Goal: Task Accomplishment & Management: Use online tool/utility

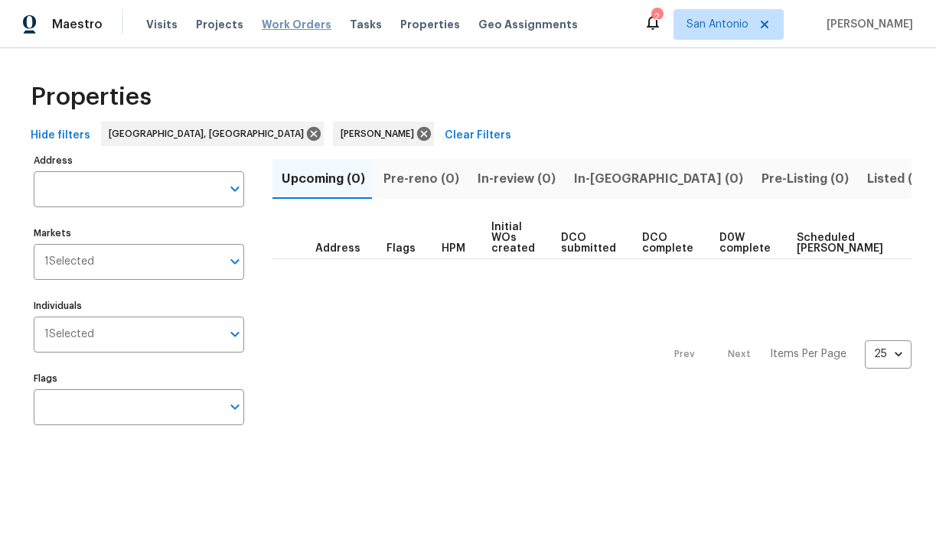
click at [288, 24] on span "Work Orders" at bounding box center [297, 24] width 70 height 15
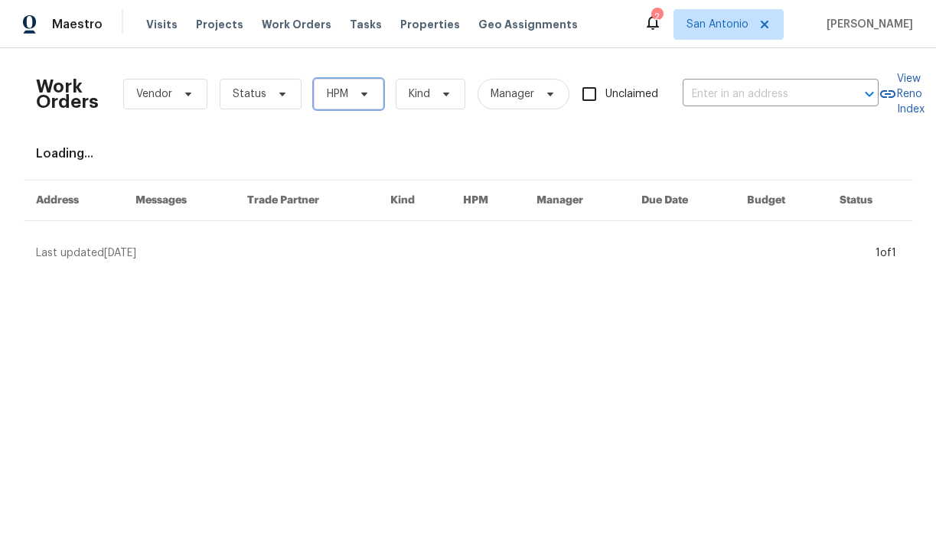
click at [347, 90] on span "HPM" at bounding box center [349, 94] width 70 height 31
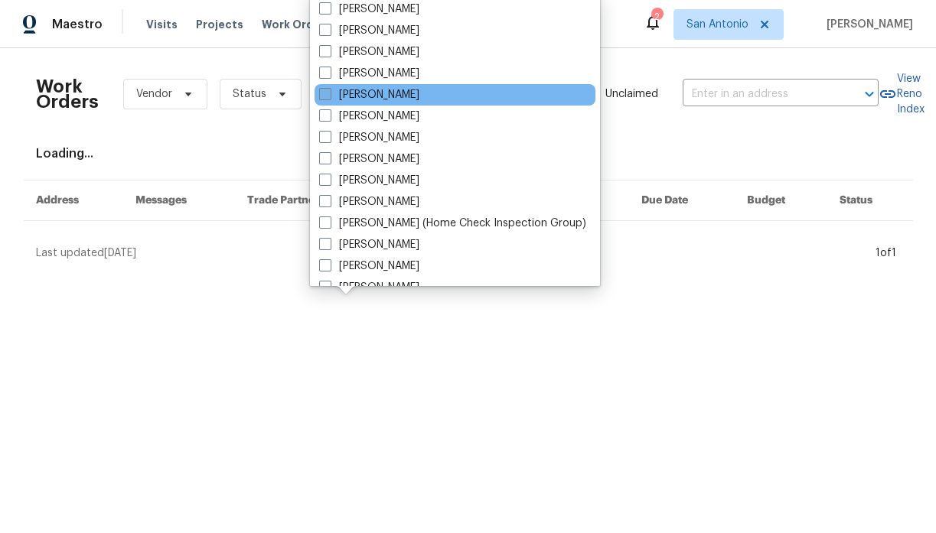
click at [354, 93] on label "[PERSON_NAME]" at bounding box center [369, 94] width 100 height 15
click at [329, 93] on input "[PERSON_NAME]" at bounding box center [324, 92] width 10 height 10
checkbox input "true"
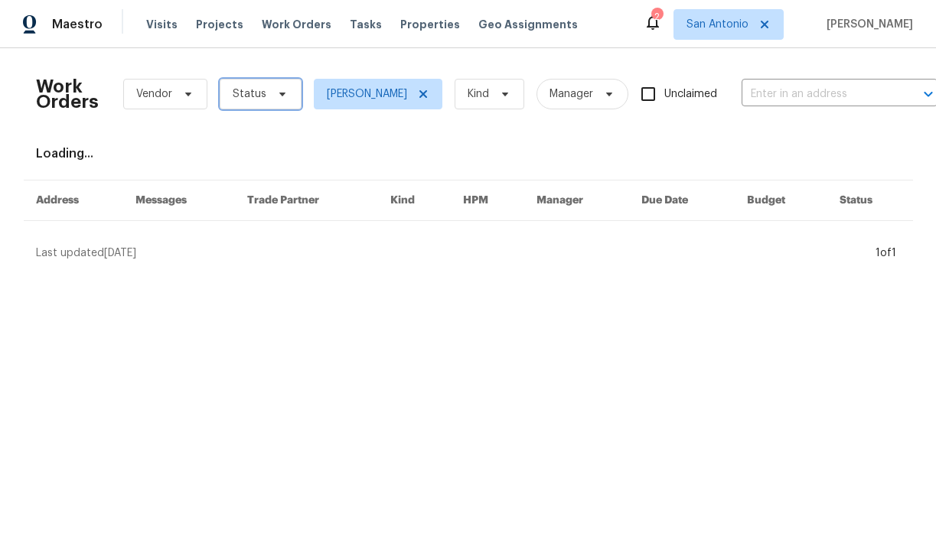
click at [279, 95] on icon at bounding box center [282, 95] width 6 height 4
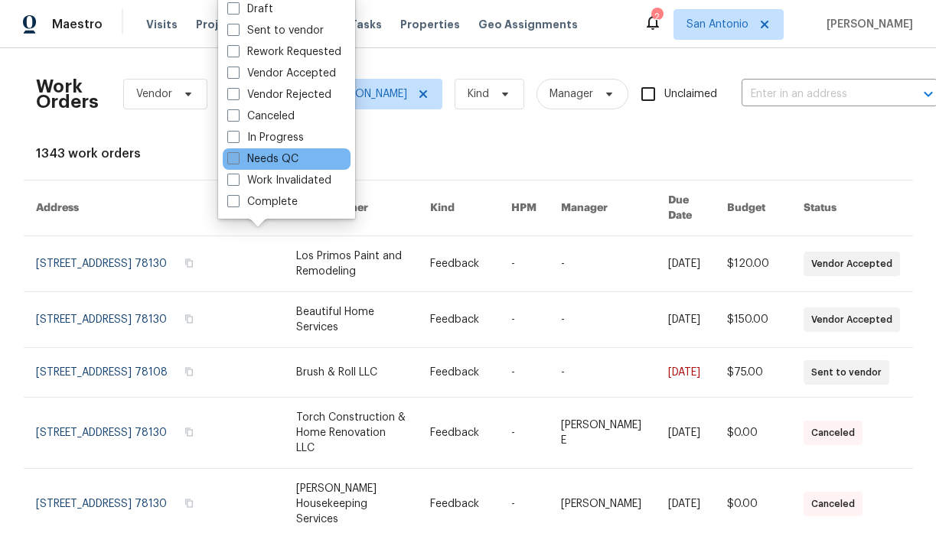
click at [273, 164] on label "Needs QC" at bounding box center [262, 159] width 71 height 15
click at [237, 161] on input "Needs QC" at bounding box center [232, 157] width 10 height 10
checkbox input "true"
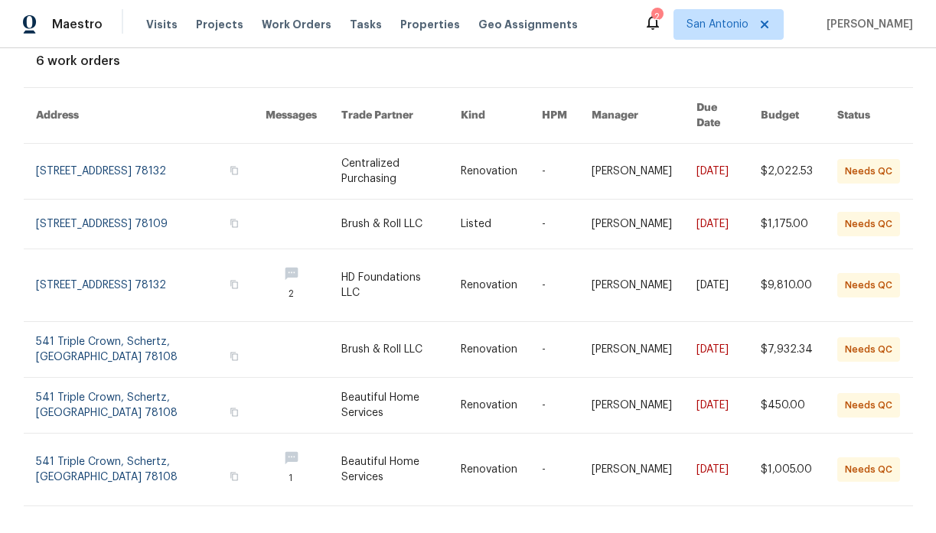
scroll to position [108, 0]
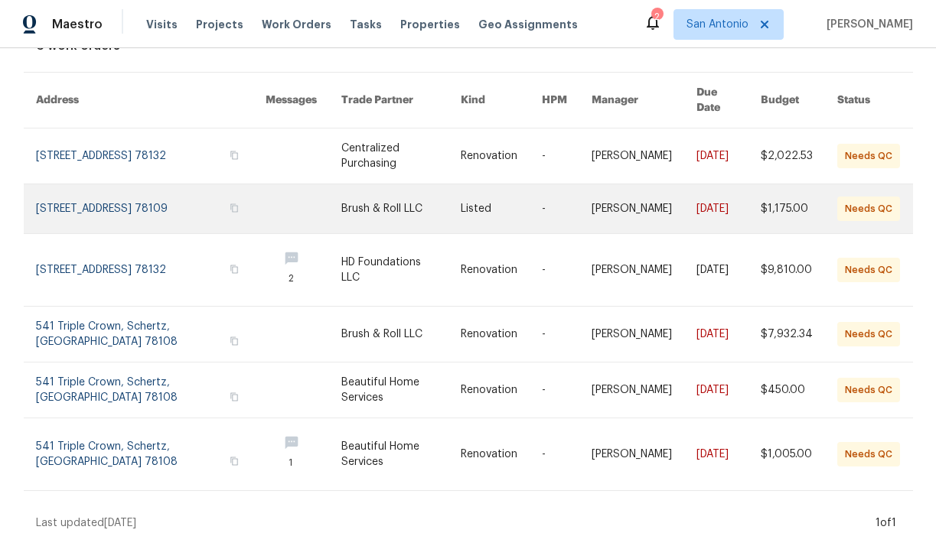
click at [122, 184] on link at bounding box center [151, 208] width 230 height 49
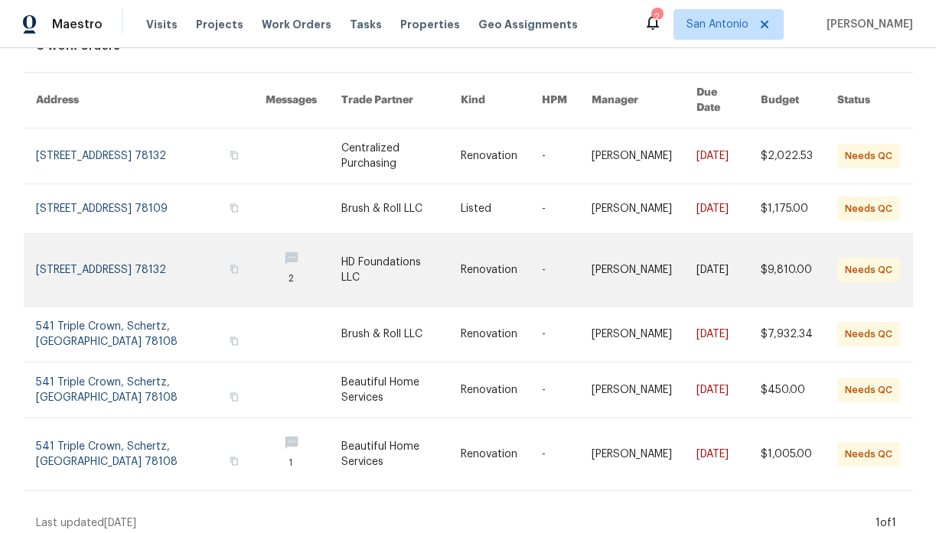
click at [132, 250] on link at bounding box center [151, 270] width 230 height 72
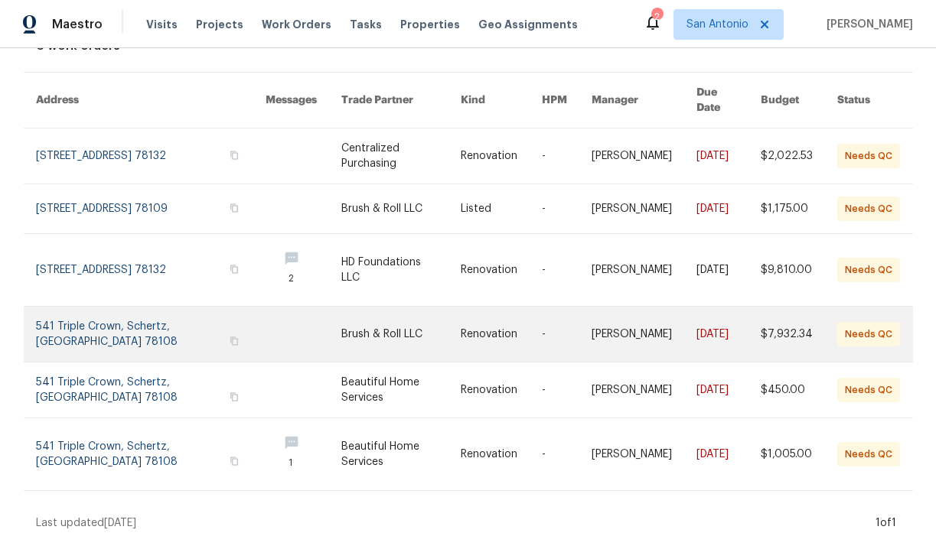
click at [140, 319] on link at bounding box center [151, 334] width 230 height 55
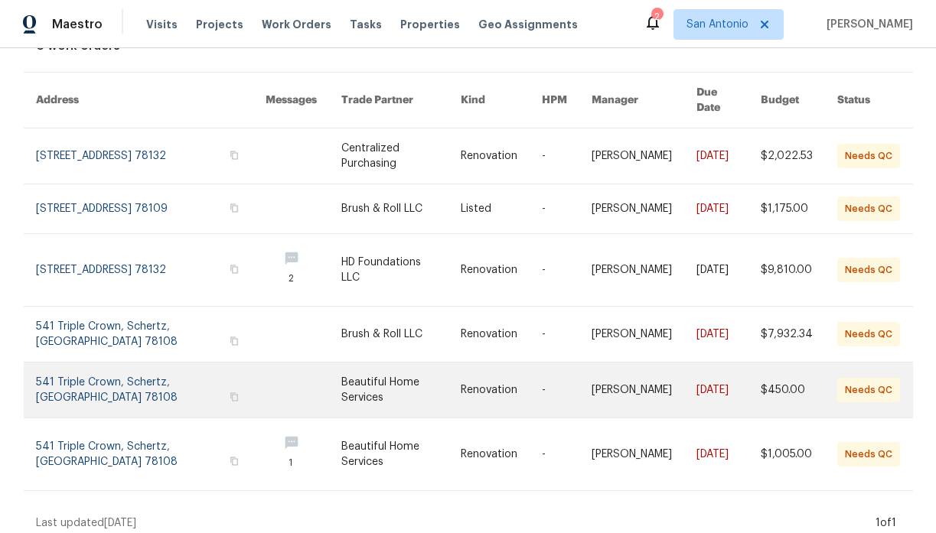
click at [139, 374] on link at bounding box center [151, 390] width 230 height 55
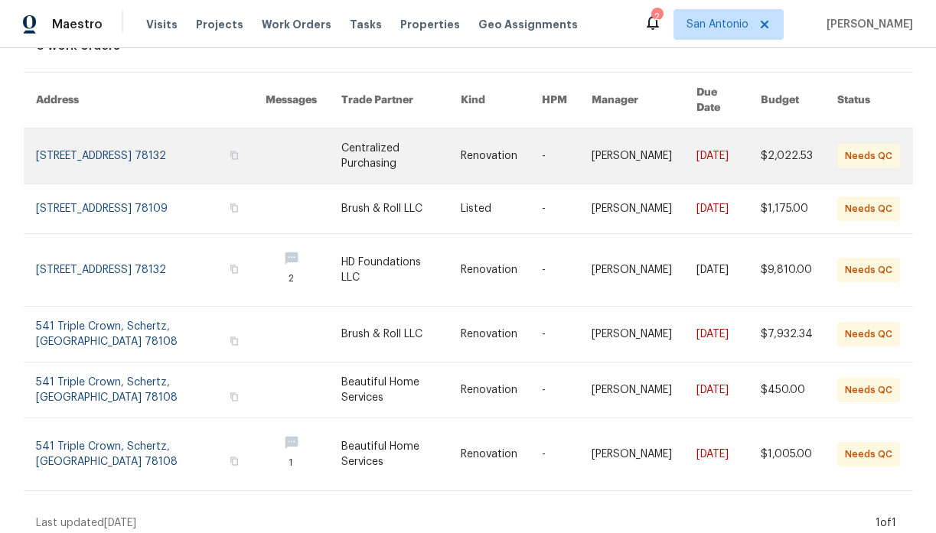
scroll to position [0, 0]
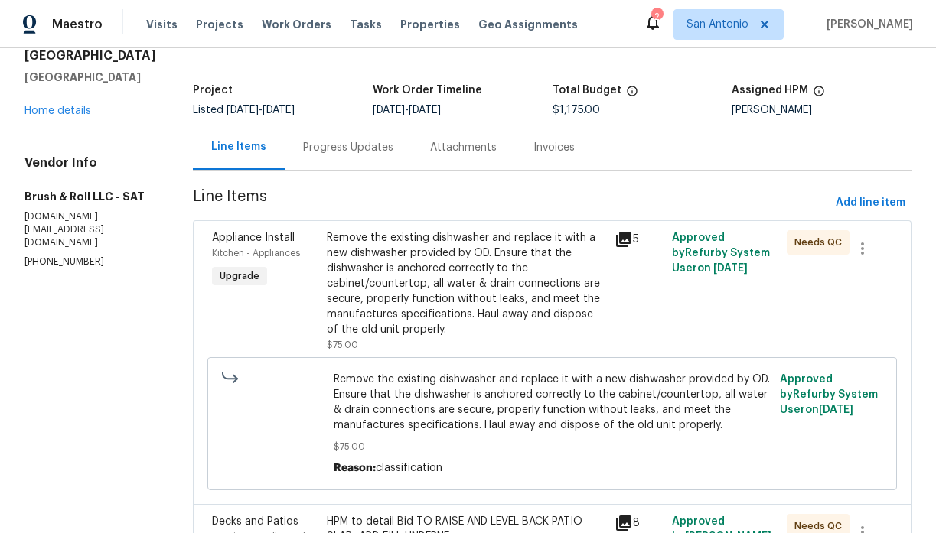
scroll to position [117, 0]
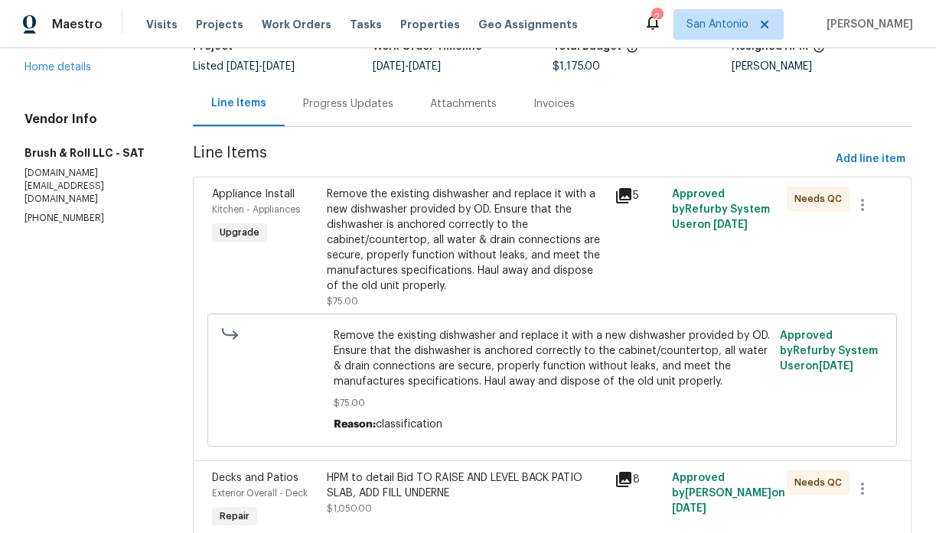
click at [442, 220] on div "Remove the existing dishwasher and replace it with a new dishwasher provided by…" at bounding box center [466, 240] width 278 height 107
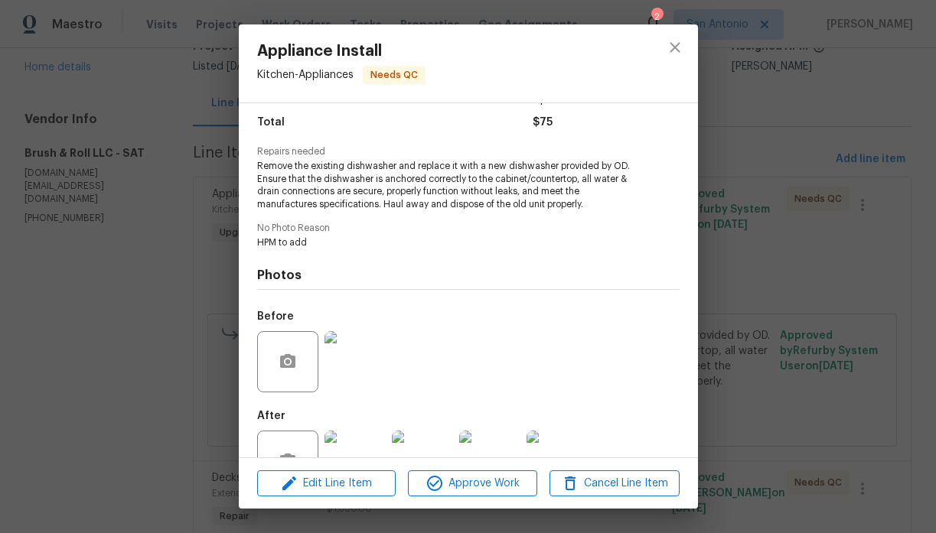
scroll to position [134, 0]
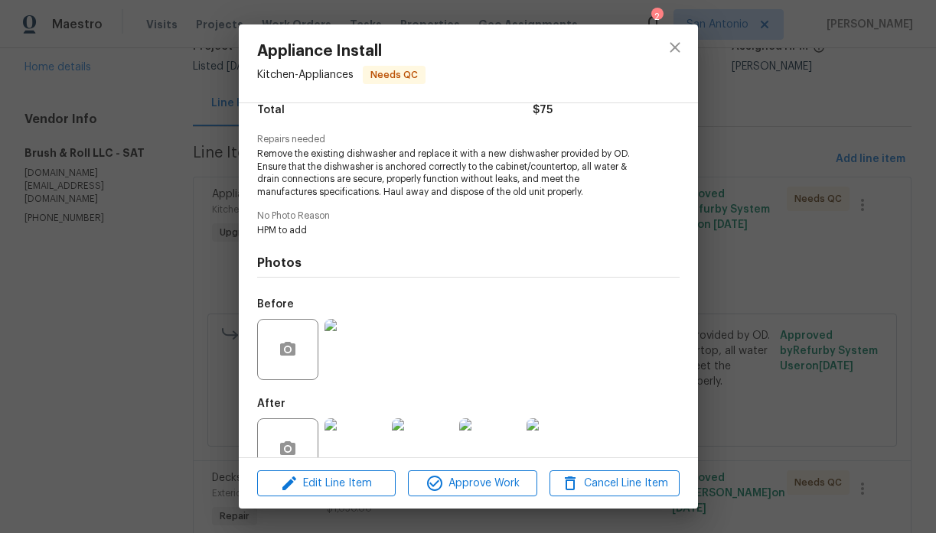
click at [364, 434] on img at bounding box center [354, 449] width 61 height 61
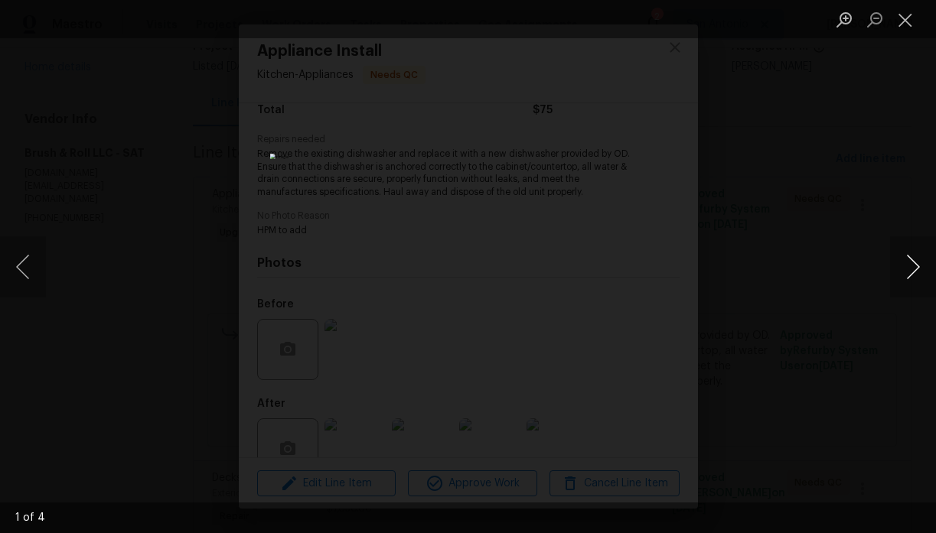
click at [911, 261] on button "Next image" at bounding box center [913, 266] width 46 height 61
click at [909, 24] on button "Close lightbox" at bounding box center [905, 19] width 31 height 27
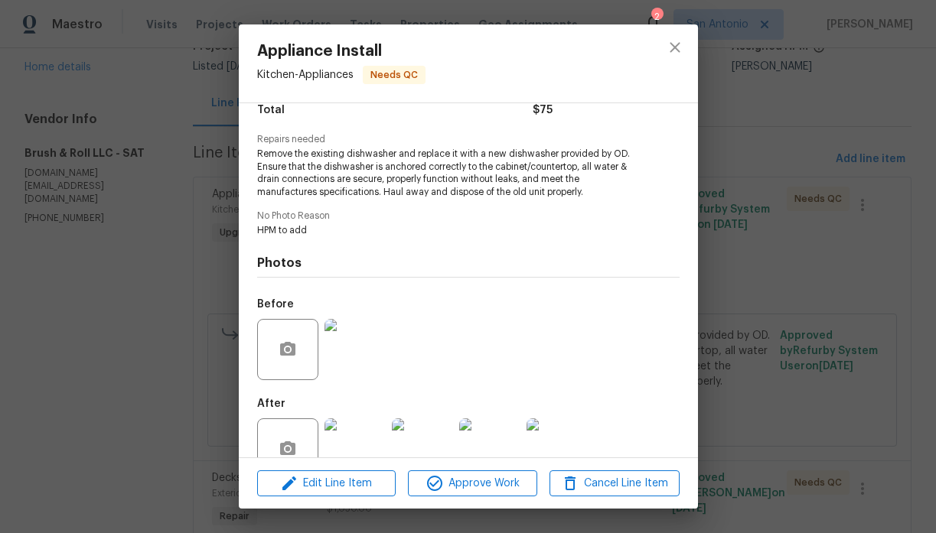
scroll to position [171, 0]
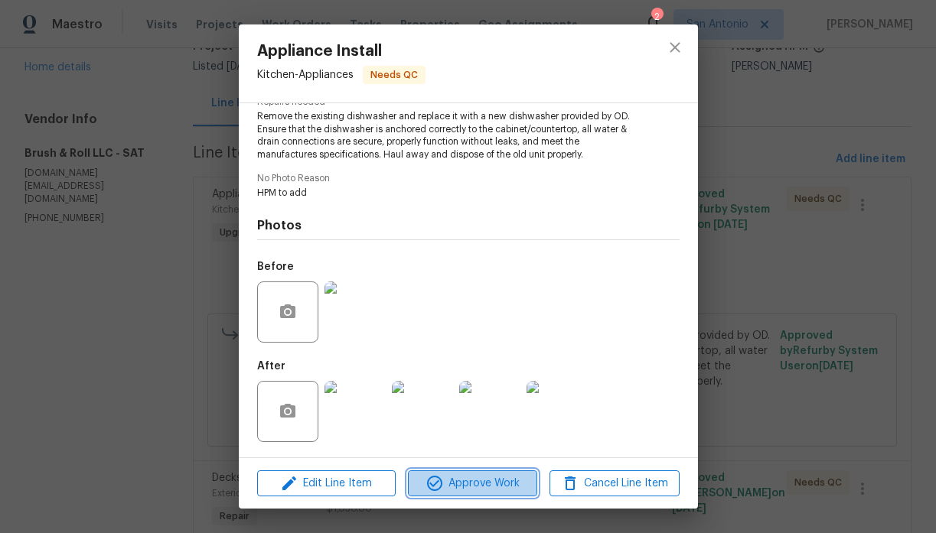
click at [487, 483] on span "Approve Work" at bounding box center [472, 483] width 120 height 19
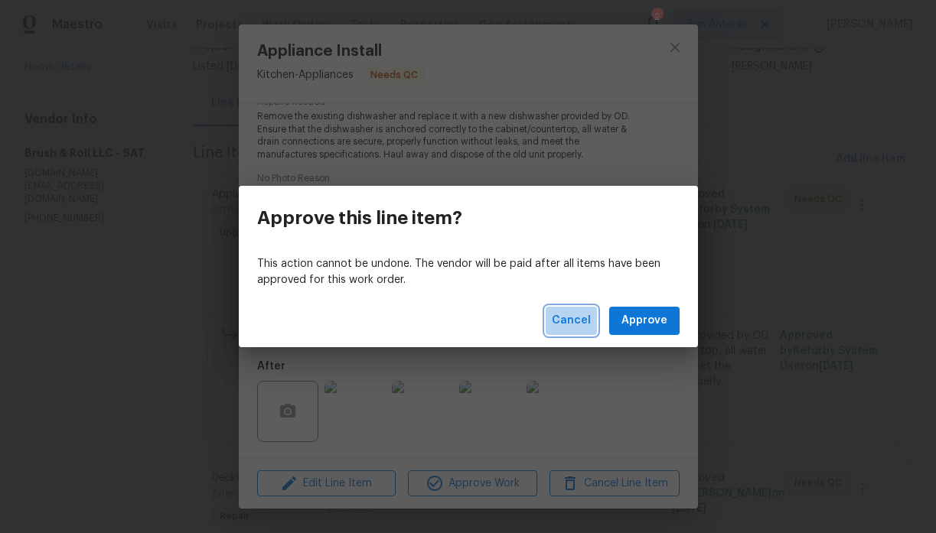
click at [581, 311] on span "Cancel" at bounding box center [571, 320] width 39 height 19
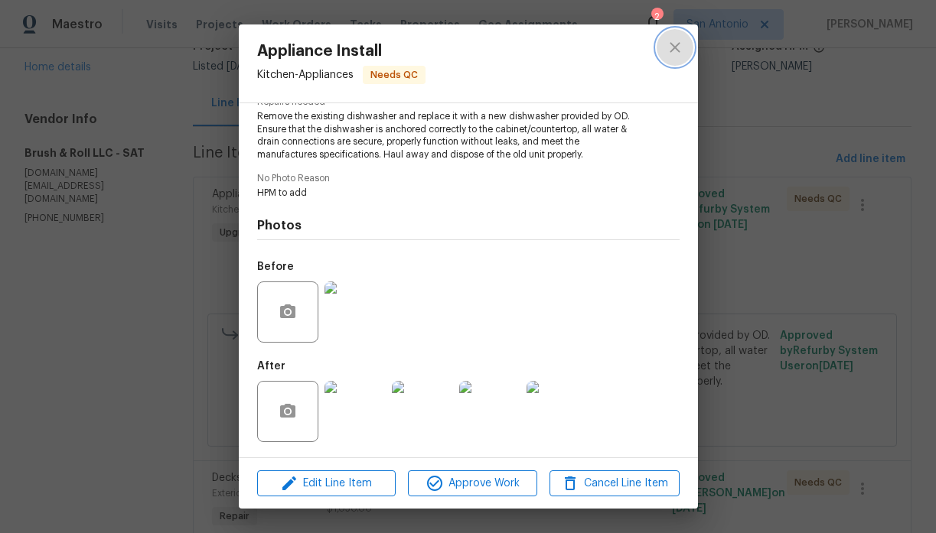
click at [673, 47] on icon "close" at bounding box center [675, 47] width 10 height 10
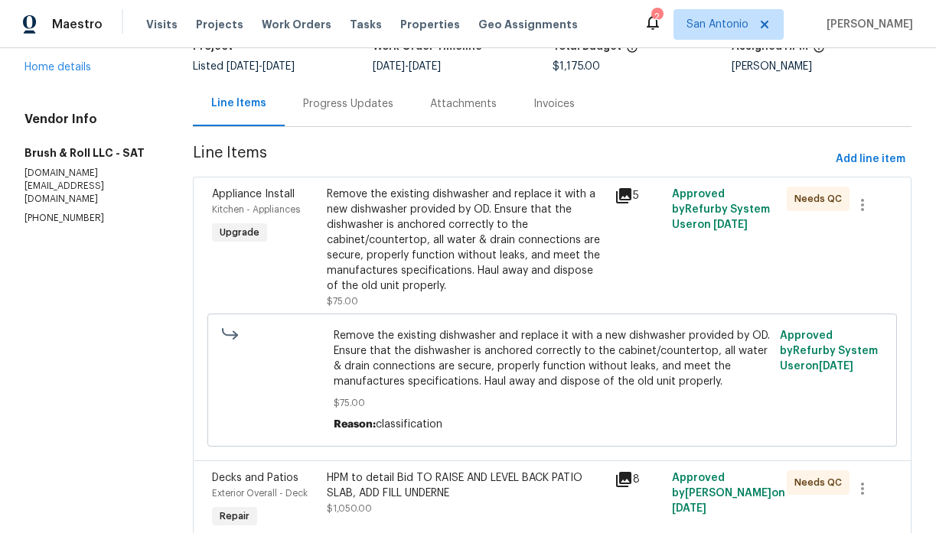
click at [331, 101] on div "Progress Updates" at bounding box center [348, 103] width 90 height 15
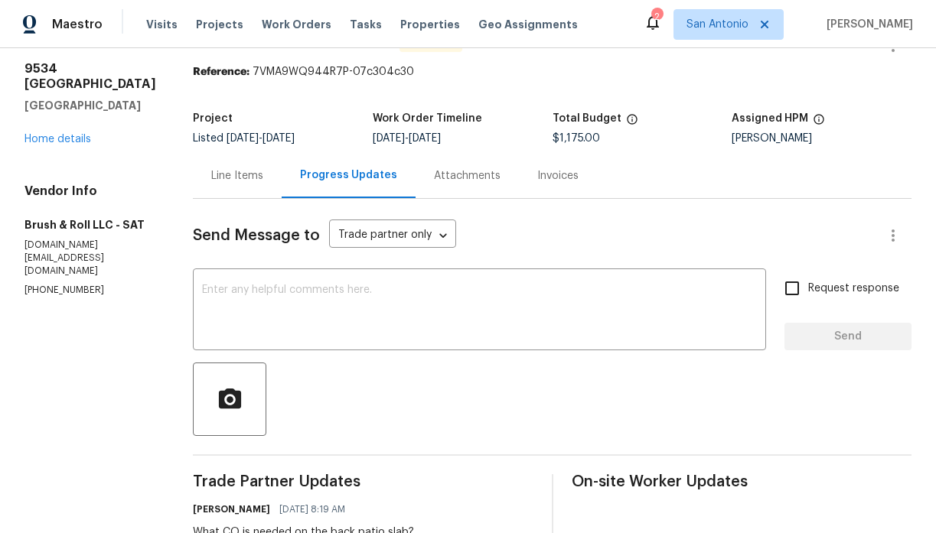
scroll to position [31, 0]
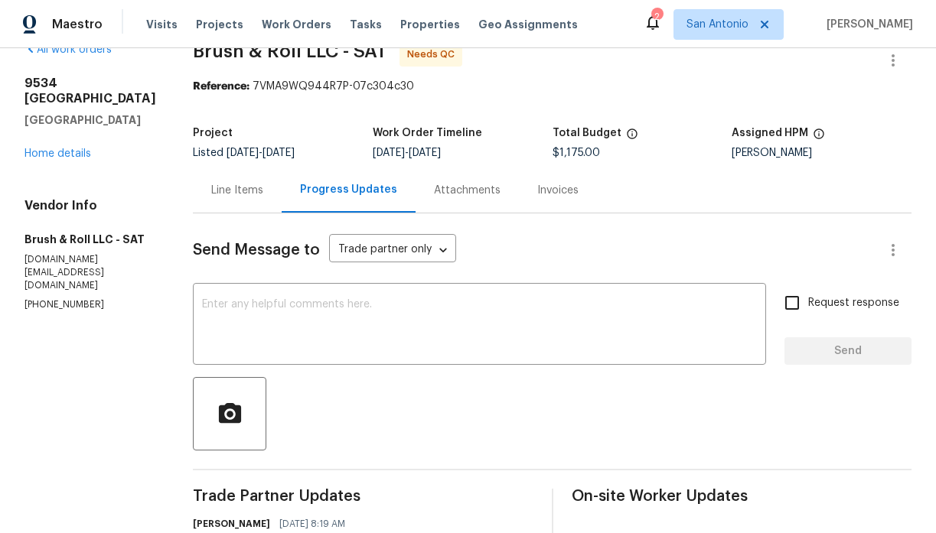
click at [236, 193] on div "Line Items" at bounding box center [237, 190] width 52 height 15
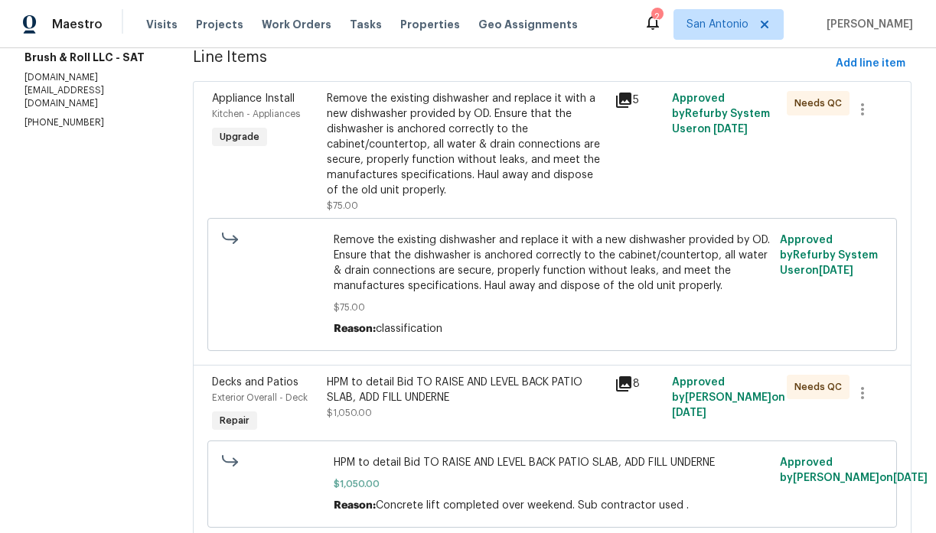
scroll to position [243, 0]
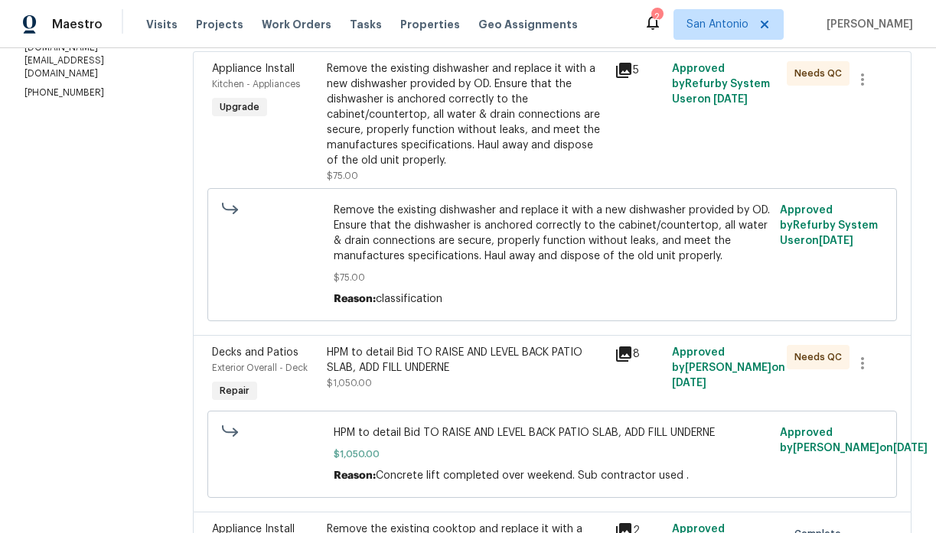
click at [404, 380] on div "HPM to detail Bid TO RAISE AND LEVEL BACK PATIO SLAB, ADD FILL UNDERNE $1,050.00" at bounding box center [466, 368] width 278 height 46
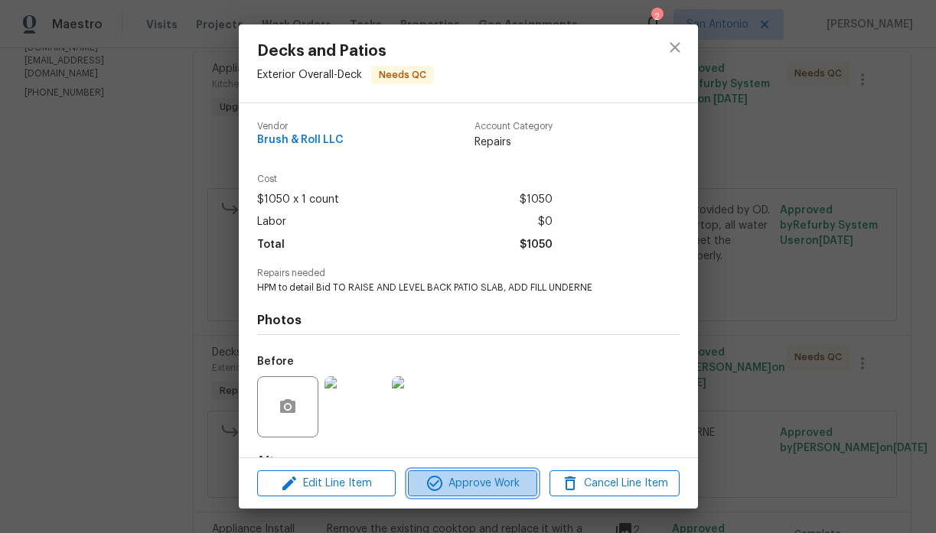
click at [473, 478] on span "Approve Work" at bounding box center [472, 483] width 120 height 19
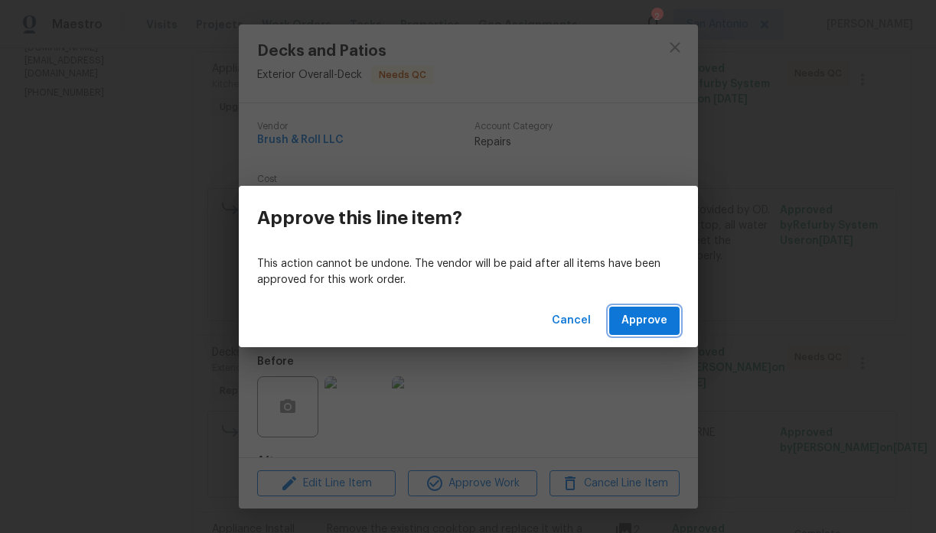
click at [632, 324] on span "Approve" at bounding box center [644, 320] width 46 height 19
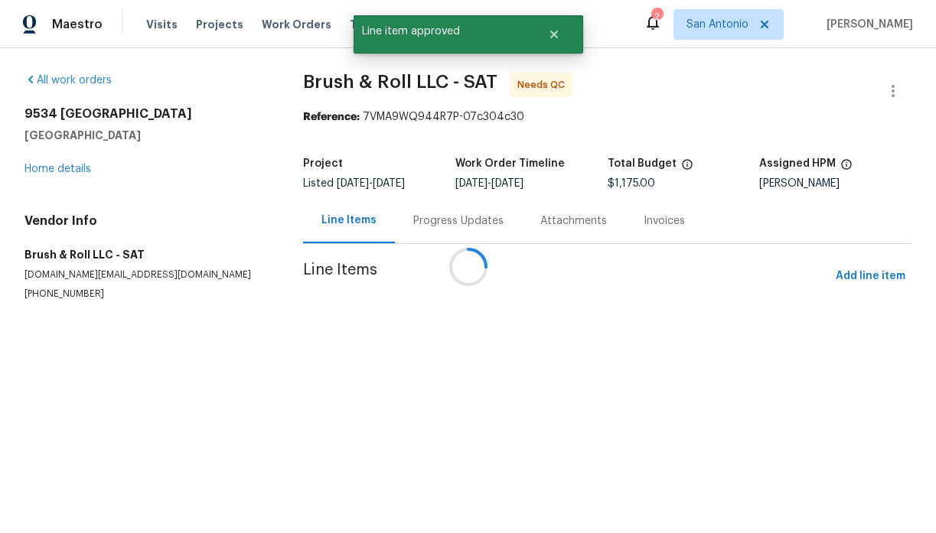
scroll to position [0, 0]
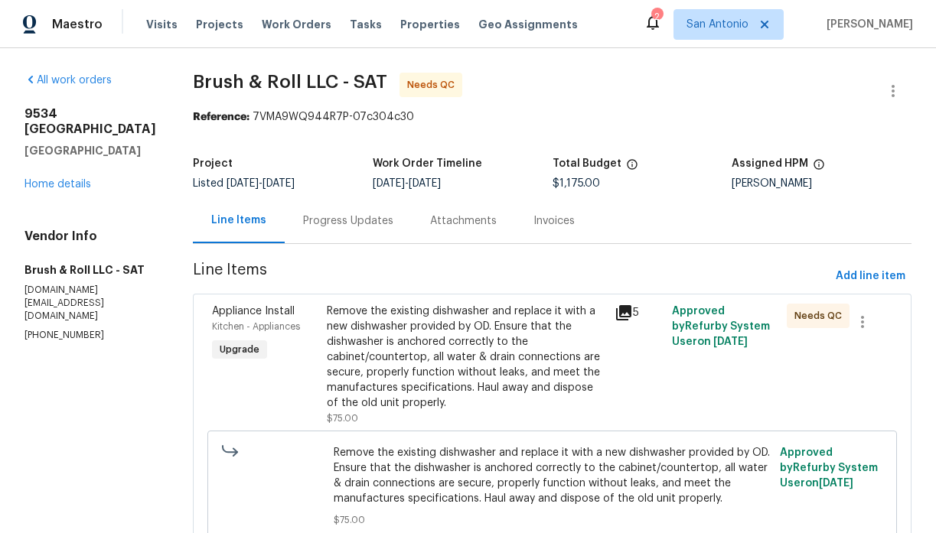
click at [436, 347] on div "Remove the existing dishwasher and replace it with a new dishwasher provided by…" at bounding box center [466, 357] width 278 height 107
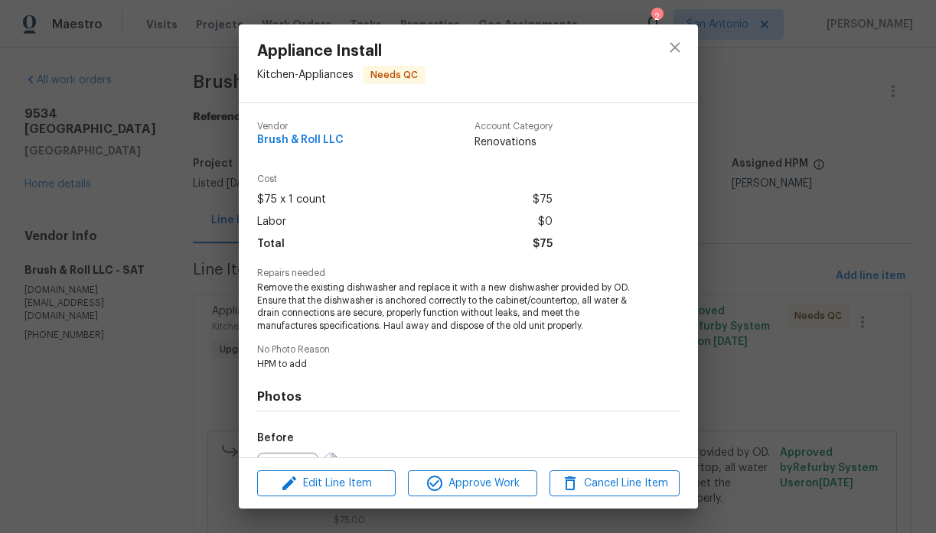
scroll to position [171, 0]
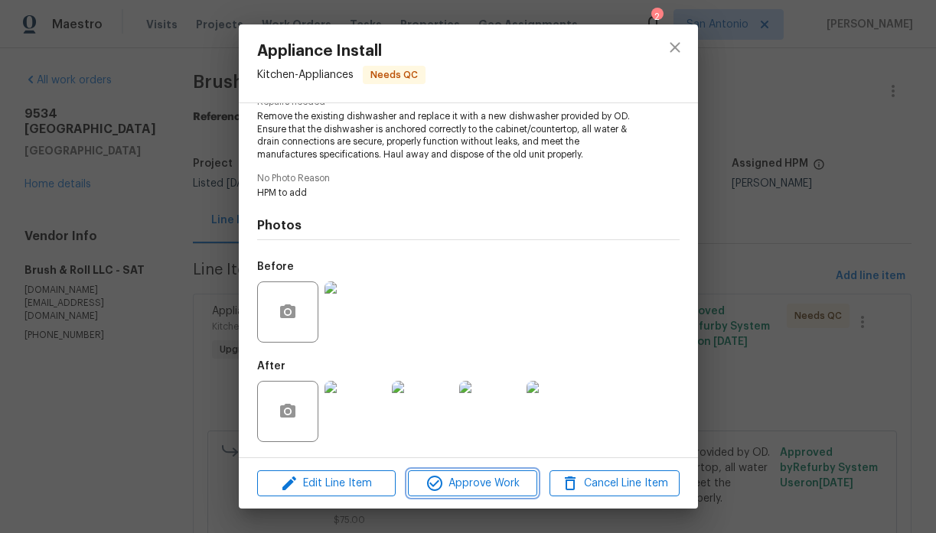
click at [468, 483] on span "Approve Work" at bounding box center [472, 483] width 120 height 19
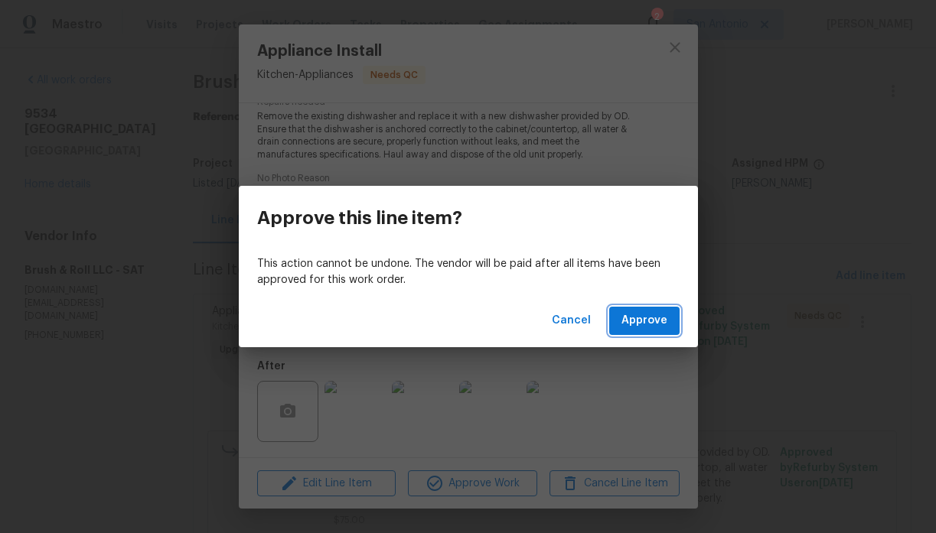
click at [641, 320] on span "Approve" at bounding box center [644, 320] width 46 height 19
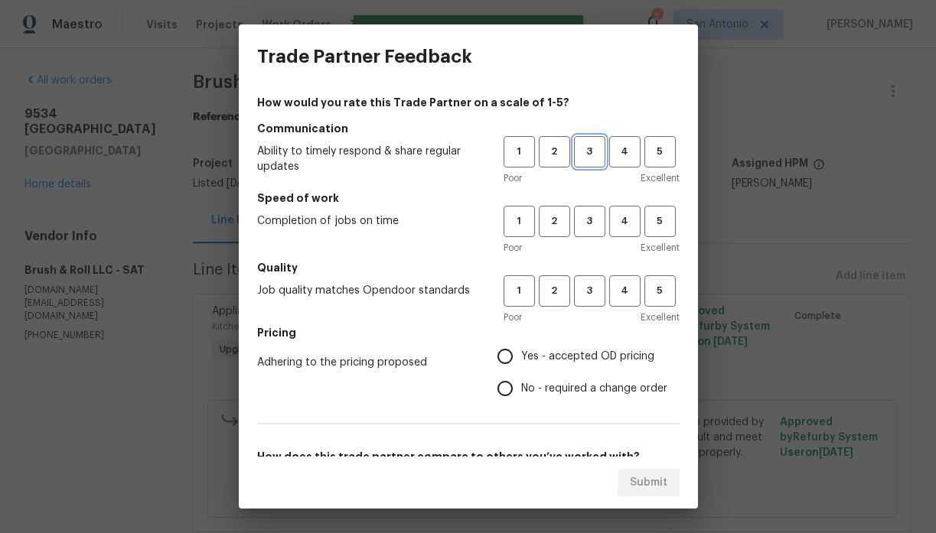
click at [594, 152] on span "3" at bounding box center [590, 152] width 28 height 18
click at [592, 214] on span "3" at bounding box center [590, 222] width 28 height 18
click at [590, 288] on span "3" at bounding box center [590, 291] width 28 height 18
click at [566, 352] on span "Yes - accepted OD pricing" at bounding box center [587, 357] width 133 height 16
click at [521, 352] on input "Yes - accepted OD pricing" at bounding box center [505, 357] width 32 height 32
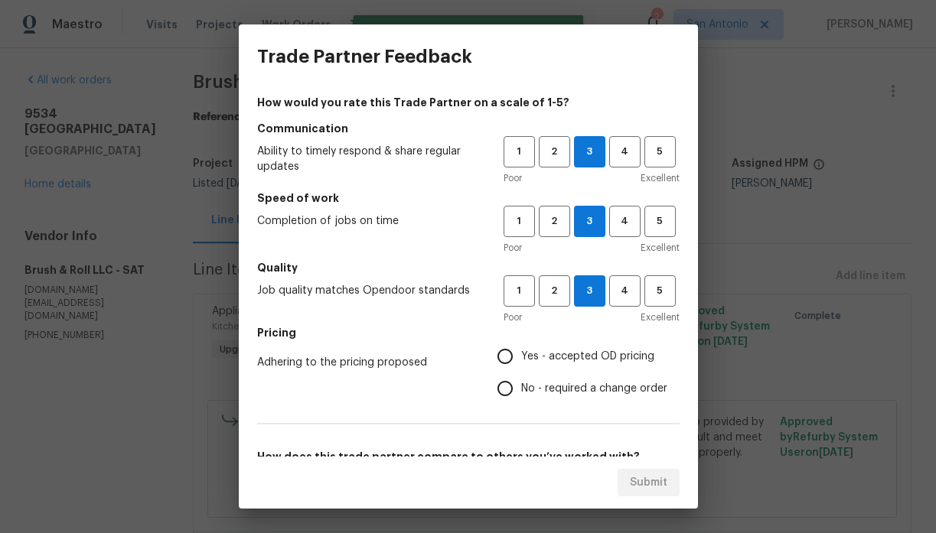
radio input "true"
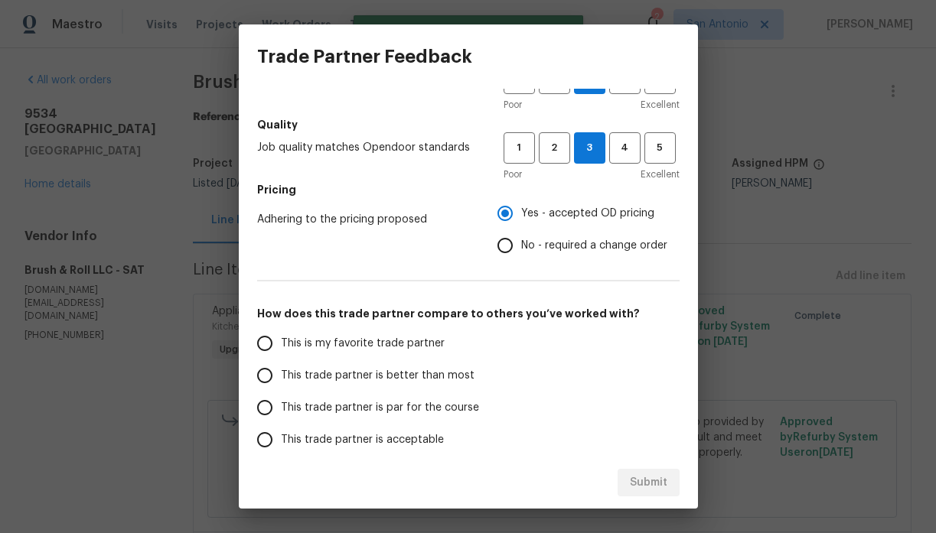
scroll to position [161, 0]
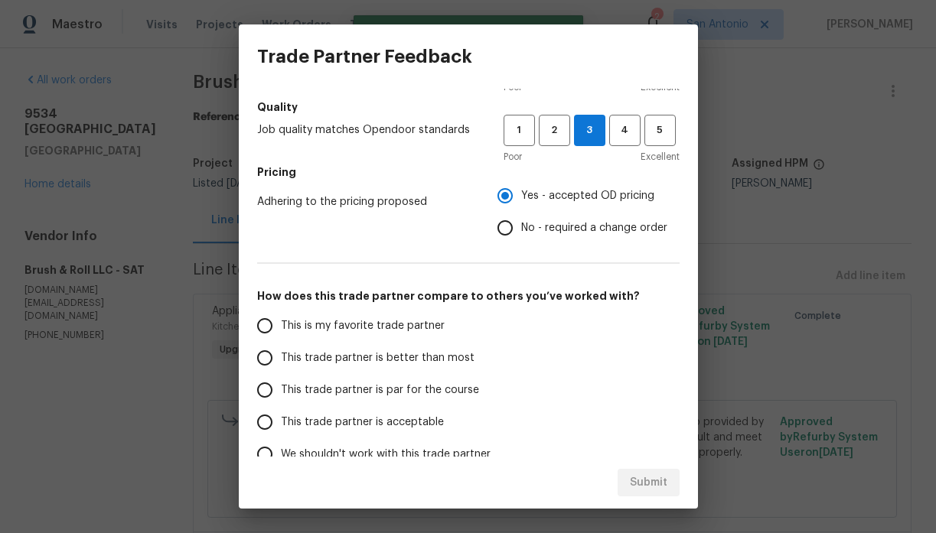
click at [438, 396] on span "This trade partner is par for the course" at bounding box center [380, 391] width 198 height 16
click at [281, 396] on input "This trade partner is par for the course" at bounding box center [265, 390] width 32 height 32
radio input "false"
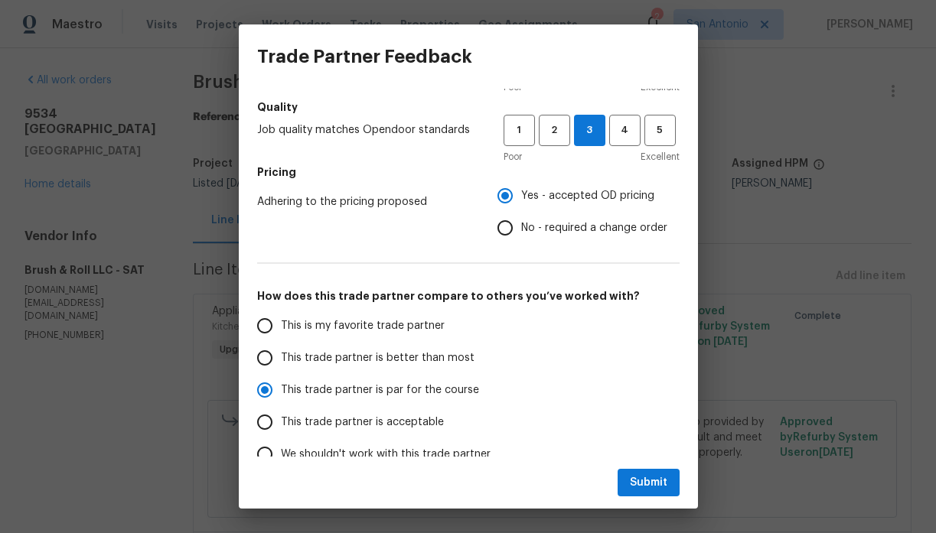
click at [445, 359] on span "This trade partner is better than most" at bounding box center [378, 359] width 194 height 16
click at [281, 359] on input "This trade partner is better than most" at bounding box center [265, 358] width 32 height 32
radio input "false"
click at [426, 395] on span "This trade partner is par for the course" at bounding box center [380, 391] width 198 height 16
click at [281, 395] on input "This trade partner is par for the course" at bounding box center [265, 390] width 32 height 32
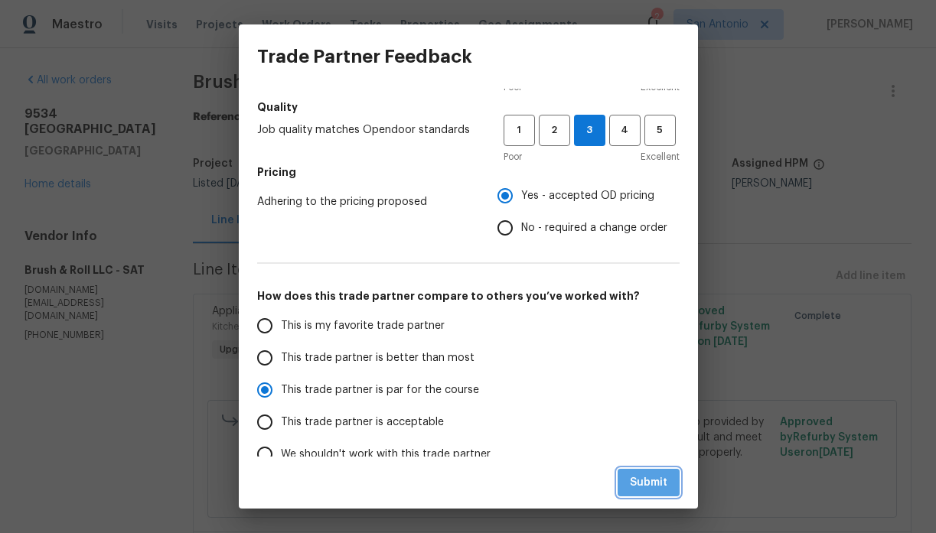
click at [641, 476] on span "Submit" at bounding box center [648, 483] width 37 height 19
radio input "true"
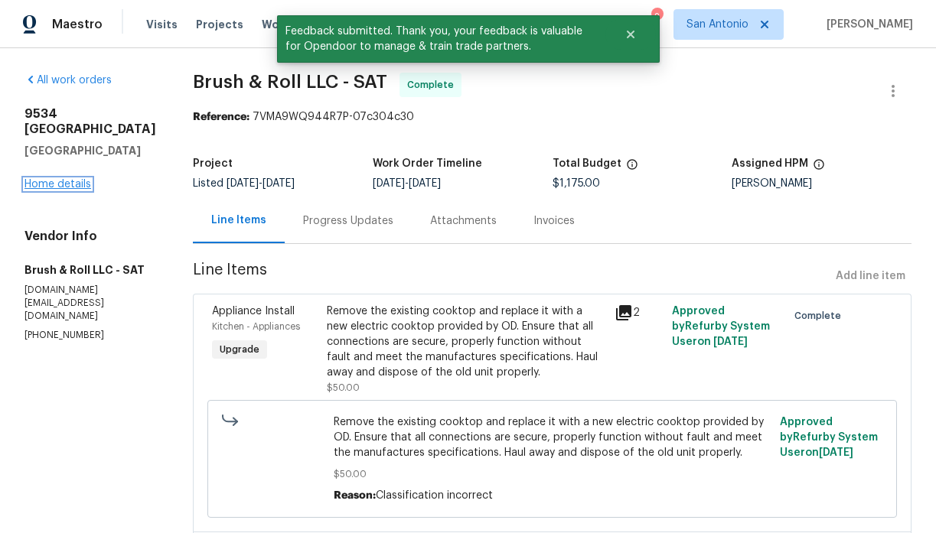
click at [70, 179] on link "Home details" at bounding box center [57, 184] width 67 height 11
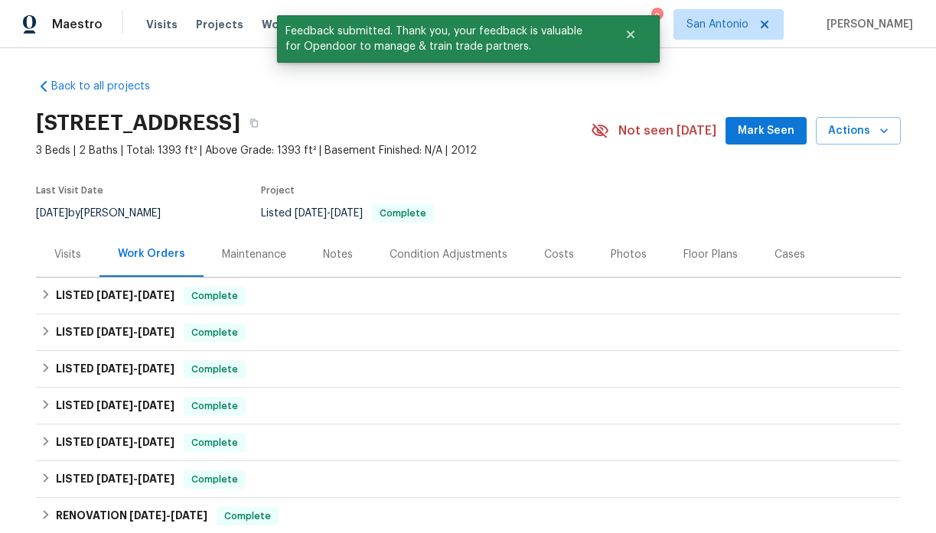
click at [788, 132] on span "Mark Seen" at bounding box center [766, 131] width 57 height 19
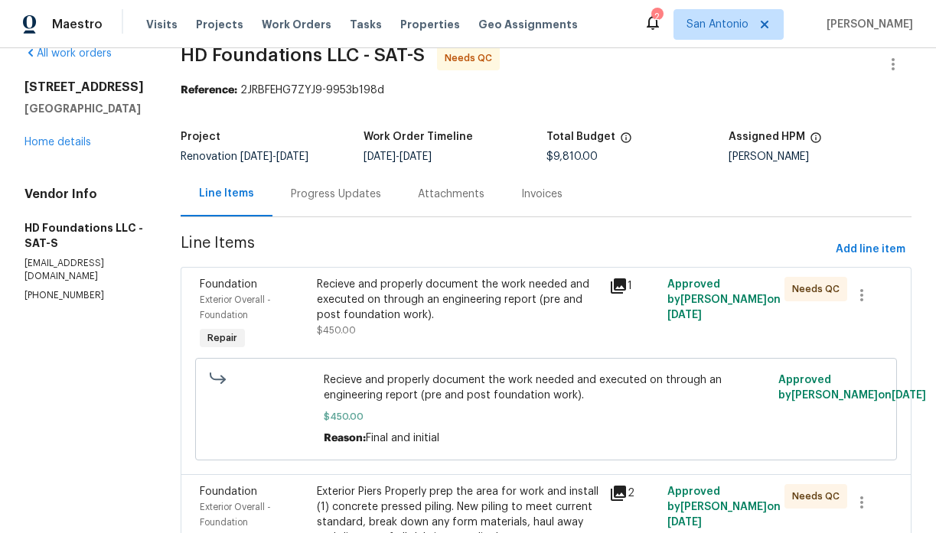
scroll to position [37, 0]
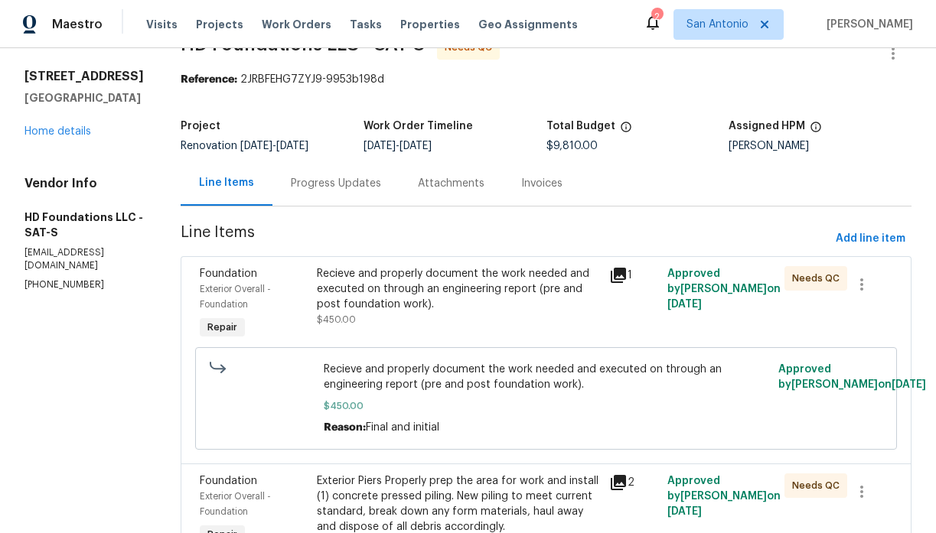
click at [458, 303] on div "Recieve and properly document the work needed and executed on through an engine…" at bounding box center [458, 289] width 283 height 46
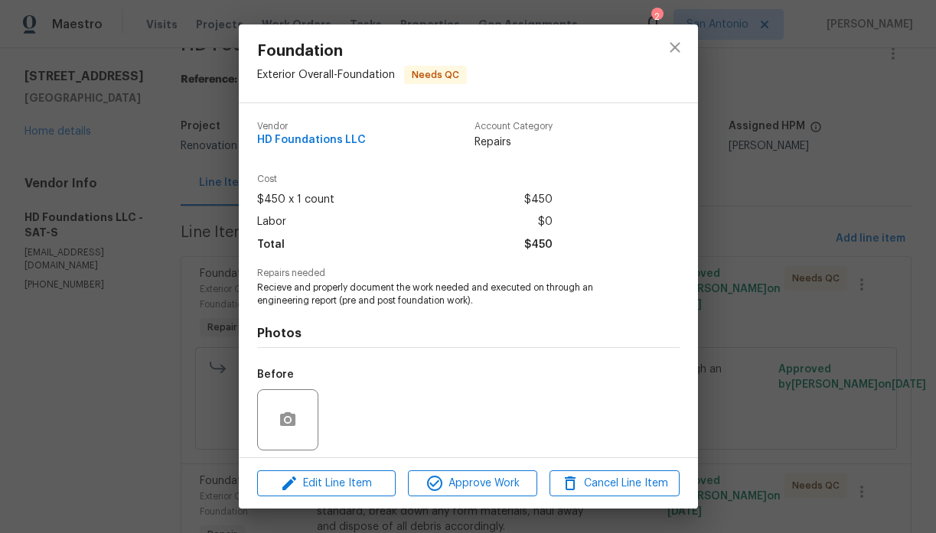
scroll to position [108, 0]
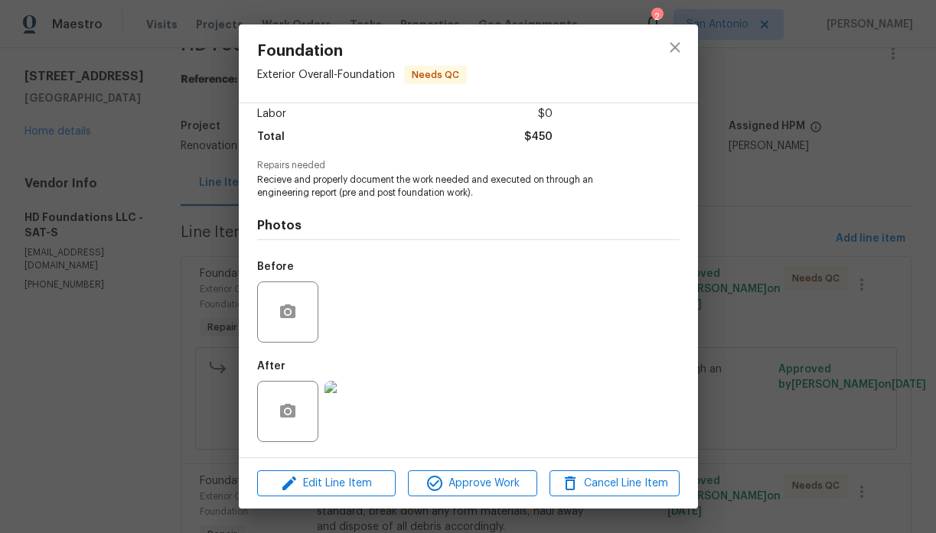
click at [358, 407] on img at bounding box center [354, 411] width 61 height 61
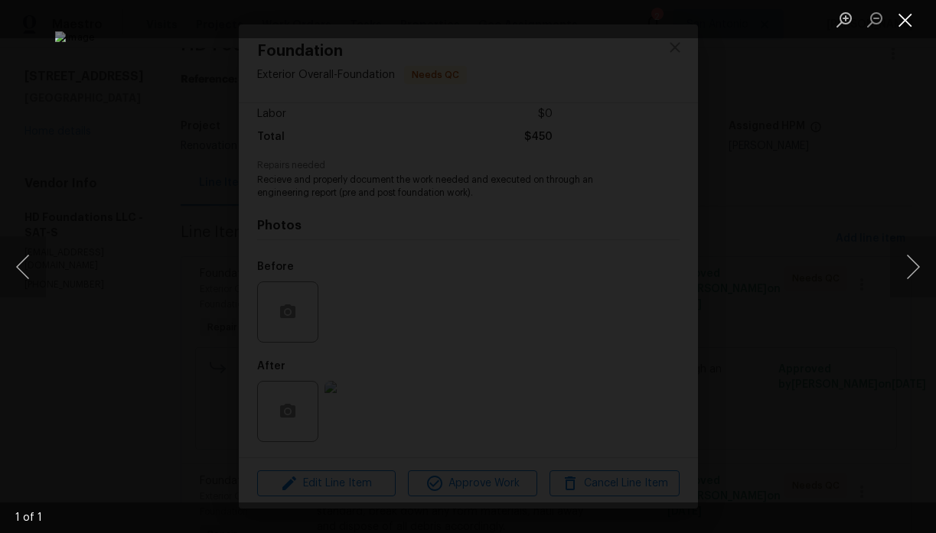
click at [903, 21] on button "Close lightbox" at bounding box center [905, 19] width 31 height 27
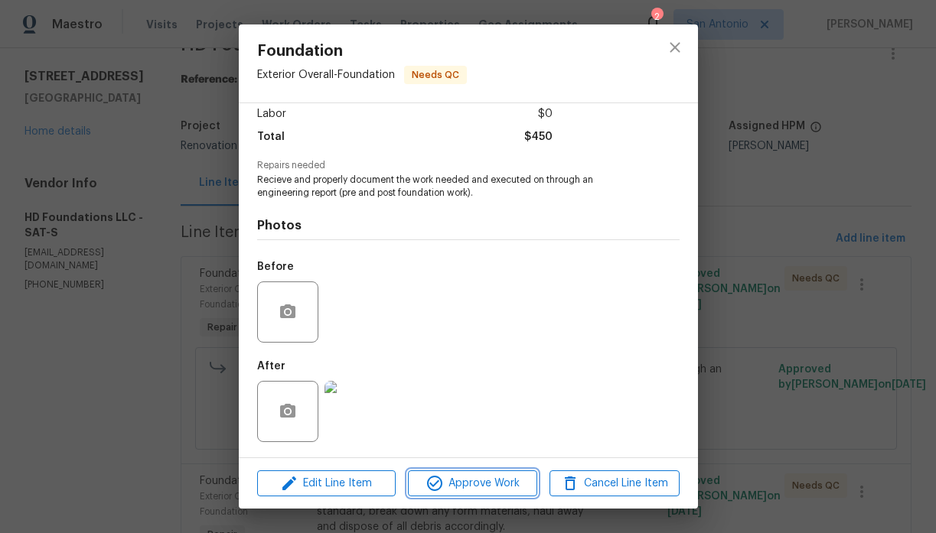
click at [481, 480] on span "Approve Work" at bounding box center [472, 483] width 120 height 19
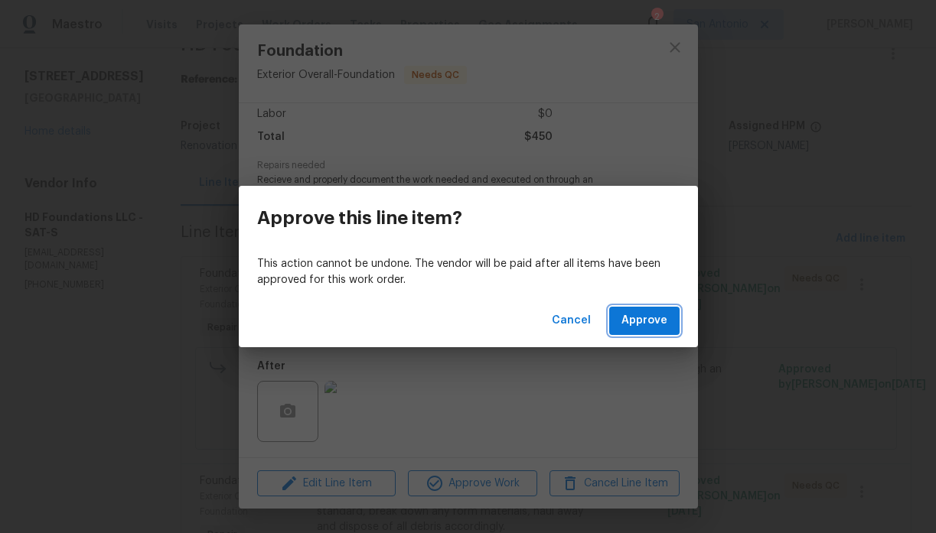
click at [631, 322] on span "Approve" at bounding box center [644, 320] width 46 height 19
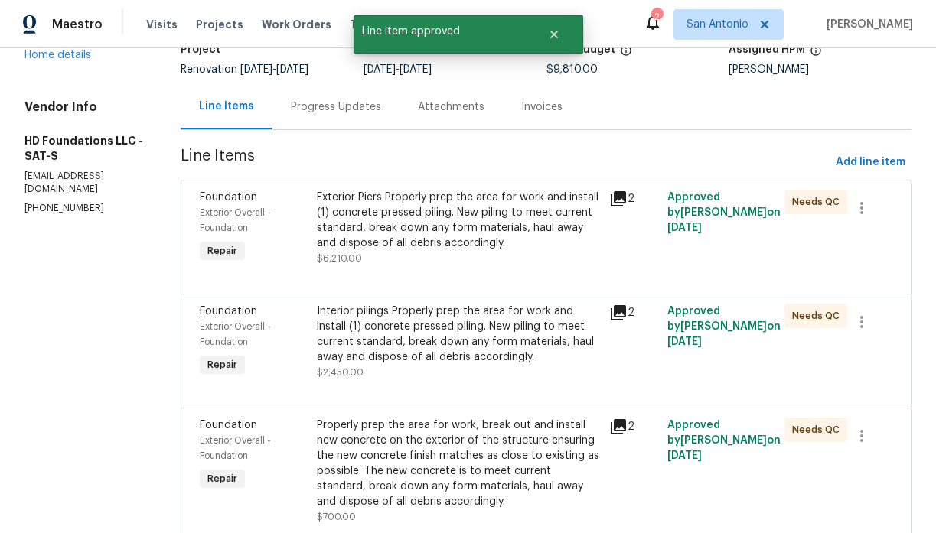
scroll to position [141, 0]
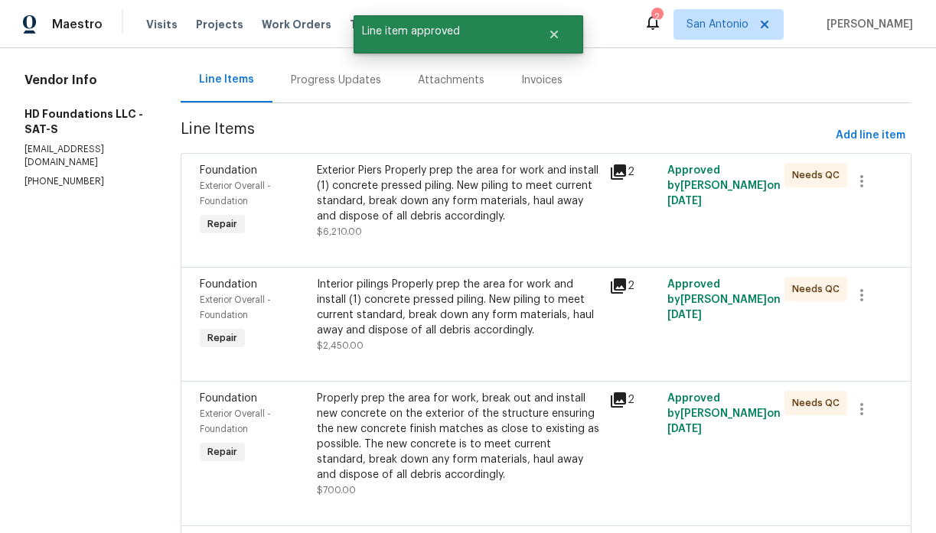
click at [430, 224] on div "Exterior Piers Properly prep the area for work and install (1) concrete pressed…" at bounding box center [458, 193] width 283 height 61
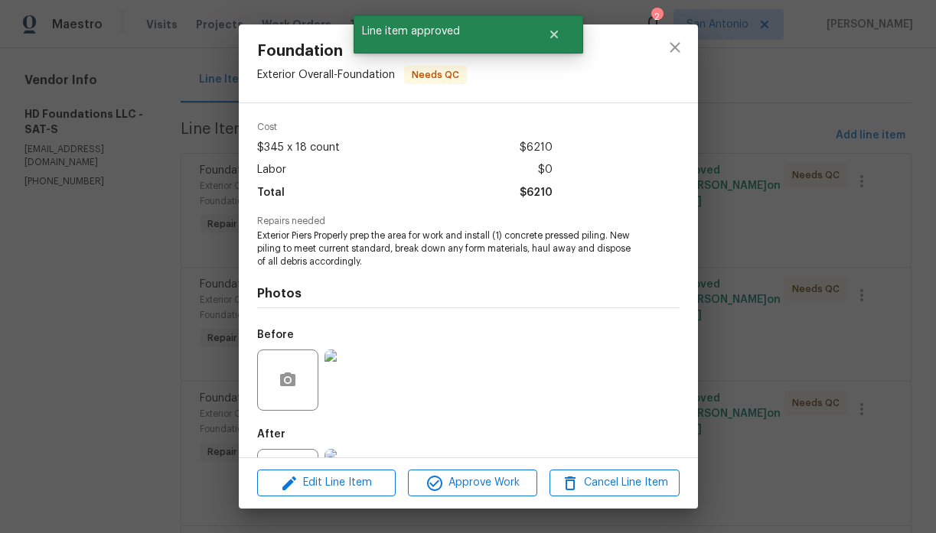
scroll to position [120, 0]
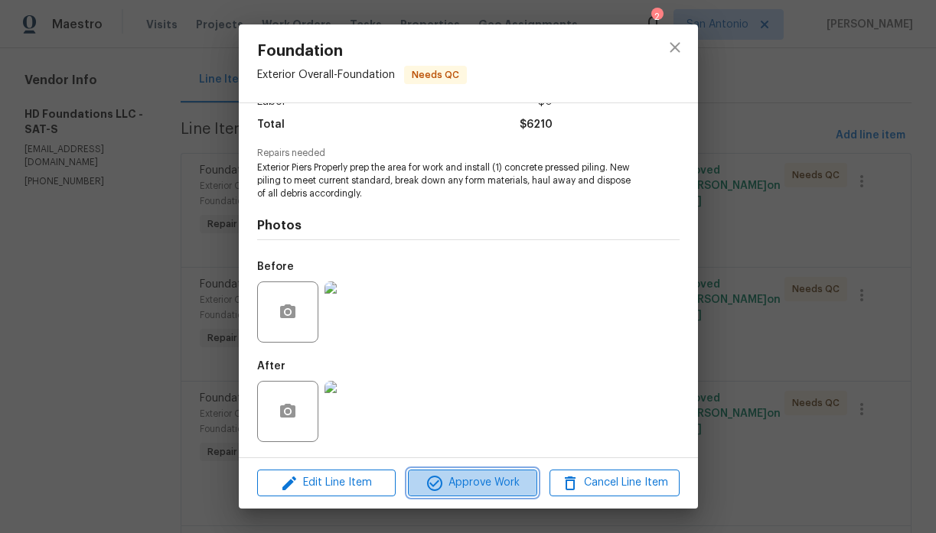
click at [480, 484] on span "Approve Work" at bounding box center [472, 483] width 120 height 19
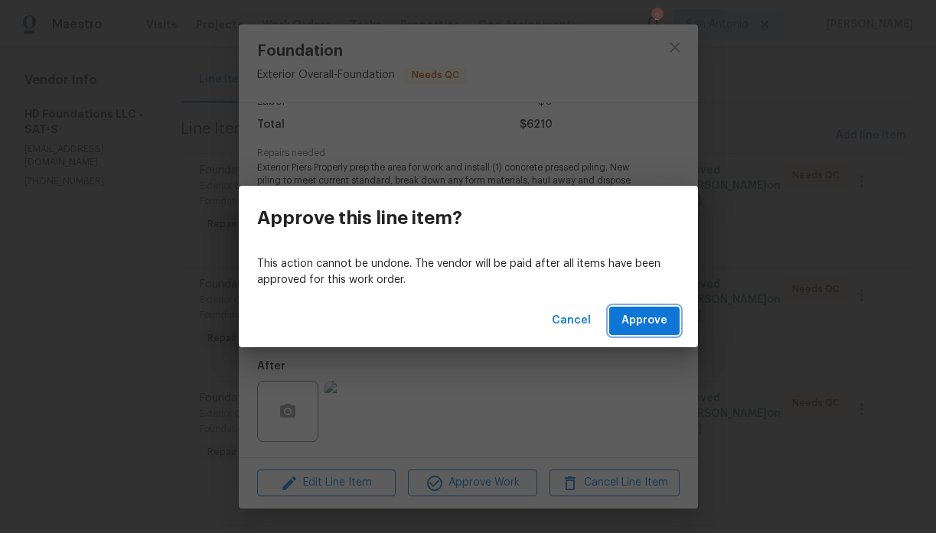
click at [639, 321] on span "Approve" at bounding box center [644, 320] width 46 height 19
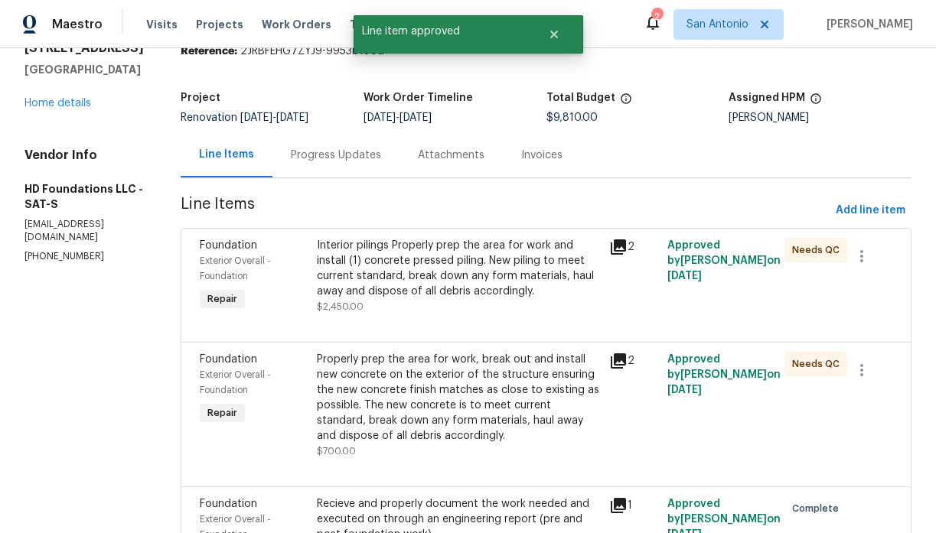
scroll to position [82, 0]
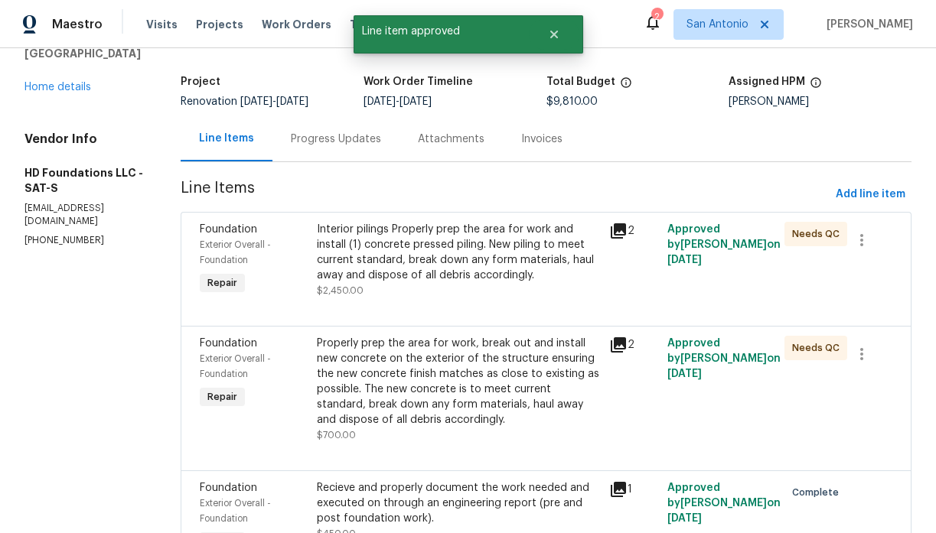
click at [458, 282] on div "Interior pilings Properly prep the area for work and install (1) concrete press…" at bounding box center [458, 252] width 283 height 61
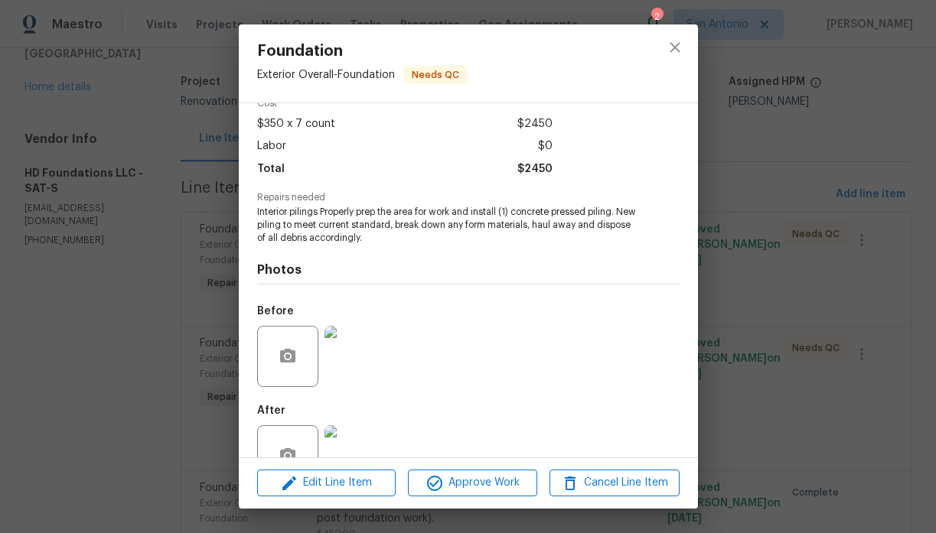
scroll to position [119, 0]
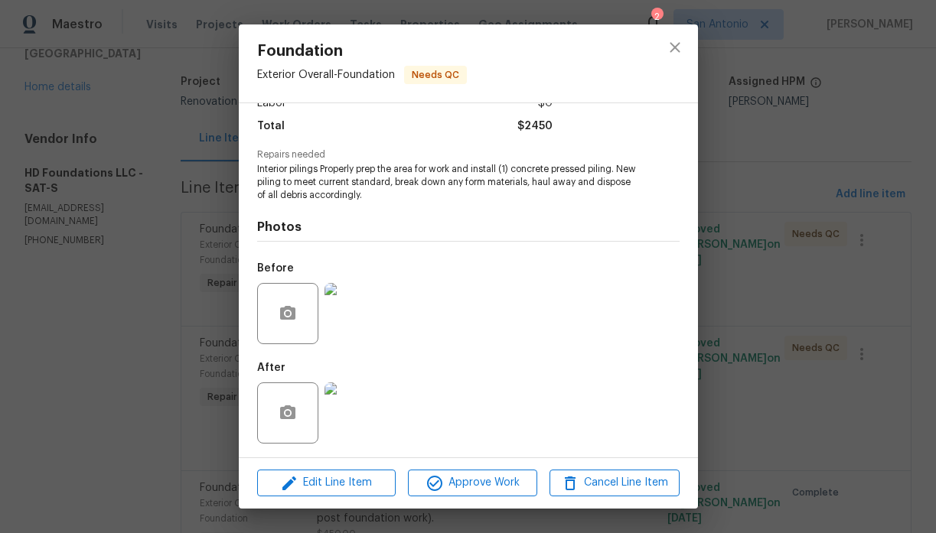
click at [365, 411] on img at bounding box center [354, 413] width 61 height 61
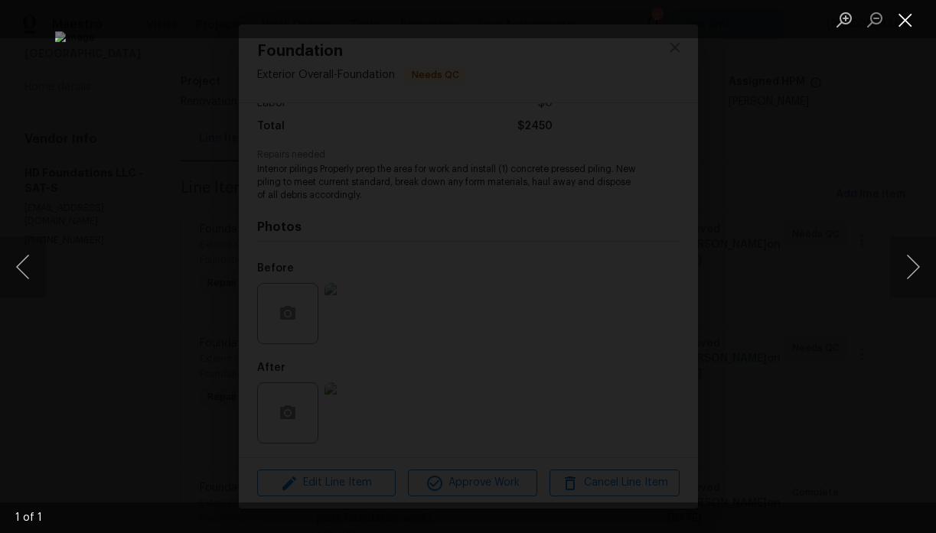
click at [907, 14] on button "Close lightbox" at bounding box center [905, 19] width 31 height 27
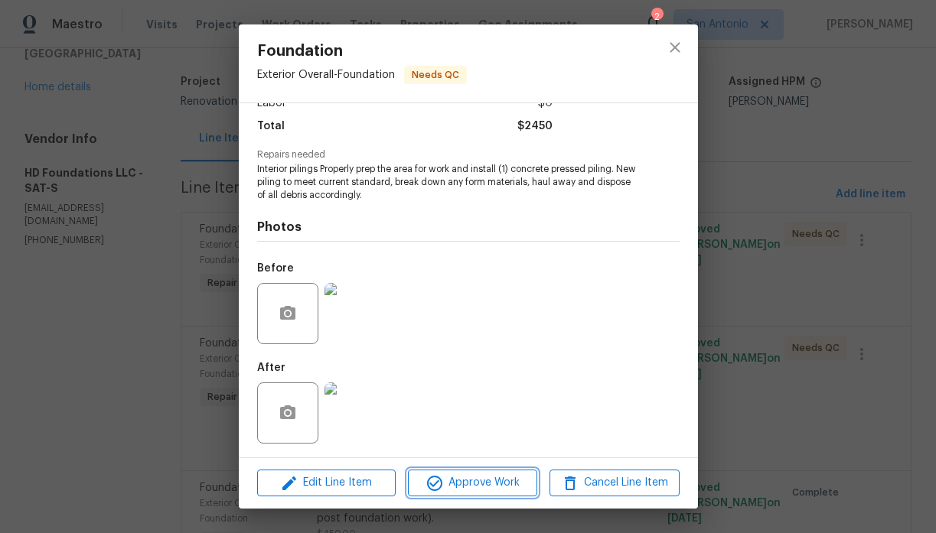
click at [478, 486] on span "Approve Work" at bounding box center [472, 483] width 120 height 19
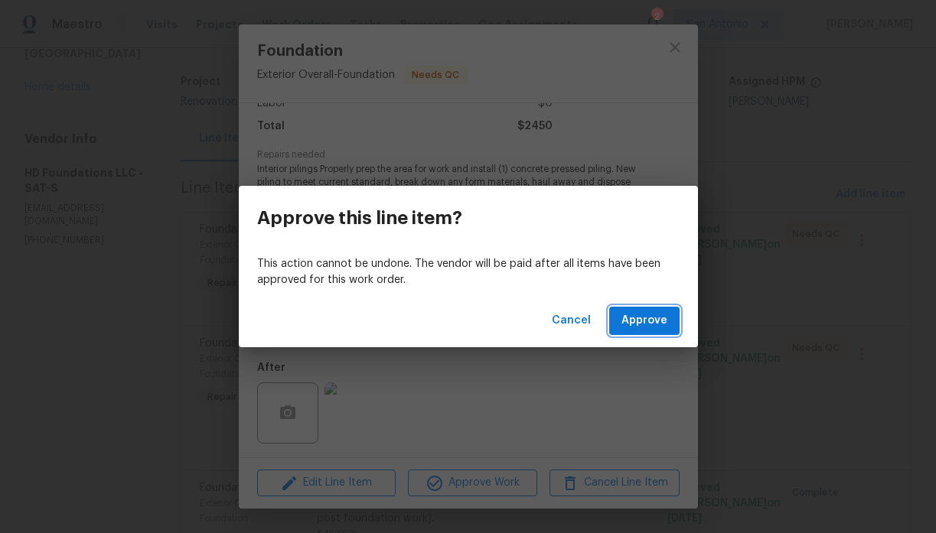
click at [634, 325] on span "Approve" at bounding box center [644, 320] width 46 height 19
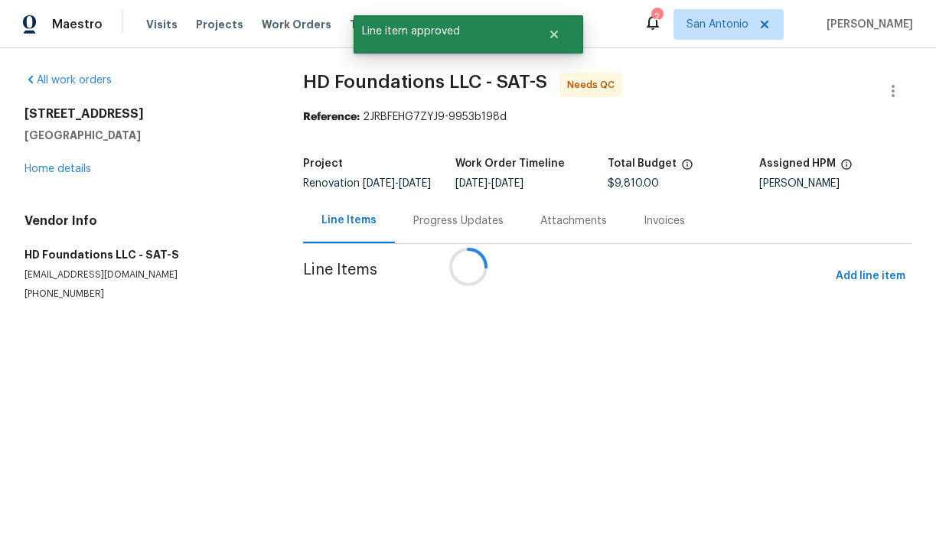
scroll to position [0, 0]
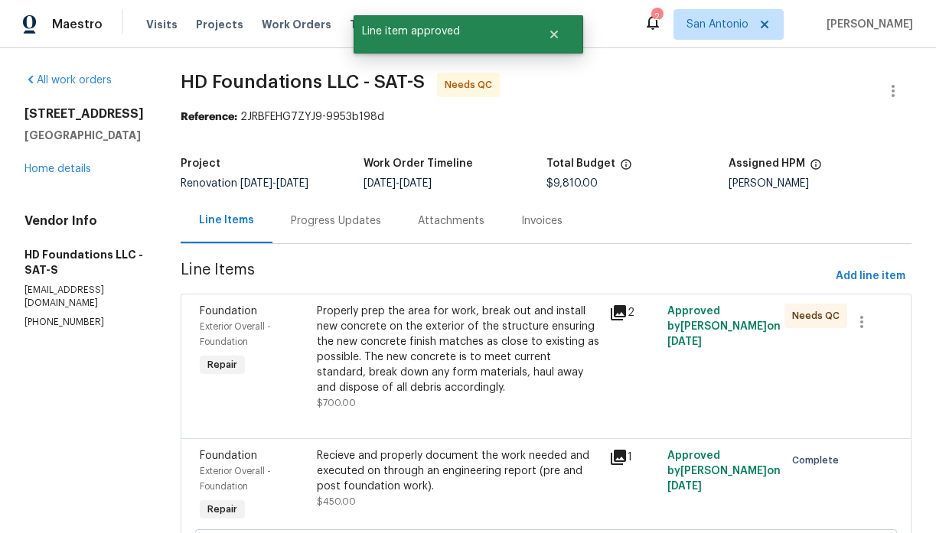
click at [444, 366] on div "Properly prep the area for work, break out and install new concrete on the exte…" at bounding box center [458, 350] width 283 height 92
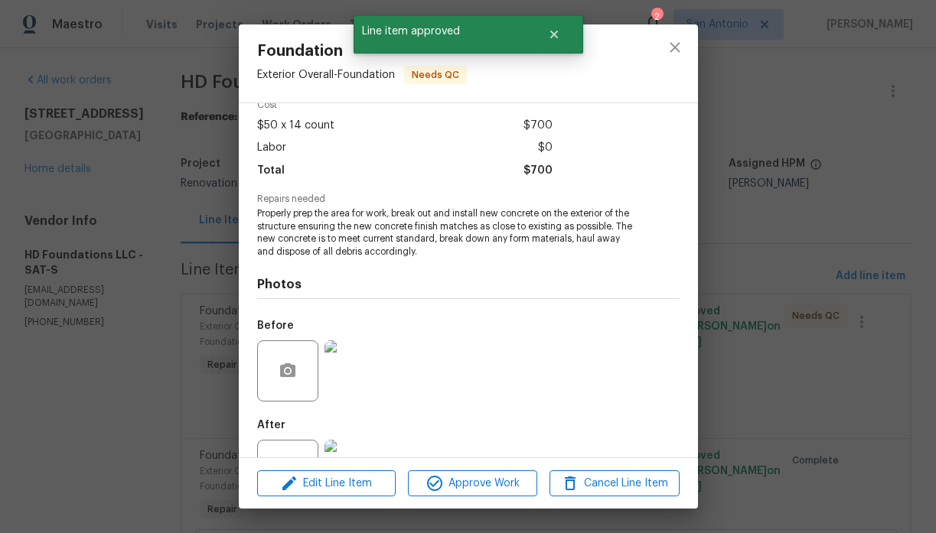
scroll to position [133, 0]
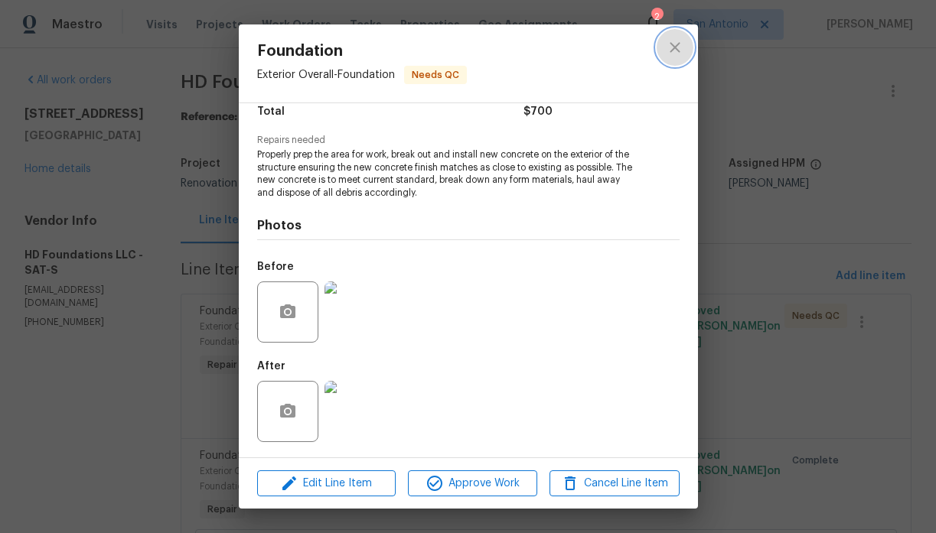
click at [672, 50] on icon "close" at bounding box center [675, 47] width 10 height 10
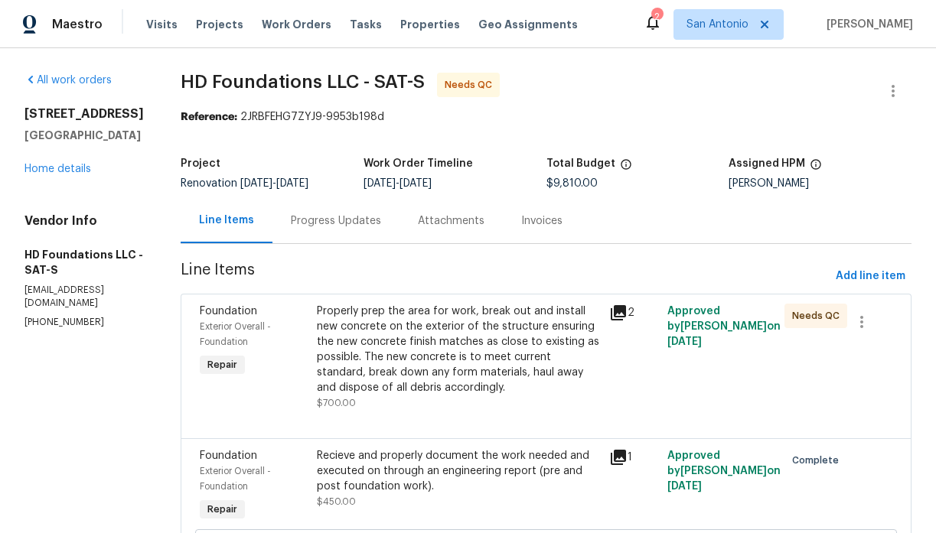
click at [362, 229] on div "Progress Updates" at bounding box center [336, 221] width 90 height 15
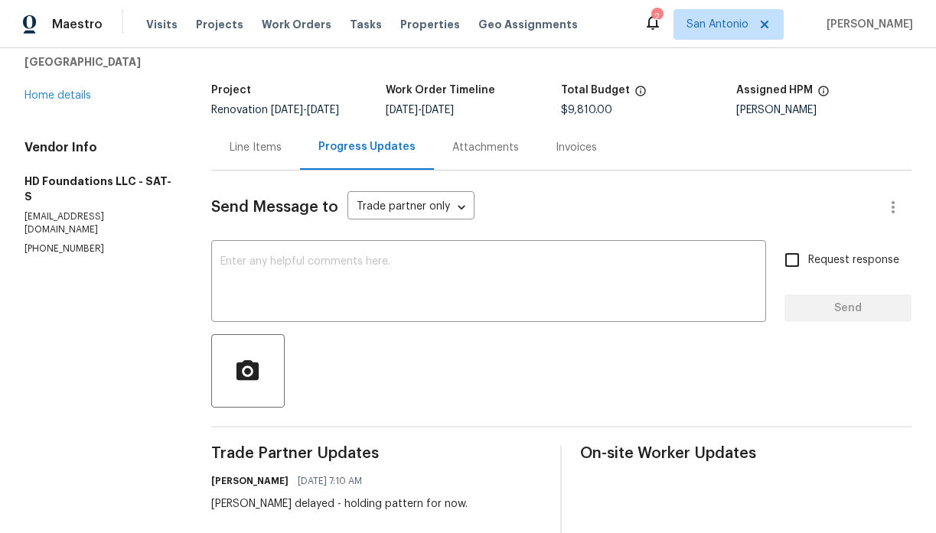
scroll to position [58, 0]
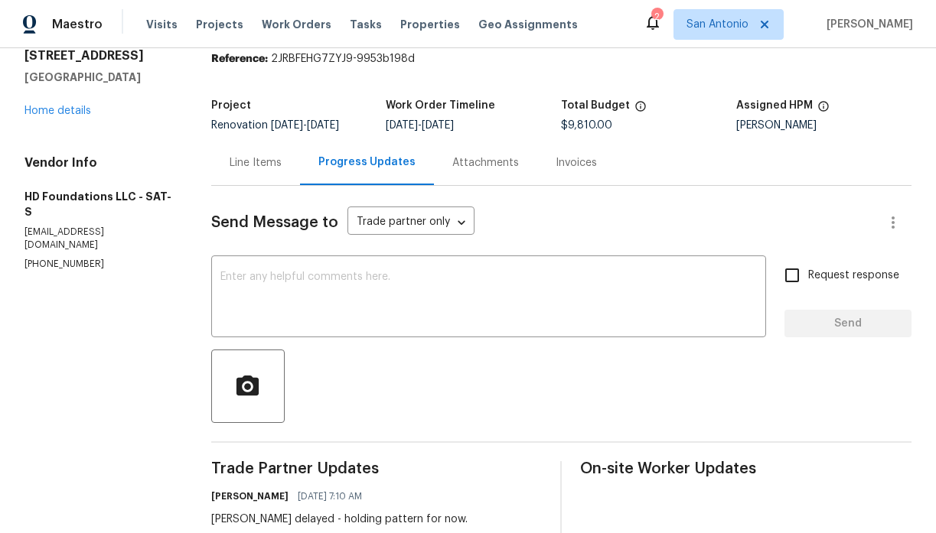
click at [249, 171] on div "Line Items" at bounding box center [256, 162] width 52 height 15
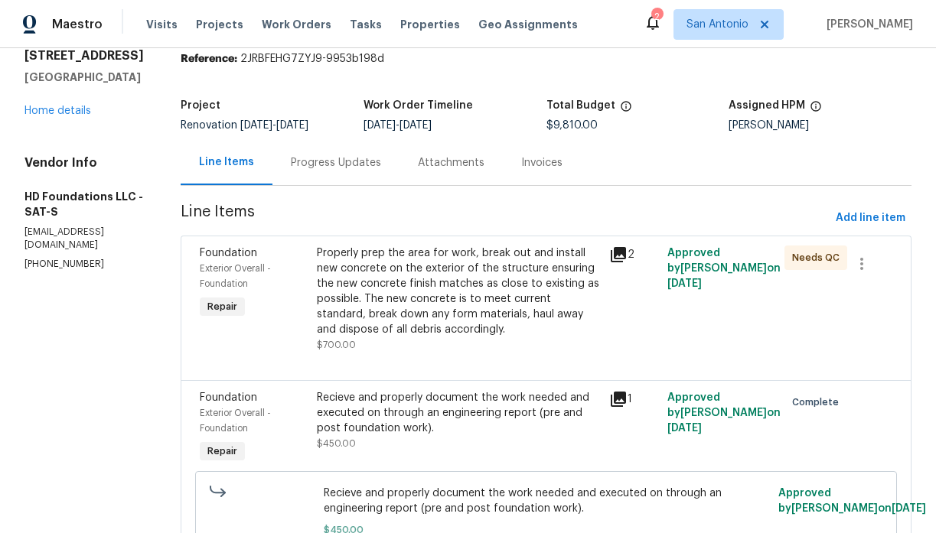
click at [418, 317] on div "Properly prep the area for work, break out and install new concrete on the exte…" at bounding box center [458, 292] width 283 height 92
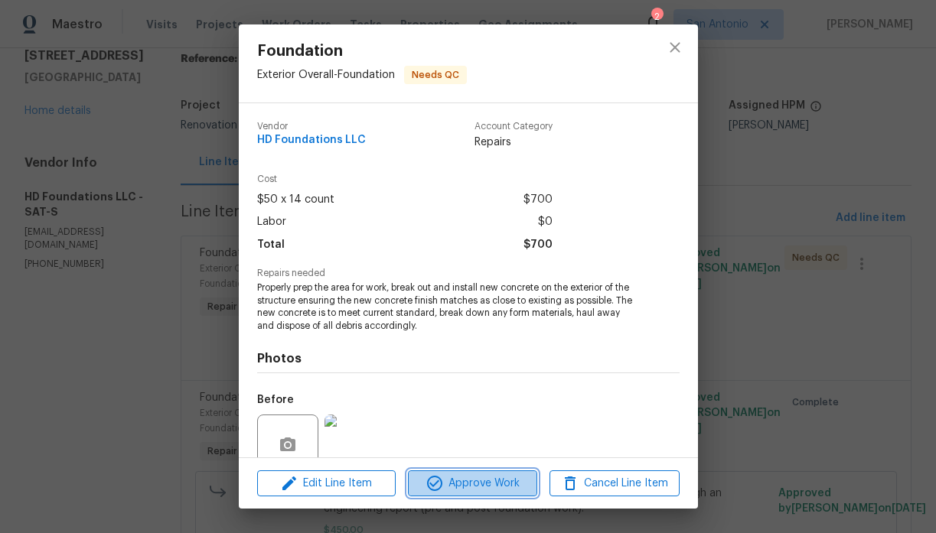
click at [473, 474] on span "Approve Work" at bounding box center [472, 483] width 120 height 19
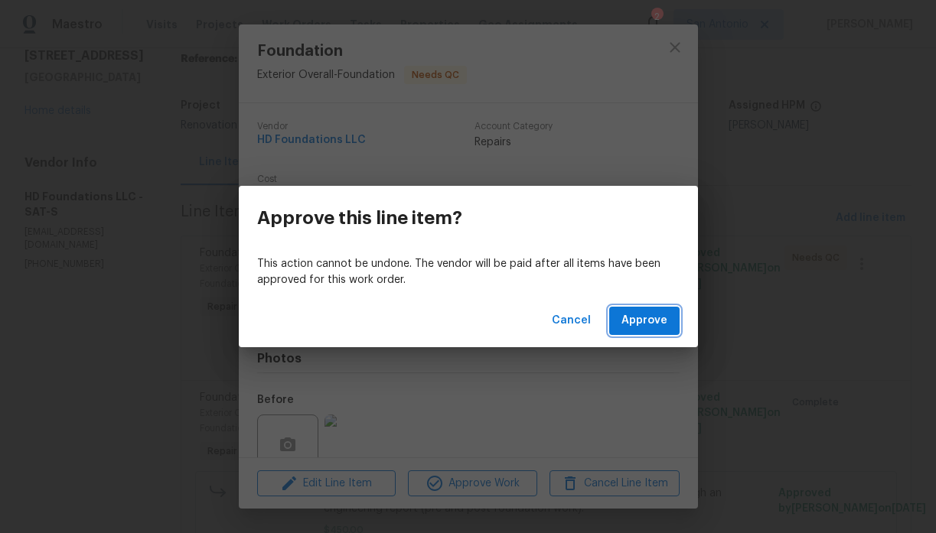
click at [642, 324] on span "Approve" at bounding box center [644, 320] width 46 height 19
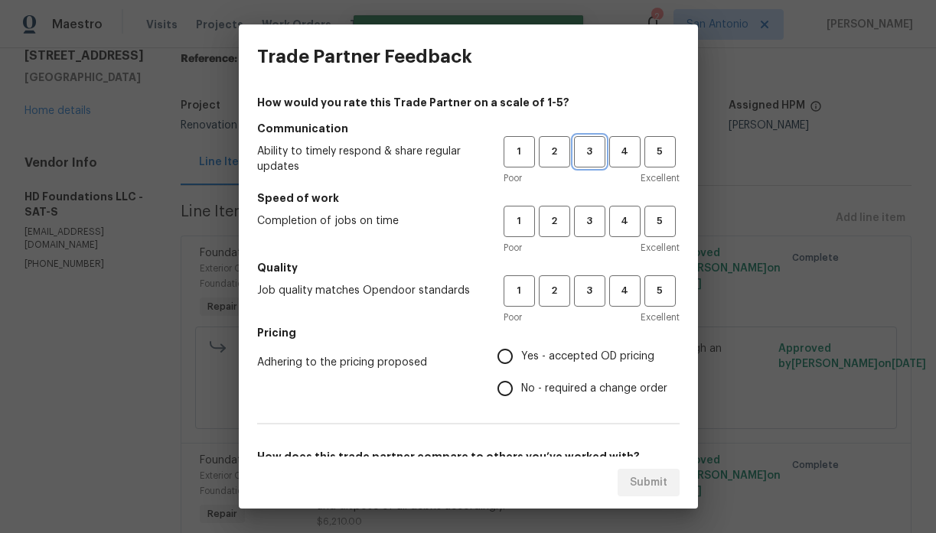
click at [586, 158] on span "3" at bounding box center [590, 152] width 28 height 18
click at [586, 211] on button "3" at bounding box center [589, 221] width 31 height 31
click at [586, 289] on span "3" at bounding box center [590, 291] width 28 height 18
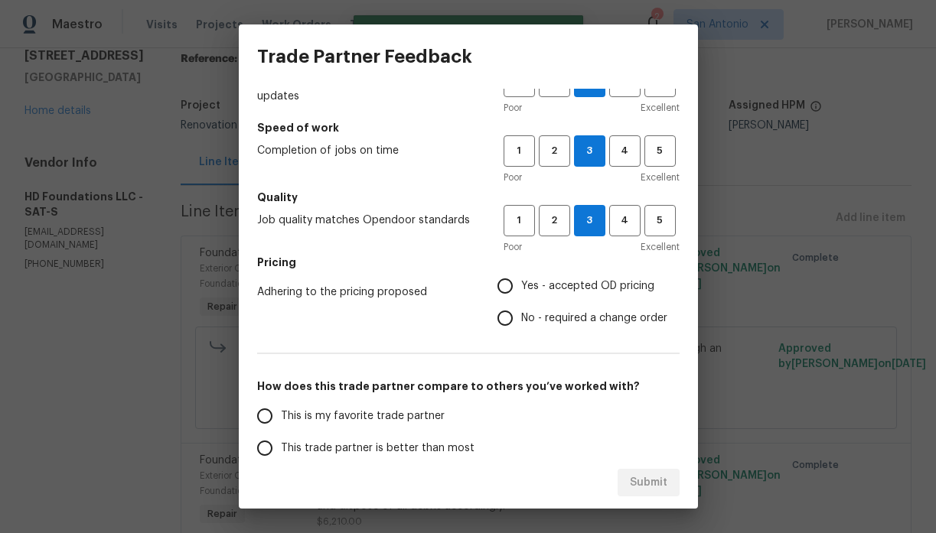
click at [578, 284] on span "Yes - accepted OD pricing" at bounding box center [587, 287] width 133 height 16
click at [521, 284] on input "Yes - accepted OD pricing" at bounding box center [505, 286] width 32 height 32
radio input "true"
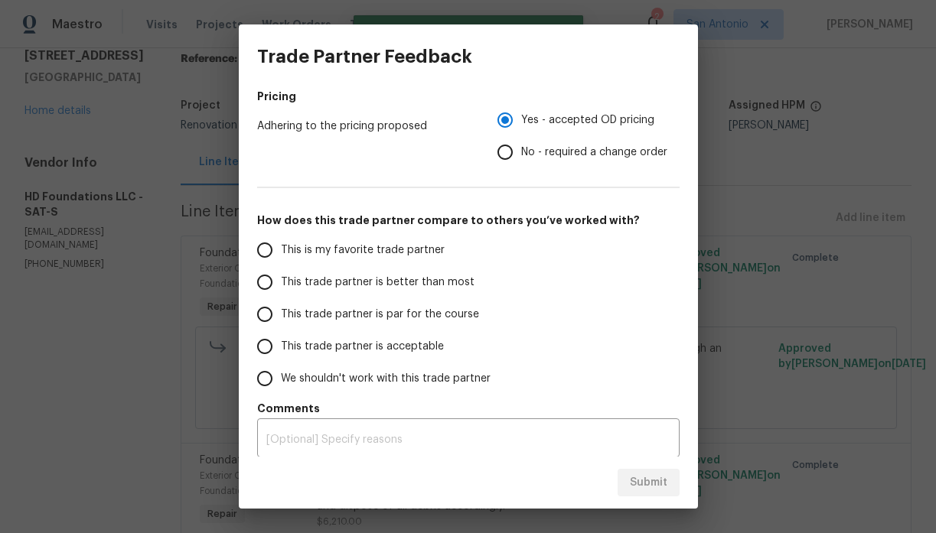
click at [446, 310] on span "This trade partner is par for the course" at bounding box center [380, 315] width 198 height 16
click at [281, 310] on input "This trade partner is par for the course" at bounding box center [265, 314] width 32 height 32
radio input "false"
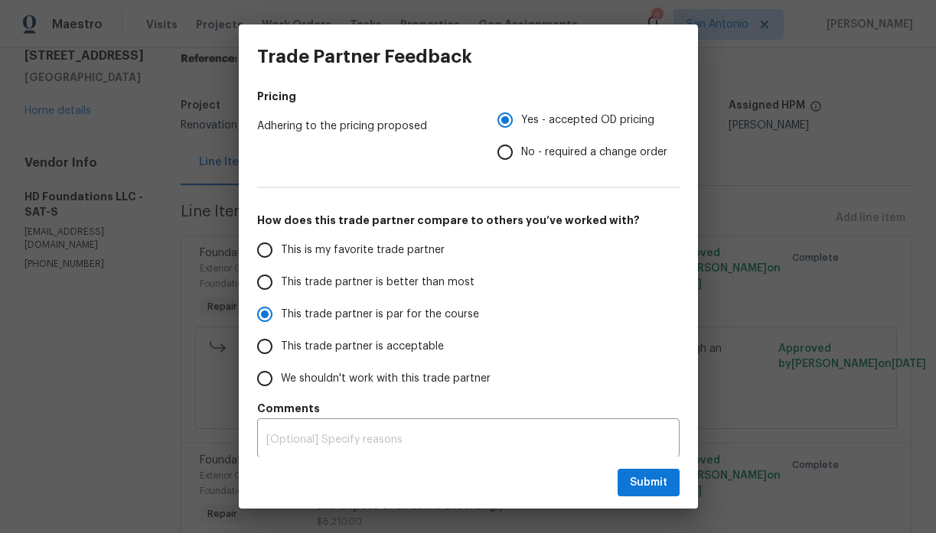
click at [432, 285] on span "This trade partner is better than most" at bounding box center [378, 283] width 194 height 16
click at [281, 285] on input "This trade partner is better than most" at bounding box center [265, 282] width 32 height 32
radio input "false"
click at [439, 309] on span "This trade partner is par for the course" at bounding box center [380, 315] width 198 height 16
click at [281, 309] on input "This trade partner is par for the course" at bounding box center [265, 314] width 32 height 32
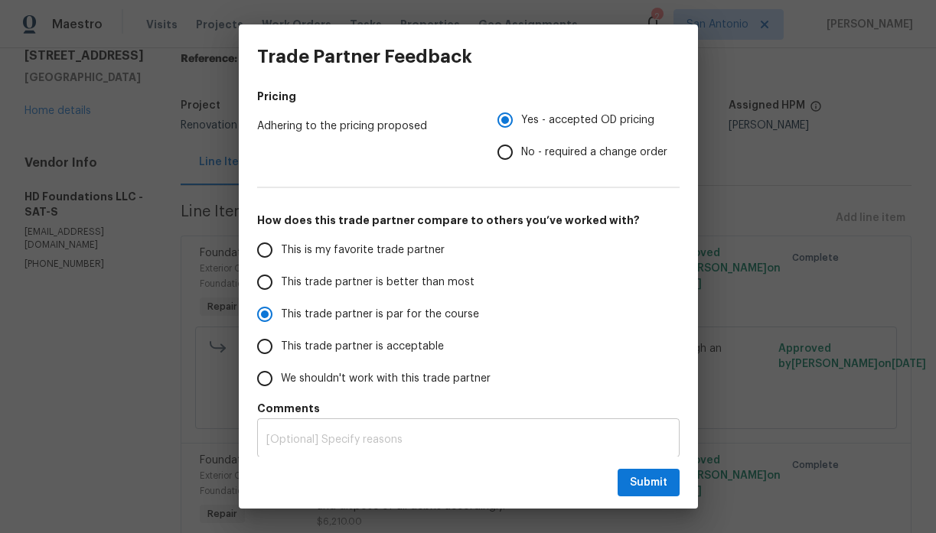
click at [427, 429] on div "x ​" at bounding box center [468, 439] width 422 height 35
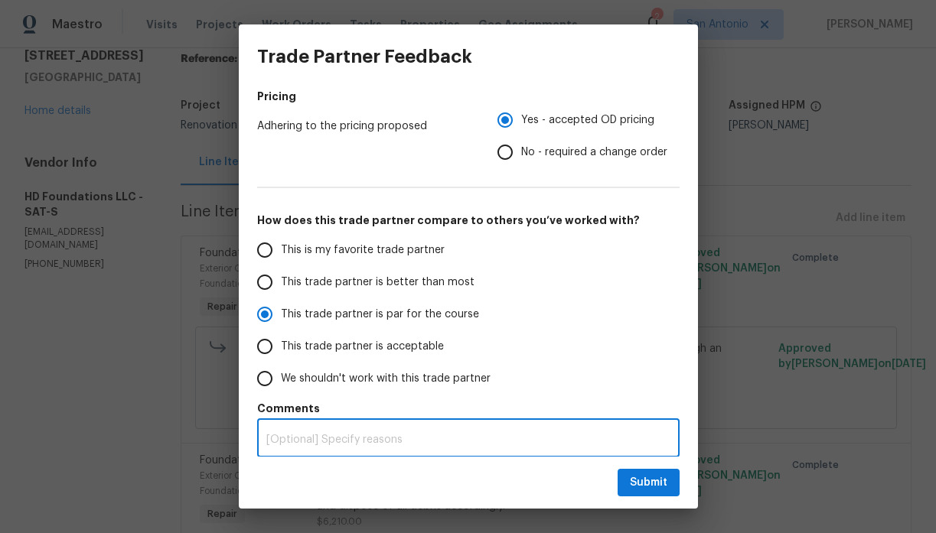
scroll to position [238, 0]
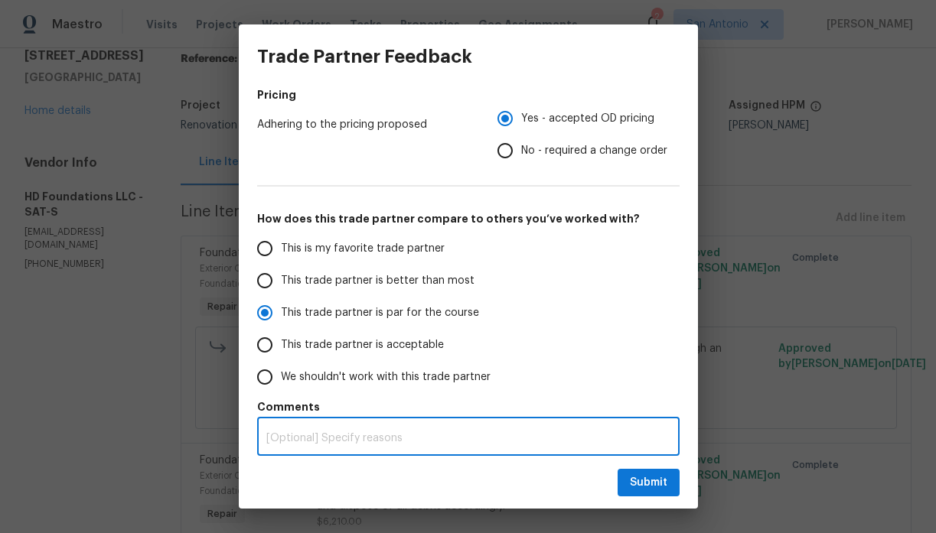
radio input "true"
type textarea "E"
radio input "false"
type textarea "Ex"
radio input "false"
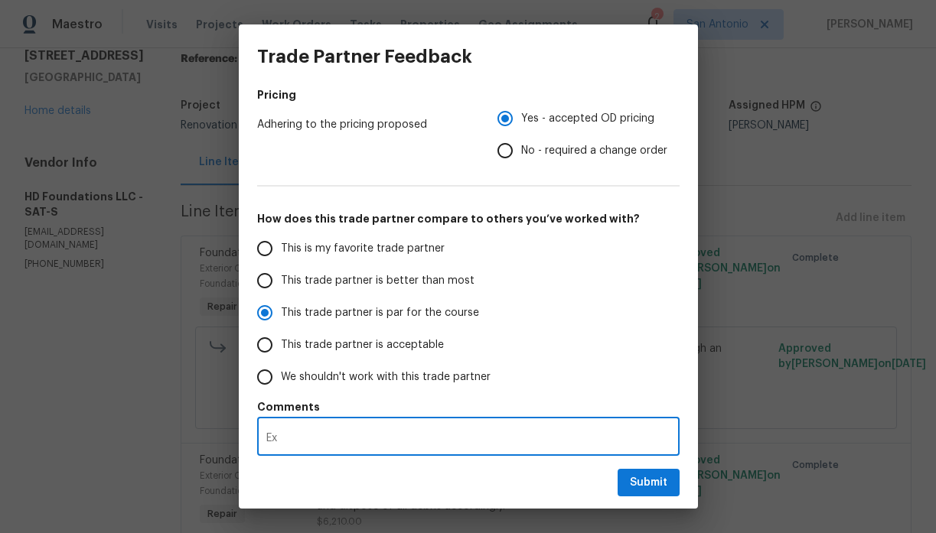
type textarea "Exc"
radio input "false"
type textarea "Exce"
radio input "false"
type textarea "Excel"
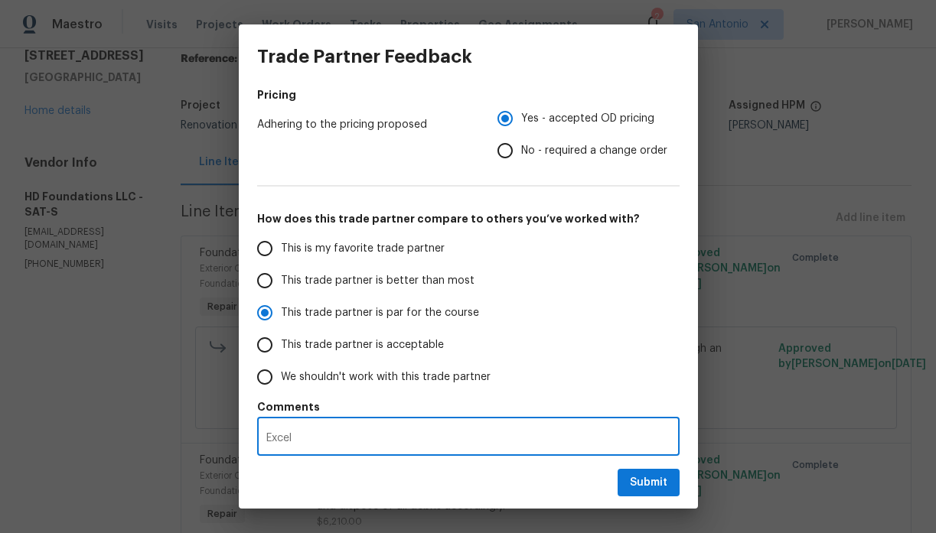
radio input "false"
type textarea "Excell"
radio input "false"
type textarea "Excelle"
radio input "false"
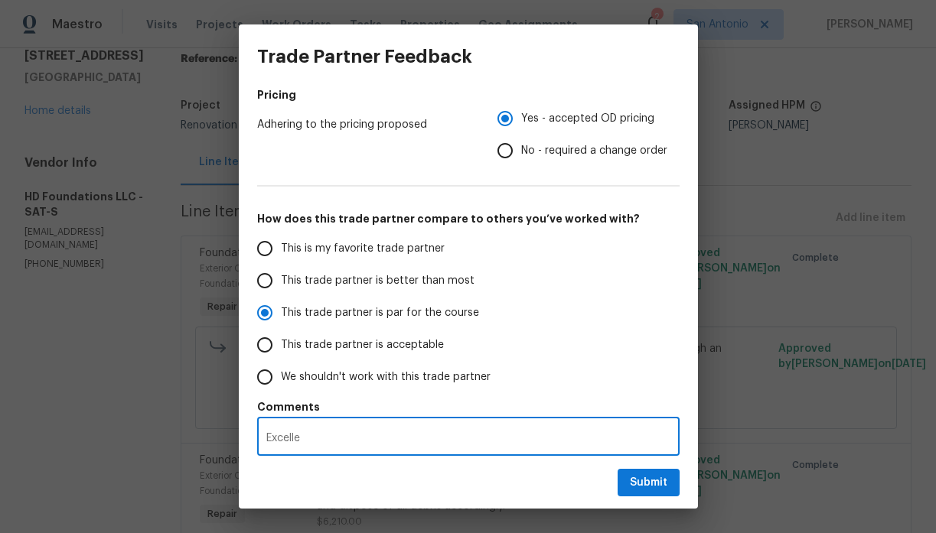
type textarea "Excellen"
radio input "false"
type textarea "Excellent"
radio input "false"
type textarea "Excellent"
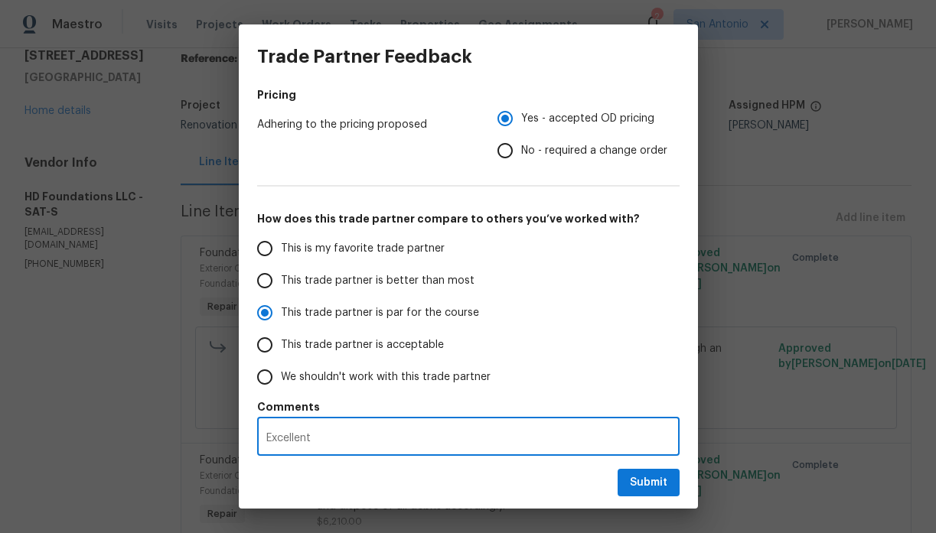
radio input "false"
type textarea "Excellent t"
radio input "false"
type textarea "Excellent te"
radio input "false"
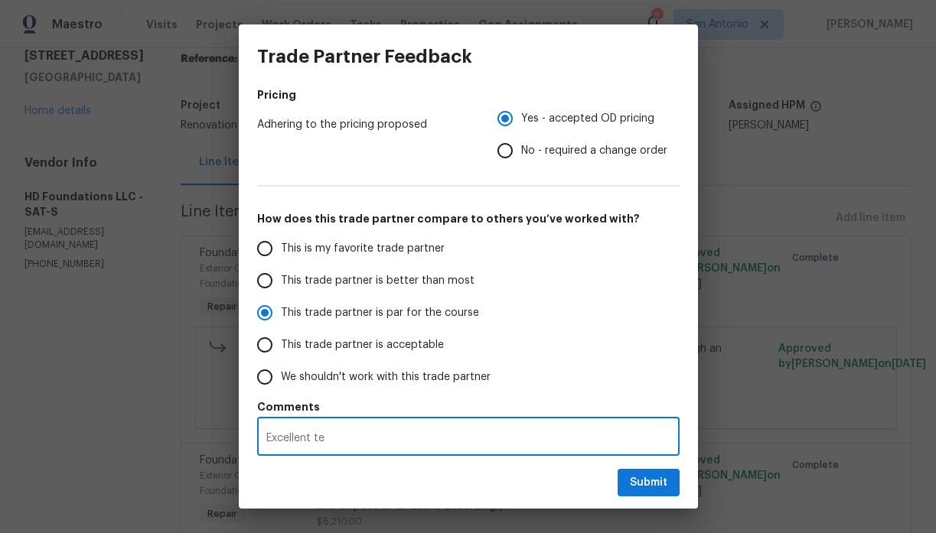
type textarea "Excellent tea"
radio input "false"
type textarea "Excellent team"
radio input "false"
type textarea "Excellent team"
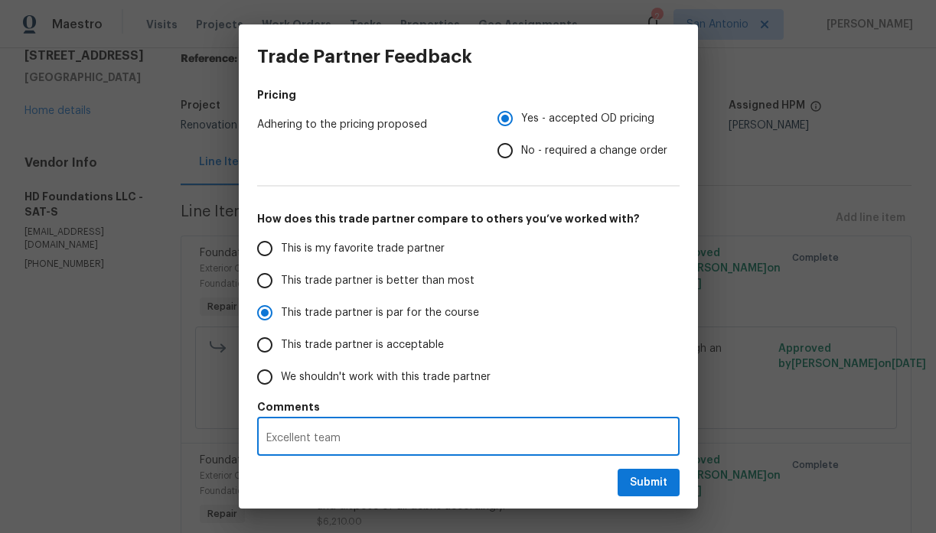
radio input "false"
type textarea "Excellent team o"
radio input "false"
type textarea "Excellent team on"
radio input "false"
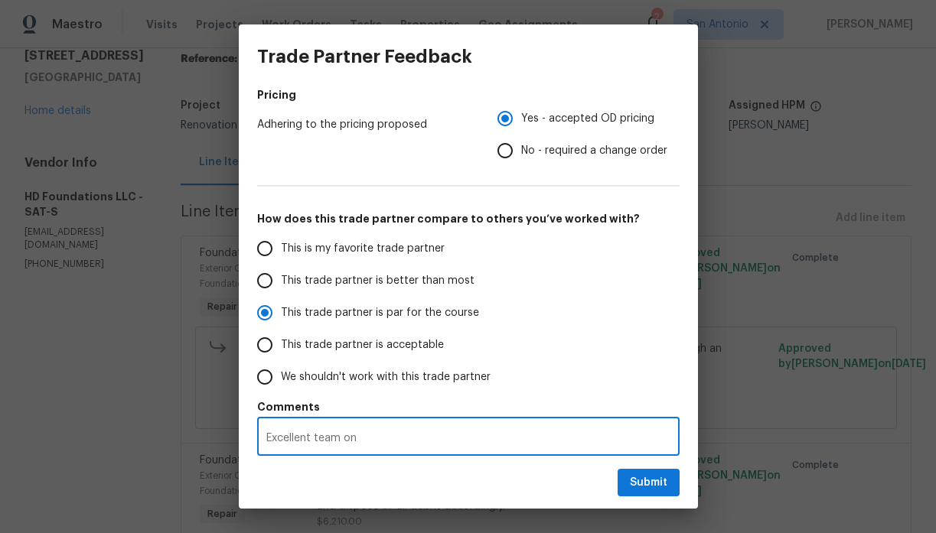
type textarea "Excellent team on t"
radio input "false"
type textarea "Excellent team on th"
radio input "false"
type textarea "Excellent team on the"
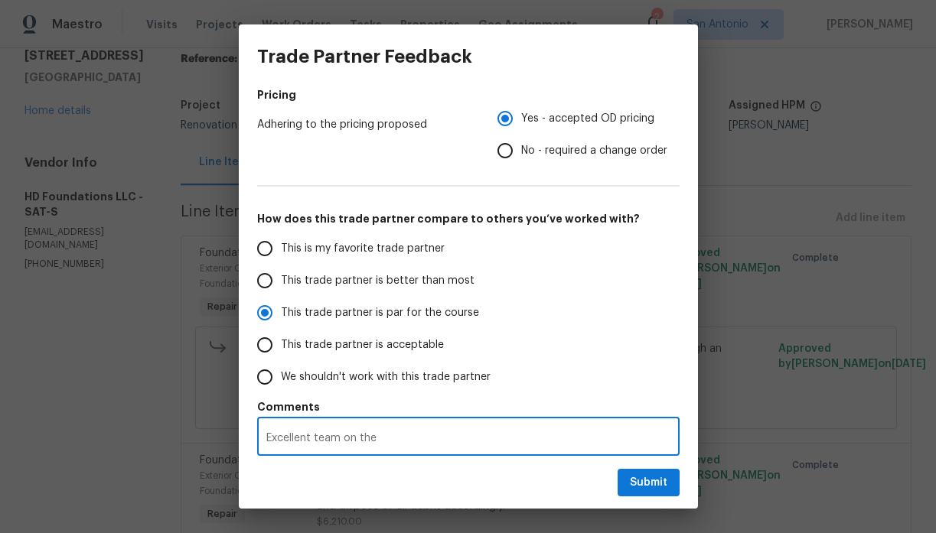
radio input "false"
type textarea "Excellent team on the j"
radio input "false"
type textarea "Excellent team on the jo"
radio input "false"
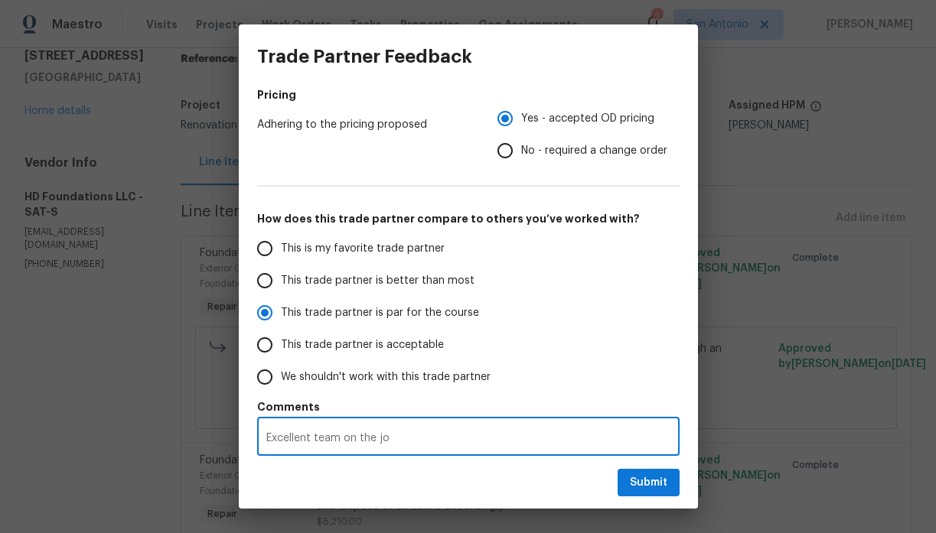
type textarea "Excellent team on the job"
radio input "false"
type textarea "Excellent team on the job"
radio input "false"
type textarea "Excellent team on the job s"
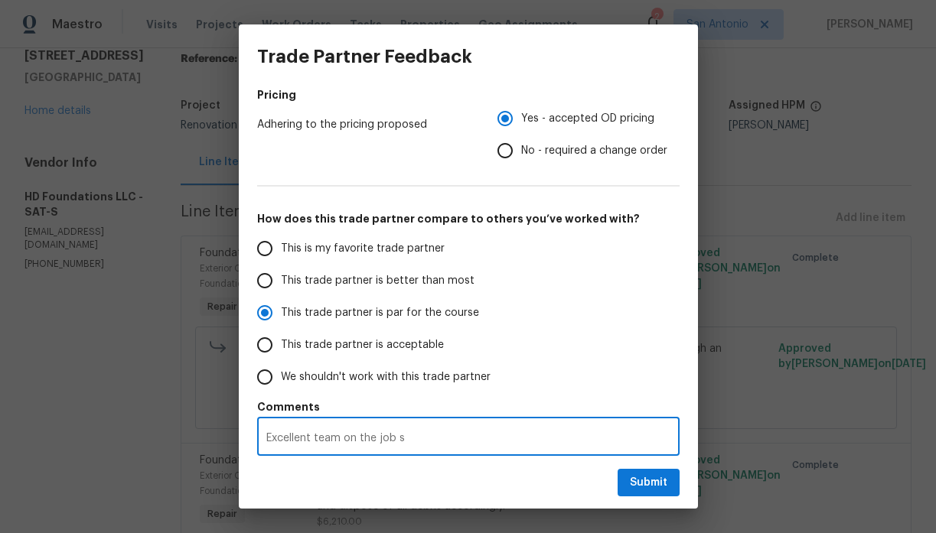
radio input "false"
type textarea "Excellent team on the job st"
radio input "false"
type textarea "Excellent team on the job sta"
radio input "false"
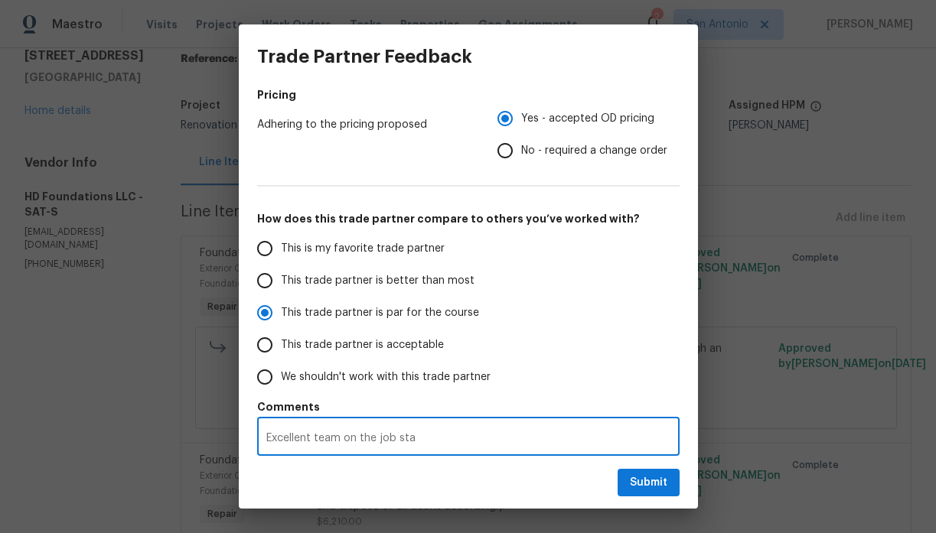
type textarea "Excellent team on the job star"
radio input "false"
type textarea "Excellent team on the job start"
radio input "false"
type textarea "Excellent team on the job start"
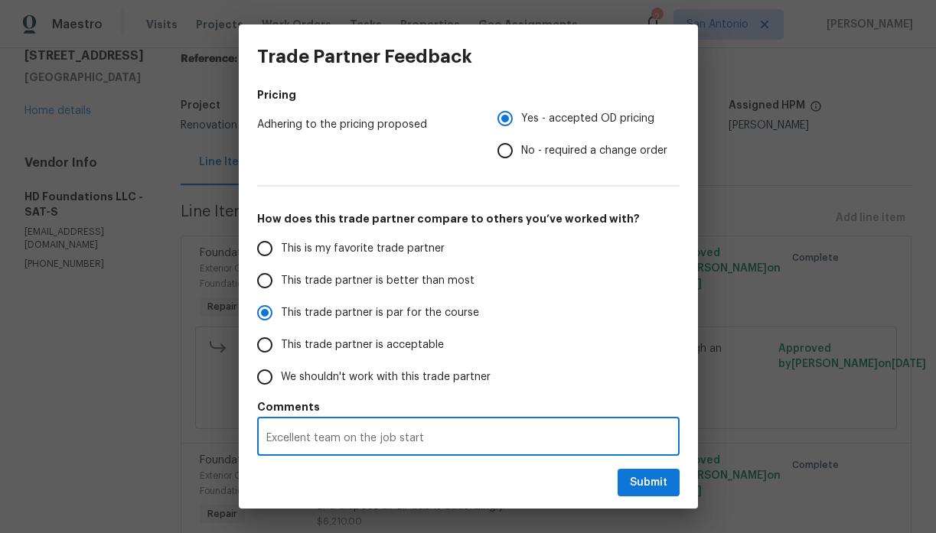
radio input "false"
type textarea "Excellent team on the job start t"
radio input "false"
type textarea "Excellent team on the job start to"
radio input "false"
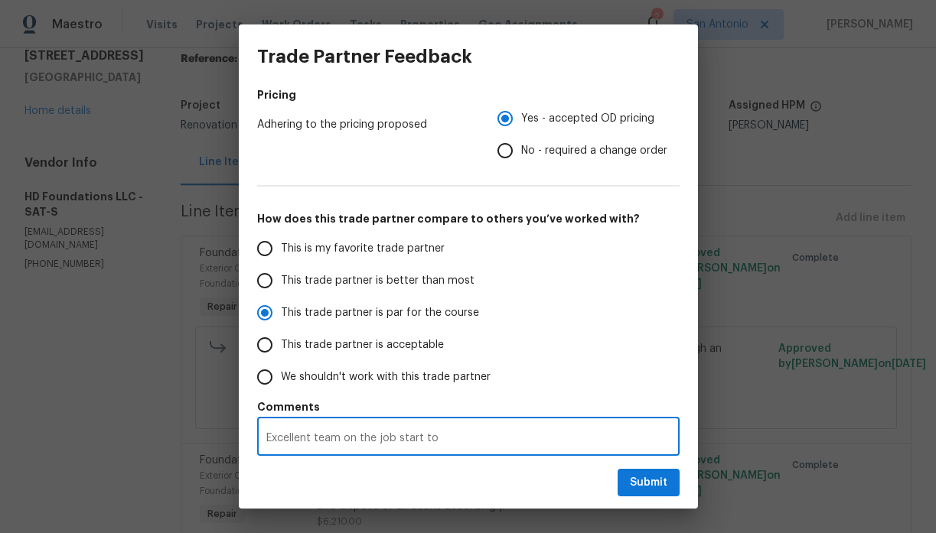
type textarea "Excellent team on the job start to f"
radio input "false"
type textarea "Excellent team on the job start to fi"
radio input "false"
type textarea "Excellent team on the job start to fin"
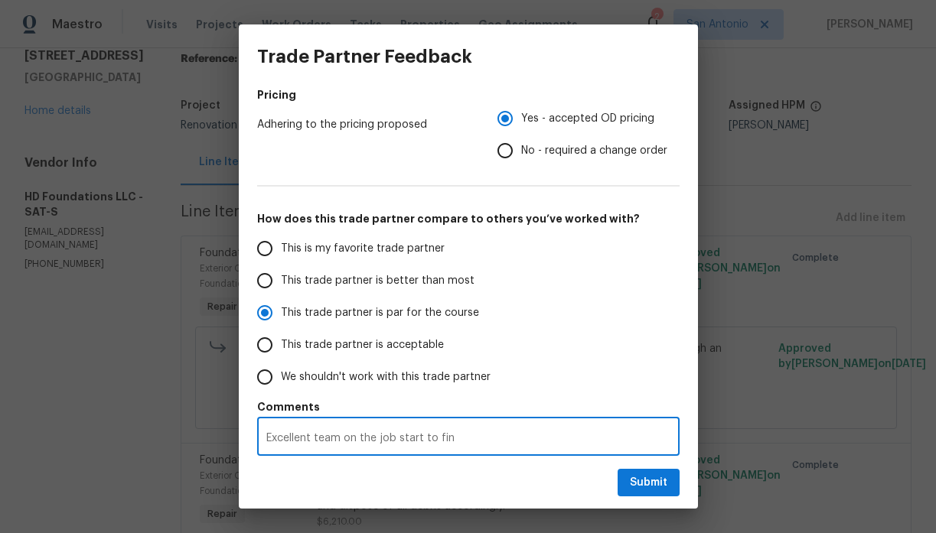
radio input "false"
type textarea "Excellent team on the job start to fini"
radio input "false"
type textarea "Excellent team on the job start to finis"
radio input "false"
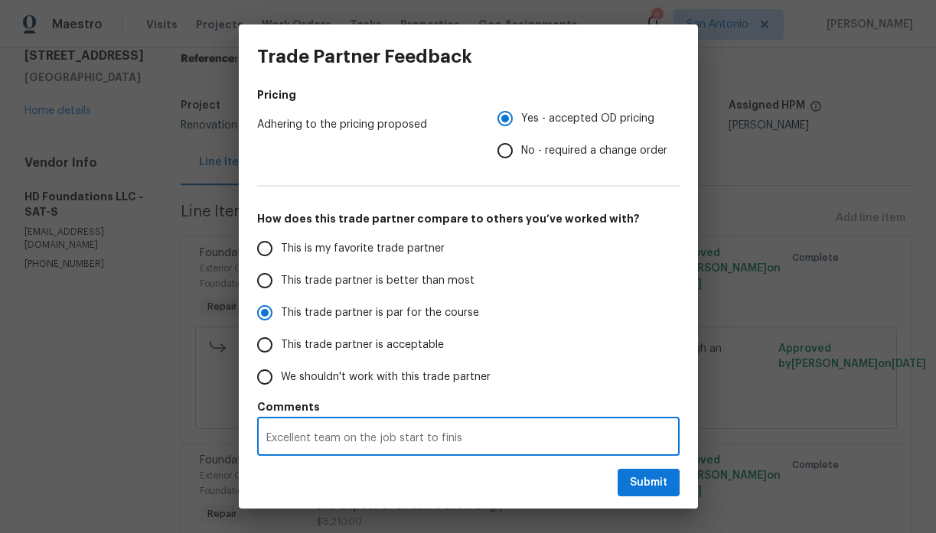
type textarea "Excellent team on the job start to finish"
radio input "false"
type textarea "Excellent team on the job start to finish"
radio input "false"
type textarea "Excellent team on the job start to finish o"
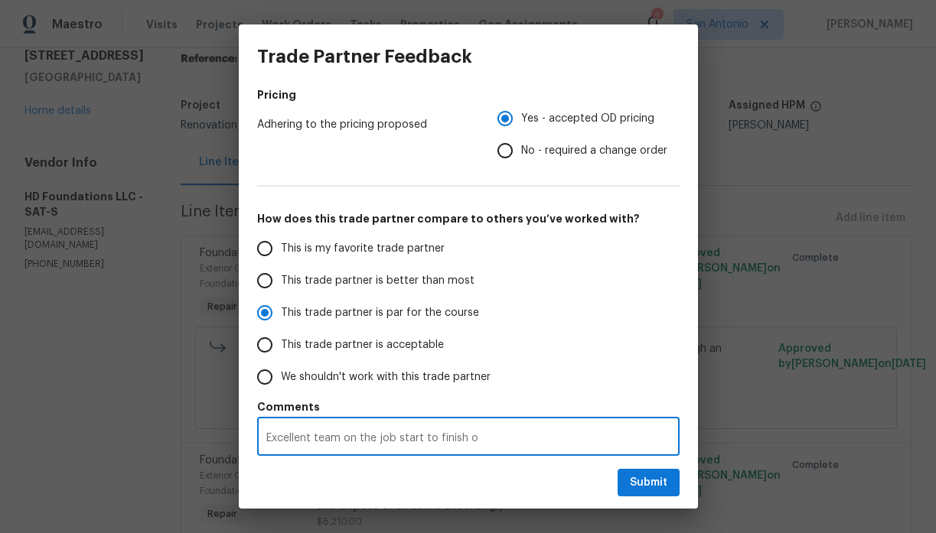
radio input "false"
type textarea "Excellent team on the job start to finish on"
radio input "false"
type textarea "Excellent team on the job start to finish on t"
radio input "false"
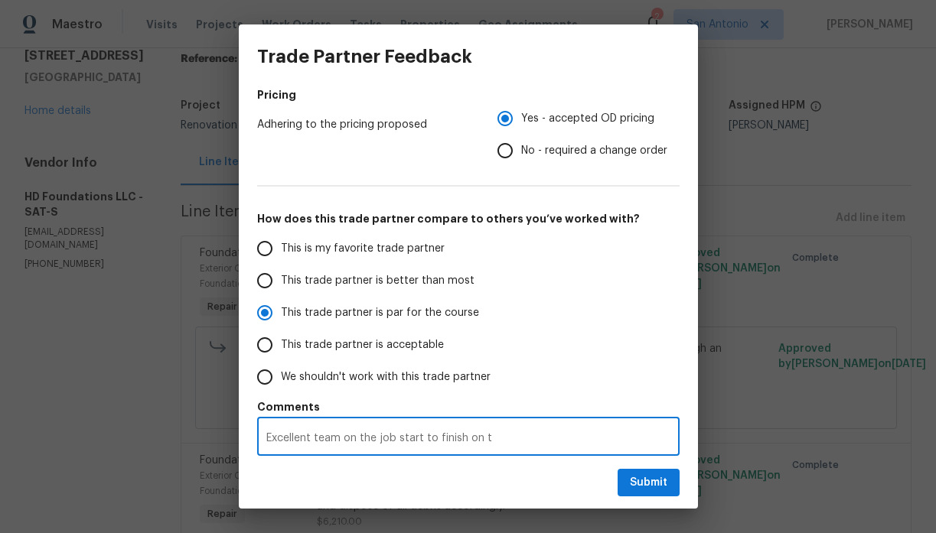
type textarea "Excellent team on the job start to finish on th"
radio input "false"
type textarea "Excellent team on the job start to finish on thi"
radio input "false"
type textarea "Excellent team on the job start to finish on this"
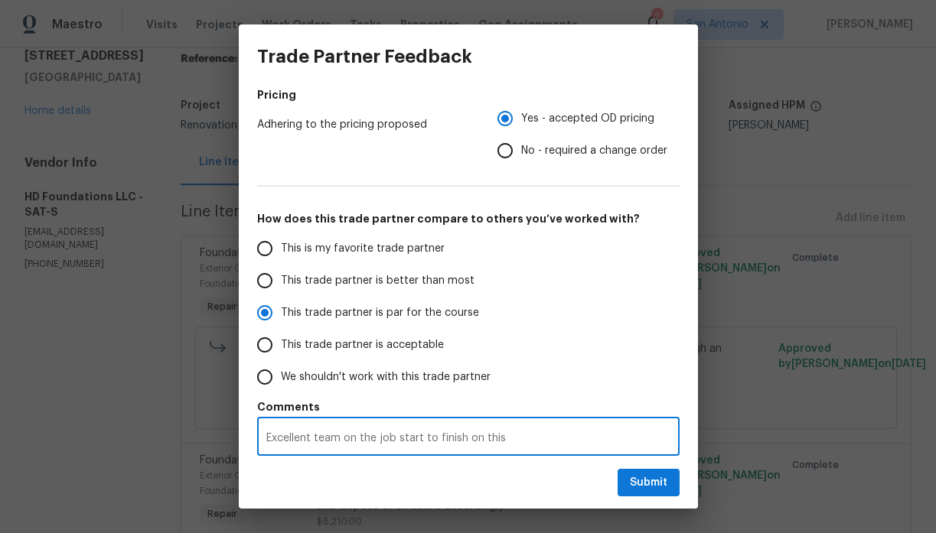
radio input "false"
type textarea "Excellent team on the job start to finish on this"
radio input "false"
type textarea "Excellent team on the job start to finish on this o"
radio input "false"
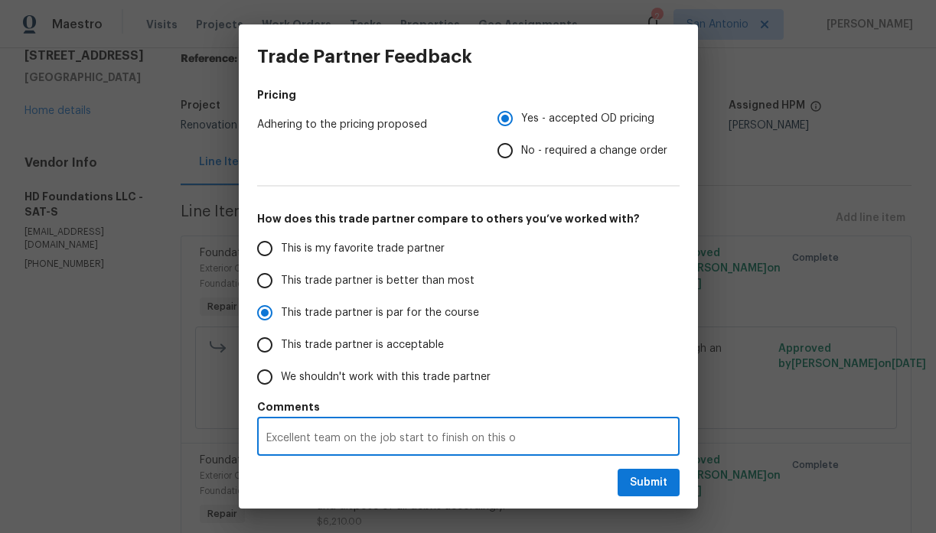
type textarea "Excellent team on the job start to finish on this on"
radio input "false"
type textarea "Excellent team on the job start to finish on this one"
radio input "false"
type textarea "Excellent team on the job start to finish on this one."
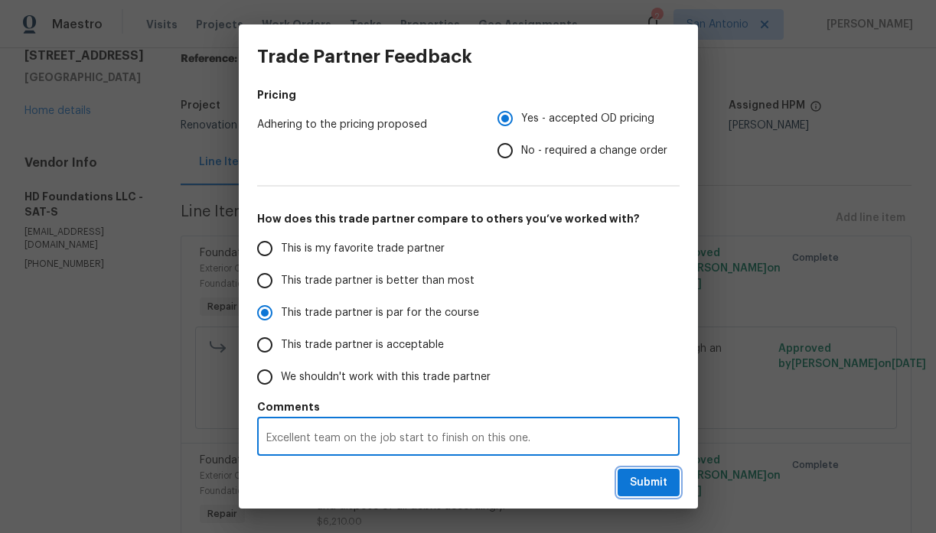
click at [646, 483] on span "Submit" at bounding box center [648, 483] width 37 height 19
radio input "false"
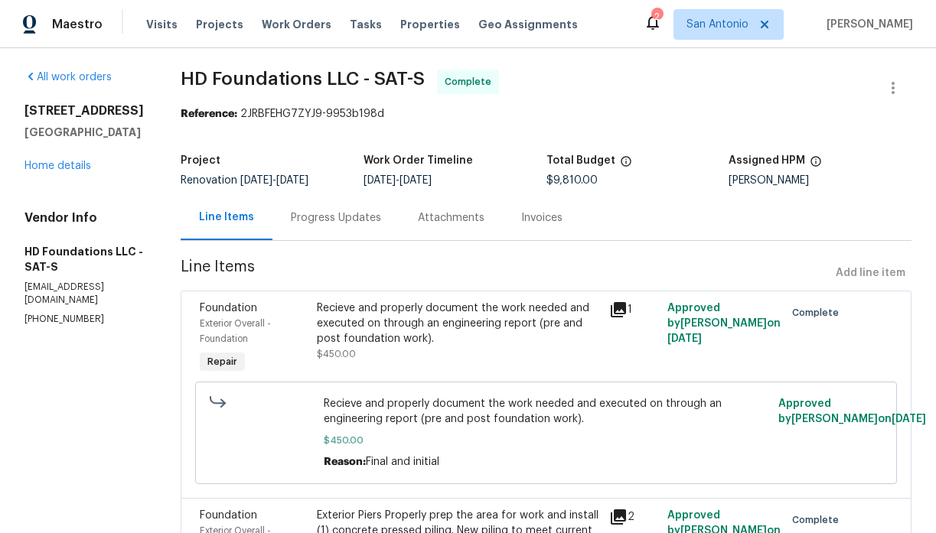
scroll to position [0, 0]
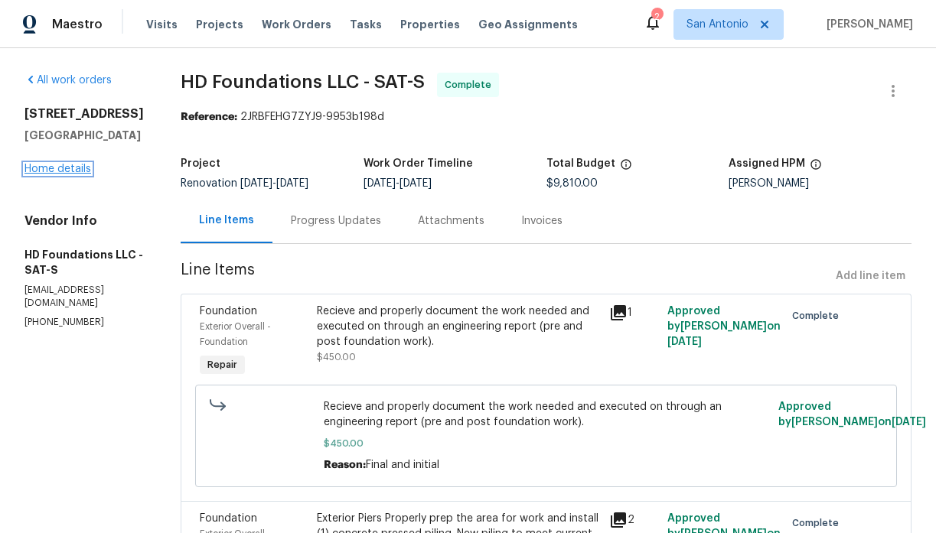
click at [64, 165] on link "Home details" at bounding box center [57, 169] width 67 height 11
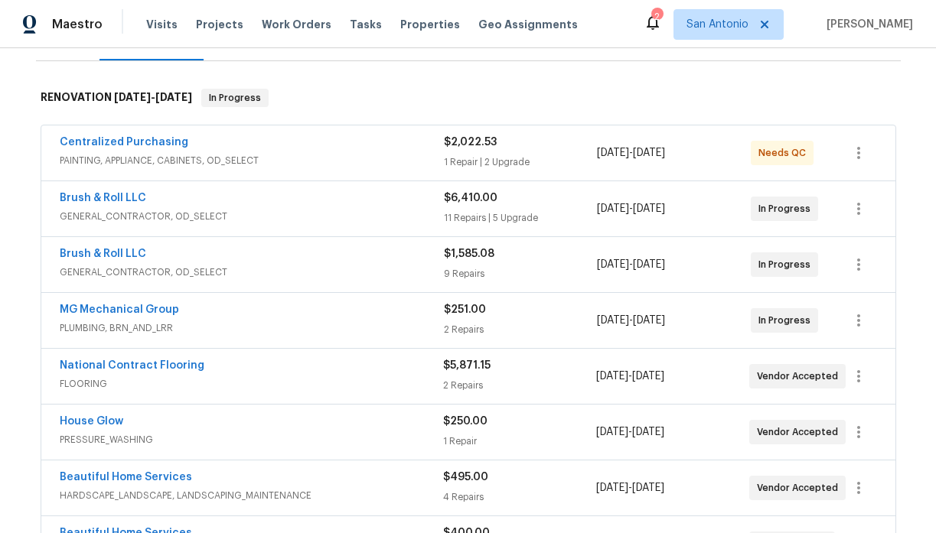
scroll to position [218, 0]
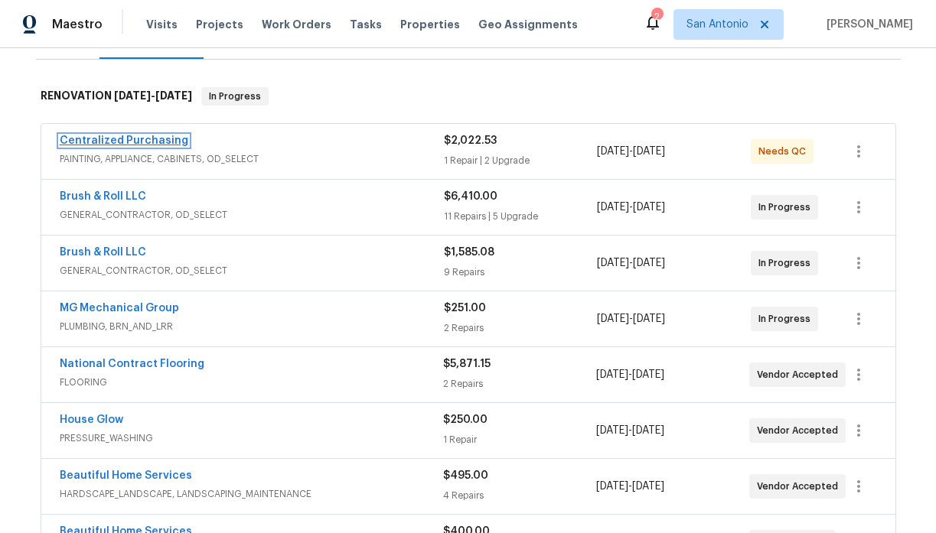
click at [137, 140] on link "Centralized Purchasing" at bounding box center [124, 140] width 129 height 11
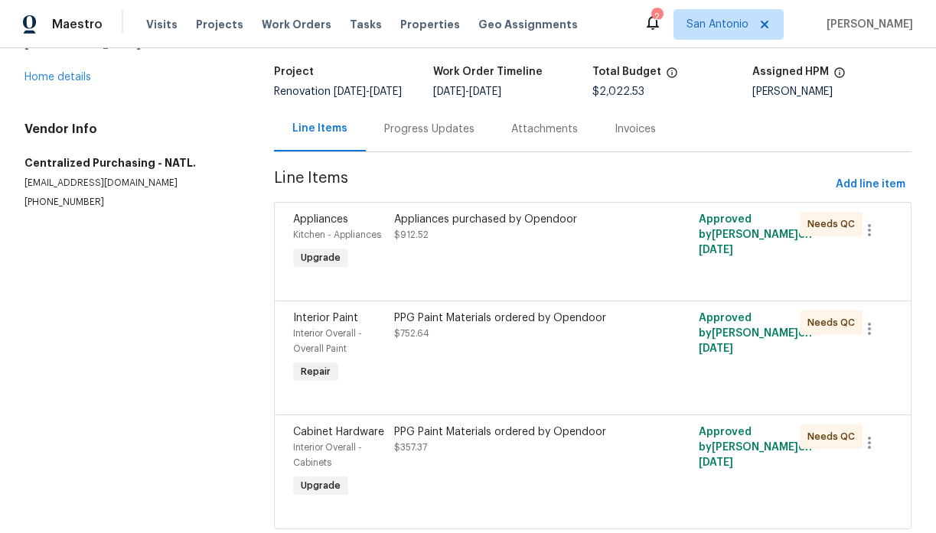
scroll to position [95, 0]
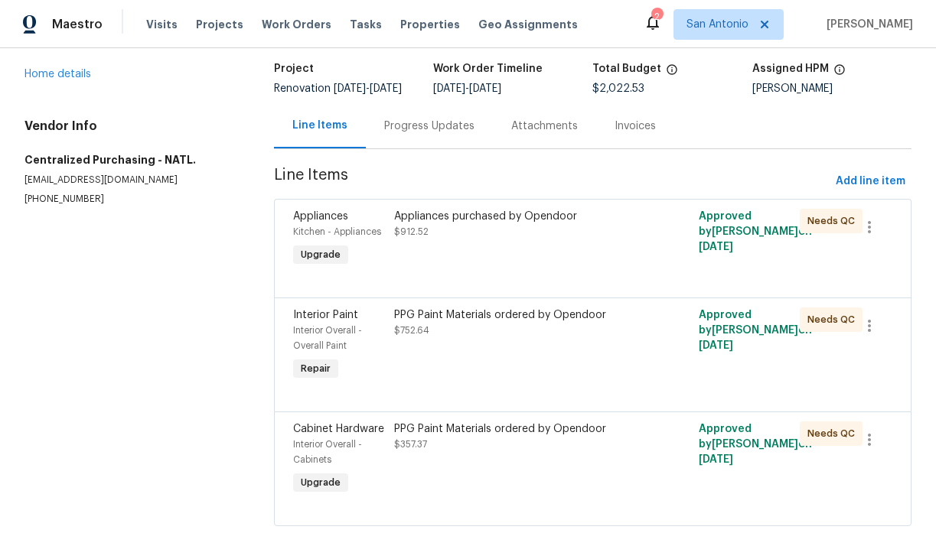
click at [455, 266] on div "Appliances purchased by Opendoor $912.52" at bounding box center [516, 239] width 253 height 70
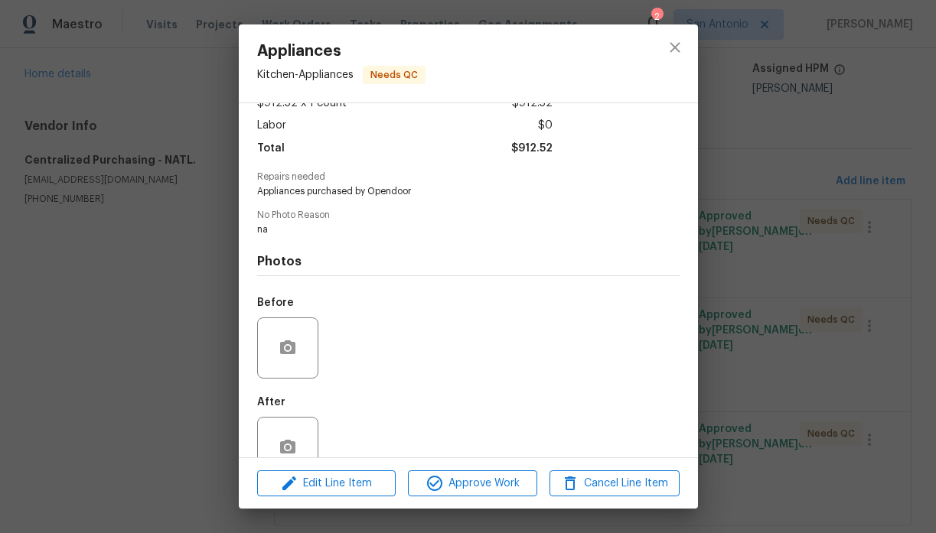
scroll to position [132, 0]
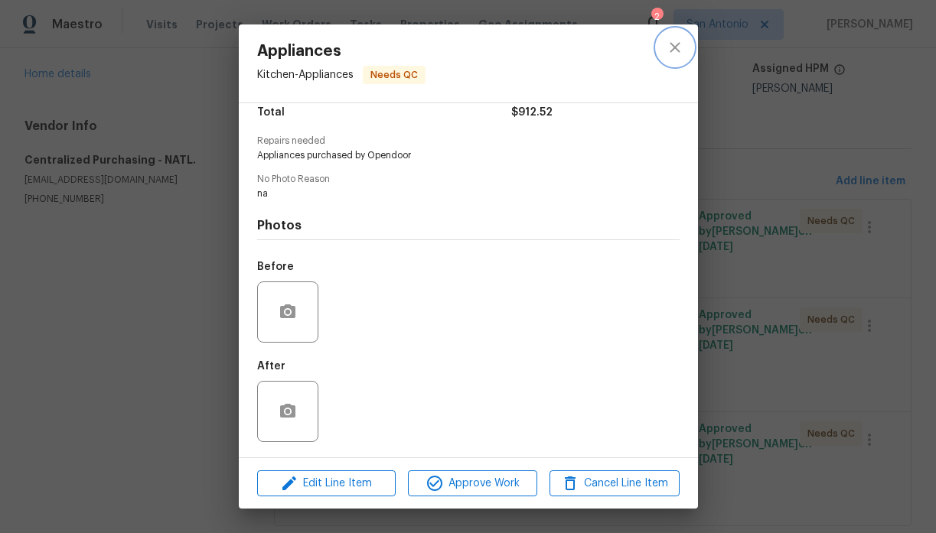
click at [676, 41] on icon "close" at bounding box center [675, 47] width 18 height 18
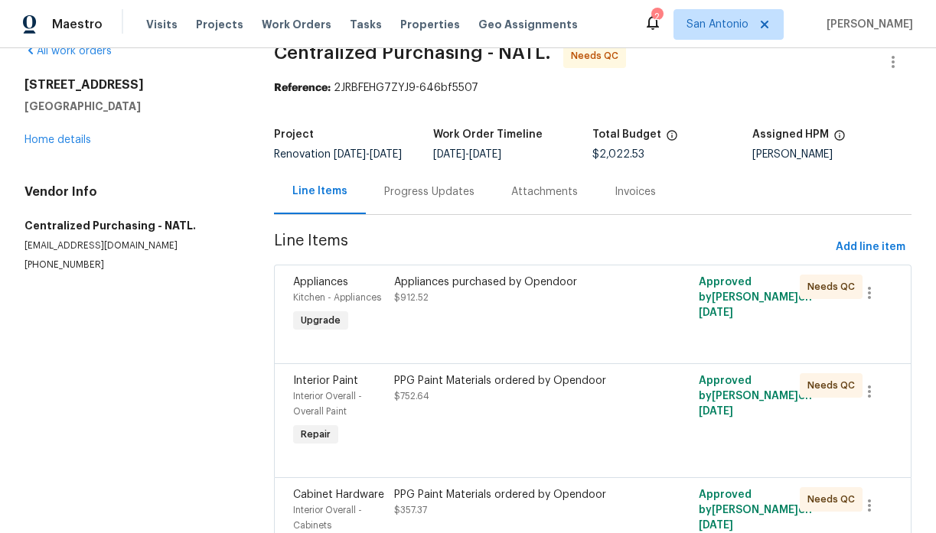
scroll to position [0, 0]
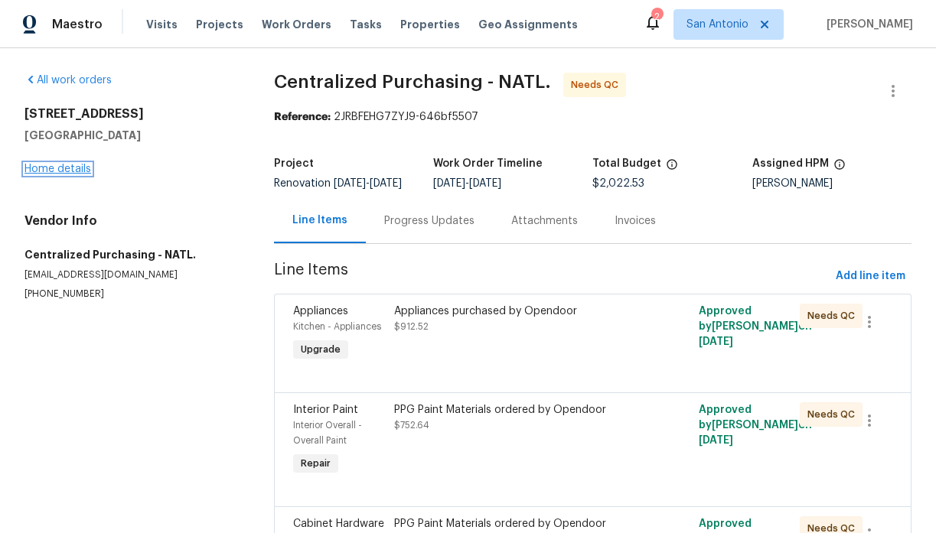
click at [65, 169] on link "Home details" at bounding box center [57, 169] width 67 height 11
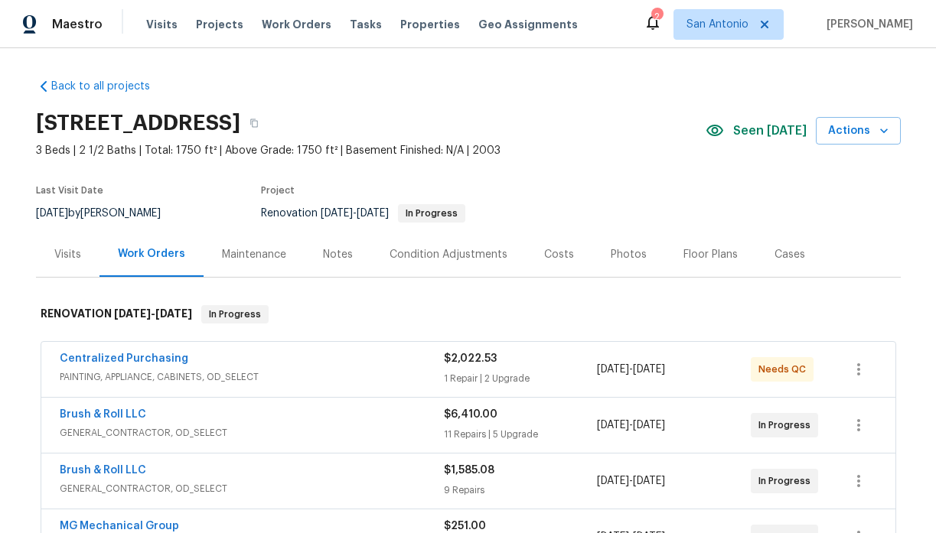
click at [336, 256] on div "Notes" at bounding box center [338, 254] width 30 height 15
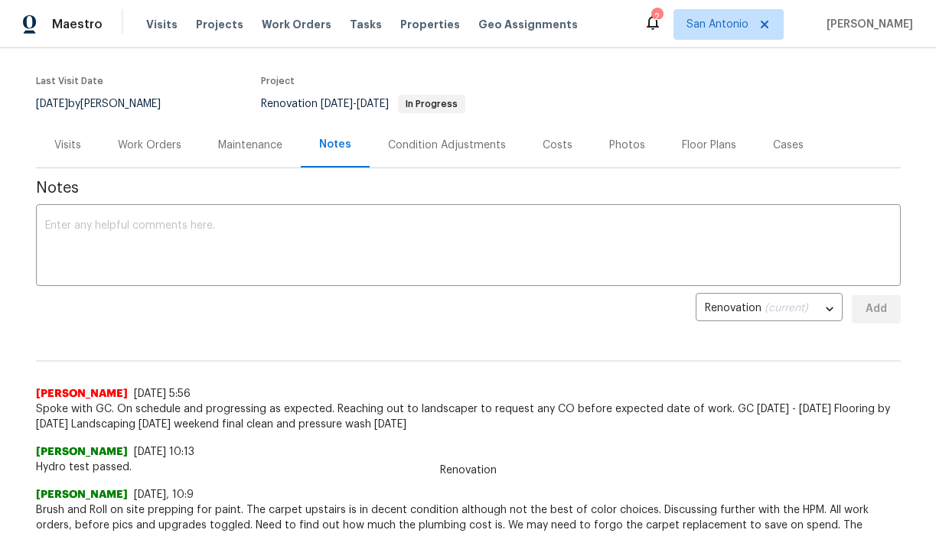
scroll to position [111, 0]
click at [143, 145] on div "Work Orders" at bounding box center [150, 143] width 64 height 15
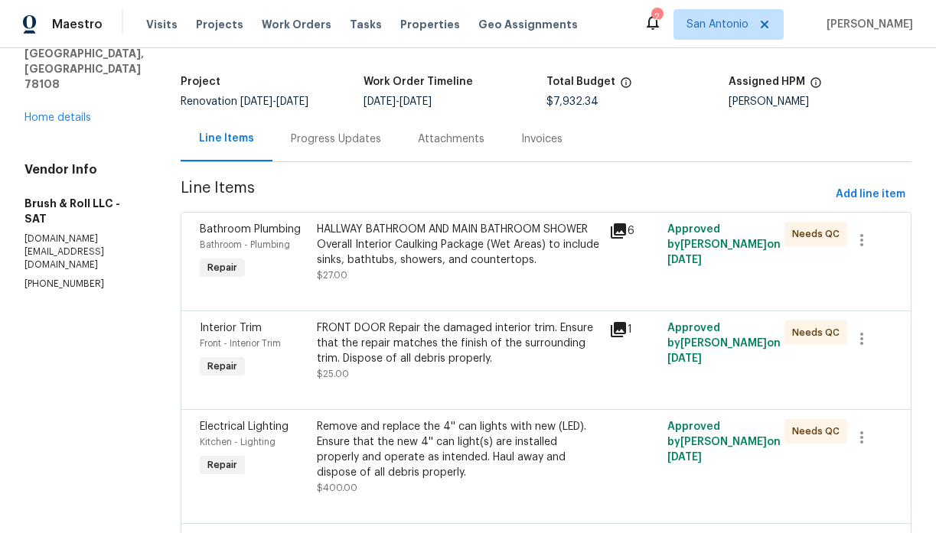
scroll to position [111, 0]
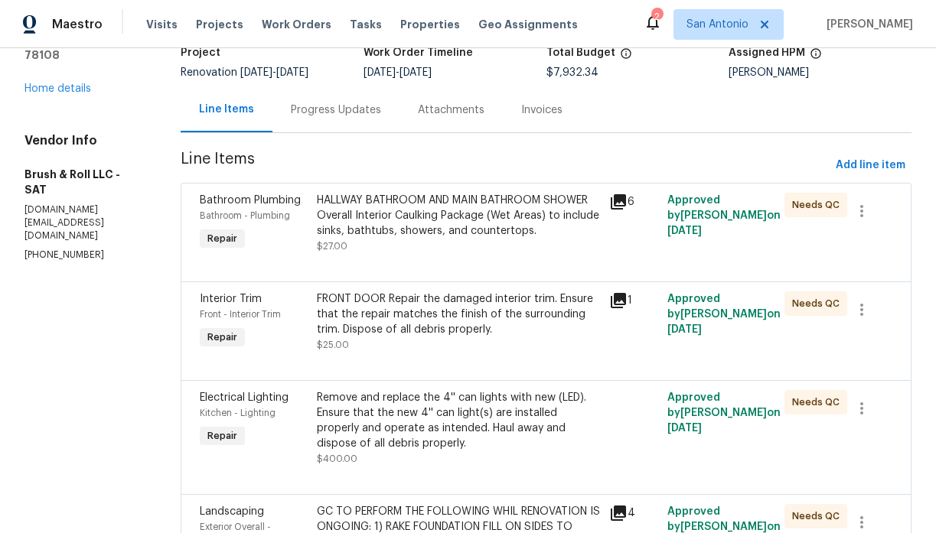
click at [353, 114] on div "Progress Updates" at bounding box center [336, 110] width 90 height 15
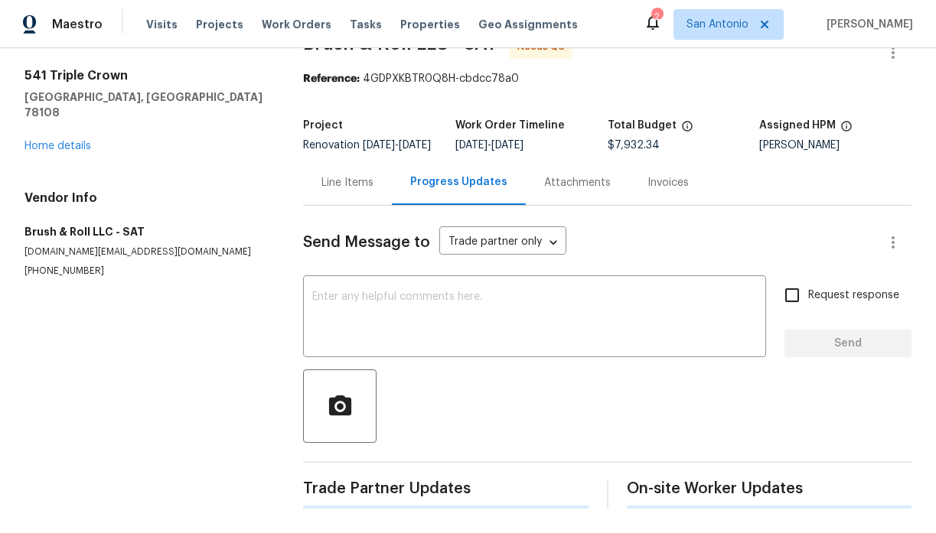
scroll to position [46, 0]
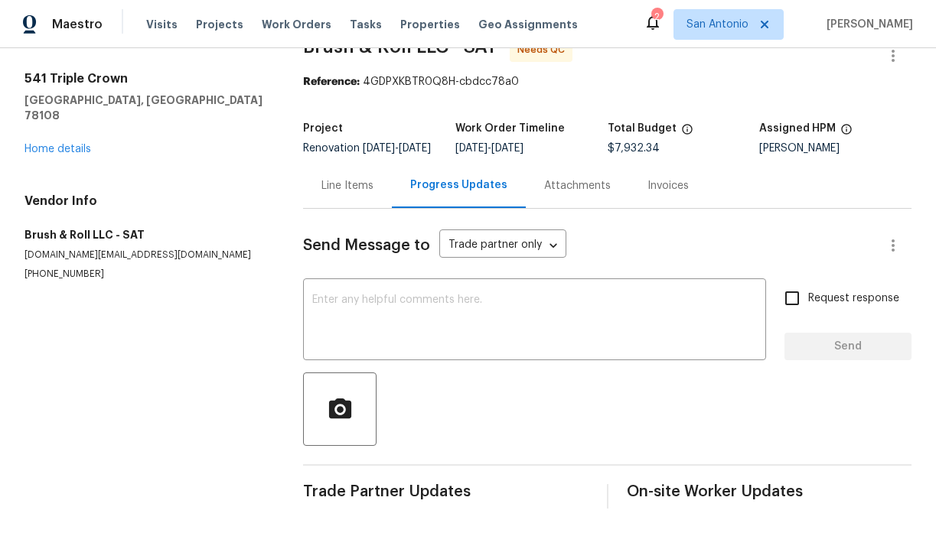
click at [347, 187] on div "Line Items" at bounding box center [347, 185] width 52 height 15
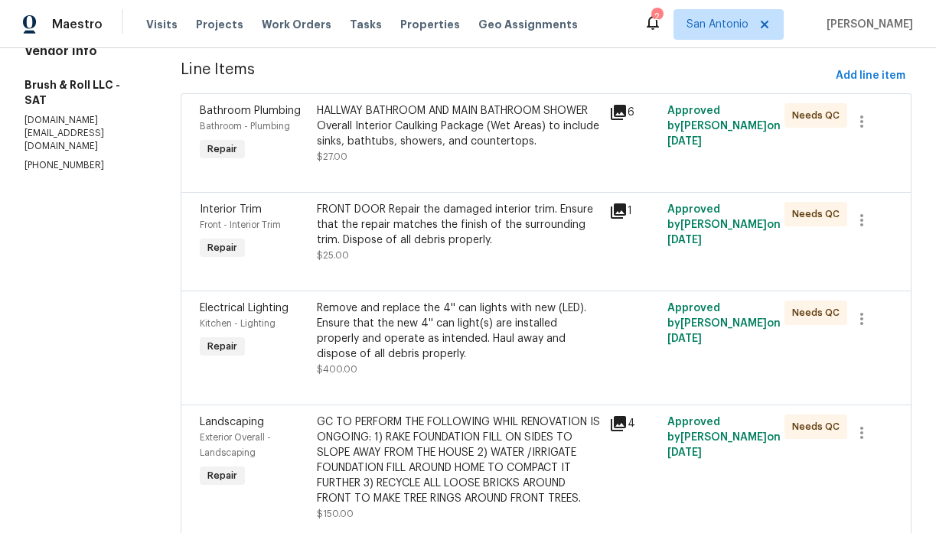
scroll to position [207, 0]
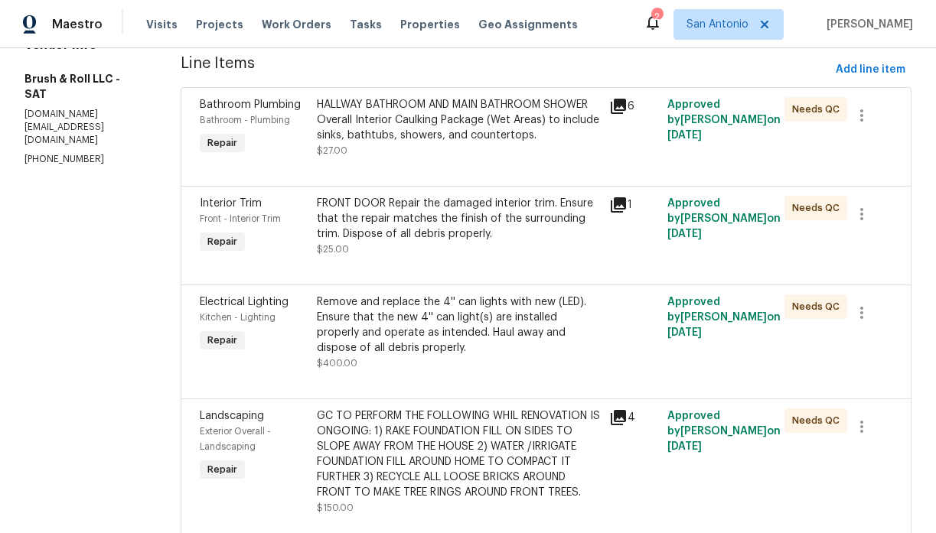
click at [416, 158] on div at bounding box center [546, 167] width 693 height 18
click at [432, 146] on div "HALLWAY BATHROOM AND MAIN BATHROOM SHOWER Overall Interior Caulking Package (We…" at bounding box center [458, 127] width 283 height 61
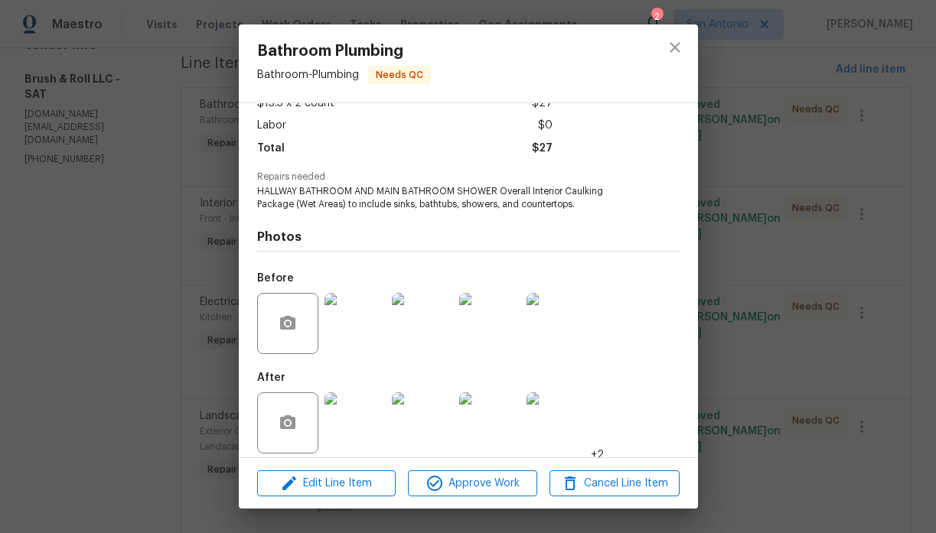
scroll to position [108, 0]
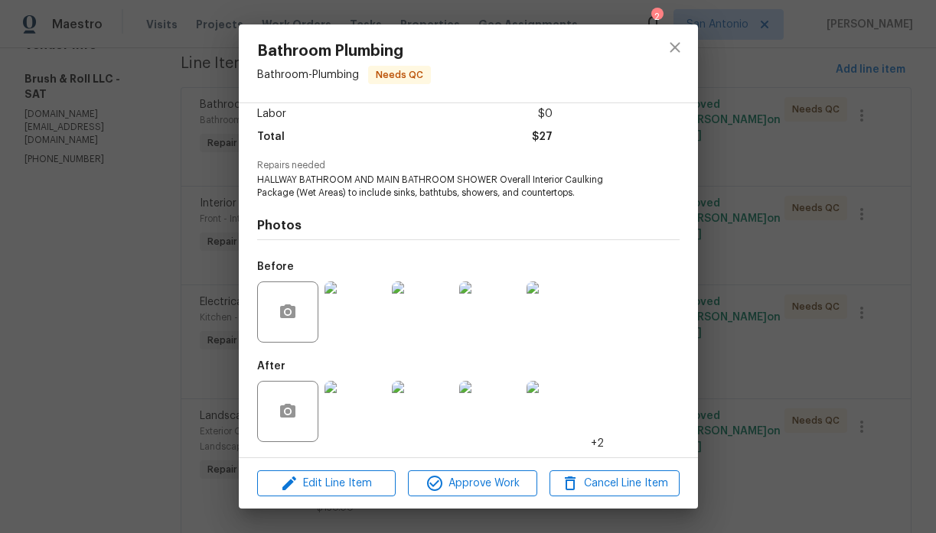
click at [370, 406] on img at bounding box center [354, 411] width 61 height 61
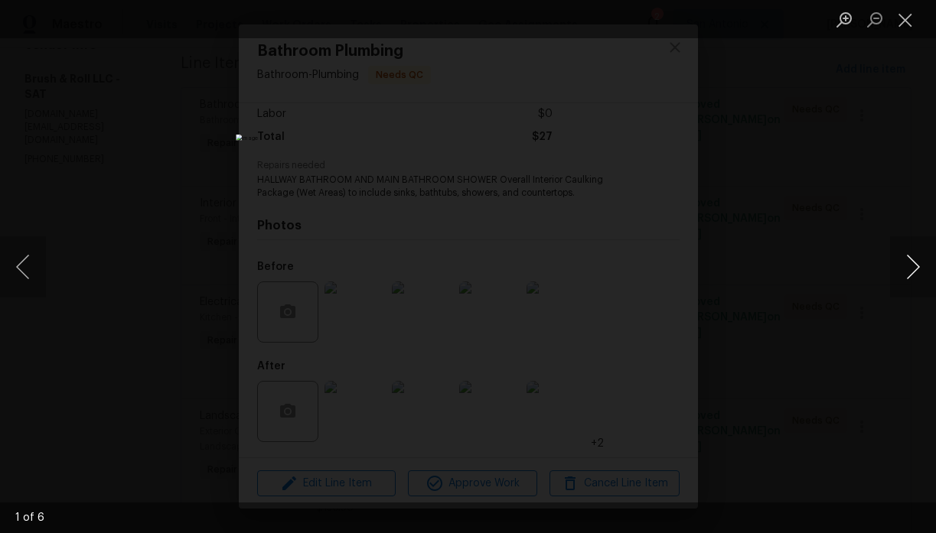
click at [915, 265] on button "Next image" at bounding box center [913, 266] width 46 height 61
click at [910, 21] on button "Close lightbox" at bounding box center [905, 19] width 31 height 27
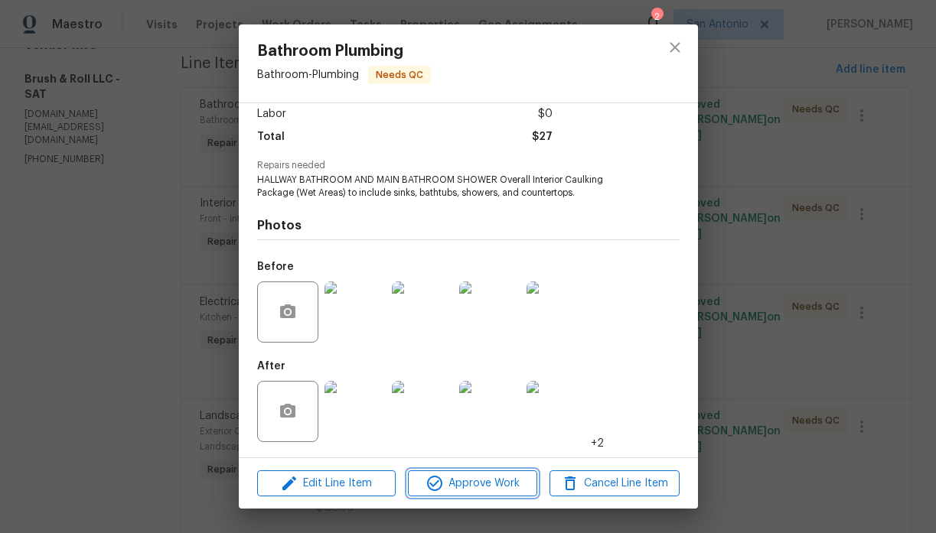
click at [484, 478] on span "Approve Work" at bounding box center [472, 483] width 120 height 19
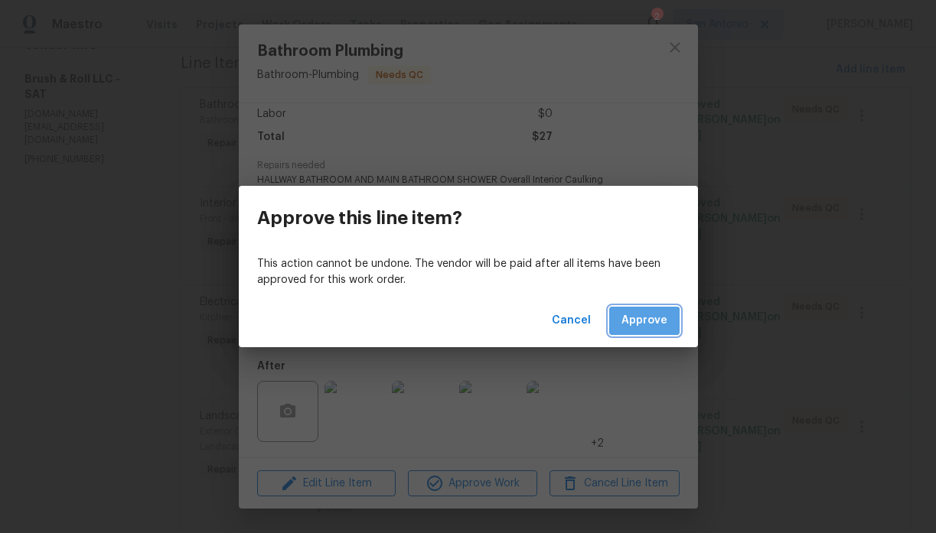
click at [640, 330] on span "Approve" at bounding box center [644, 320] width 46 height 19
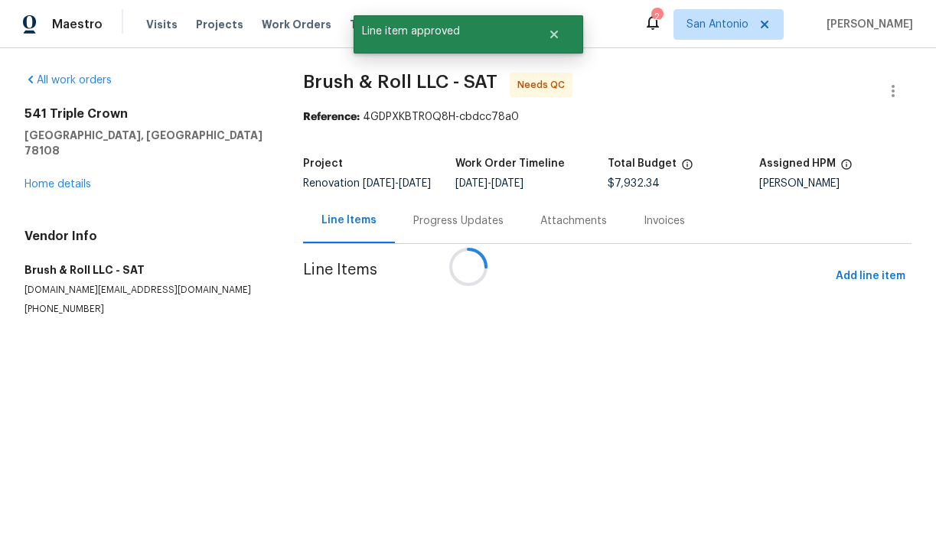
scroll to position [0, 0]
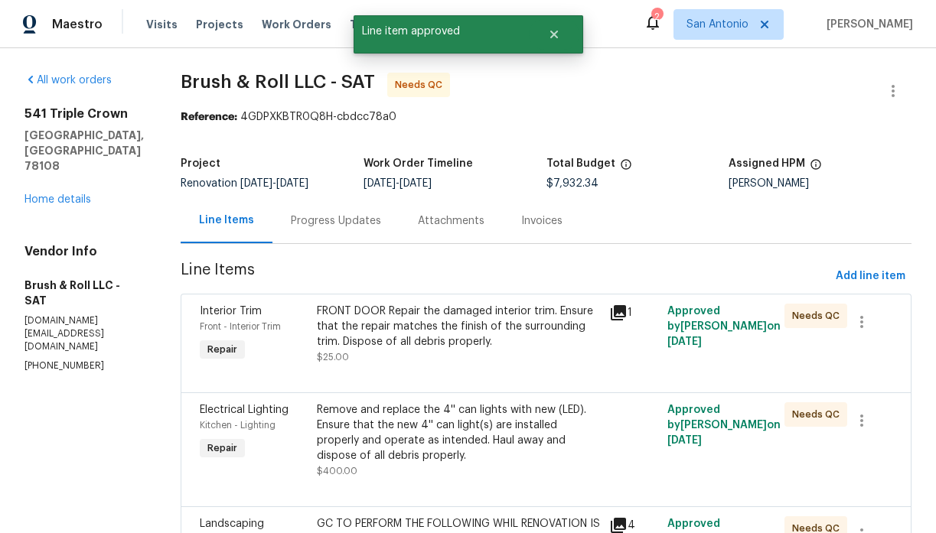
click at [435, 332] on div "FRONT DOOR Repair the damaged interior trim. Ensure that the repair matches the…" at bounding box center [458, 327] width 283 height 46
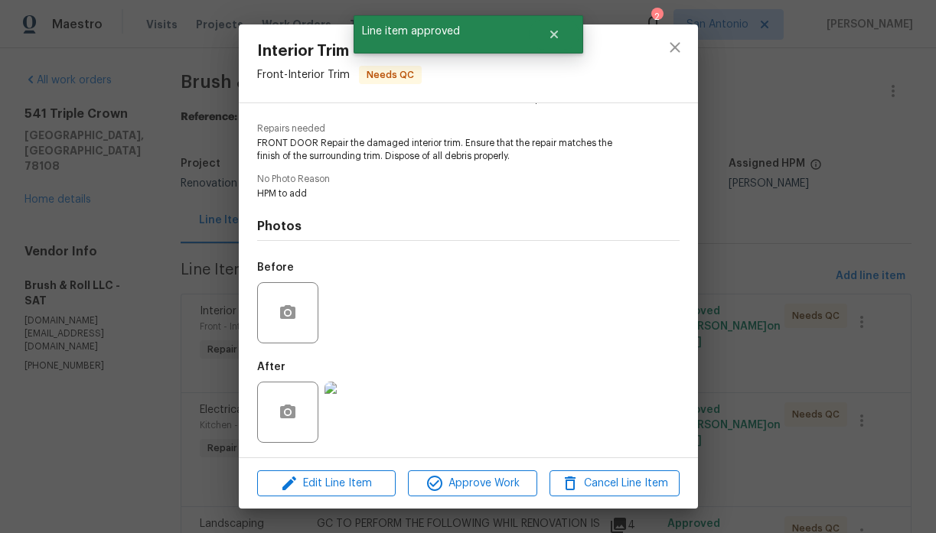
scroll to position [145, 0]
click at [363, 414] on img at bounding box center [354, 411] width 61 height 61
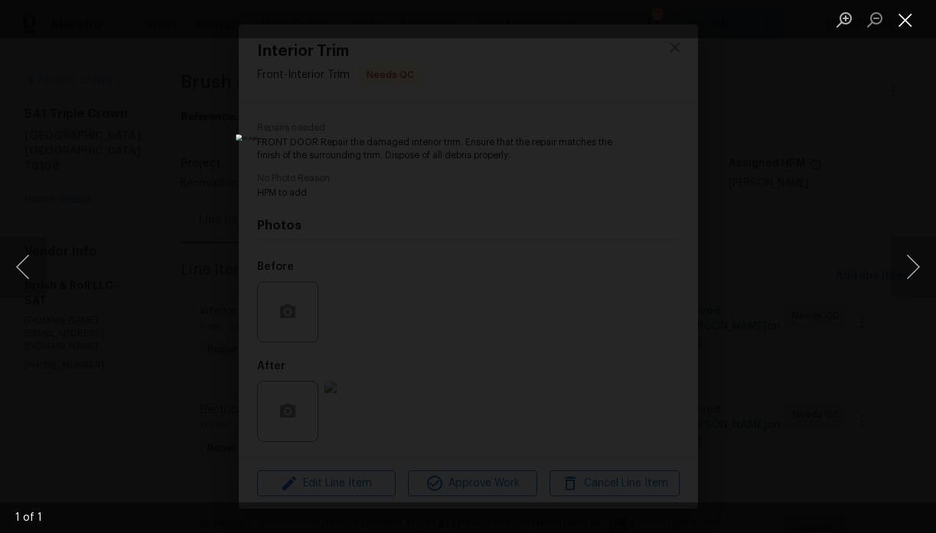
click at [905, 22] on button "Close lightbox" at bounding box center [905, 19] width 31 height 27
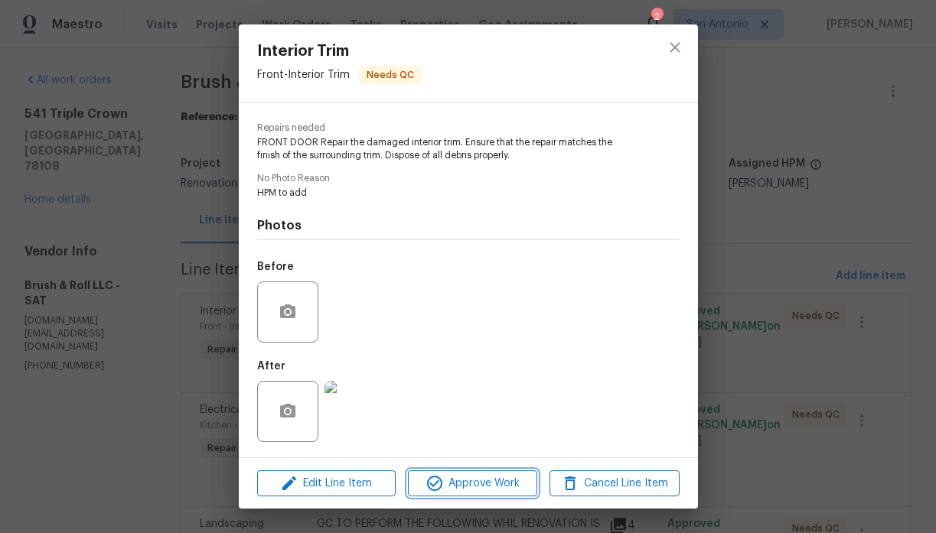
click at [478, 478] on span "Approve Work" at bounding box center [472, 483] width 120 height 19
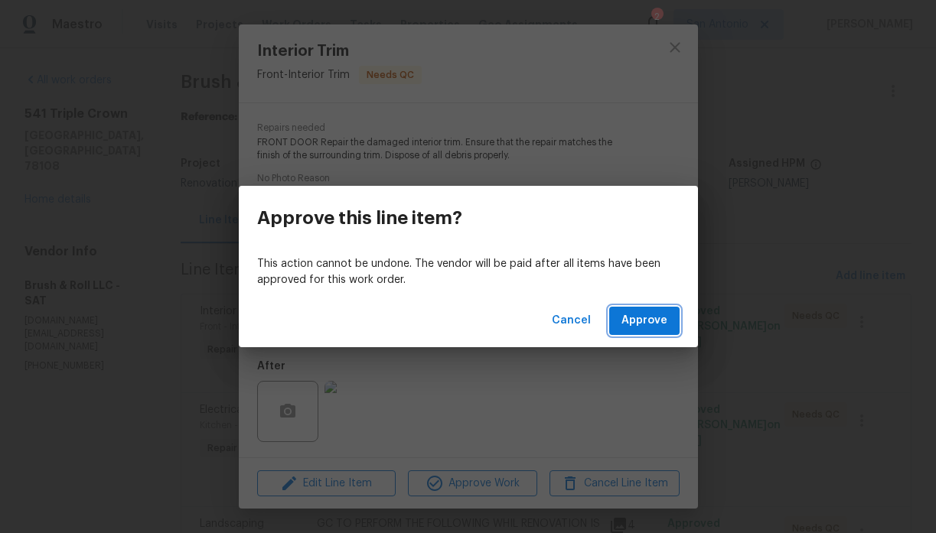
click at [649, 322] on span "Approve" at bounding box center [644, 320] width 46 height 19
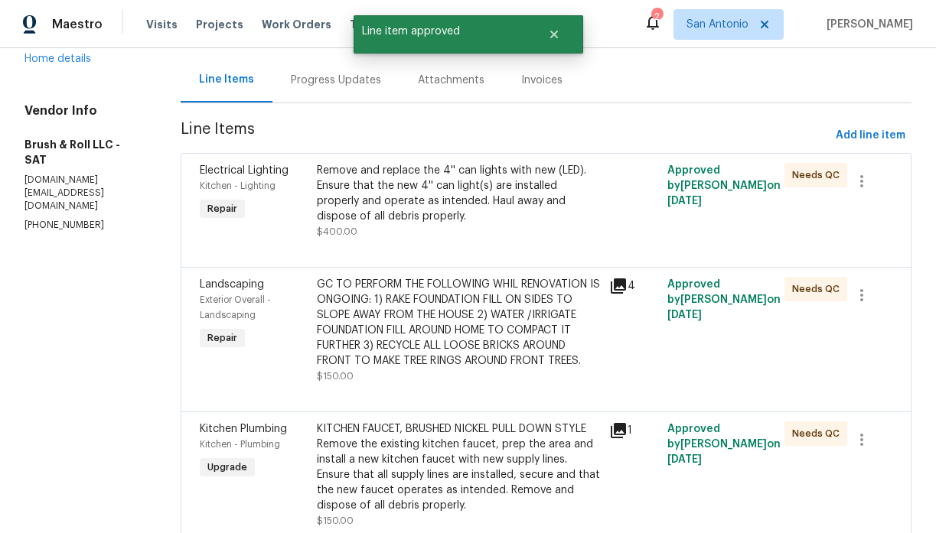
scroll to position [166, 0]
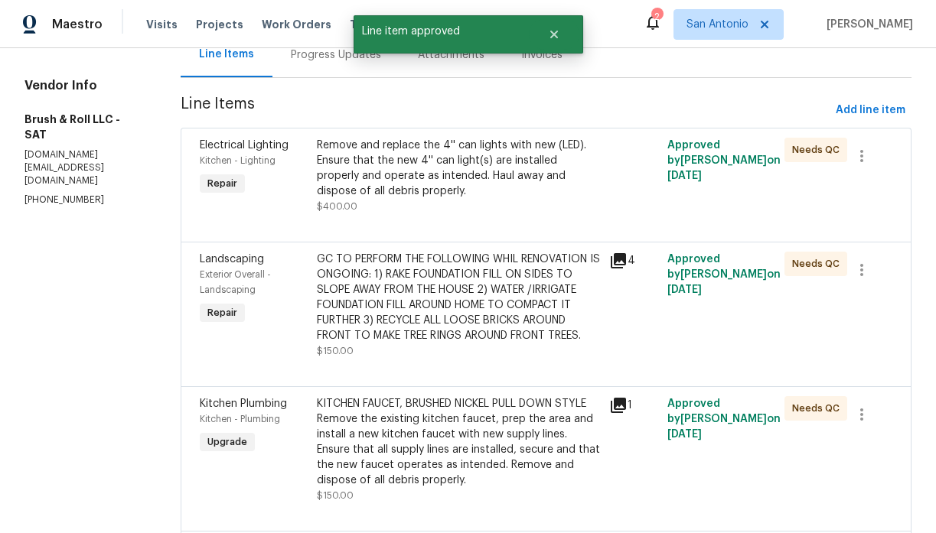
click at [445, 191] on div "Remove and replace the 4'' can lights with new (LED). Ensure that the new 4'' c…" at bounding box center [458, 168] width 283 height 61
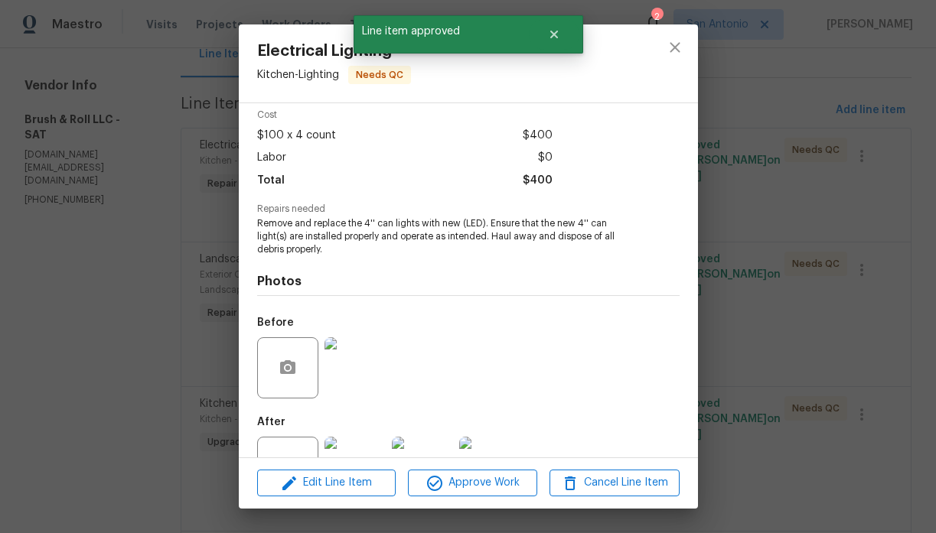
scroll to position [120, 0]
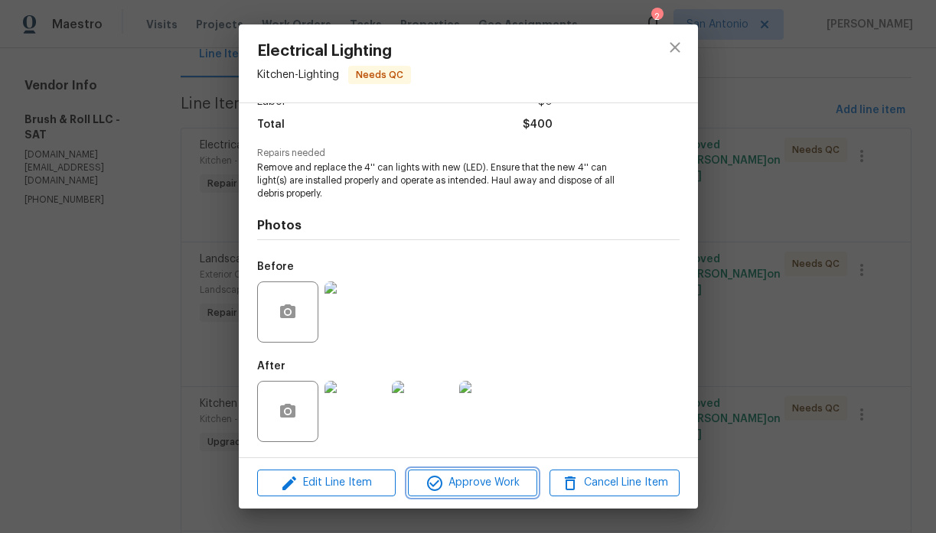
click at [487, 481] on span "Approve Work" at bounding box center [472, 483] width 120 height 19
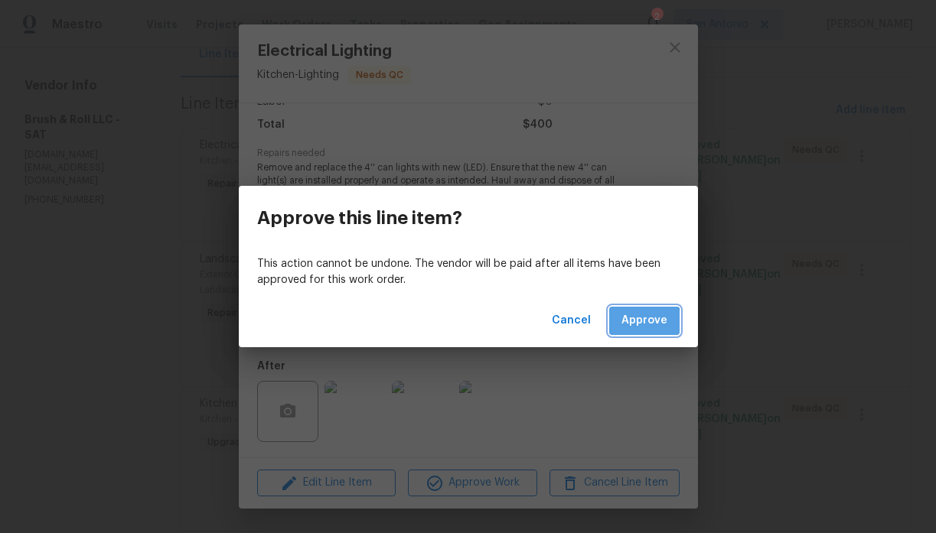
click at [634, 331] on button "Approve" at bounding box center [644, 321] width 70 height 28
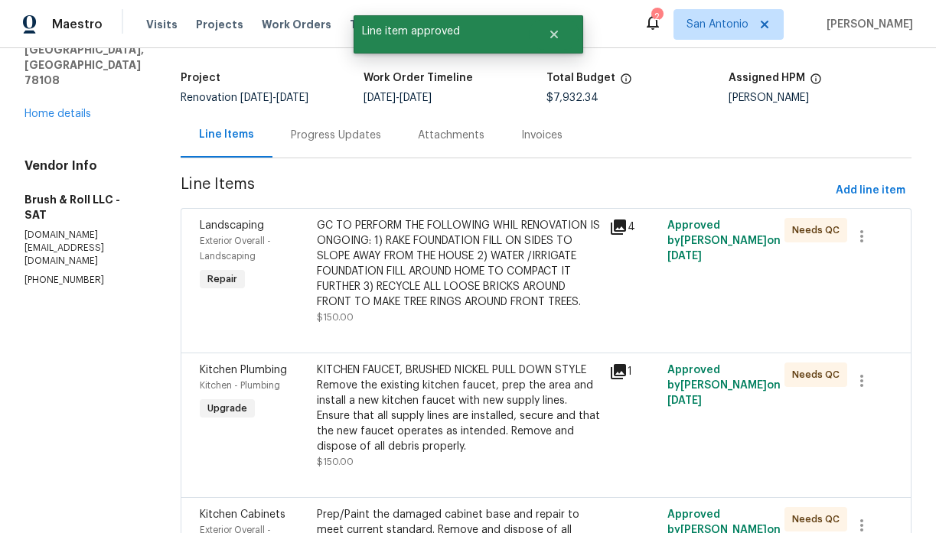
scroll to position [90, 0]
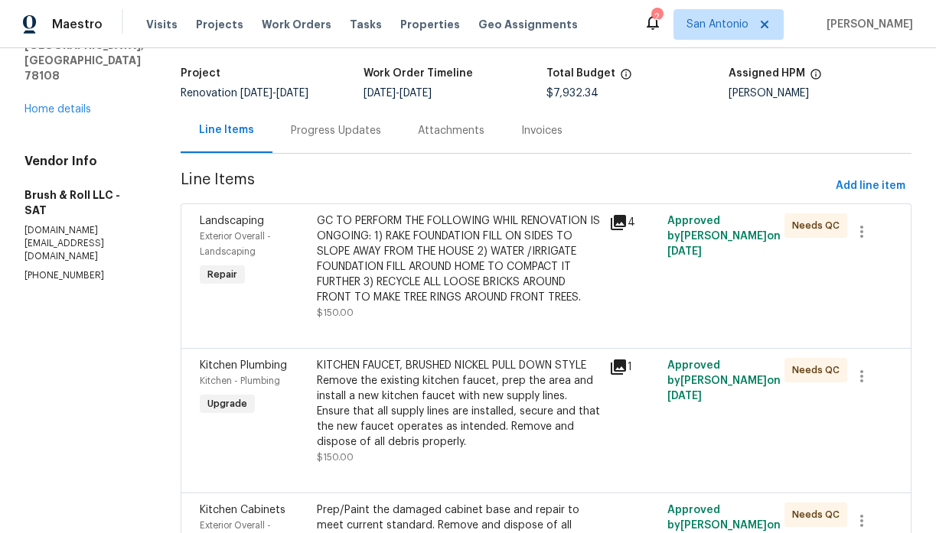
click at [442, 279] on div "GC TO PERFORM THE FOLLOWING WHIL RENOVATION IS ONGOING: 1) RAKE FOUNDATION FILL…" at bounding box center [458, 260] width 283 height 92
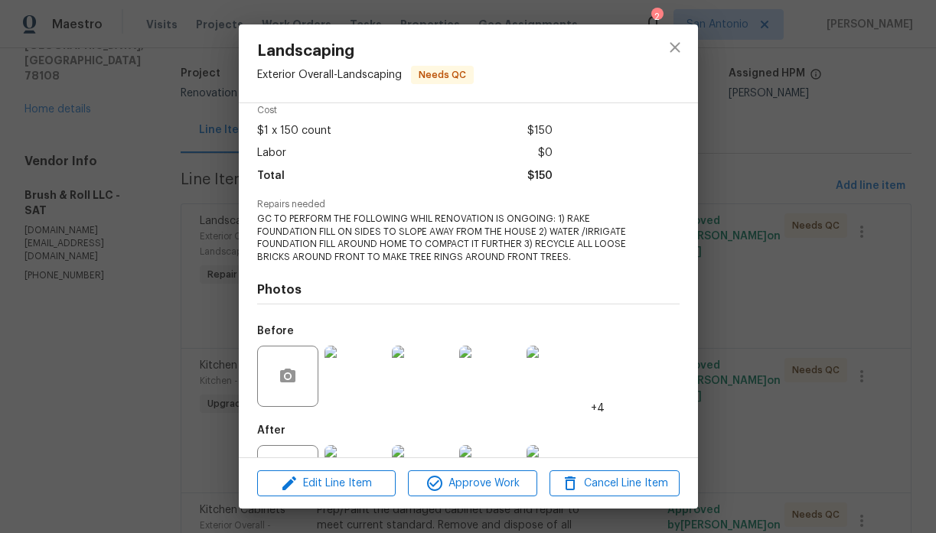
scroll to position [133, 0]
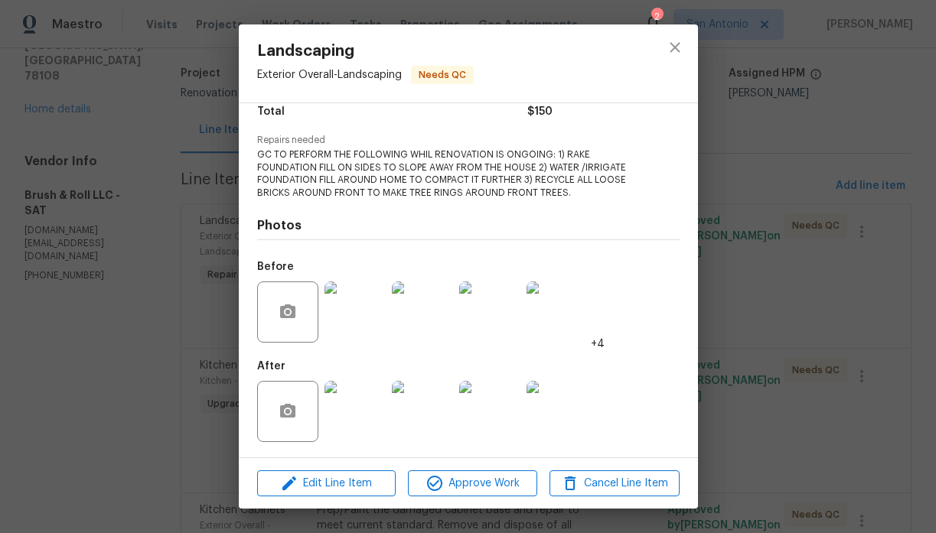
click at [361, 401] on img at bounding box center [354, 411] width 61 height 61
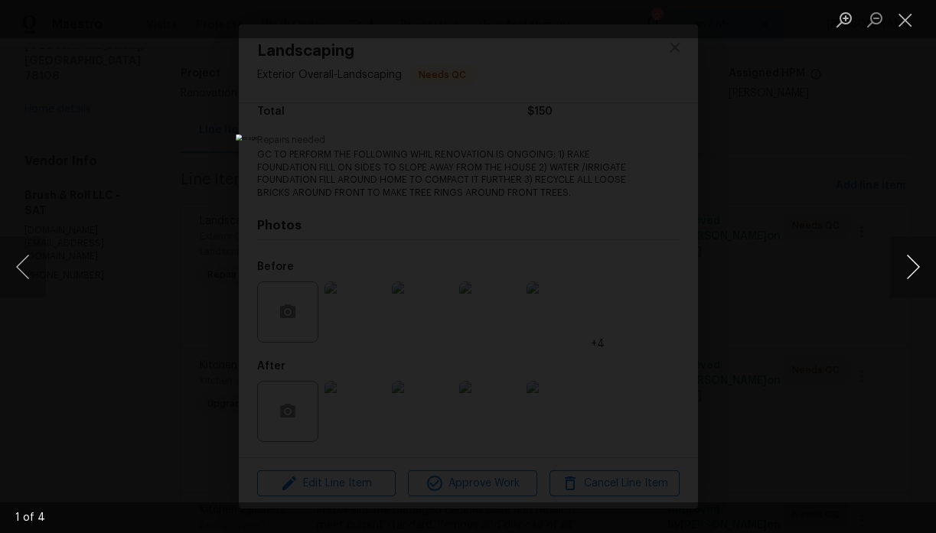
click at [911, 263] on button "Next image" at bounding box center [913, 266] width 46 height 61
click at [902, 22] on button "Close lightbox" at bounding box center [905, 19] width 31 height 27
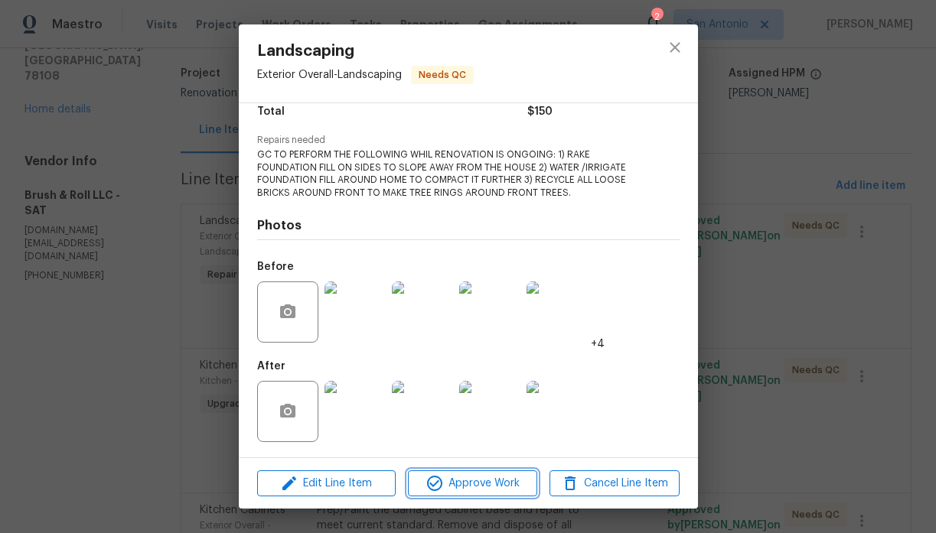
click at [488, 487] on span "Approve Work" at bounding box center [472, 483] width 120 height 19
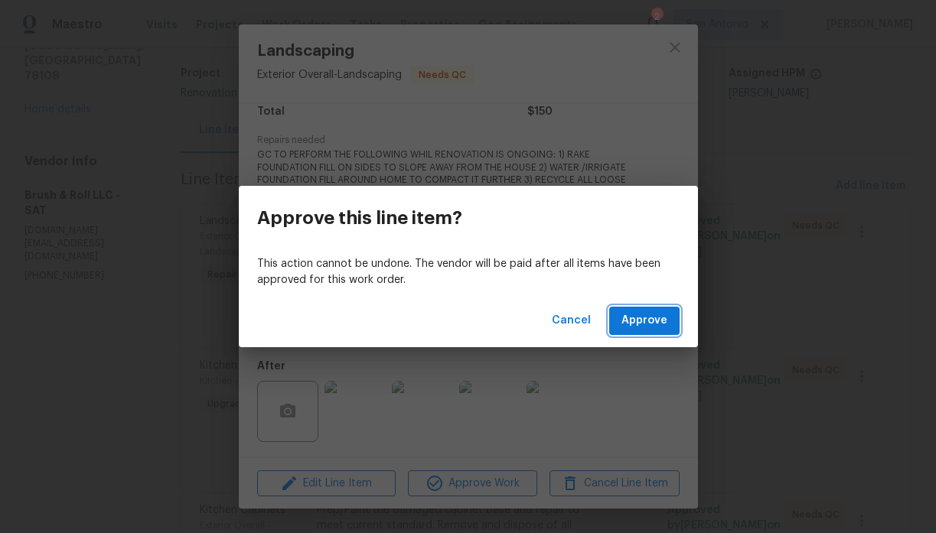
click at [641, 321] on span "Approve" at bounding box center [644, 320] width 46 height 19
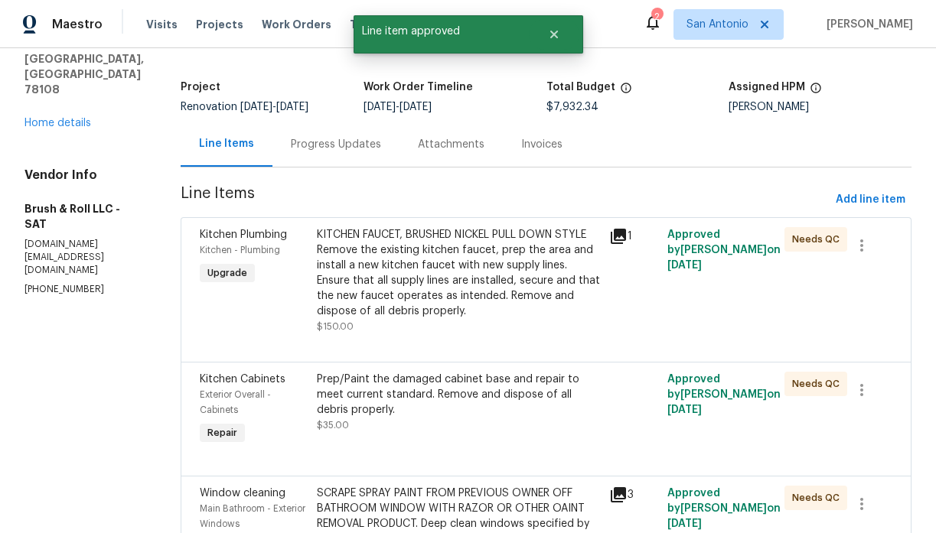
scroll to position [147, 0]
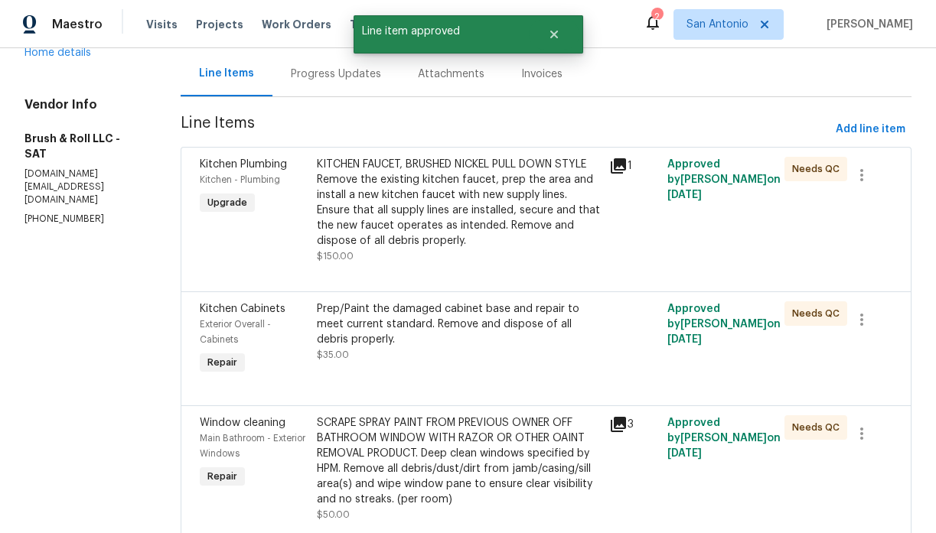
click at [442, 220] on div "KITCHEN FAUCET, BRUSHED NICKEL PULL DOWN STYLE Remove the existing kitchen fauc…" at bounding box center [458, 203] width 283 height 92
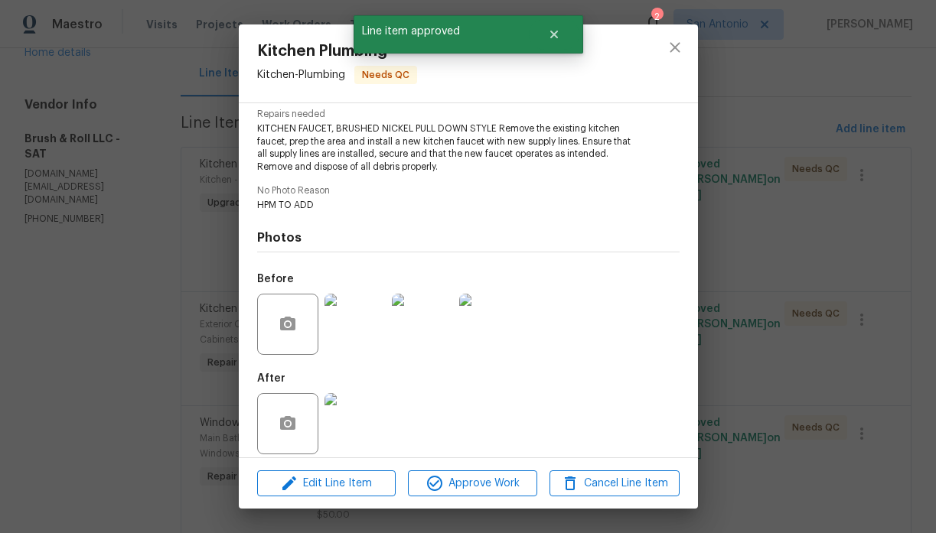
scroll to position [171, 0]
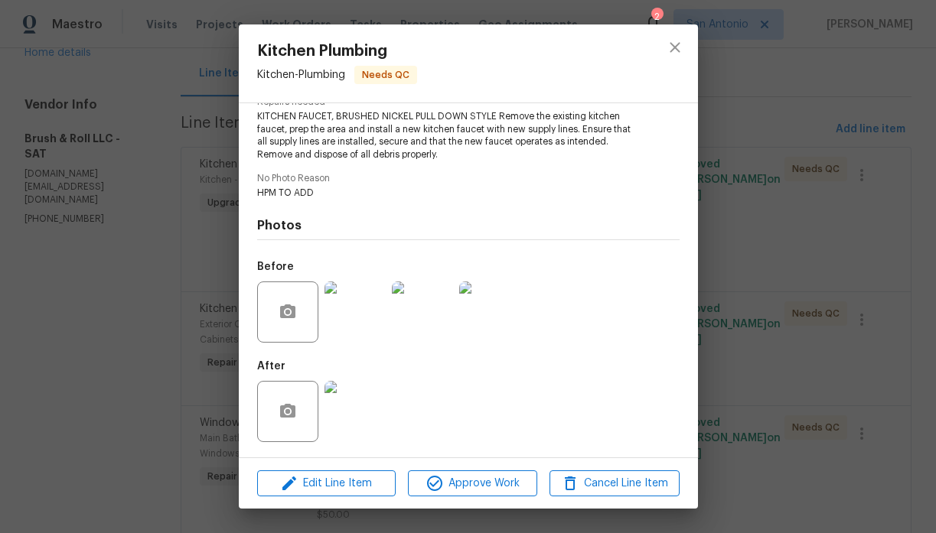
click at [372, 393] on img at bounding box center [354, 411] width 61 height 61
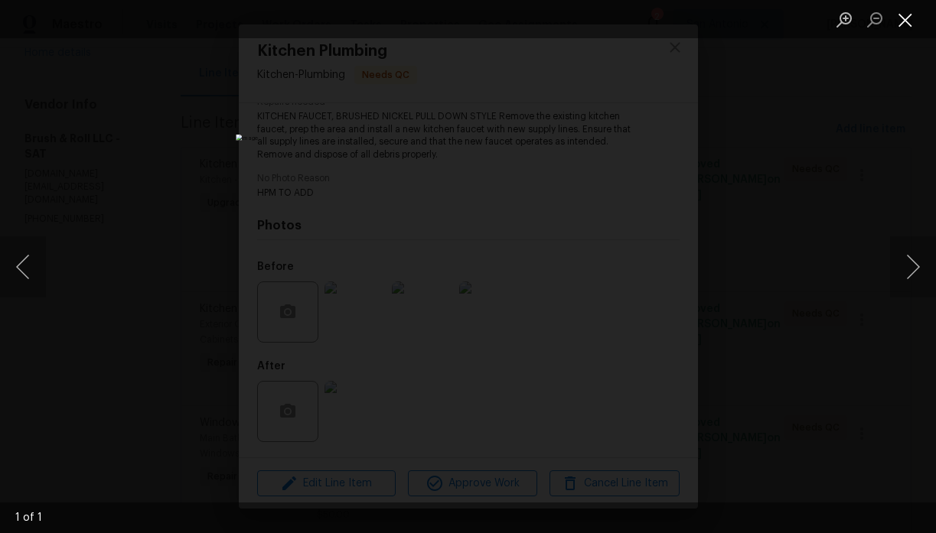
click at [903, 15] on button "Close lightbox" at bounding box center [905, 19] width 31 height 27
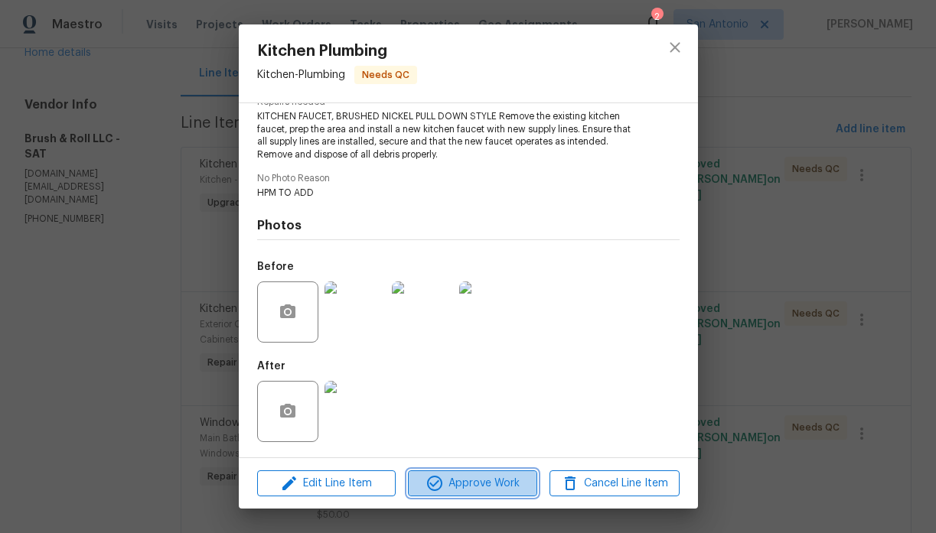
click at [478, 487] on span "Approve Work" at bounding box center [472, 483] width 120 height 19
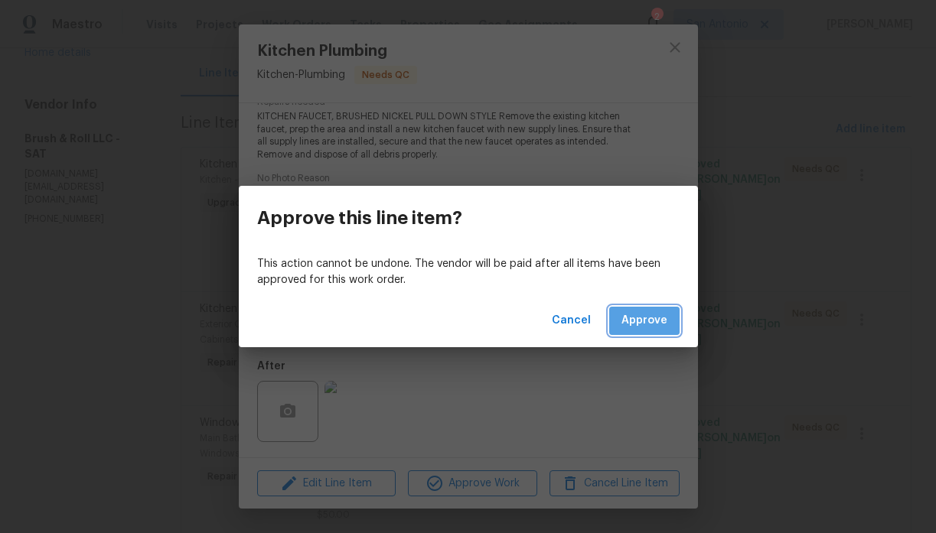
click at [647, 323] on span "Approve" at bounding box center [644, 320] width 46 height 19
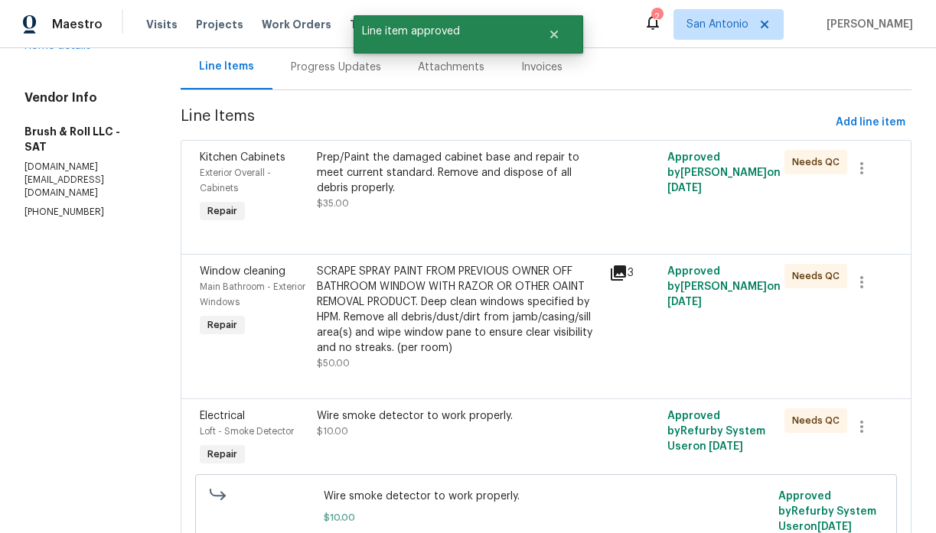
scroll to position [168, 0]
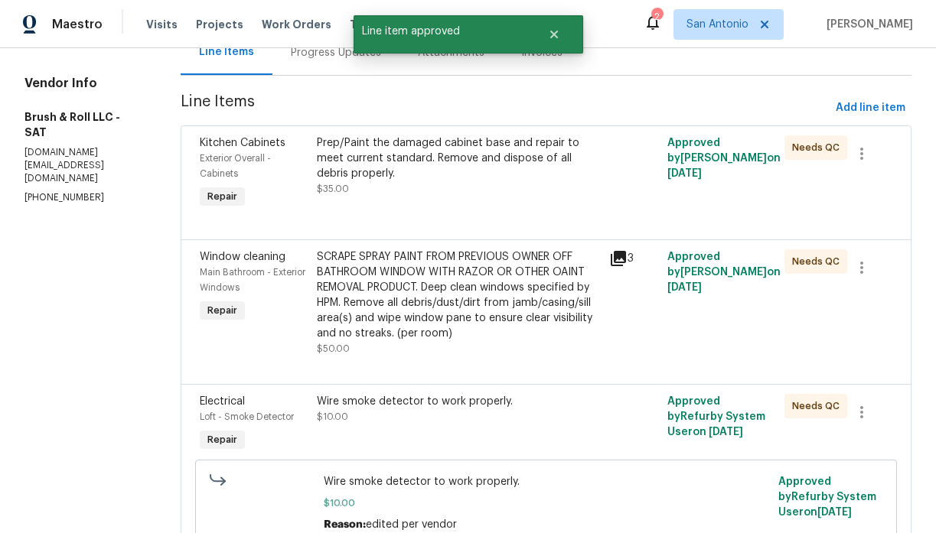
click at [440, 179] on div "Prep/Paint the damaged cabinet base and repair to meet current standard. Remove…" at bounding box center [458, 158] width 283 height 46
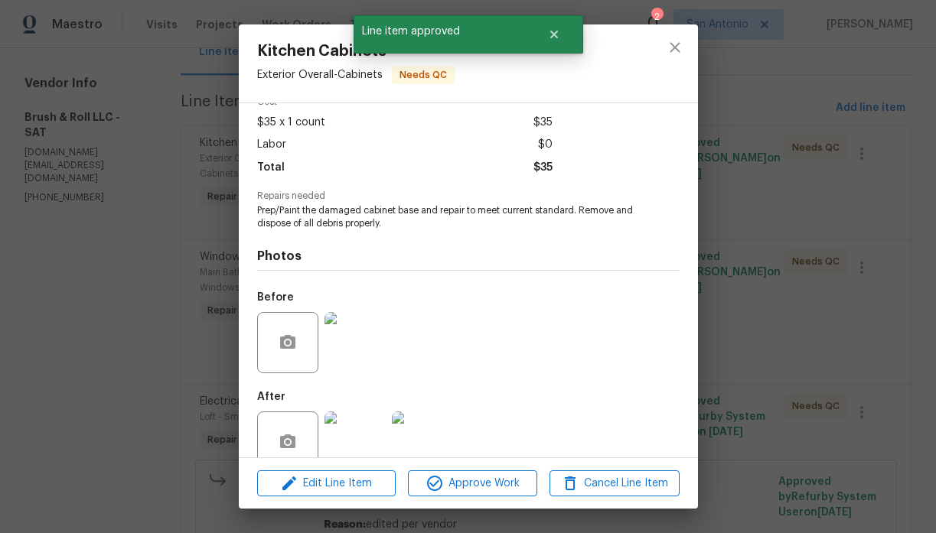
scroll to position [108, 0]
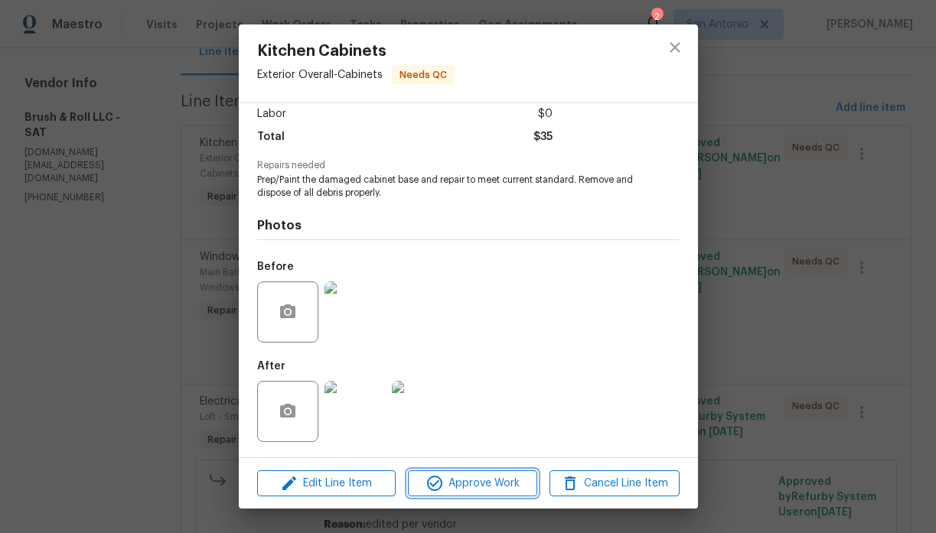
click at [473, 478] on span "Approve Work" at bounding box center [472, 483] width 120 height 19
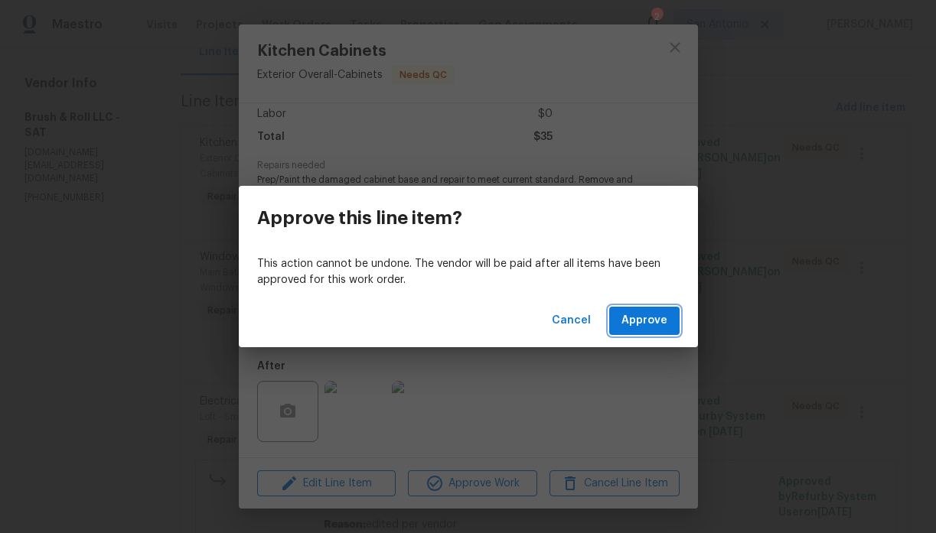
click at [640, 323] on span "Approve" at bounding box center [644, 320] width 46 height 19
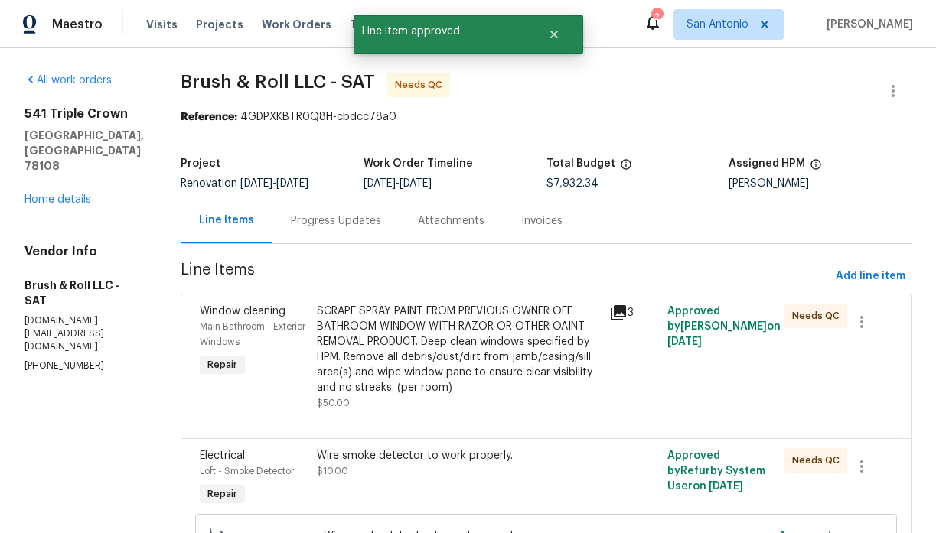
scroll to position [110, 0]
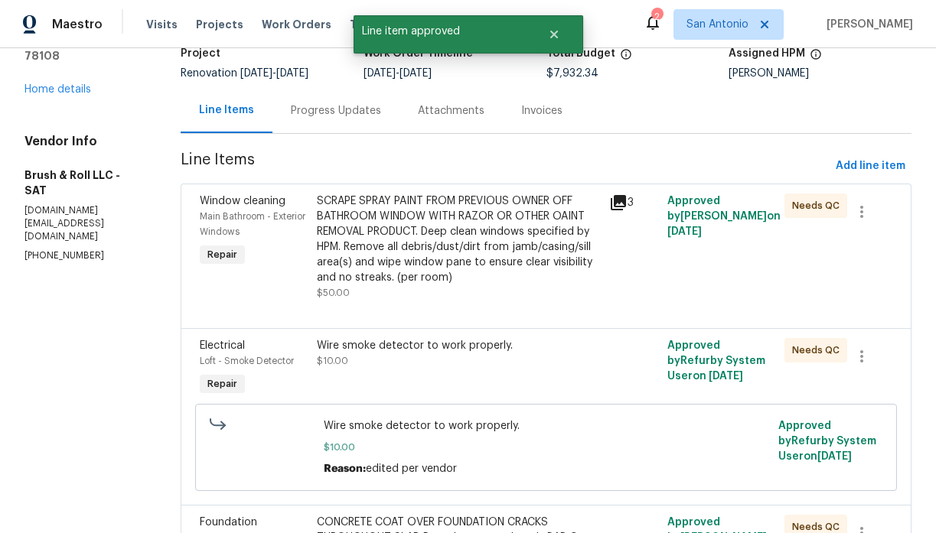
click at [469, 244] on div "SCRAPE SPRAY PAINT FROM PREVIOUS OWNER OFF BATHROOM WINDOW WITH RAZOR OR OTHER …" at bounding box center [458, 240] width 283 height 92
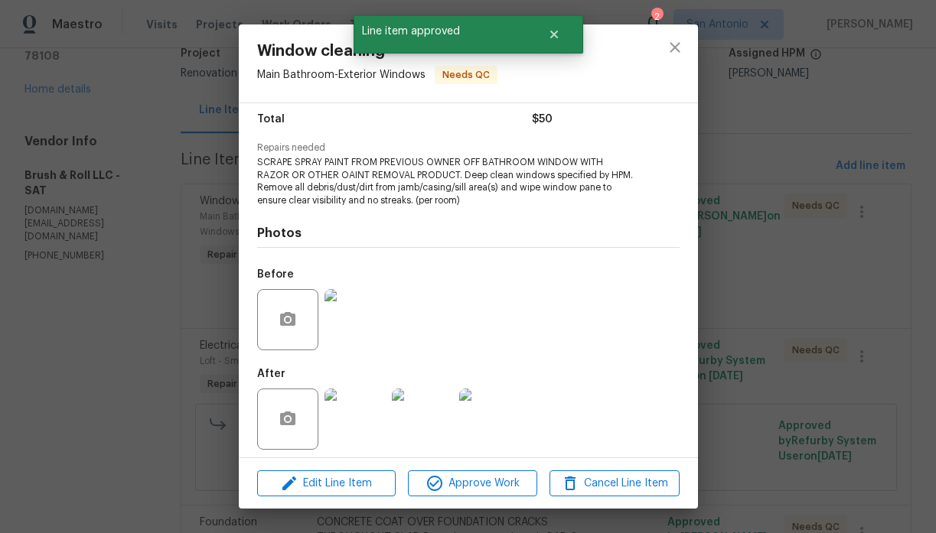
scroll to position [133, 0]
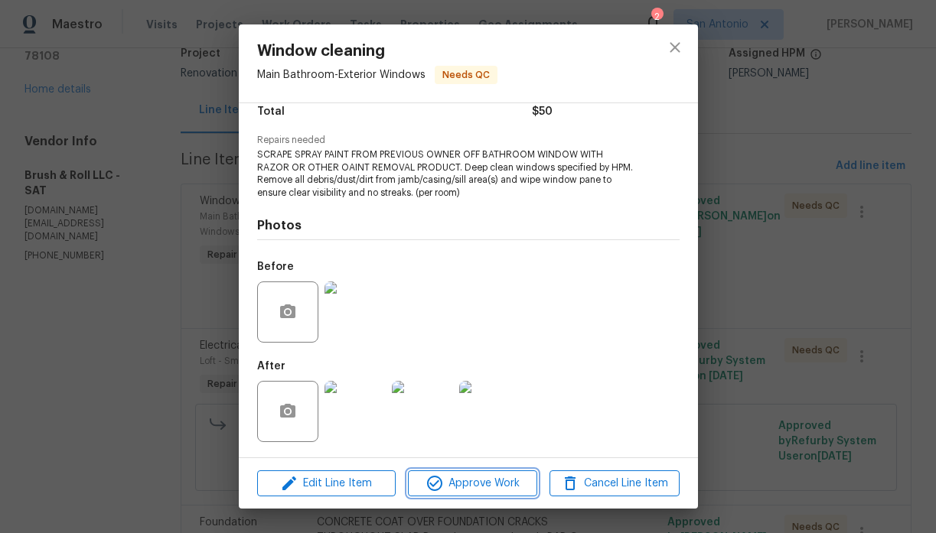
click at [475, 482] on span "Approve Work" at bounding box center [472, 483] width 120 height 19
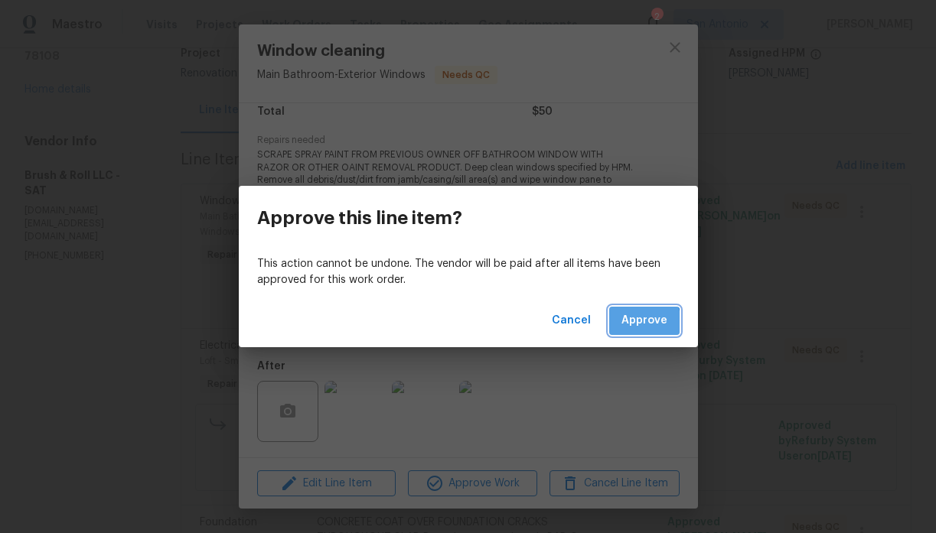
click at [628, 329] on span "Approve" at bounding box center [644, 320] width 46 height 19
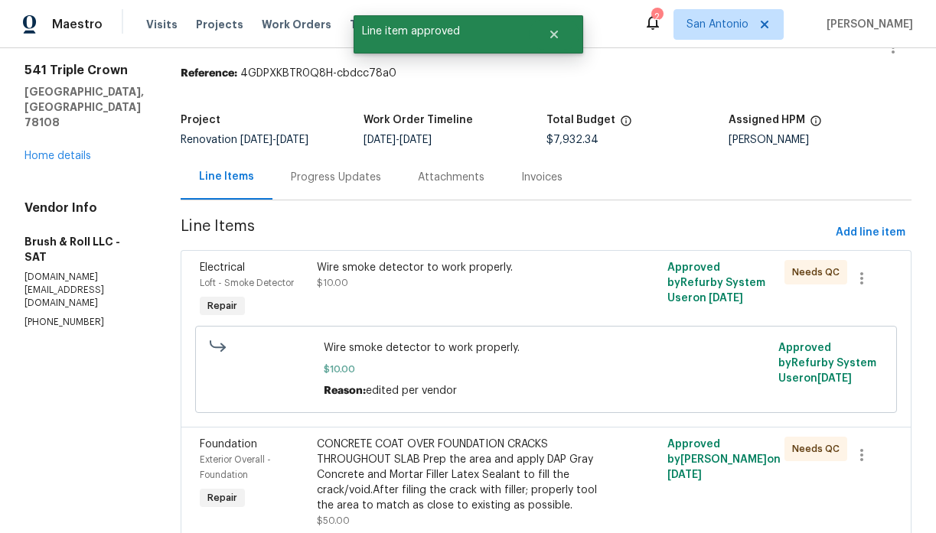
scroll to position [130, 0]
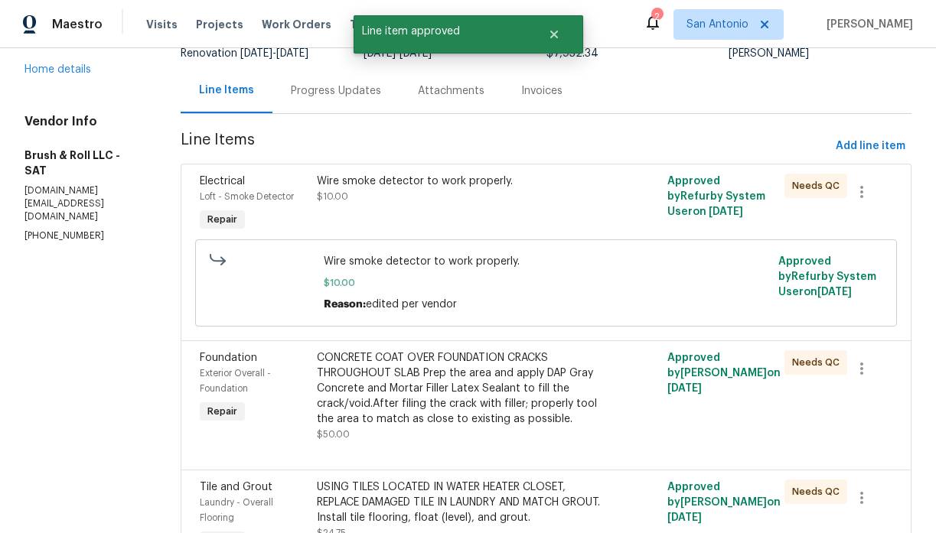
click at [458, 214] on div "Wire smoke detector to work properly. $10.00" at bounding box center [458, 204] width 292 height 70
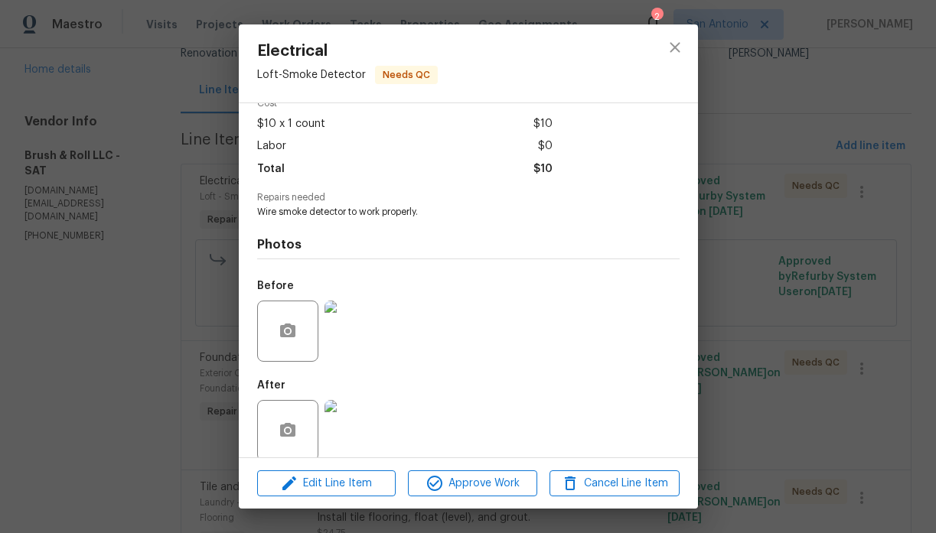
scroll to position [95, 0]
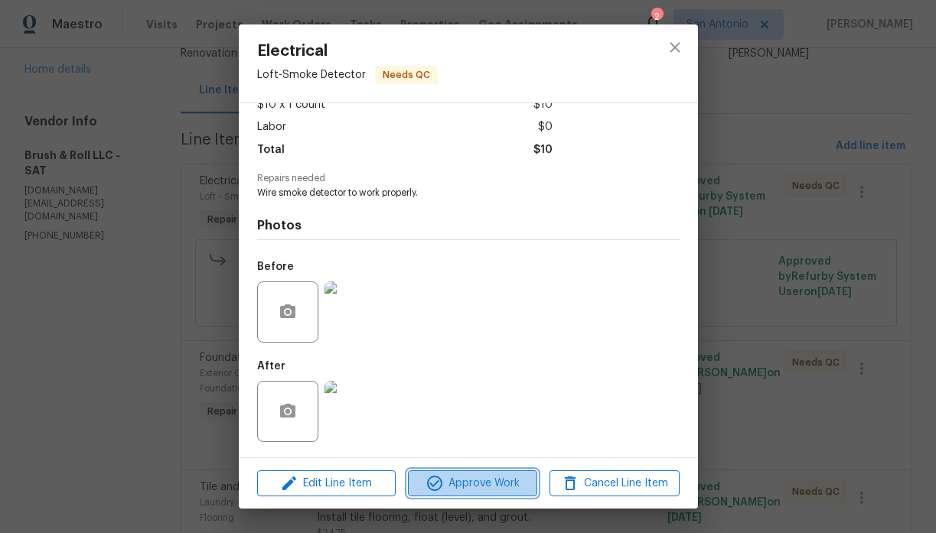
click at [476, 489] on span "Approve Work" at bounding box center [472, 483] width 120 height 19
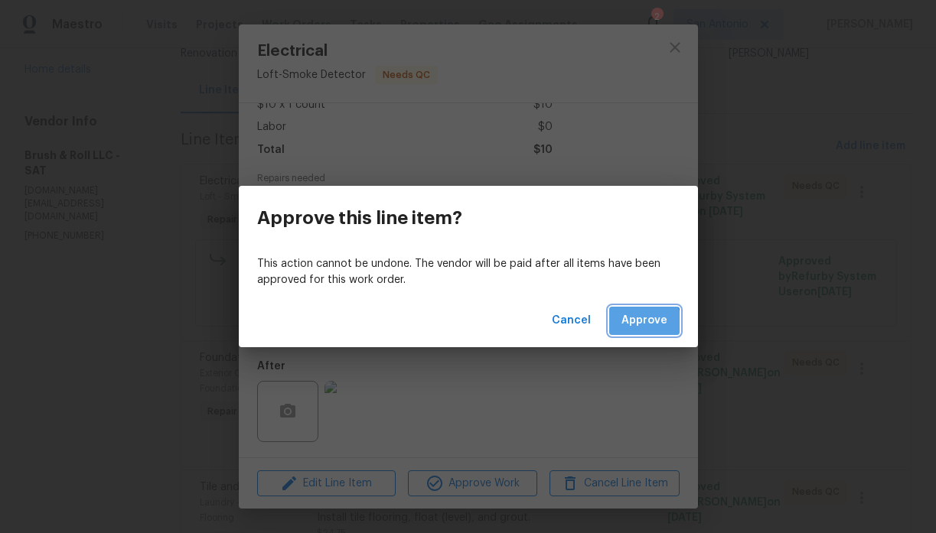
click at [641, 327] on span "Approve" at bounding box center [644, 320] width 46 height 19
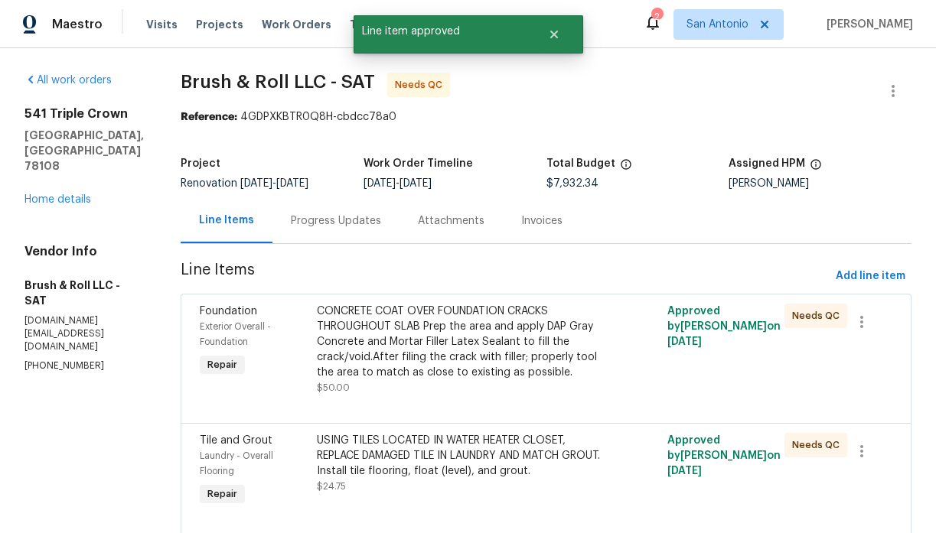
scroll to position [177, 0]
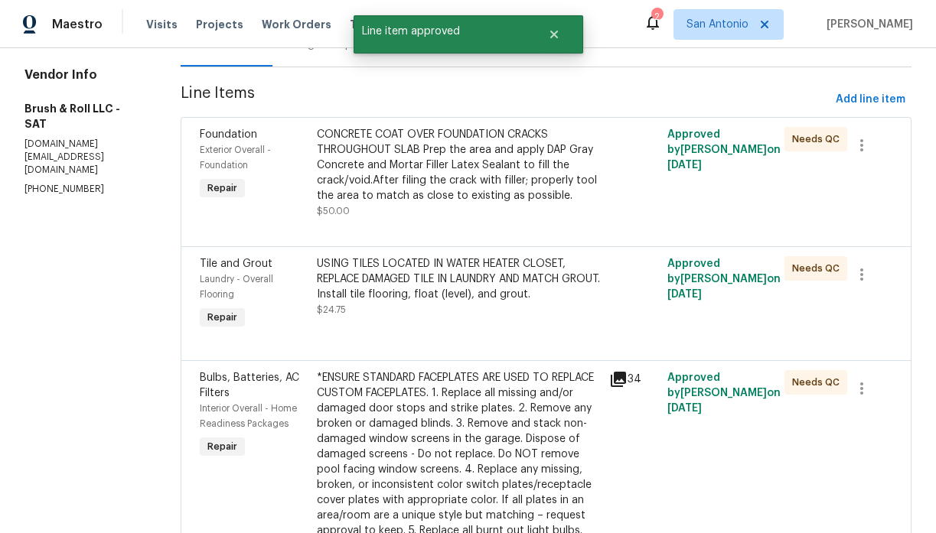
click at [478, 186] on div "CONCRETE COAT OVER FOUNDATION CRACKS THROUGHOUT SLAB Prep the area and apply DA…" at bounding box center [458, 165] width 283 height 77
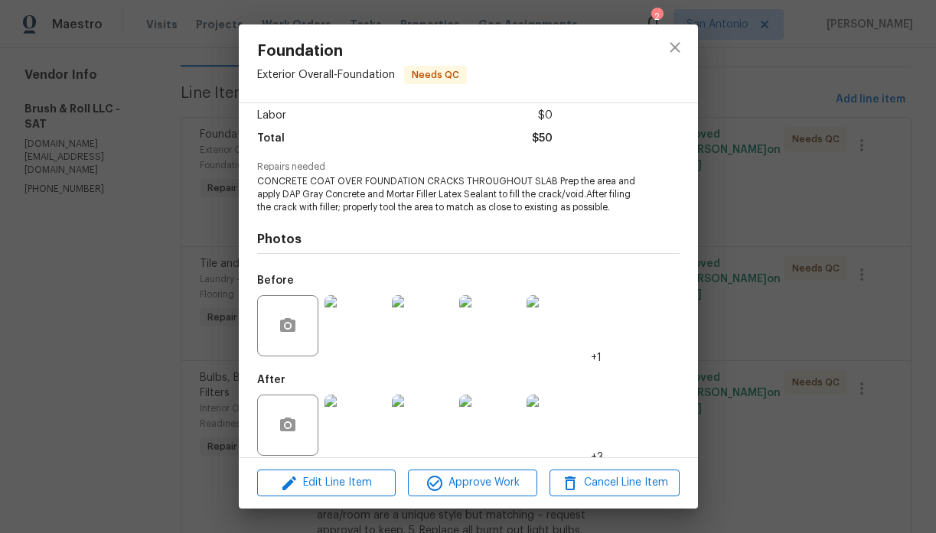
scroll to position [103, 0]
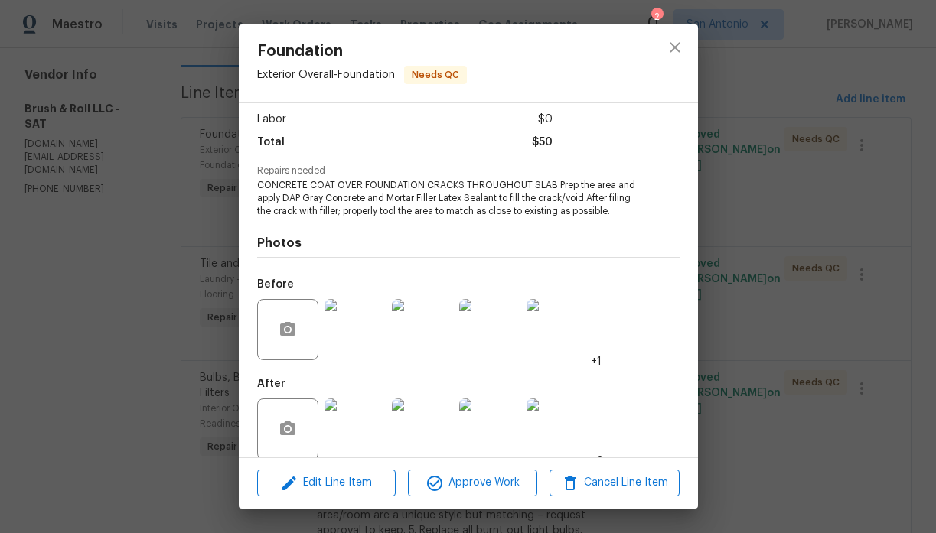
click at [368, 427] on img at bounding box center [354, 429] width 61 height 61
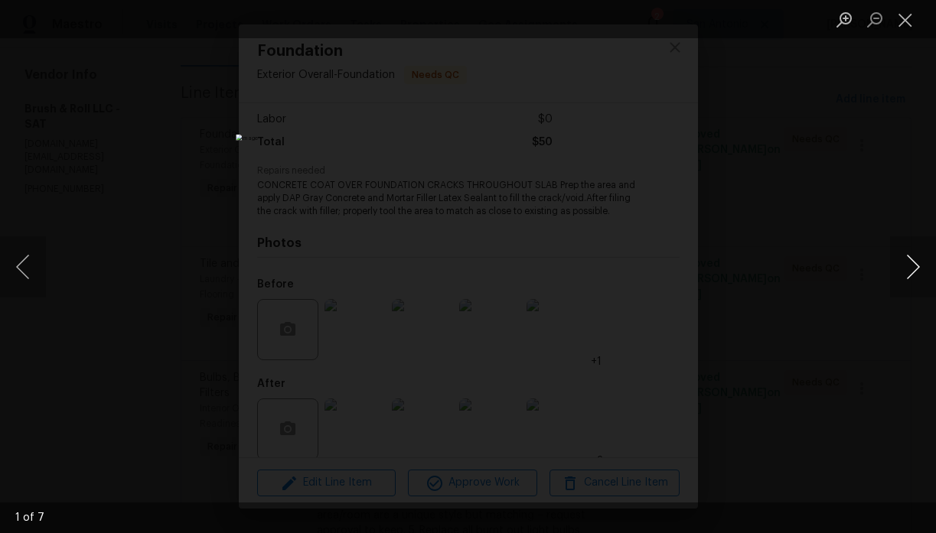
click at [910, 260] on button "Next image" at bounding box center [913, 266] width 46 height 61
click at [903, 21] on button "Close lightbox" at bounding box center [905, 19] width 31 height 27
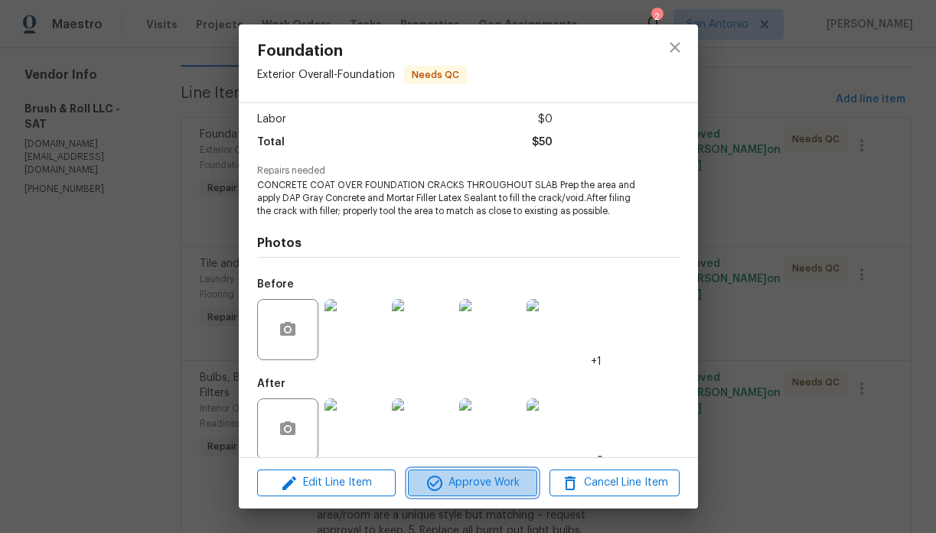
click at [479, 484] on span "Approve Work" at bounding box center [472, 483] width 120 height 19
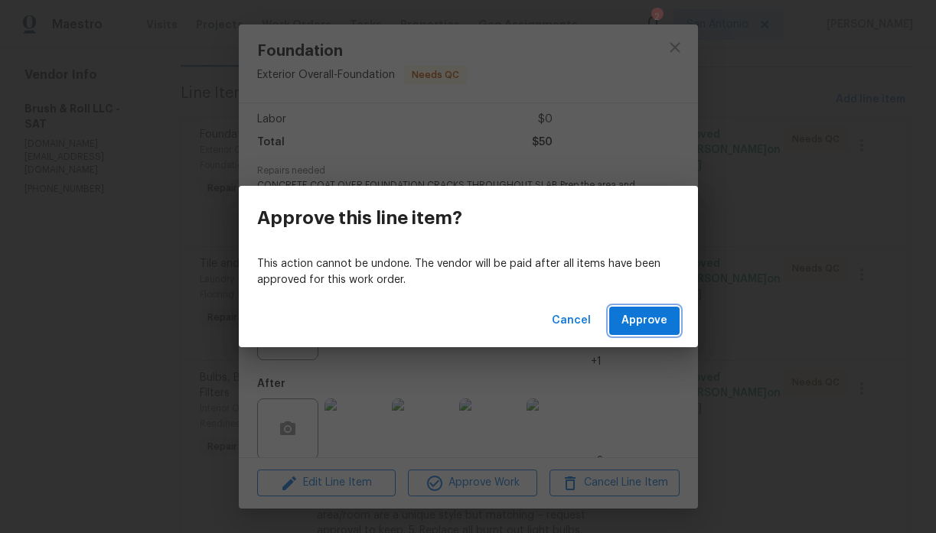
click at [642, 319] on span "Approve" at bounding box center [644, 320] width 46 height 19
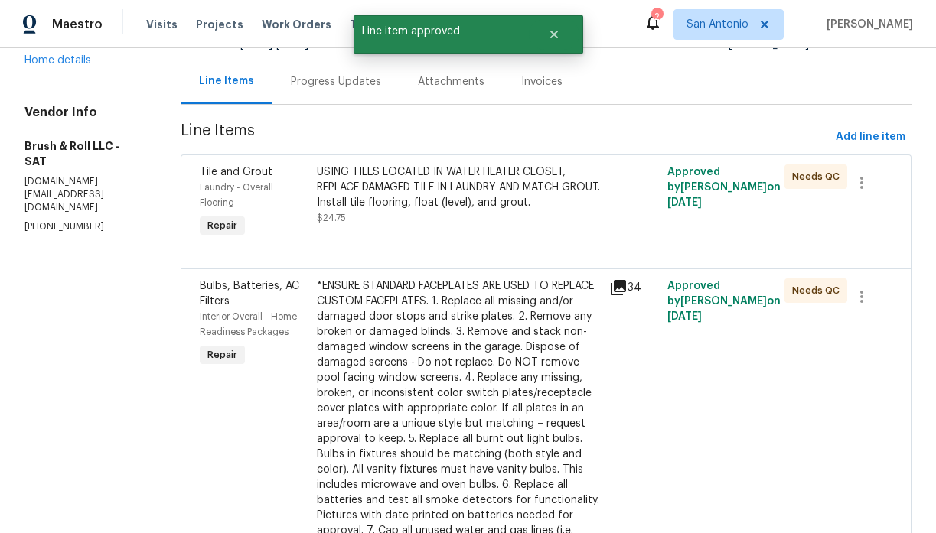
scroll to position [169, 0]
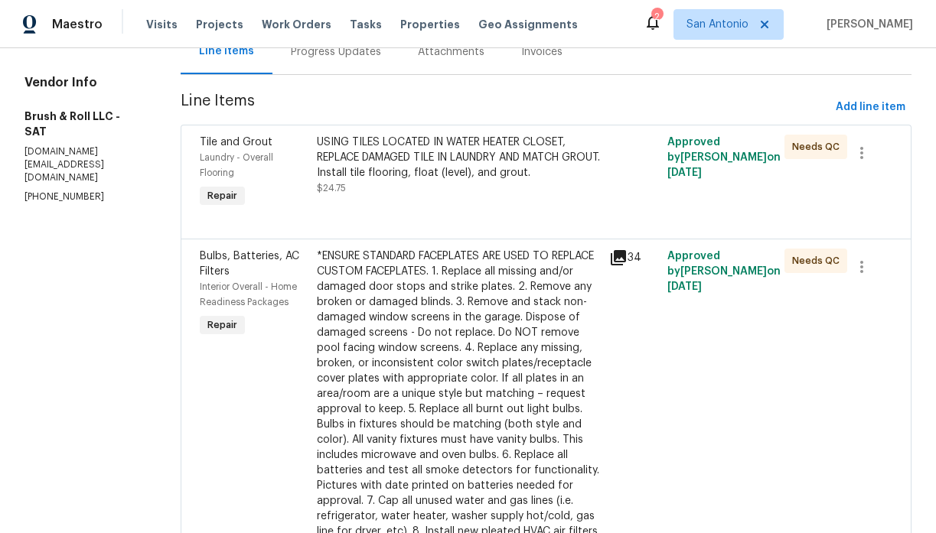
click at [443, 189] on div "USING TILES LOCATED IN WATER HEATER CLOSET, REPLACE DAMAGED TILE IN LAUNDRY AND…" at bounding box center [458, 165] width 283 height 61
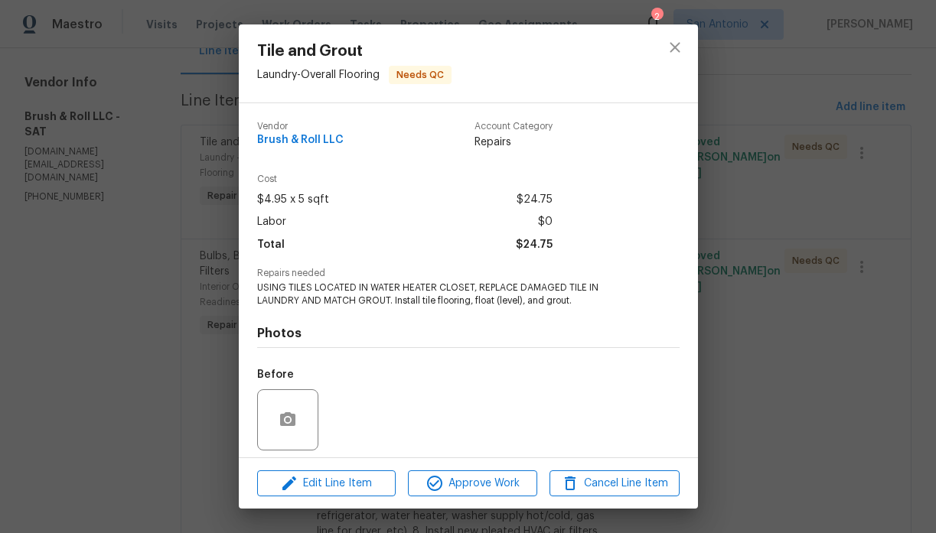
scroll to position [108, 0]
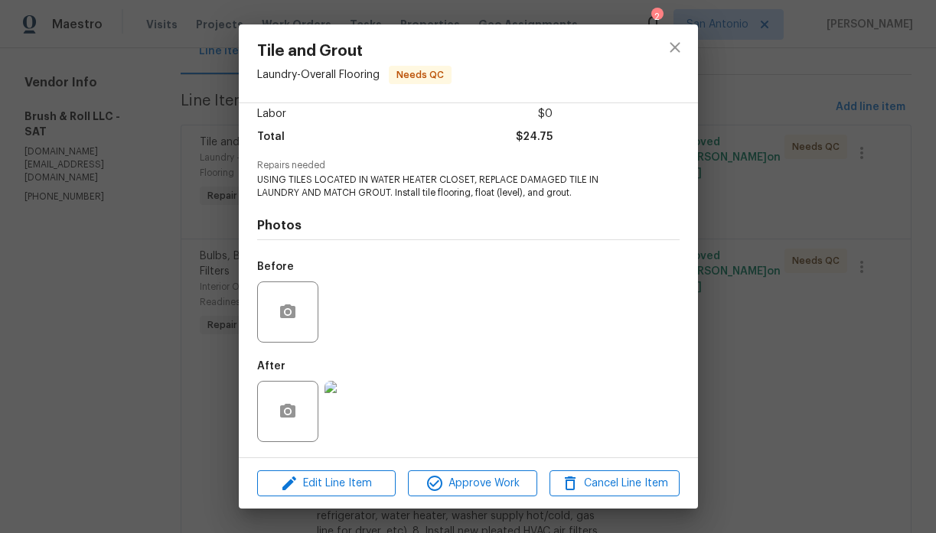
click at [370, 413] on img at bounding box center [354, 411] width 61 height 61
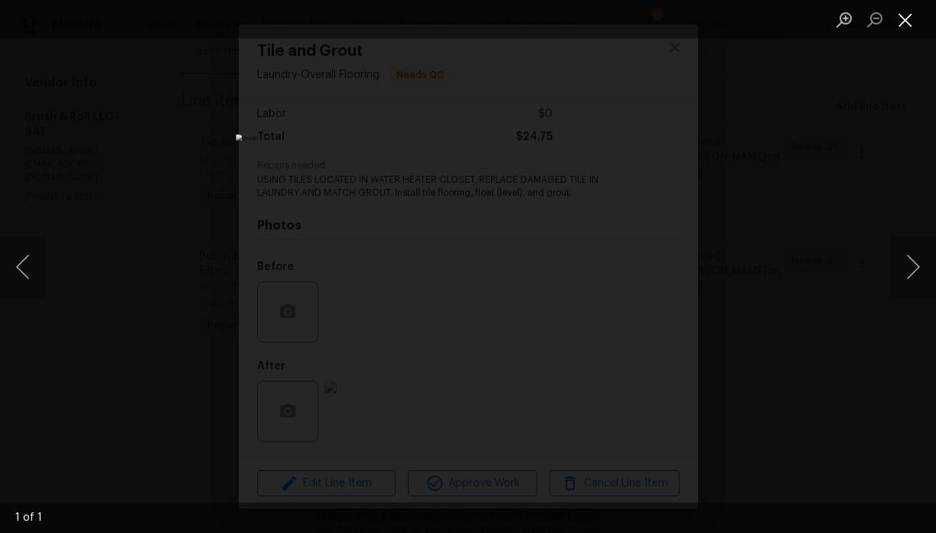
click at [903, 27] on button "Close lightbox" at bounding box center [905, 19] width 31 height 27
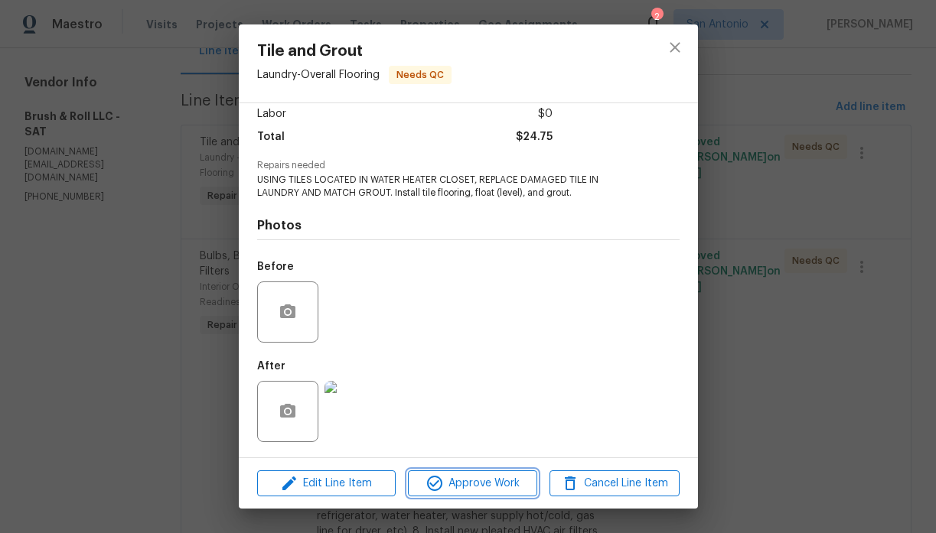
click at [484, 478] on span "Approve Work" at bounding box center [472, 483] width 120 height 19
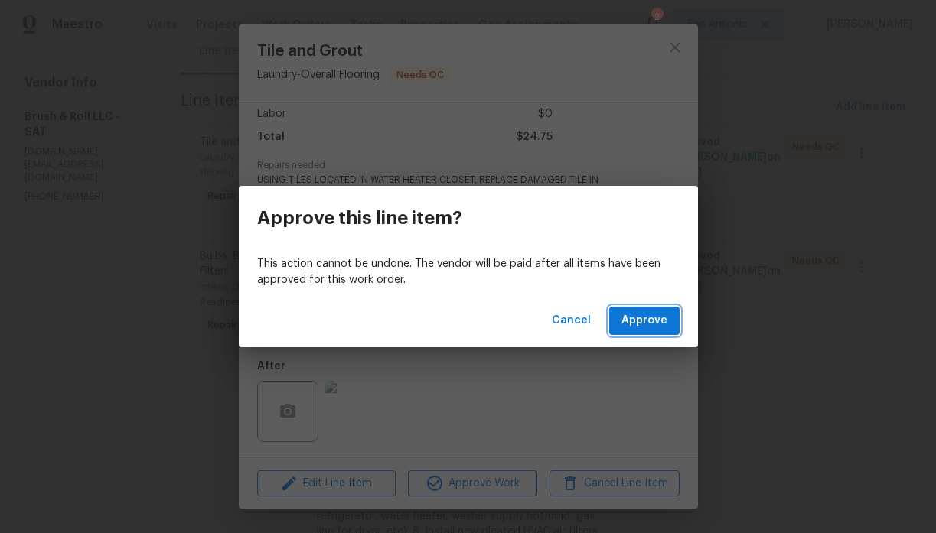
click at [671, 318] on button "Approve" at bounding box center [644, 321] width 70 height 28
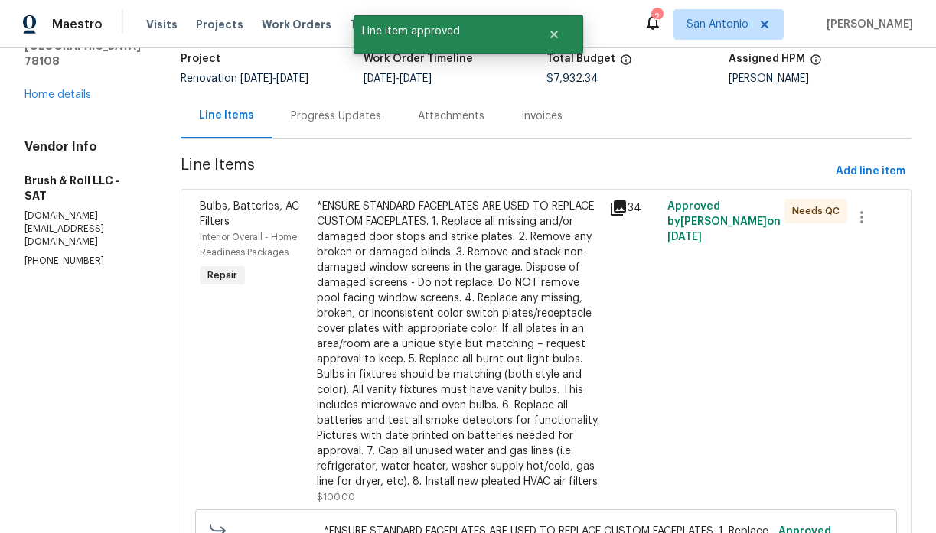
scroll to position [204, 0]
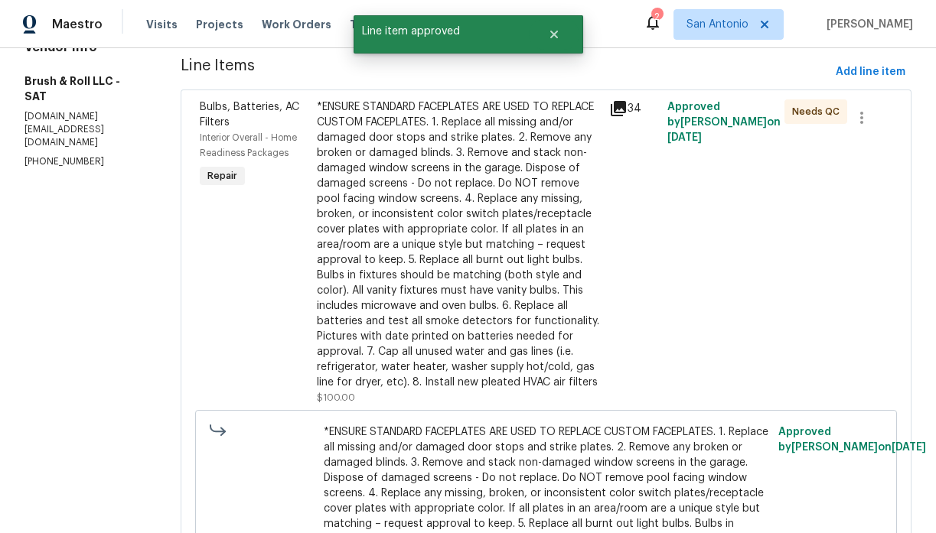
click at [457, 246] on div "*ENSURE STANDARD FACEPLATES ARE USED TO REPLACE CUSTOM FACEPLATES. 1. Replace a…" at bounding box center [458, 244] width 283 height 291
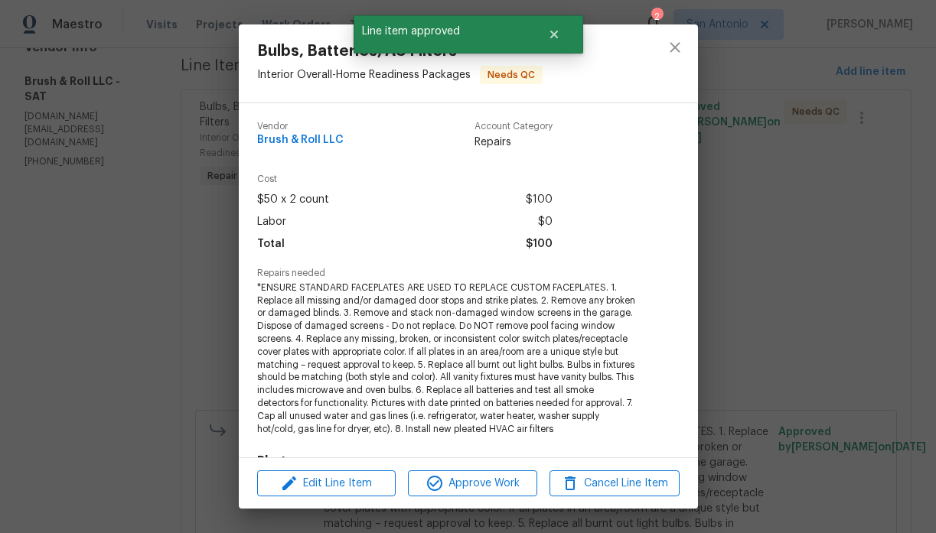
scroll to position [236, 0]
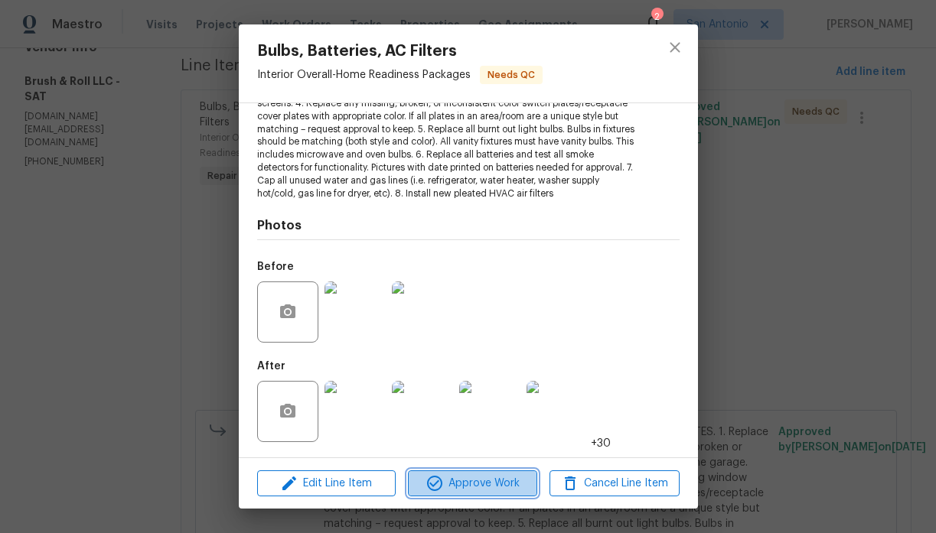
click at [479, 480] on span "Approve Work" at bounding box center [472, 483] width 120 height 19
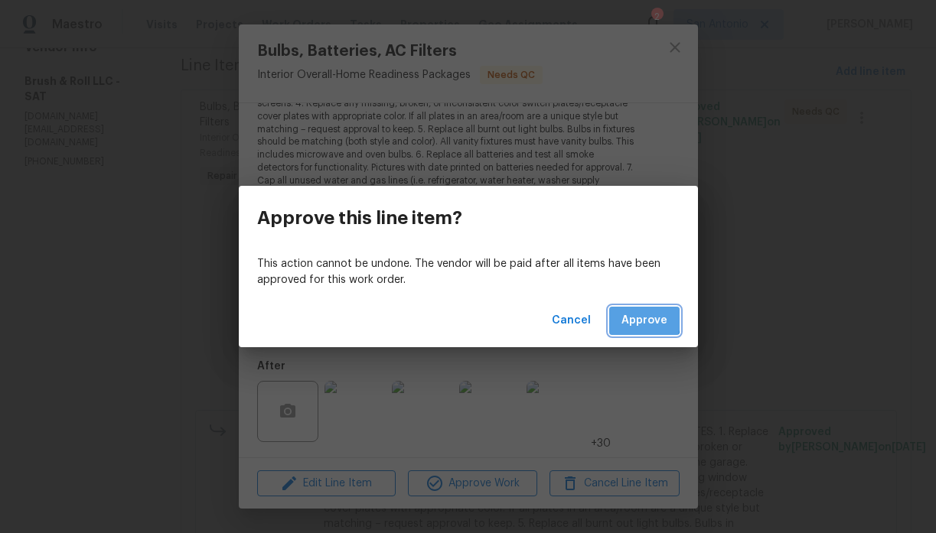
click at [633, 318] on span "Approve" at bounding box center [644, 320] width 46 height 19
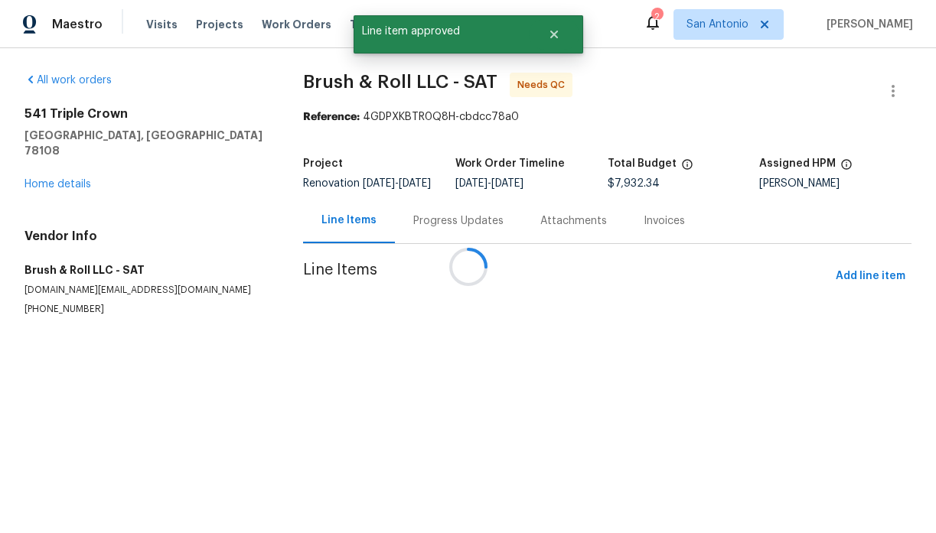
scroll to position [0, 0]
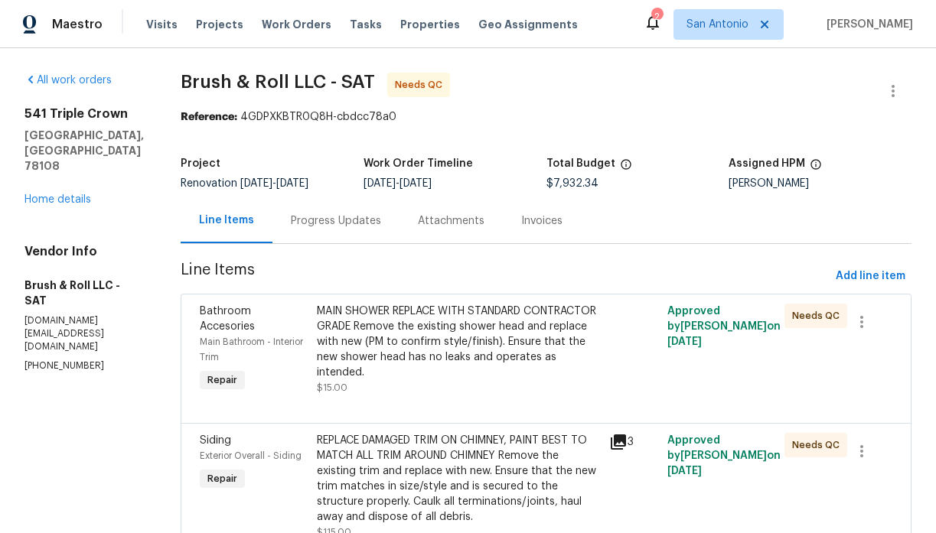
click at [467, 360] on div "MAIN SHOWER REPLACE WITH STANDARD CONTRACTOR GRADE Remove the existing shower h…" at bounding box center [458, 342] width 283 height 77
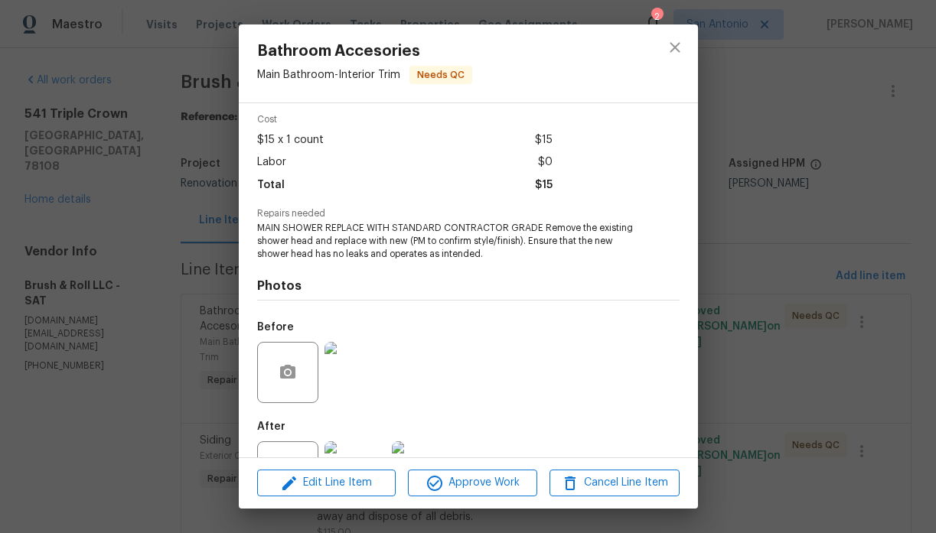
scroll to position [120, 0]
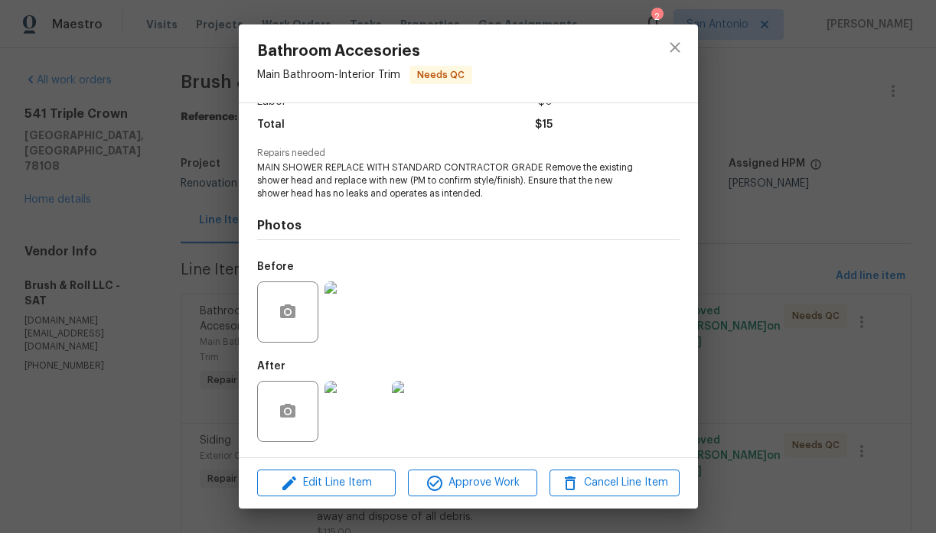
click at [357, 406] on img at bounding box center [354, 411] width 61 height 61
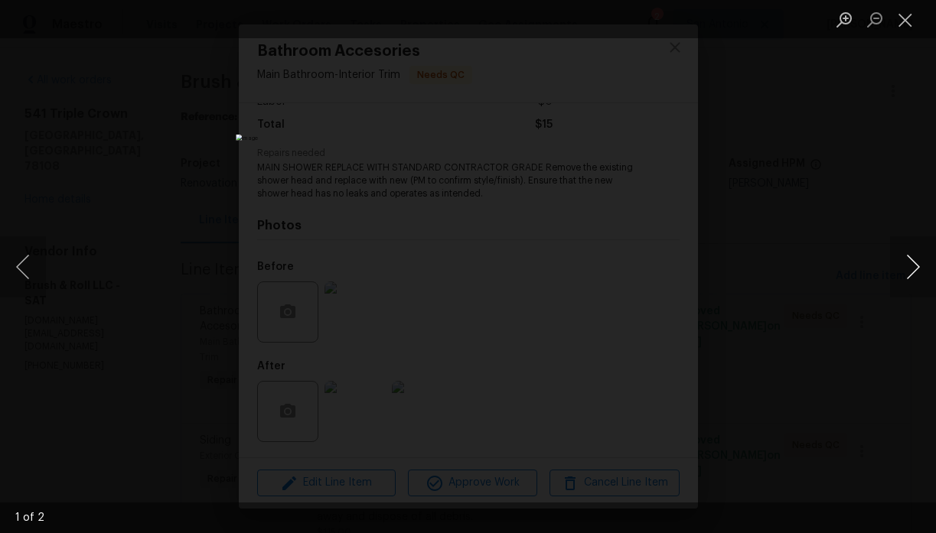
click at [905, 265] on button "Next image" at bounding box center [913, 266] width 46 height 61
click at [909, 17] on button "Close lightbox" at bounding box center [905, 19] width 31 height 27
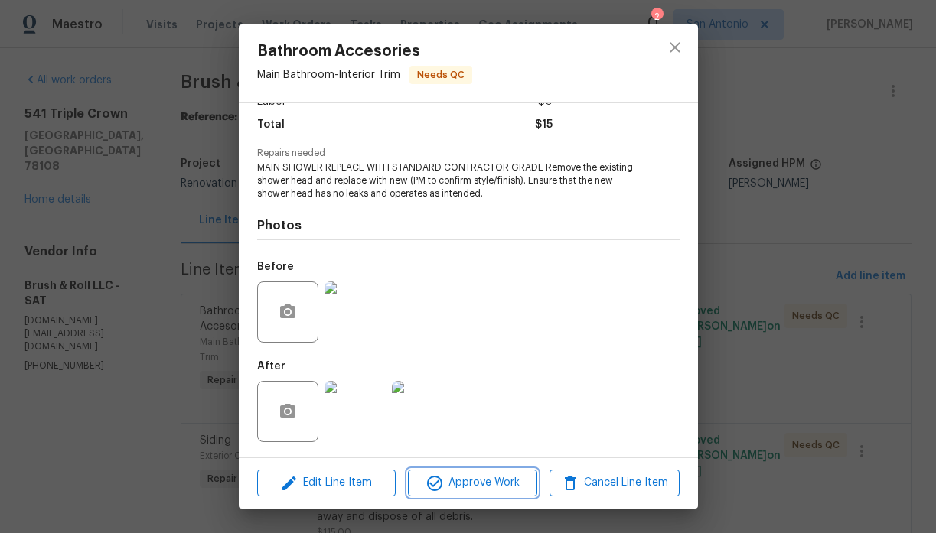
click at [476, 481] on span "Approve Work" at bounding box center [472, 483] width 120 height 19
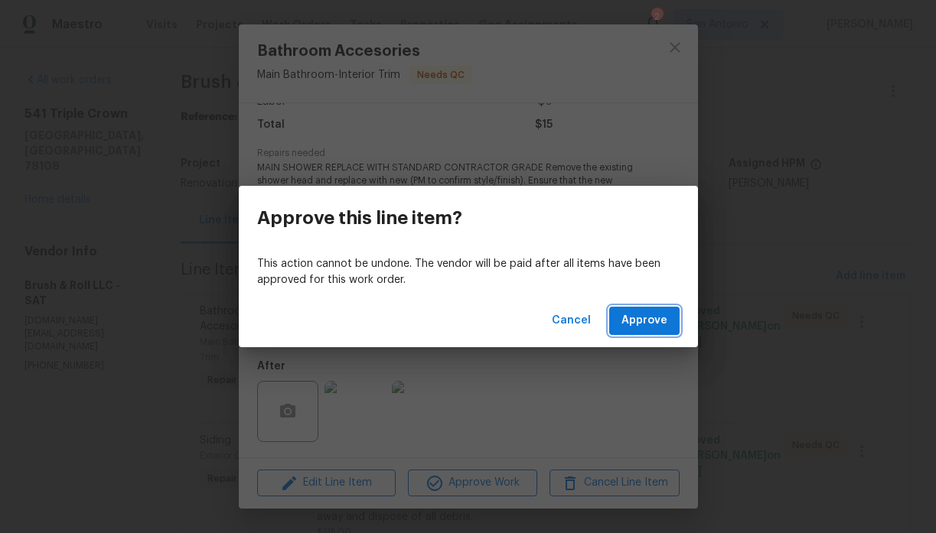
click at [644, 318] on span "Approve" at bounding box center [644, 320] width 46 height 19
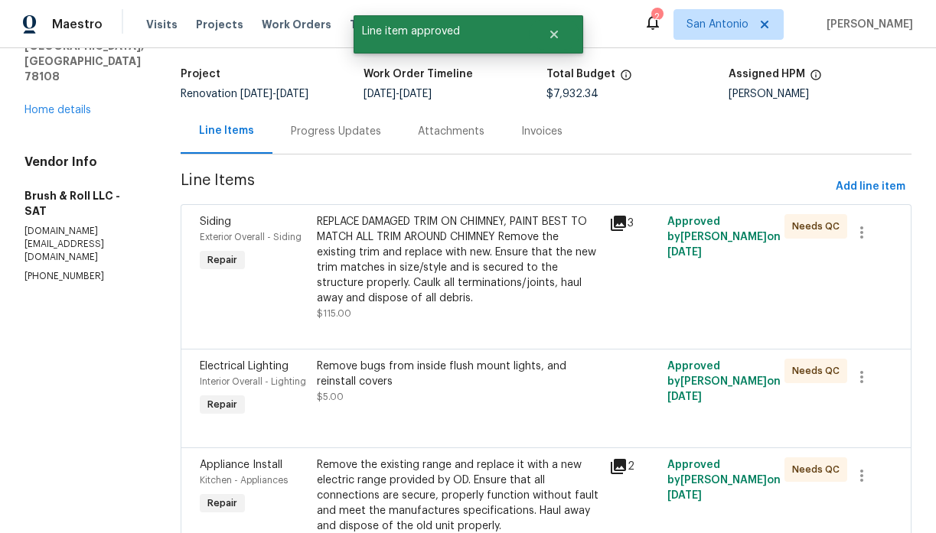
scroll to position [216, 0]
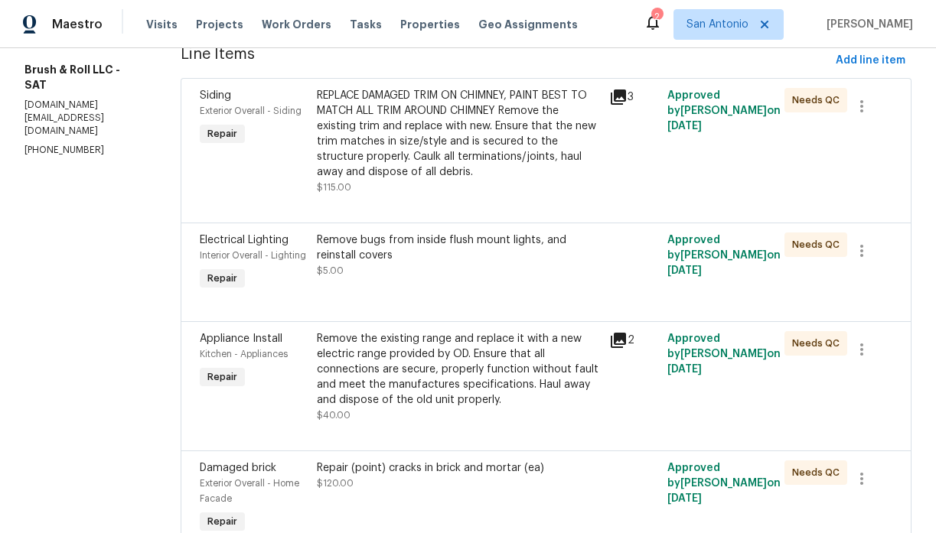
click at [449, 152] on div "REPLACE DAMAGED TRIM ON CHIMNEY, PAINT BEST TO MATCH ALL TRIM AROUND CHIMNEY Re…" at bounding box center [458, 134] width 283 height 92
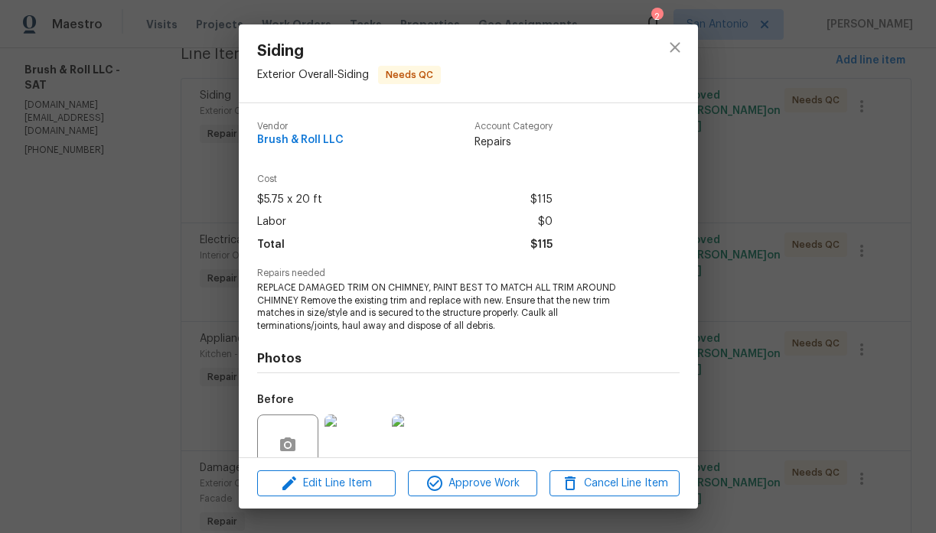
scroll to position [133, 0]
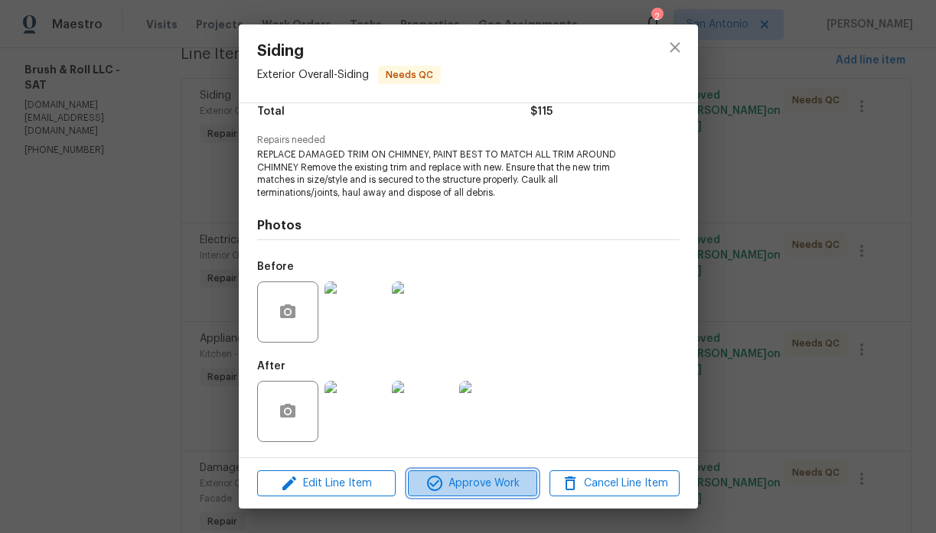
click at [478, 478] on span "Approve Work" at bounding box center [472, 483] width 120 height 19
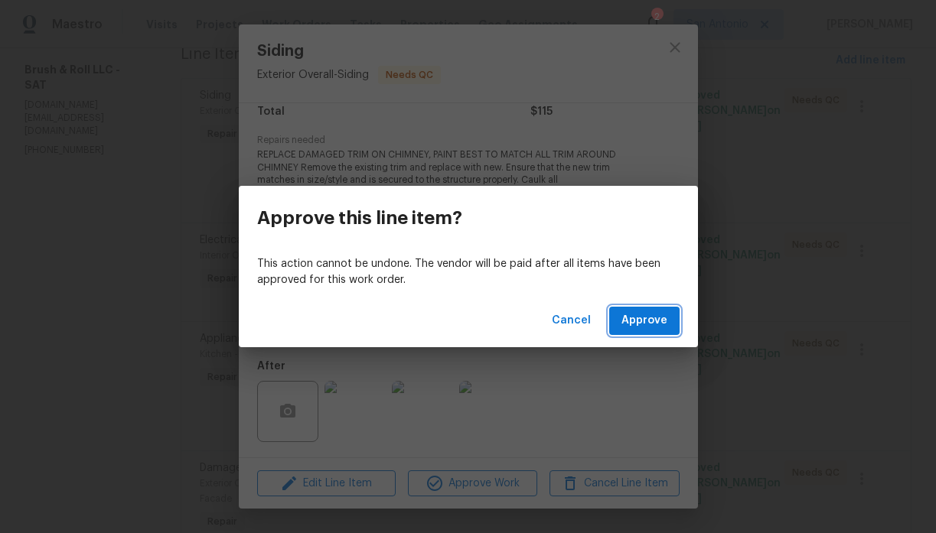
click at [640, 310] on button "Approve" at bounding box center [644, 321] width 70 height 28
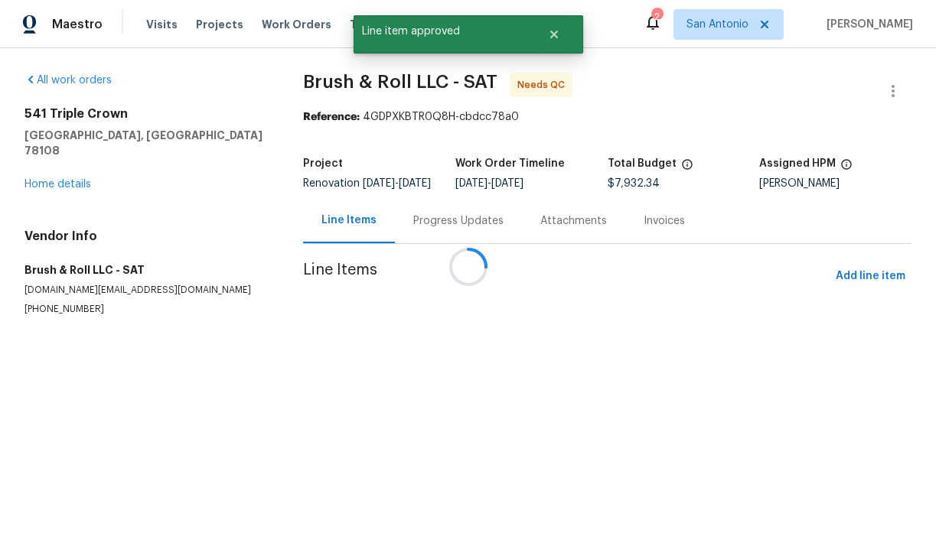
scroll to position [0, 0]
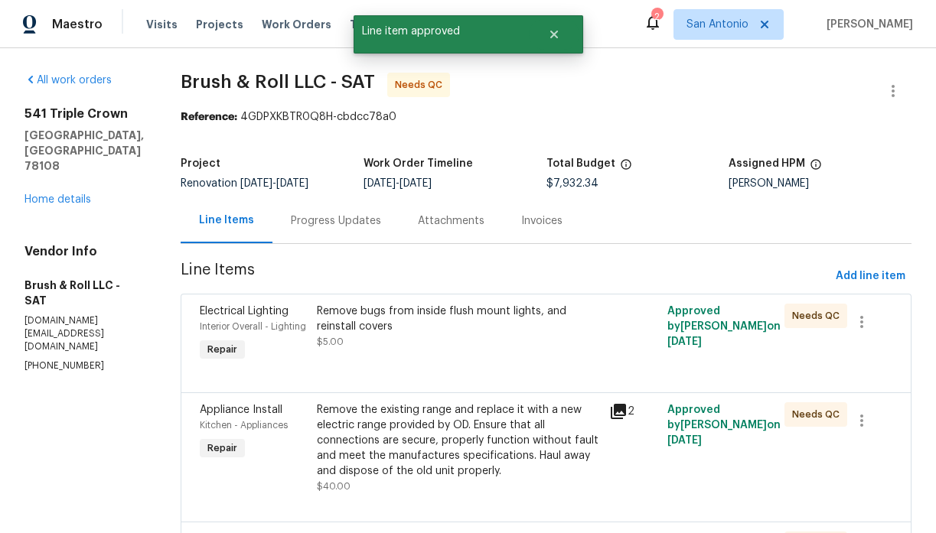
click at [450, 337] on div "Remove bugs from inside flush mount lights, and reinstall covers $5.00" at bounding box center [458, 327] width 283 height 46
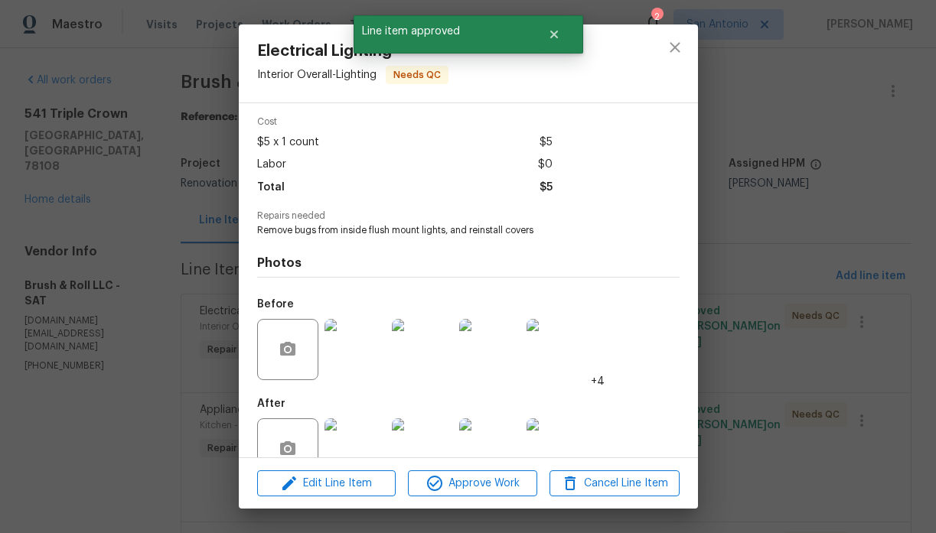
scroll to position [95, 0]
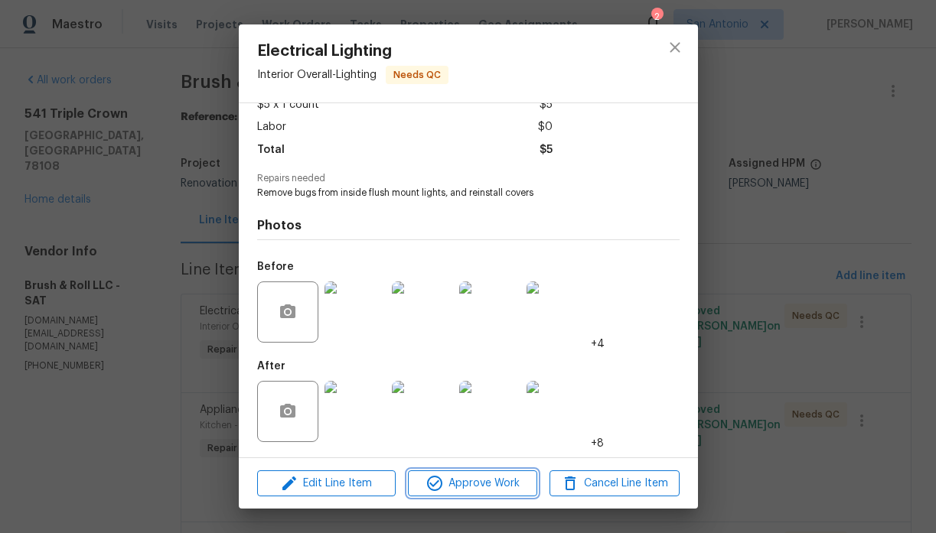
click at [482, 484] on span "Approve Work" at bounding box center [472, 483] width 120 height 19
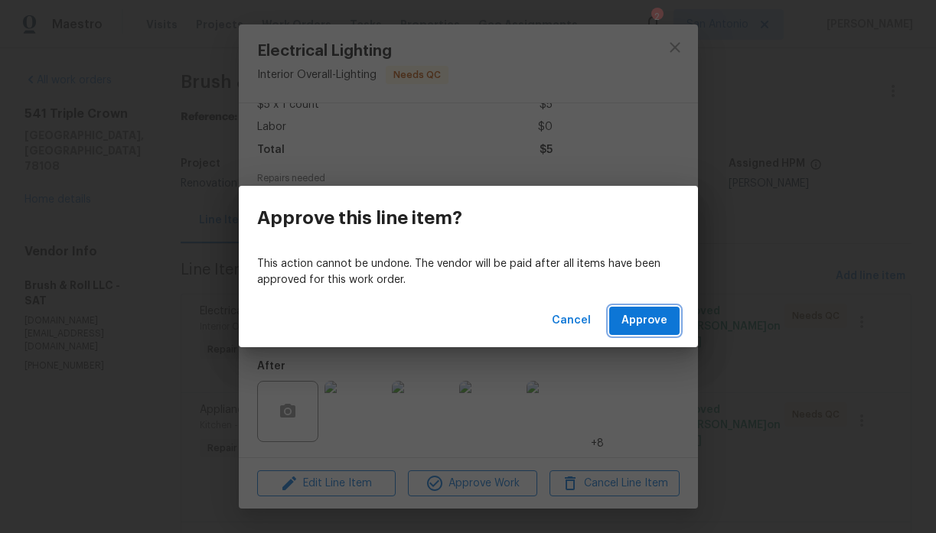
click at [645, 318] on span "Approve" at bounding box center [644, 320] width 46 height 19
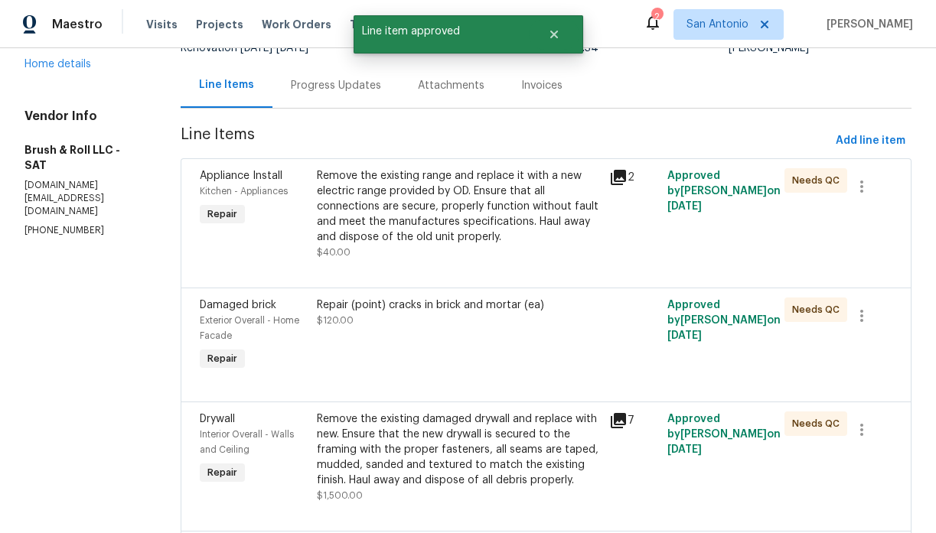
scroll to position [185, 0]
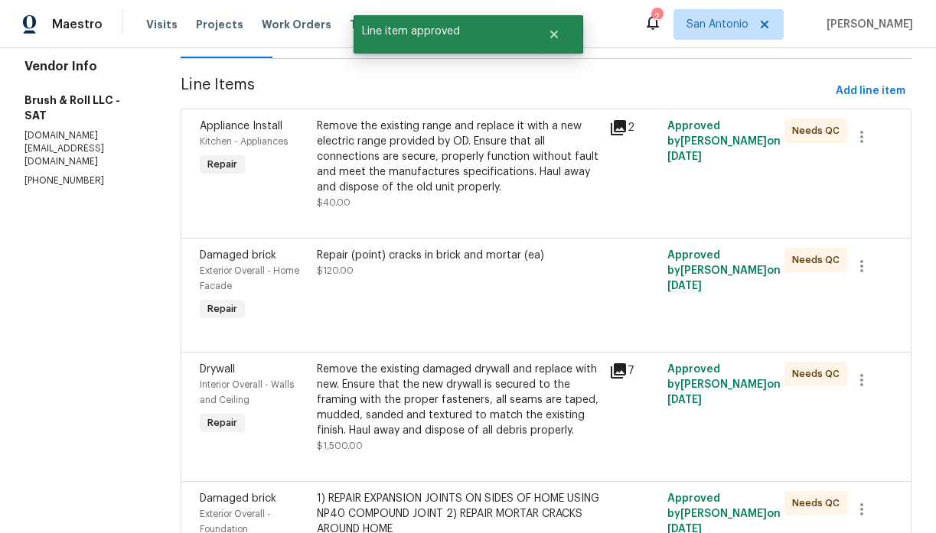
click at [442, 181] on div "Remove the existing range and replace it with a new electric range provided by …" at bounding box center [458, 157] width 283 height 77
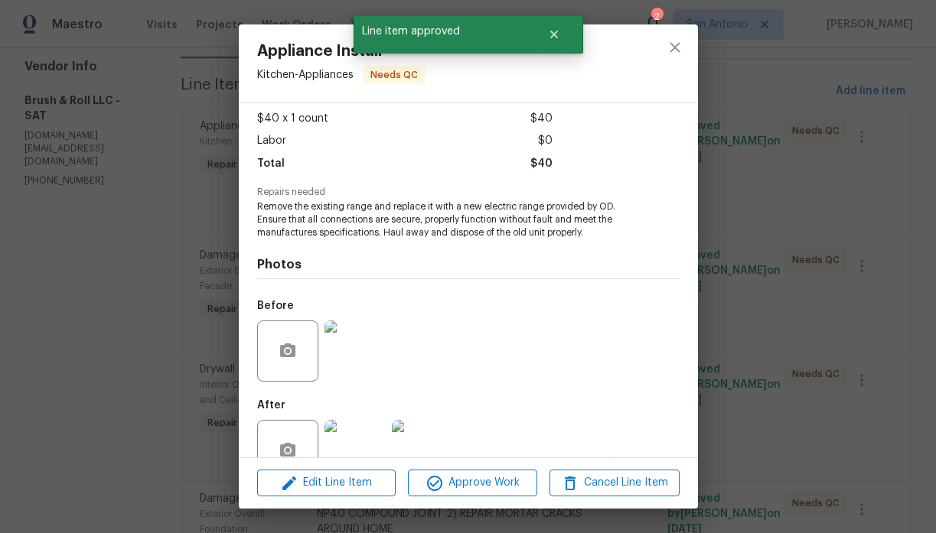
scroll to position [120, 0]
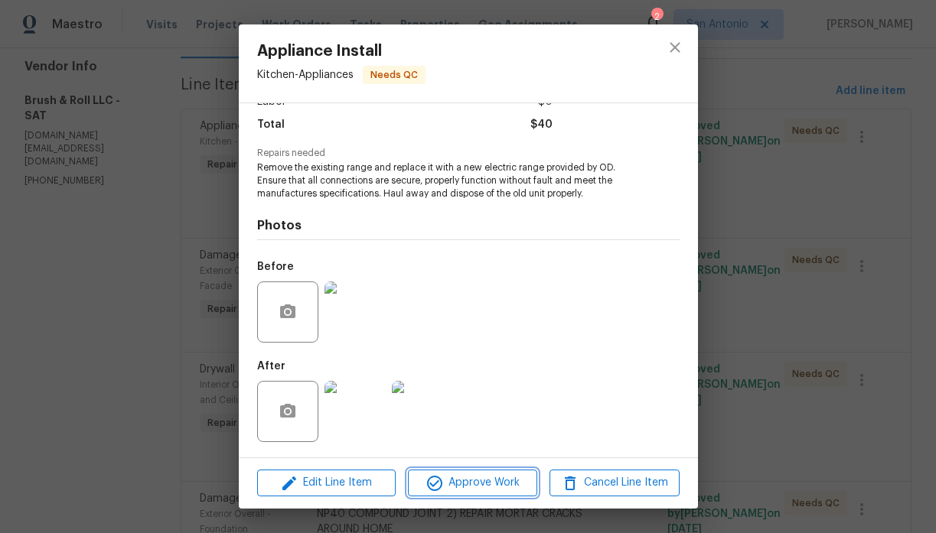
click at [465, 481] on span "Approve Work" at bounding box center [472, 483] width 120 height 19
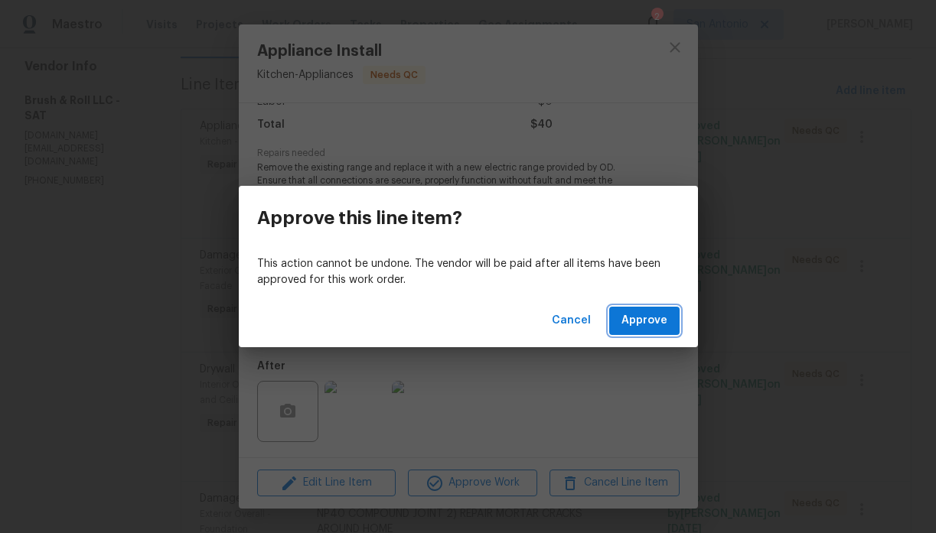
click at [630, 321] on span "Approve" at bounding box center [644, 320] width 46 height 19
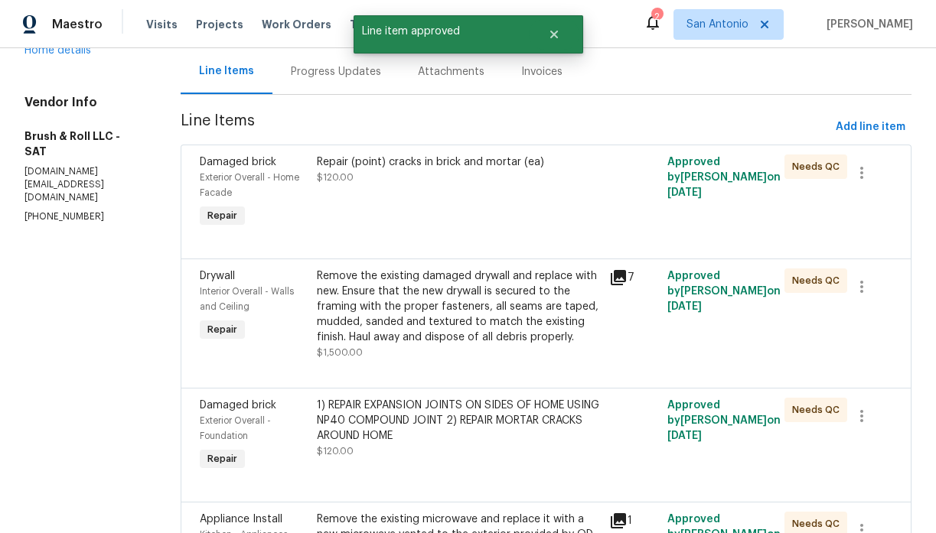
scroll to position [180, 0]
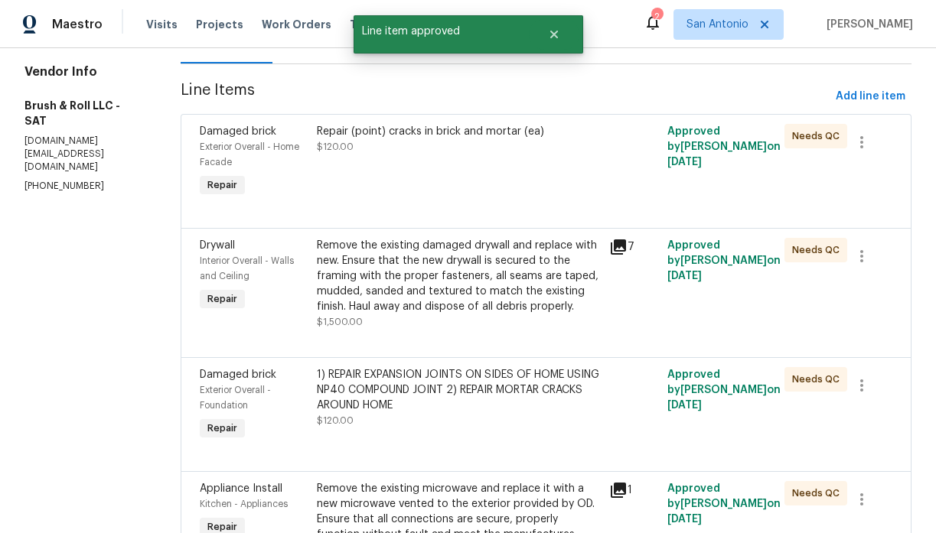
click at [442, 178] on div "Repair (point) cracks in brick and mortar (ea) $120.00" at bounding box center [458, 162] width 292 height 86
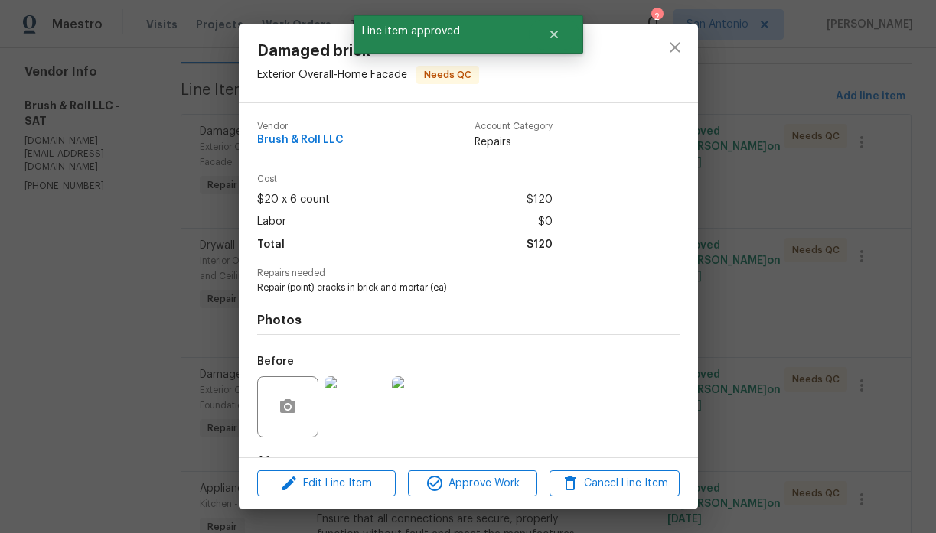
scroll to position [95, 0]
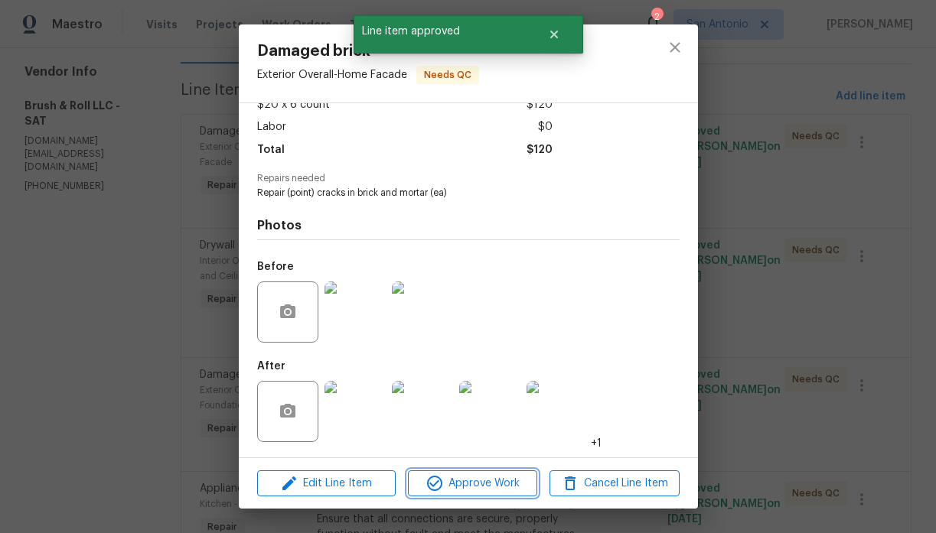
click at [474, 486] on span "Approve Work" at bounding box center [472, 483] width 120 height 19
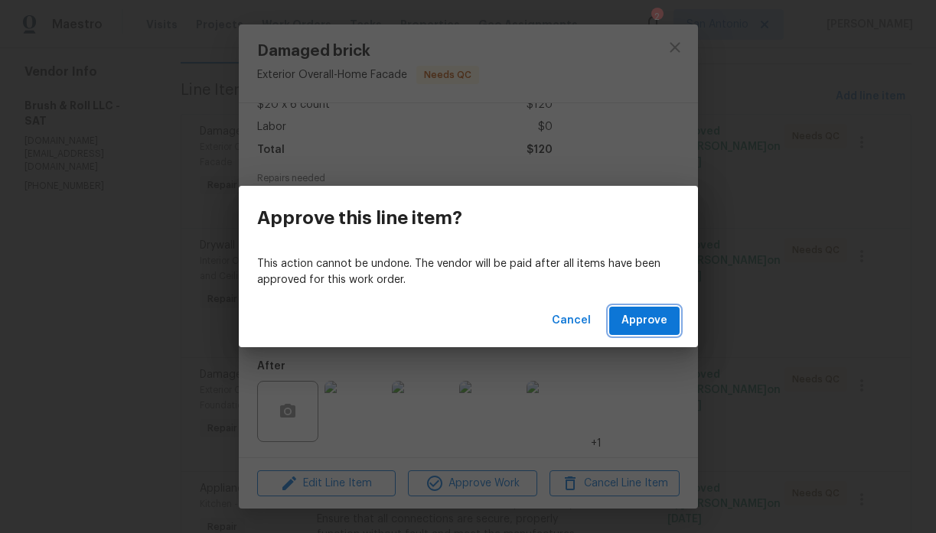
click at [632, 316] on span "Approve" at bounding box center [644, 320] width 46 height 19
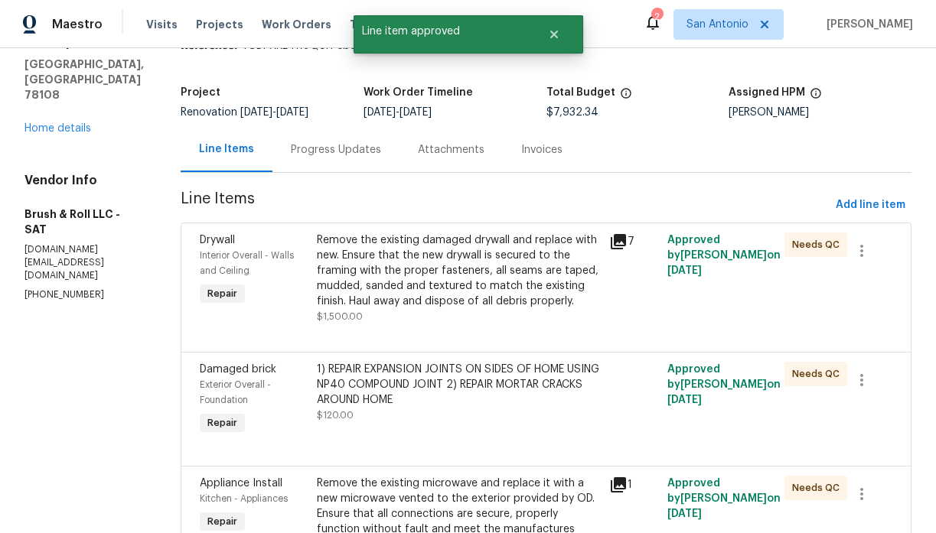
scroll to position [126, 0]
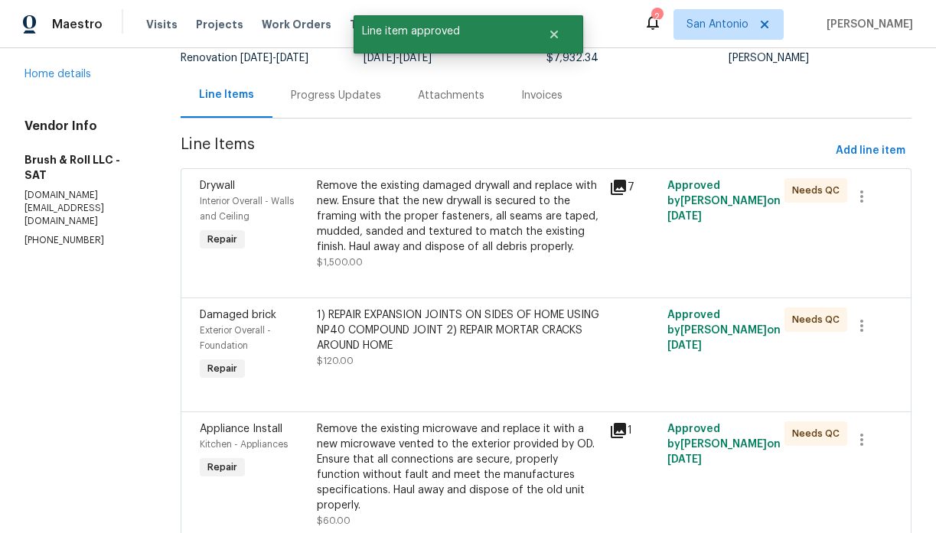
click at [448, 233] on div "Remove the existing damaged drywall and replace with new. Ensure that the new d…" at bounding box center [458, 216] width 283 height 77
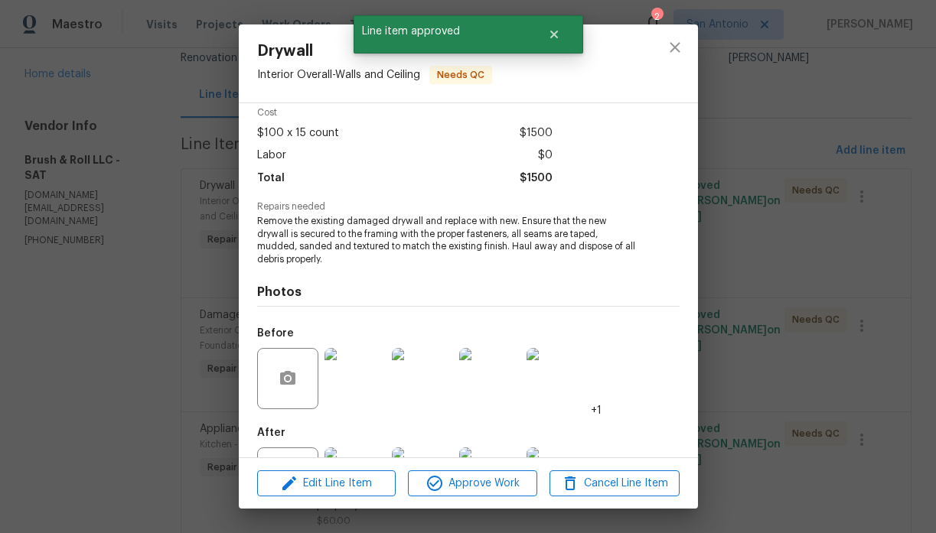
scroll to position [133, 0]
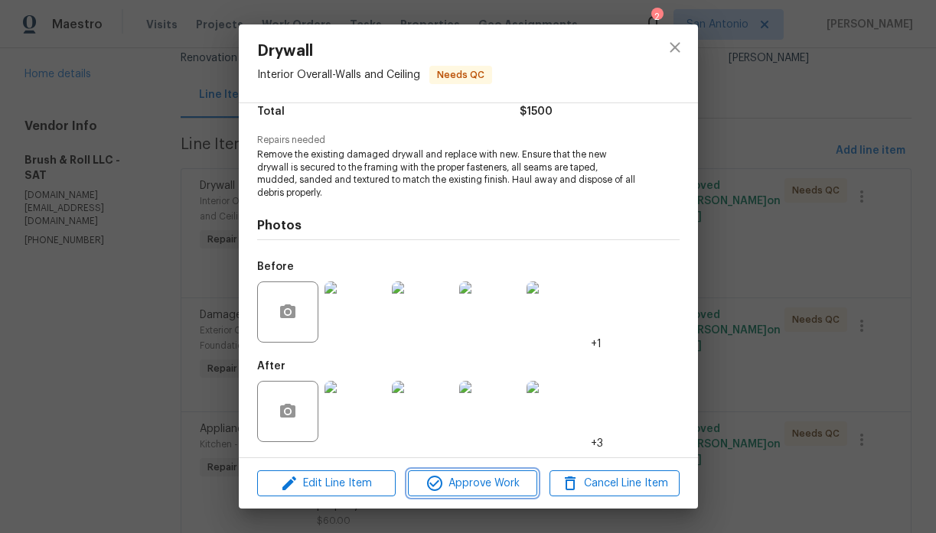
click at [476, 483] on span "Approve Work" at bounding box center [472, 483] width 120 height 19
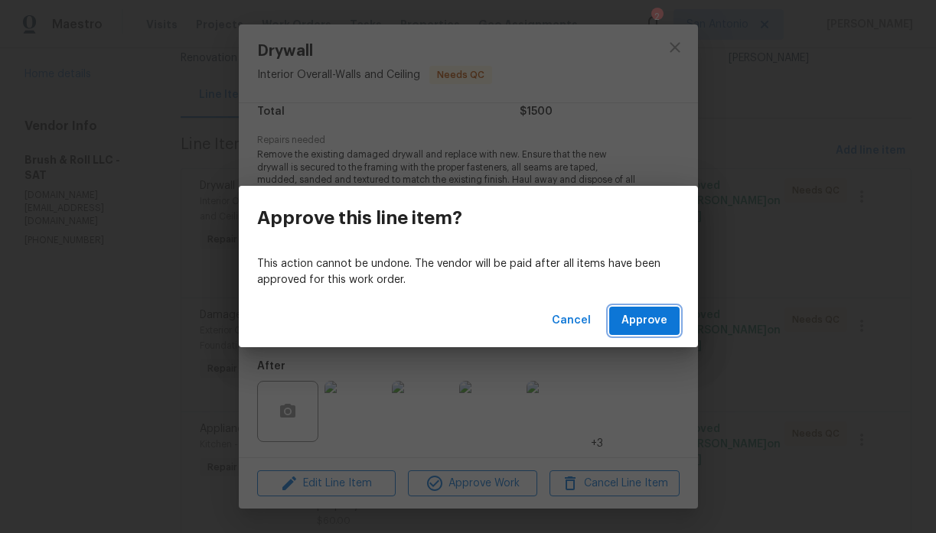
click at [628, 313] on span "Approve" at bounding box center [644, 320] width 46 height 19
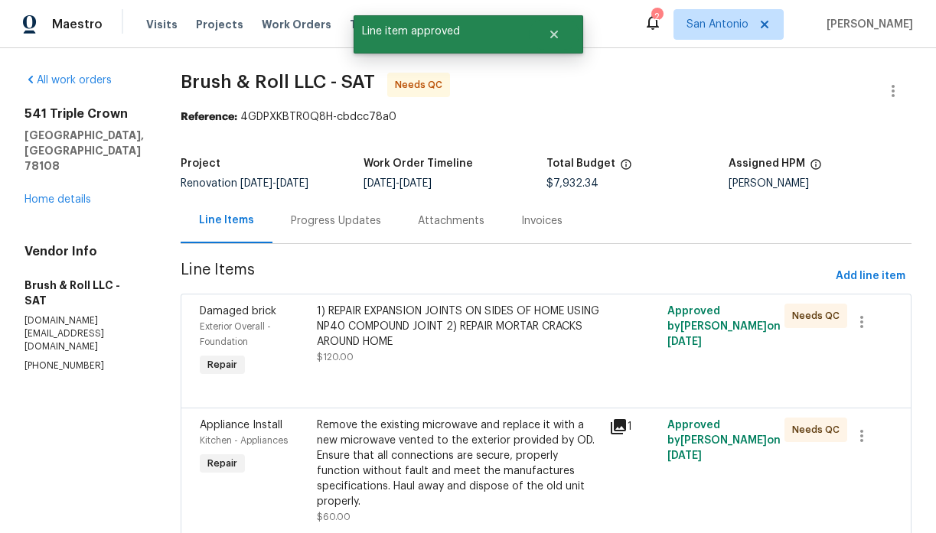
scroll to position [168, 0]
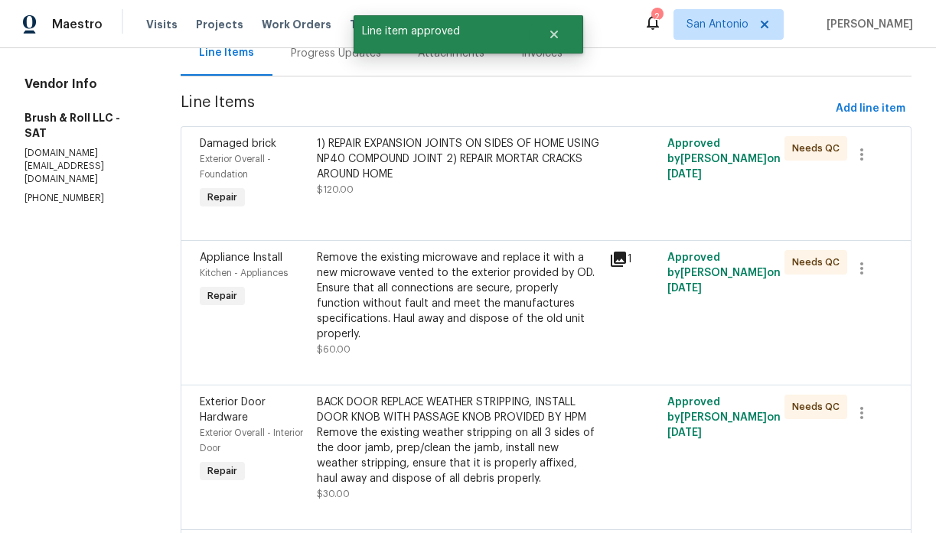
click at [444, 185] on div "1) REPAIR EXPANSION JOINTS ON SIDES OF HOME USING NP40 COMPOUND JOINT 2) REPAIR…" at bounding box center [458, 166] width 283 height 61
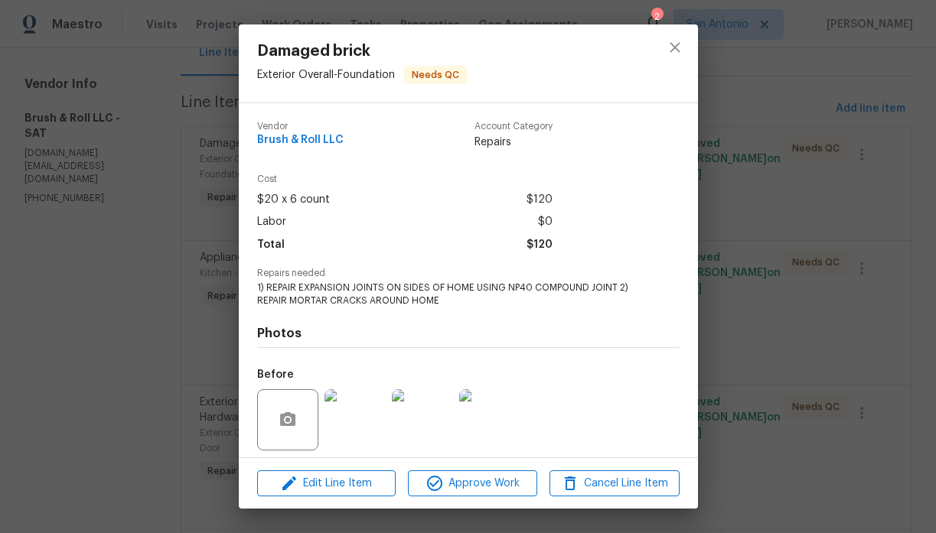
scroll to position [108, 0]
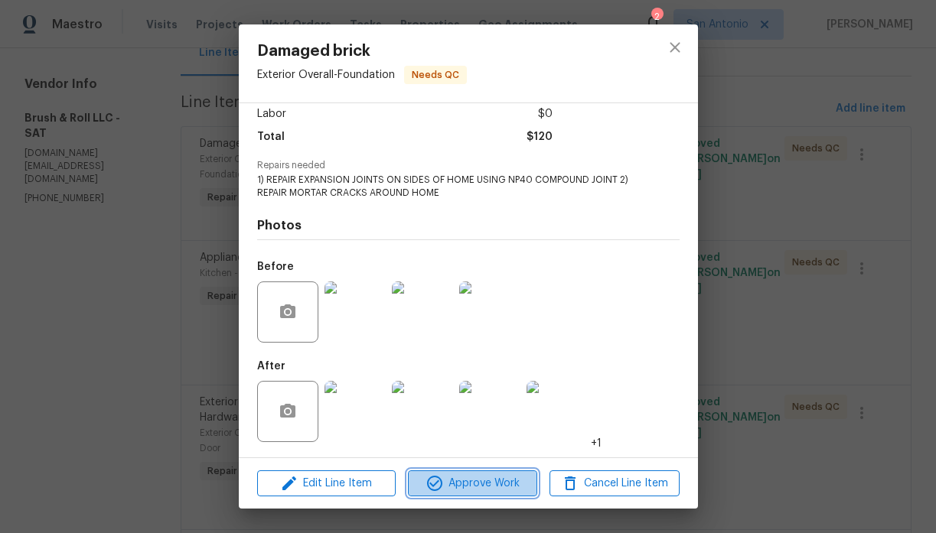
click at [486, 487] on span "Approve Work" at bounding box center [472, 483] width 120 height 19
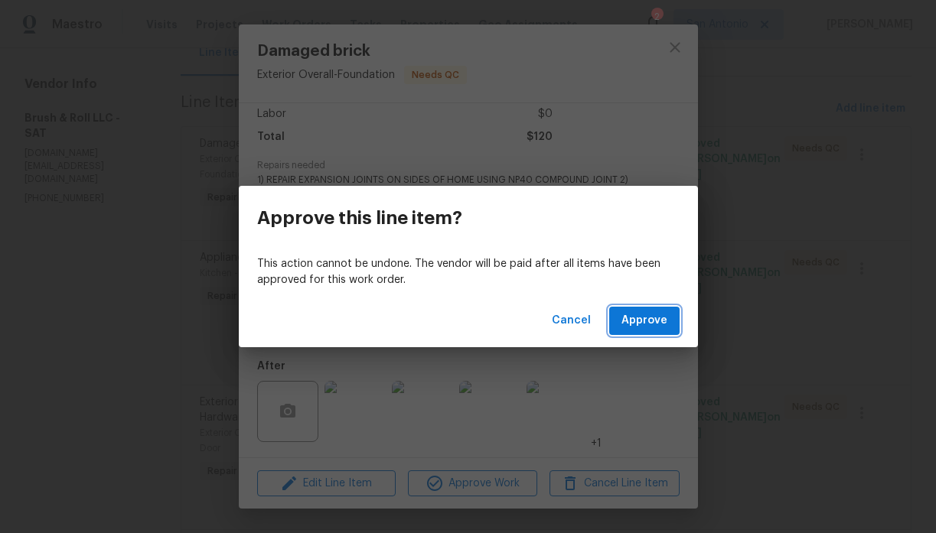
click at [641, 318] on span "Approve" at bounding box center [644, 320] width 46 height 19
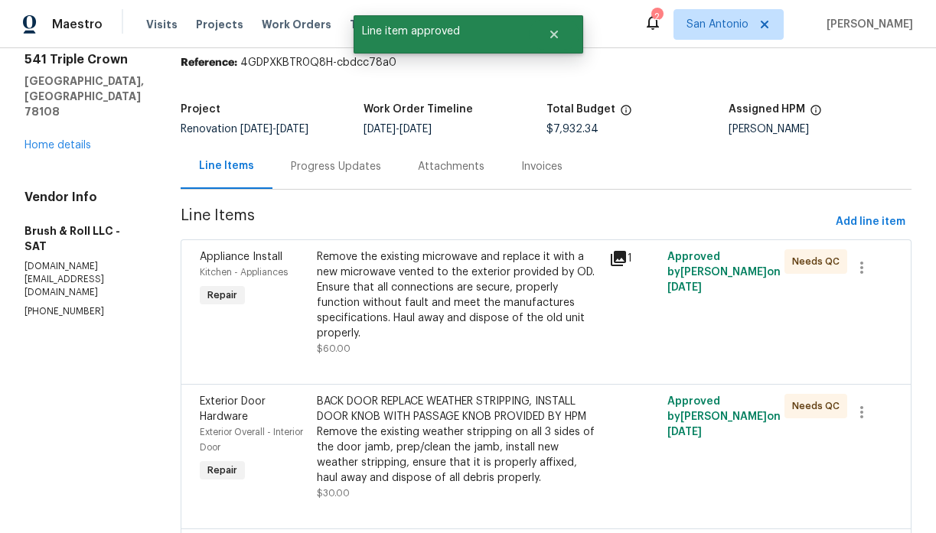
scroll to position [194, 0]
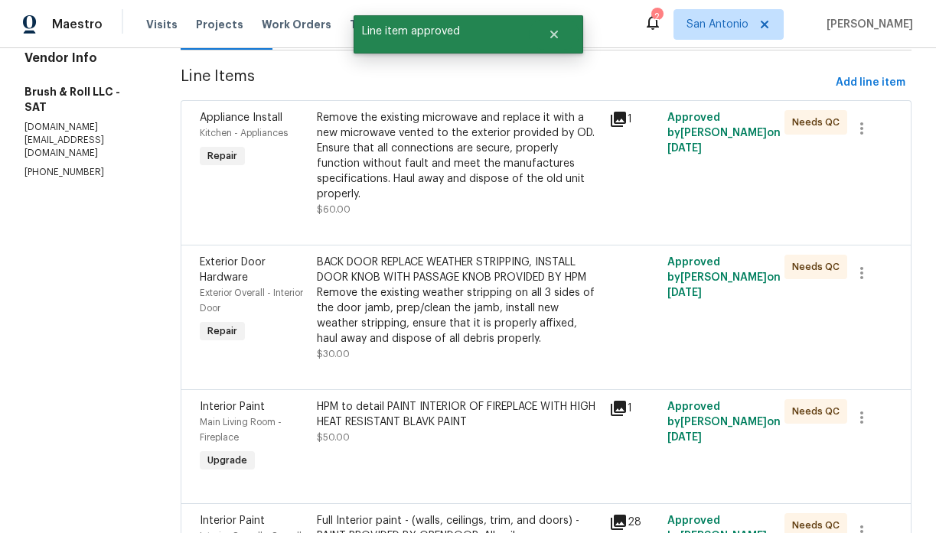
click at [450, 180] on div "Remove the existing microwave and replace it with a new microwave vented to the…" at bounding box center [458, 156] width 283 height 92
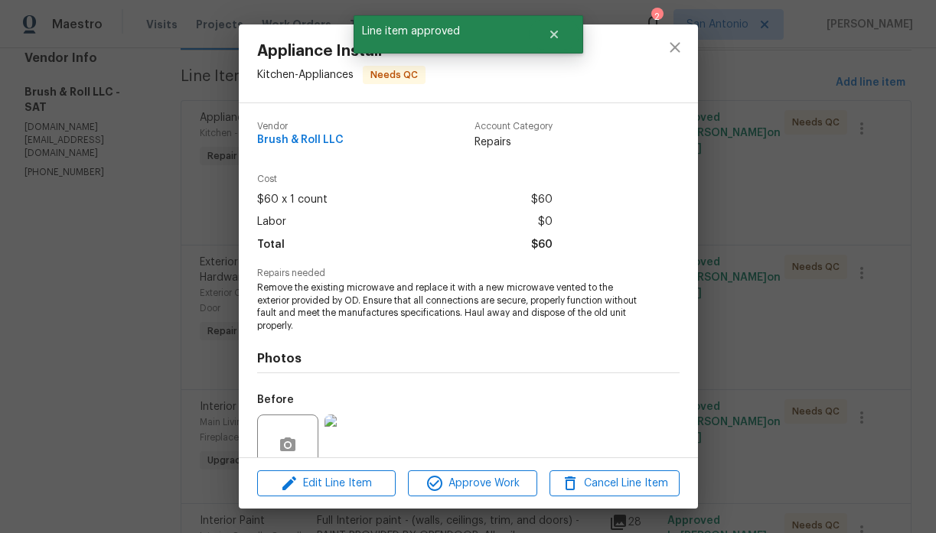
scroll to position [133, 0]
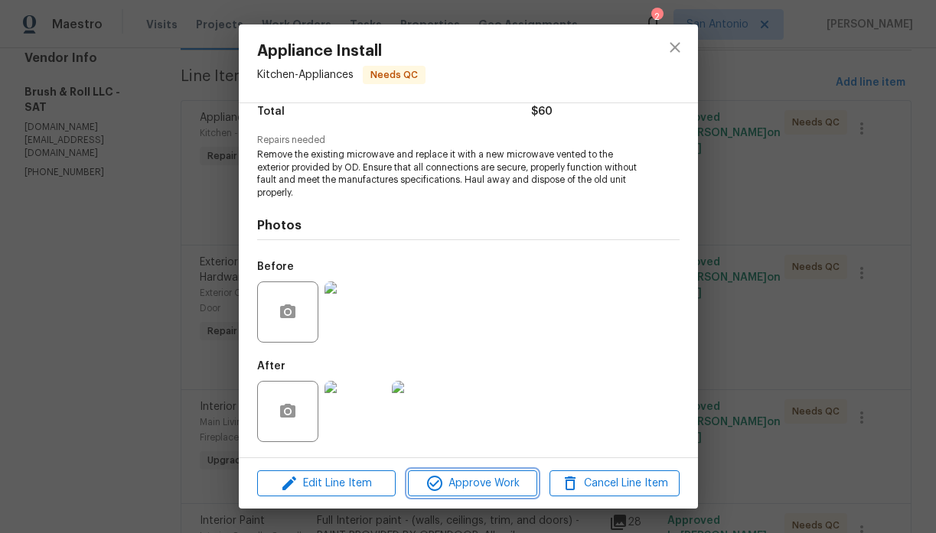
click at [468, 481] on span "Approve Work" at bounding box center [472, 483] width 120 height 19
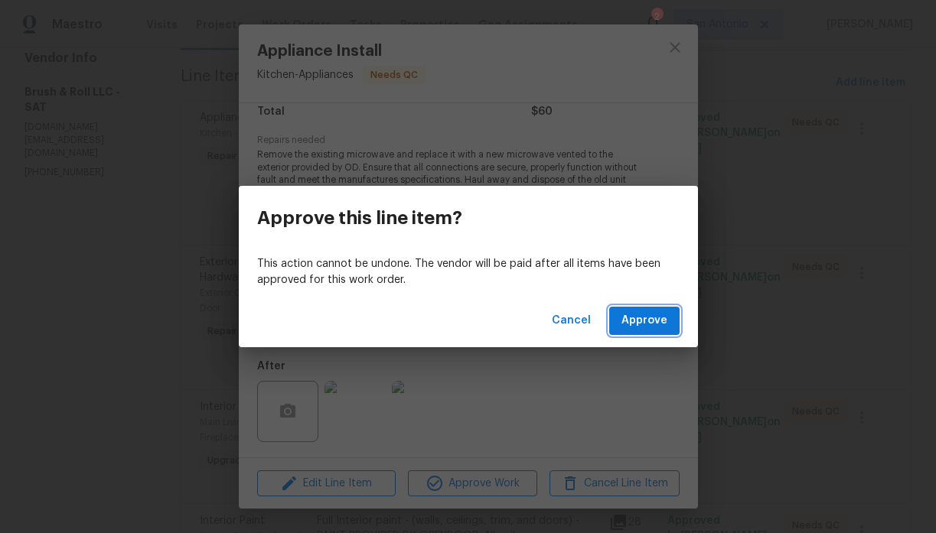
click at [638, 328] on span "Approve" at bounding box center [644, 320] width 46 height 19
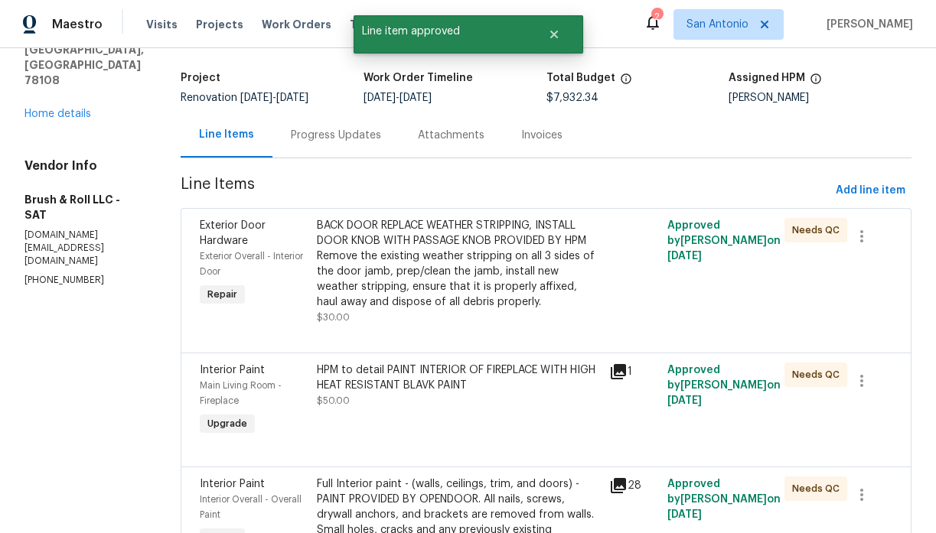
scroll to position [116, 0]
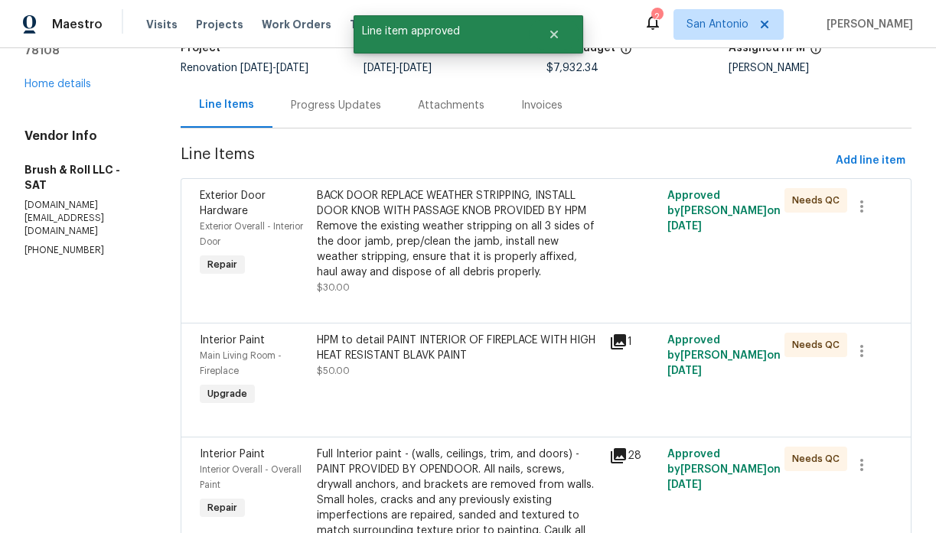
click at [447, 246] on div "BACK DOOR REPLACE WEATHER STRIPPING, INSTALL DOOR KNOB WITH PASSAGE KNOB PROVID…" at bounding box center [458, 234] width 283 height 92
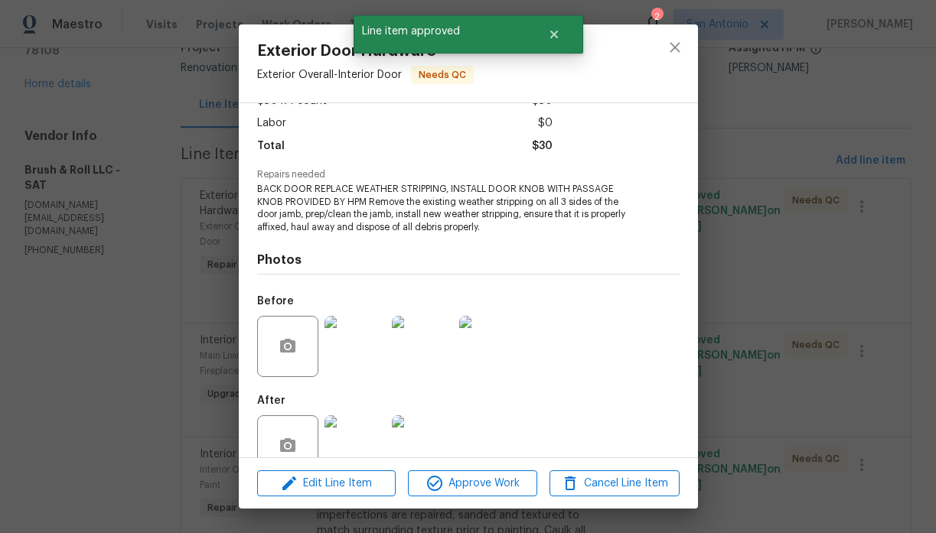
scroll to position [133, 0]
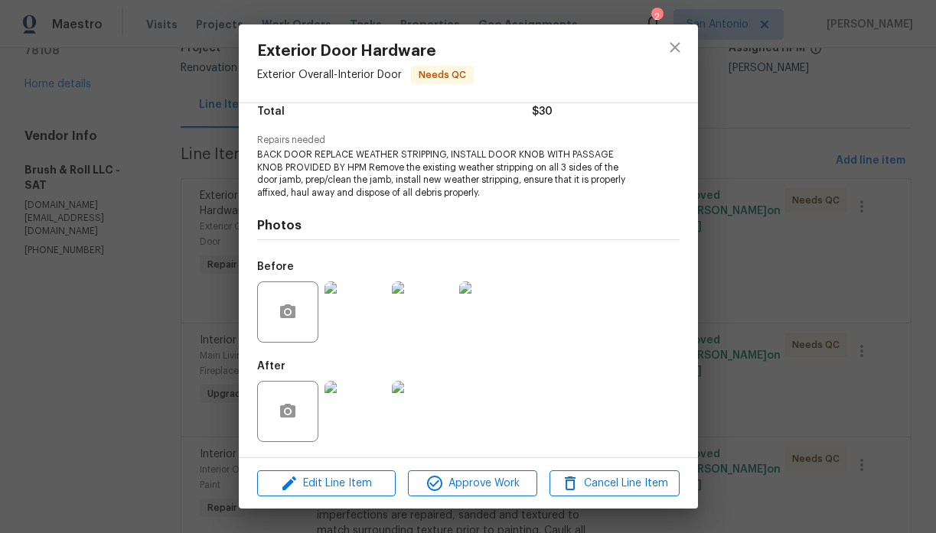
click at [367, 398] on img at bounding box center [354, 411] width 61 height 61
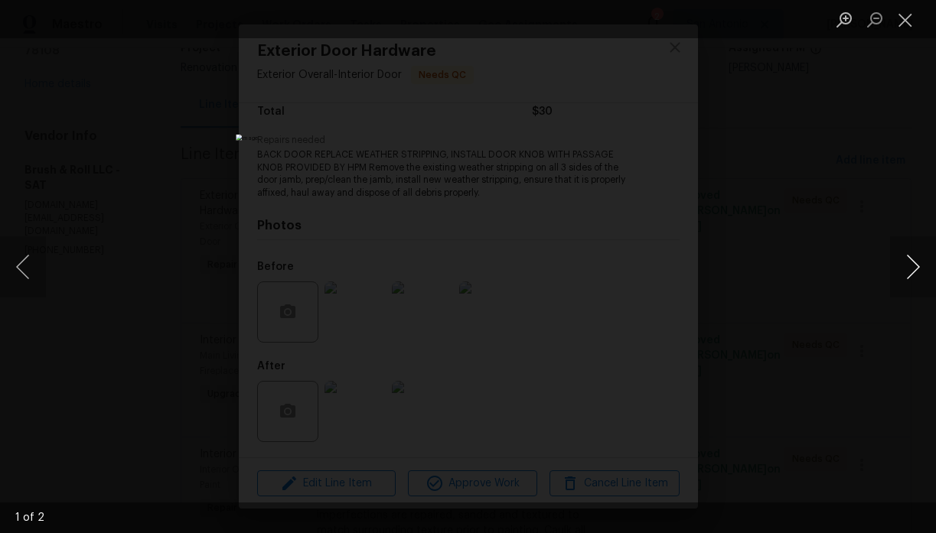
click at [907, 256] on button "Next image" at bounding box center [913, 266] width 46 height 61
click at [900, 15] on button "Close lightbox" at bounding box center [905, 19] width 31 height 27
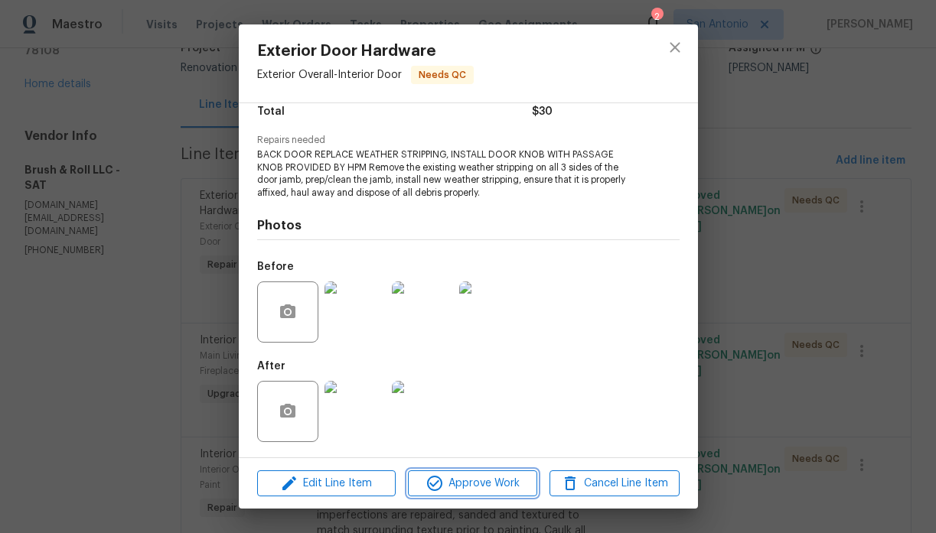
click at [476, 479] on span "Approve Work" at bounding box center [472, 483] width 120 height 19
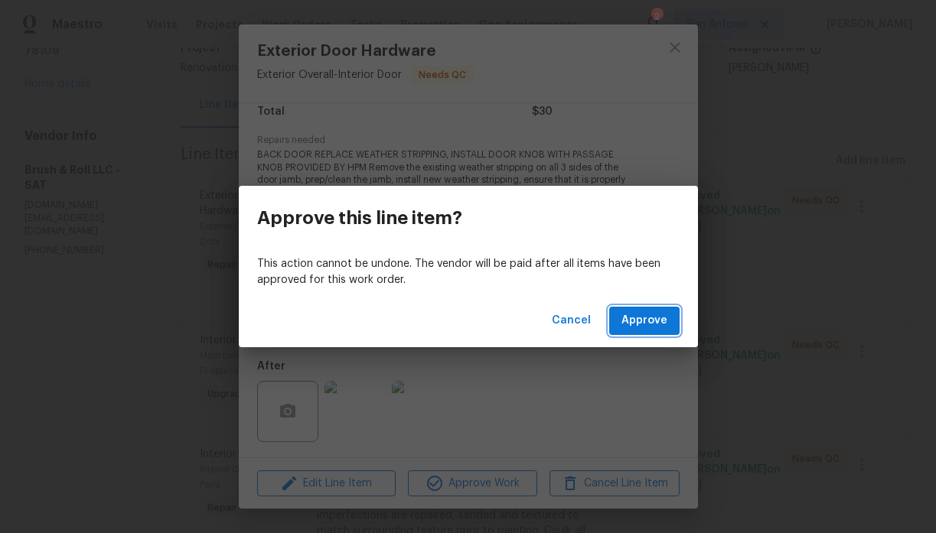
click at [651, 325] on span "Approve" at bounding box center [644, 320] width 46 height 19
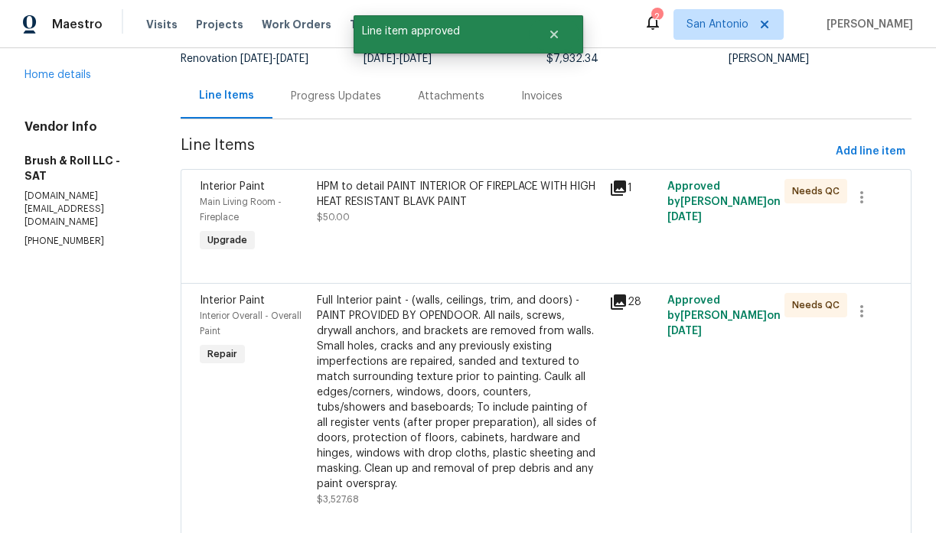
scroll to position [160, 0]
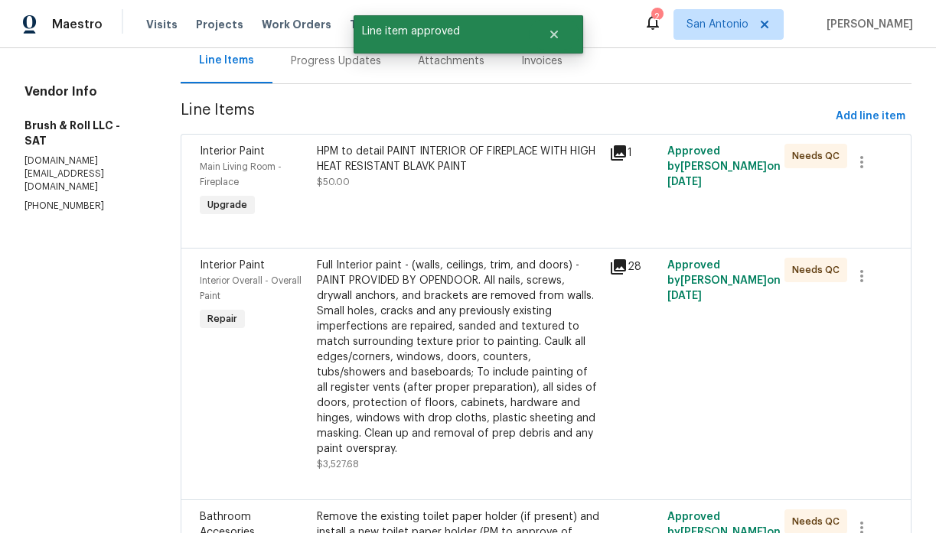
click at [462, 197] on div "HPM to detail PAINT INTERIOR OF FIREPLACE WITH HIGH HEAT RESISTANT BLAVK PAINT …" at bounding box center [458, 182] width 292 height 86
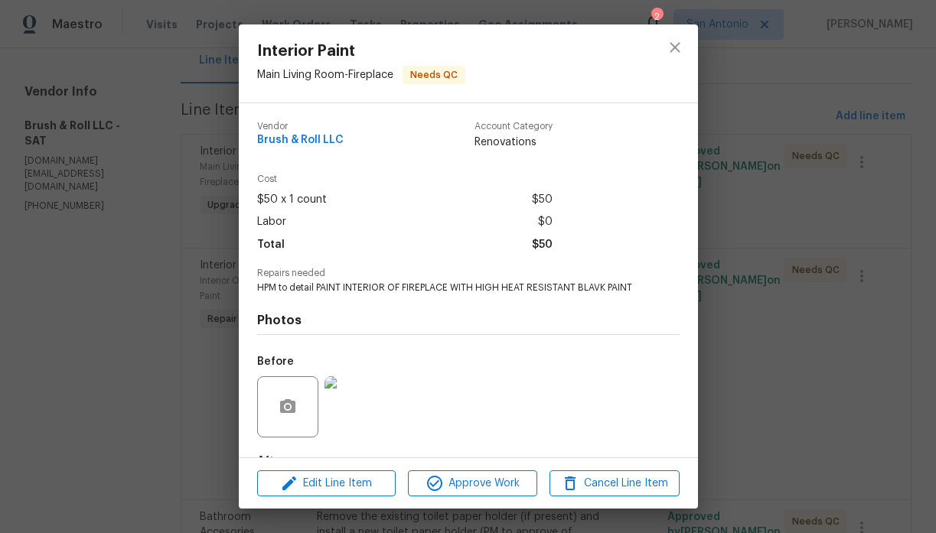
scroll to position [95, 0]
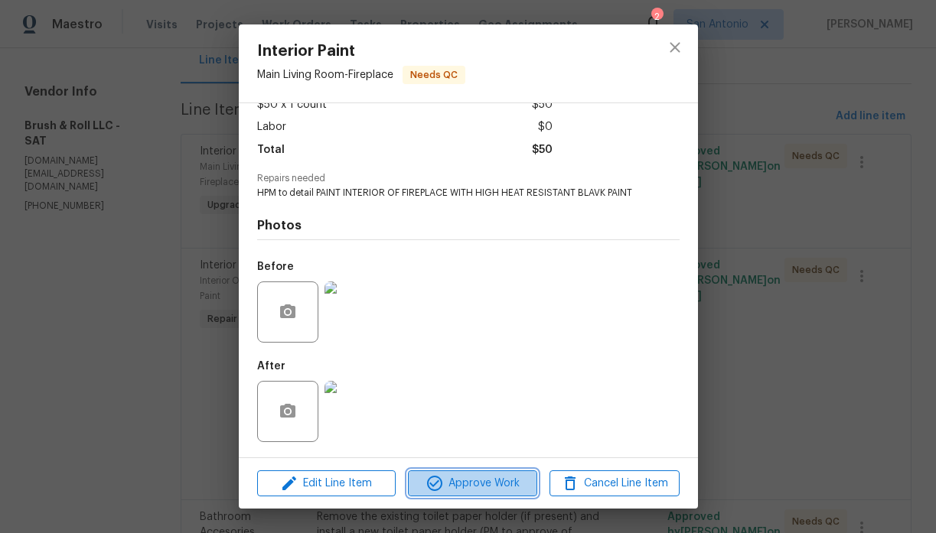
click at [481, 477] on span "Approve Work" at bounding box center [472, 483] width 120 height 19
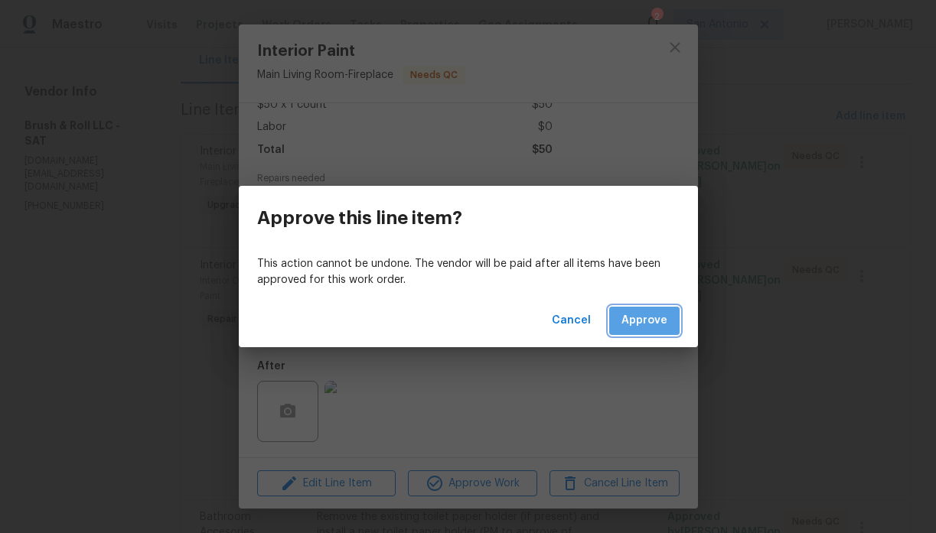
click at [644, 311] on button "Approve" at bounding box center [644, 321] width 70 height 28
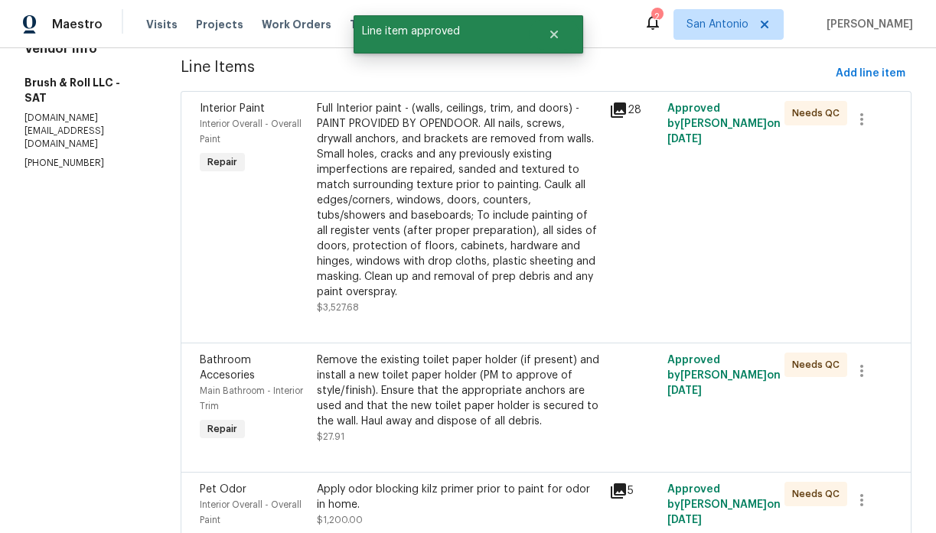
scroll to position [204, 0]
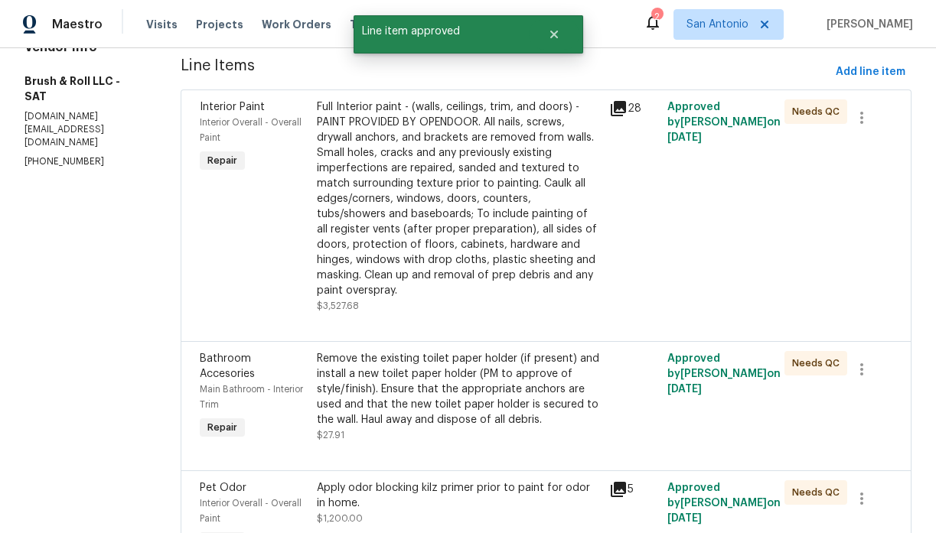
click at [445, 226] on div "Full Interior paint - (walls, ceilings, trim, and doors) - PAINT PROVIDED BY OP…" at bounding box center [458, 198] width 283 height 199
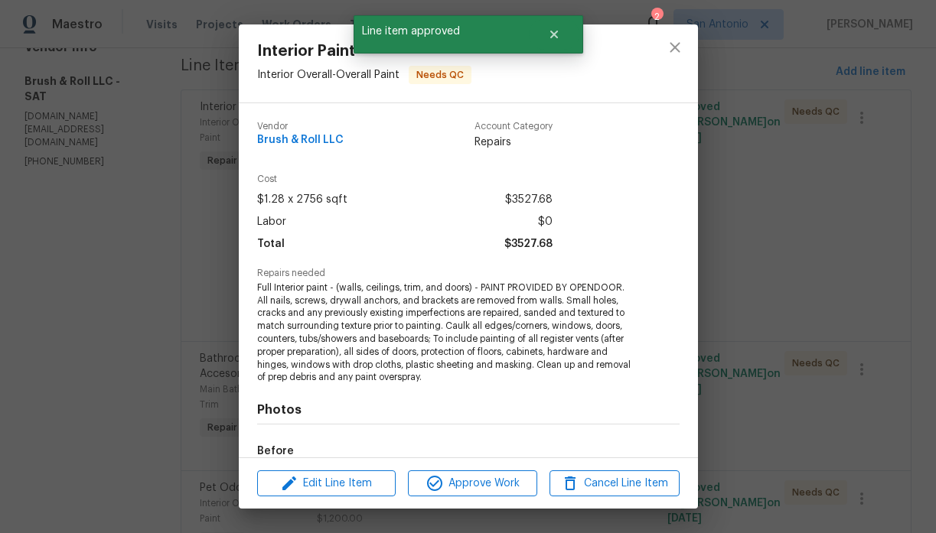
scroll to position [184, 0]
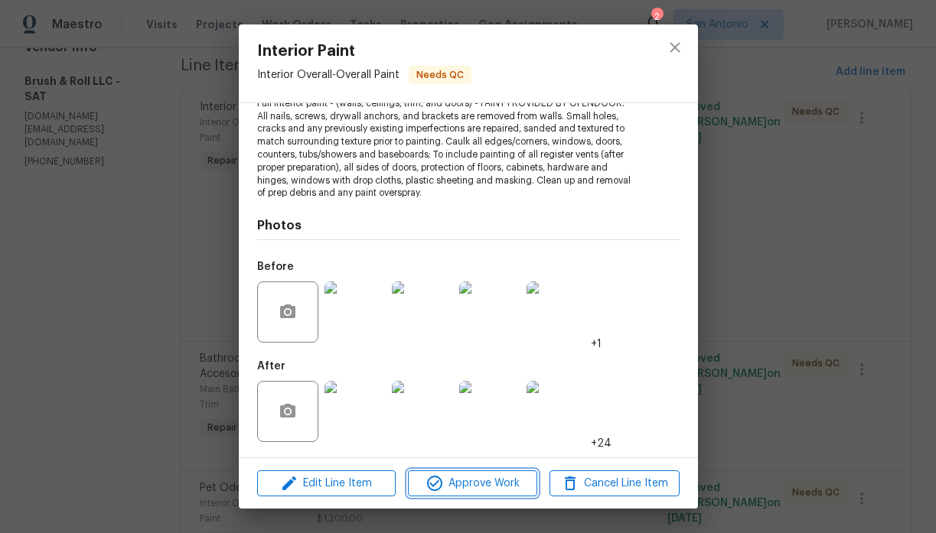
click at [474, 488] on span "Approve Work" at bounding box center [472, 483] width 120 height 19
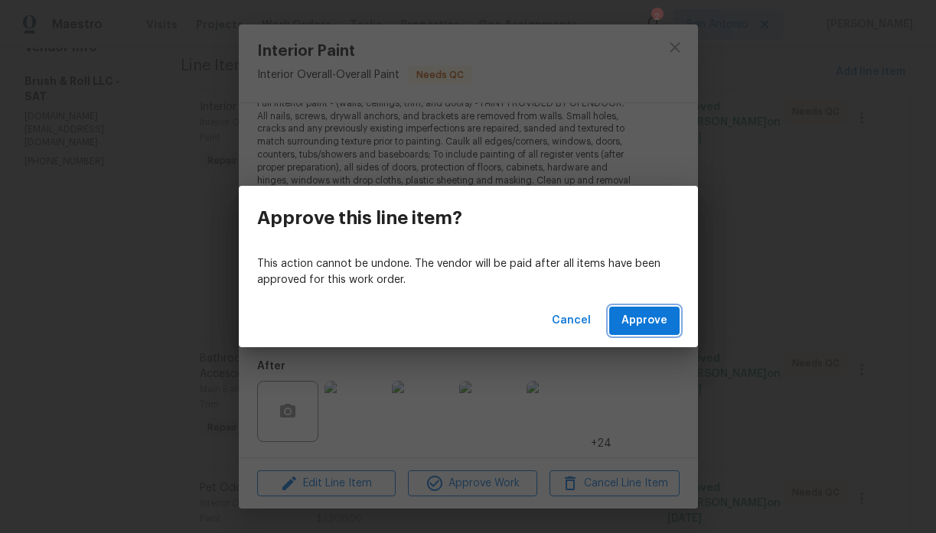
click at [658, 324] on span "Approve" at bounding box center [644, 320] width 46 height 19
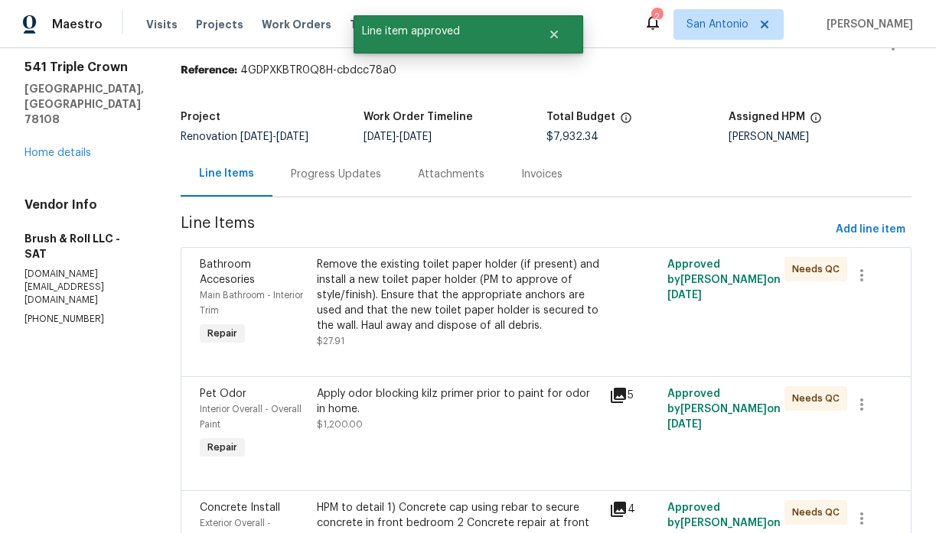
scroll to position [164, 0]
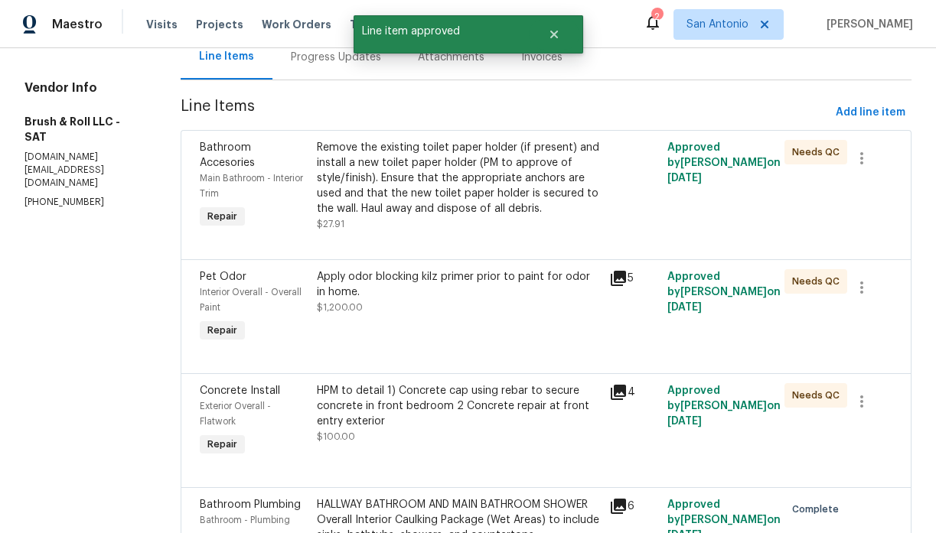
click at [465, 206] on div "Remove the existing toilet paper holder (if present) and install a new toilet p…" at bounding box center [458, 178] width 283 height 77
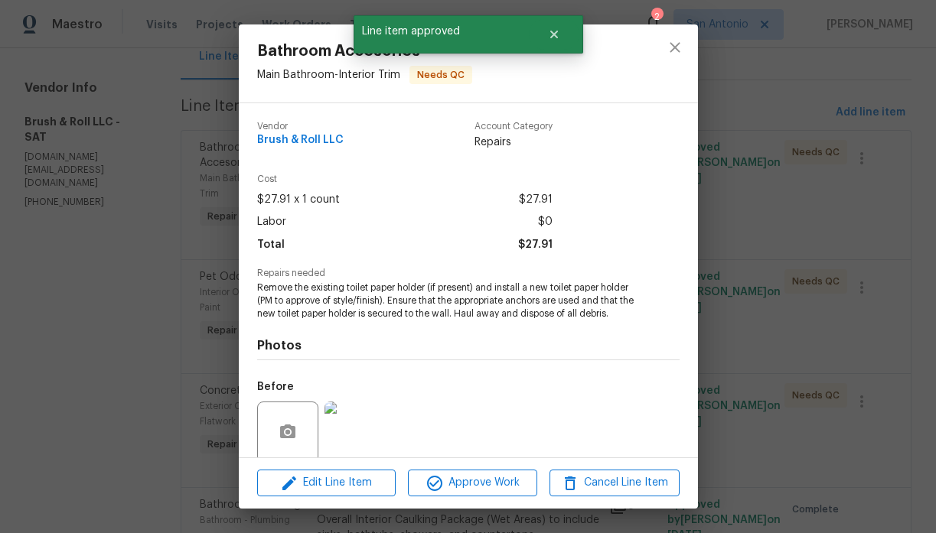
scroll to position [120, 0]
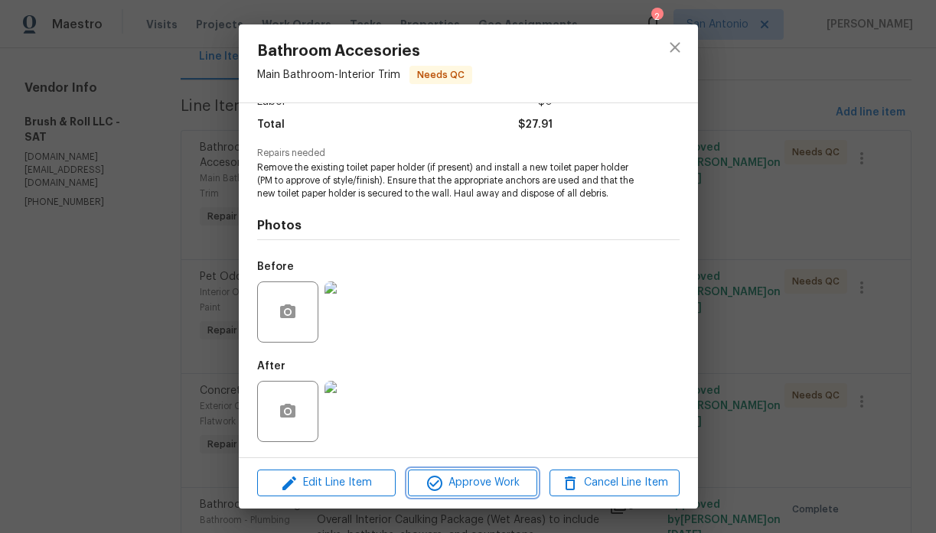
click at [475, 475] on span "Approve Work" at bounding box center [472, 483] width 120 height 19
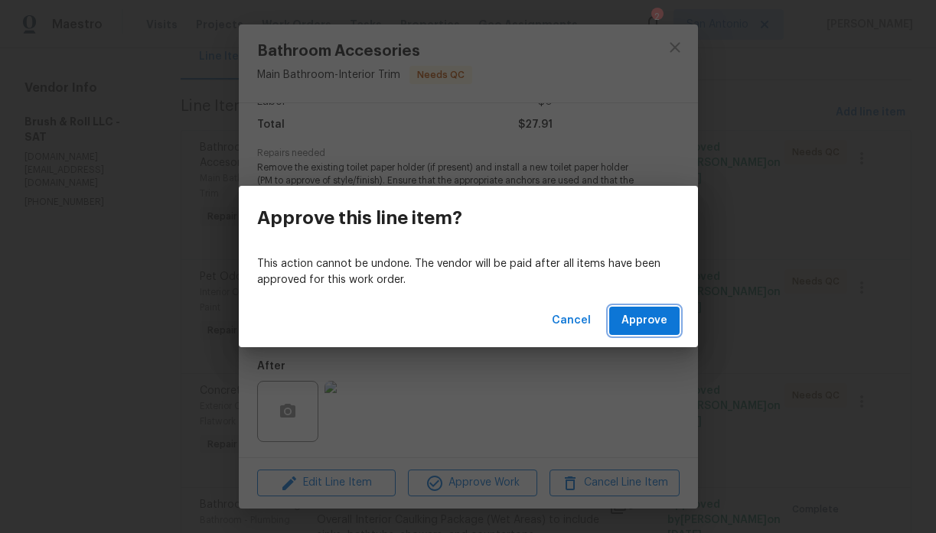
click at [640, 319] on span "Approve" at bounding box center [644, 320] width 46 height 19
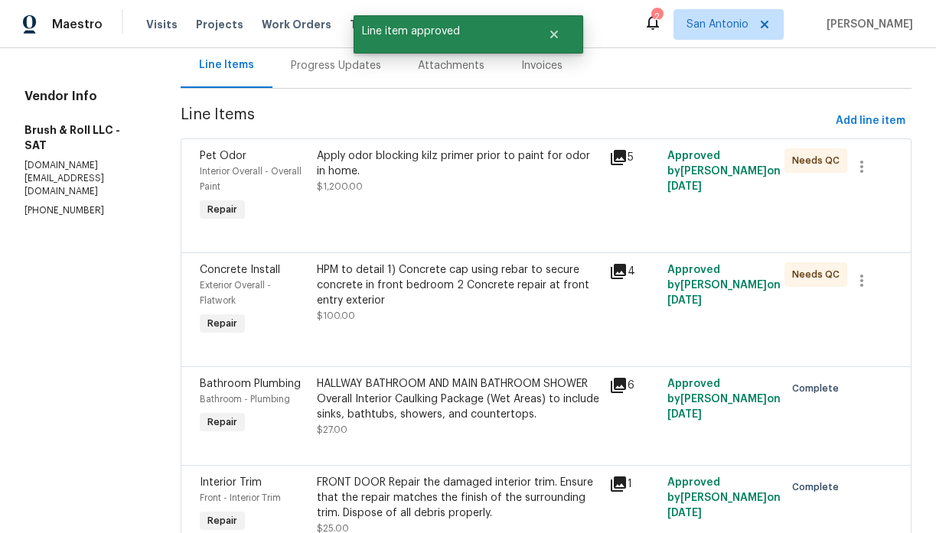
scroll to position [159, 0]
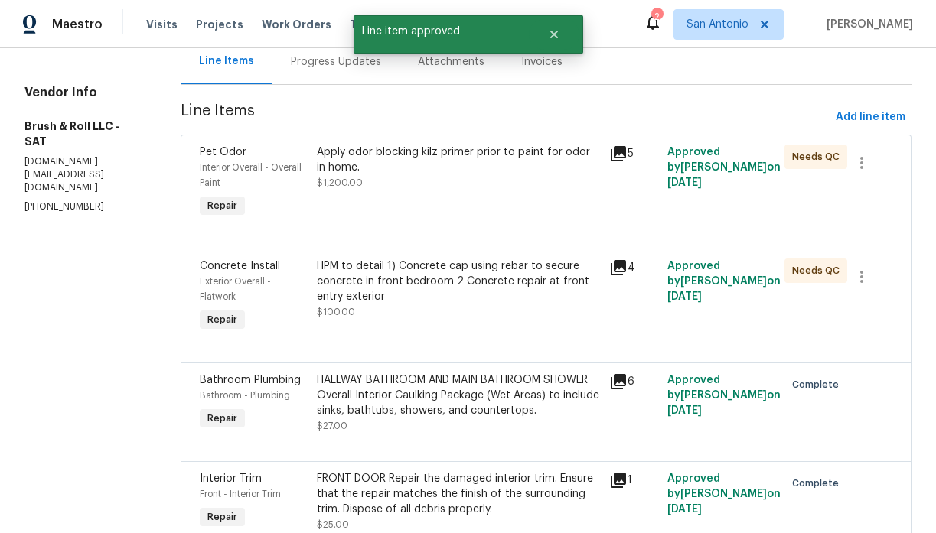
click at [447, 194] on div "Apply odor blocking kilz primer prior to paint for odor in home. $1,200.00" at bounding box center [458, 183] width 292 height 86
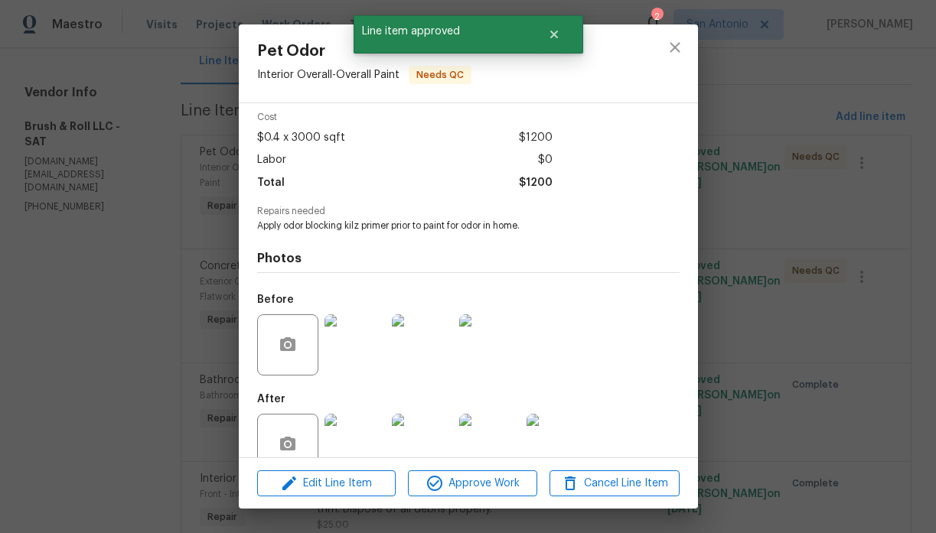
scroll to position [95, 0]
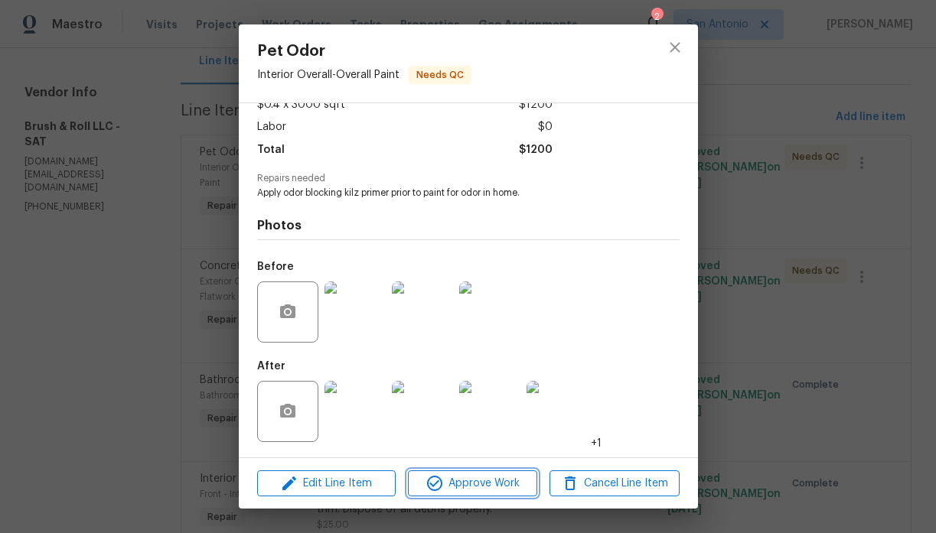
click at [479, 484] on span "Approve Work" at bounding box center [472, 483] width 120 height 19
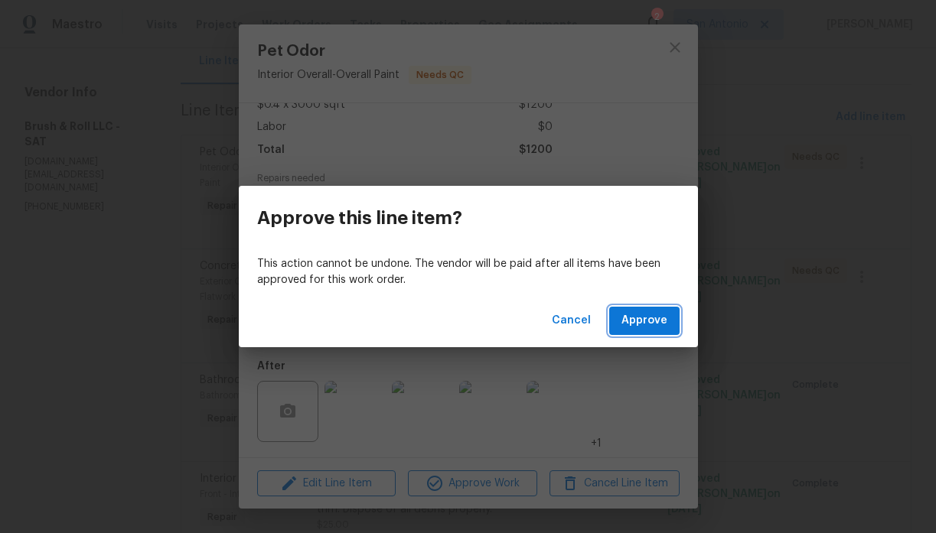
click at [637, 314] on span "Approve" at bounding box center [644, 320] width 46 height 19
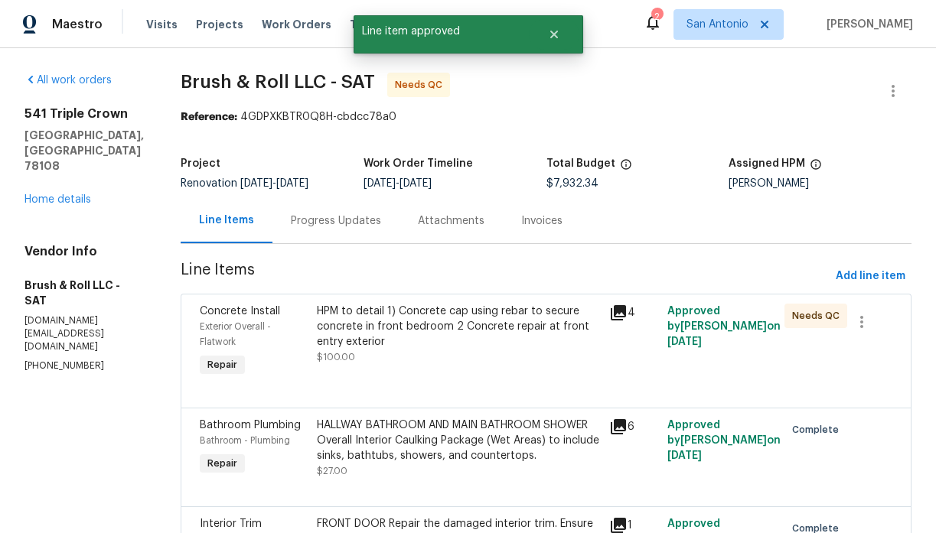
scroll to position [165, 0]
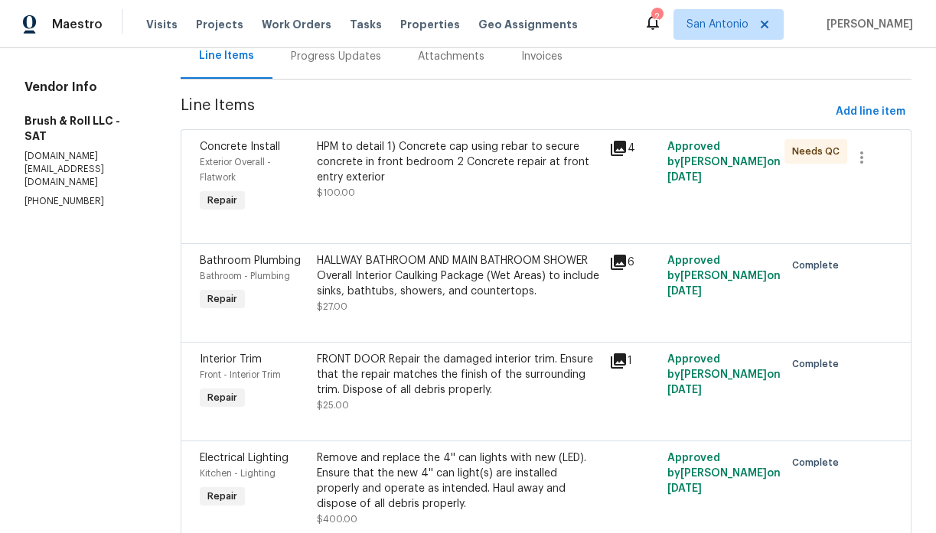
click at [449, 185] on div "HPM to detail 1) Concrete cap using rebar to secure concrete in front bedroom 2…" at bounding box center [458, 169] width 283 height 61
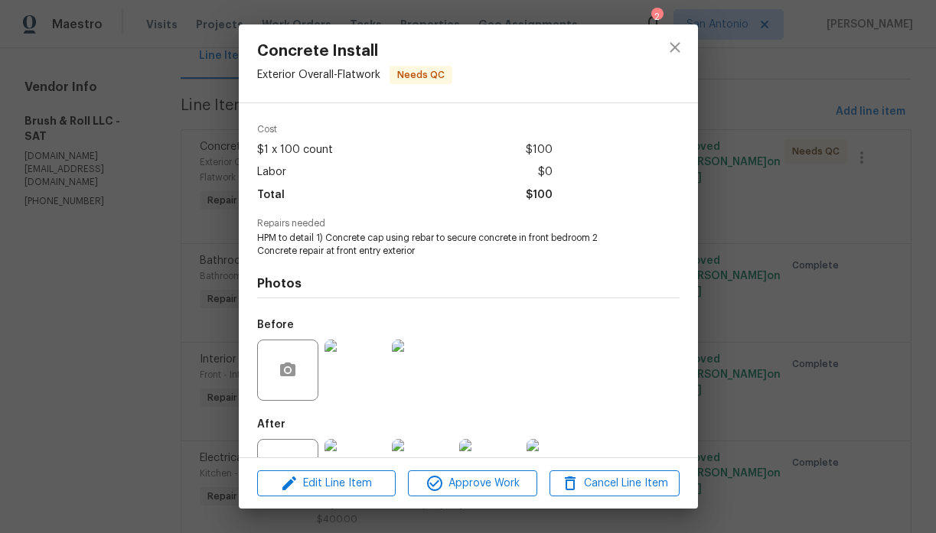
scroll to position [108, 0]
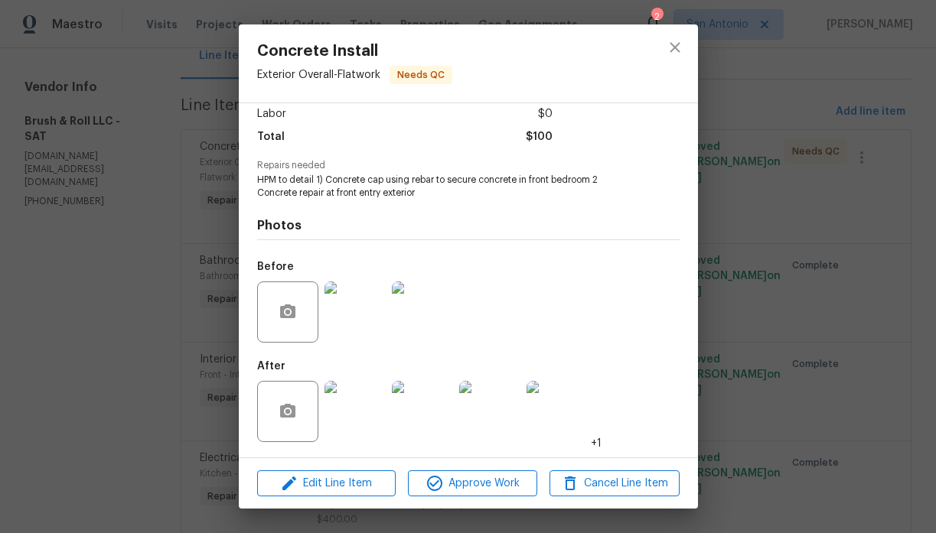
click at [372, 405] on img at bounding box center [354, 411] width 61 height 61
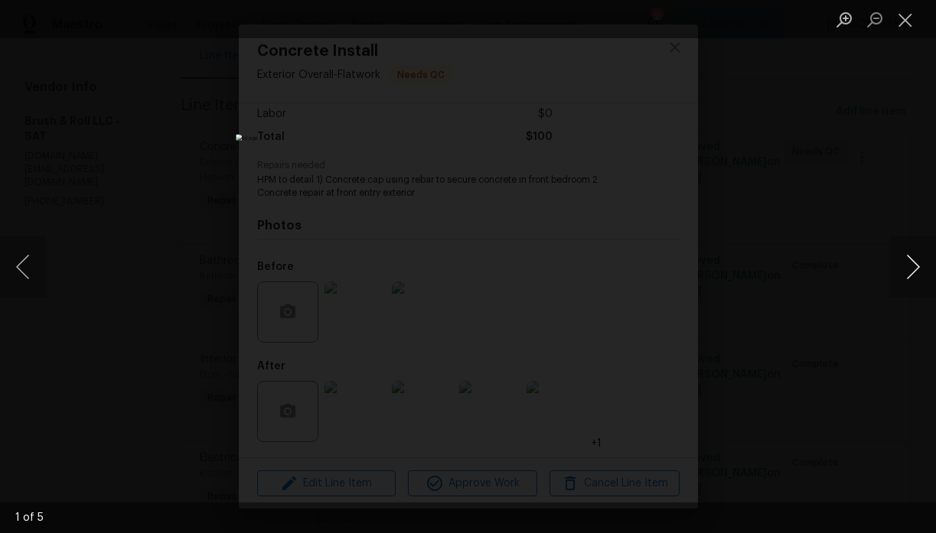
click at [915, 262] on button "Next image" at bounding box center [913, 266] width 46 height 61
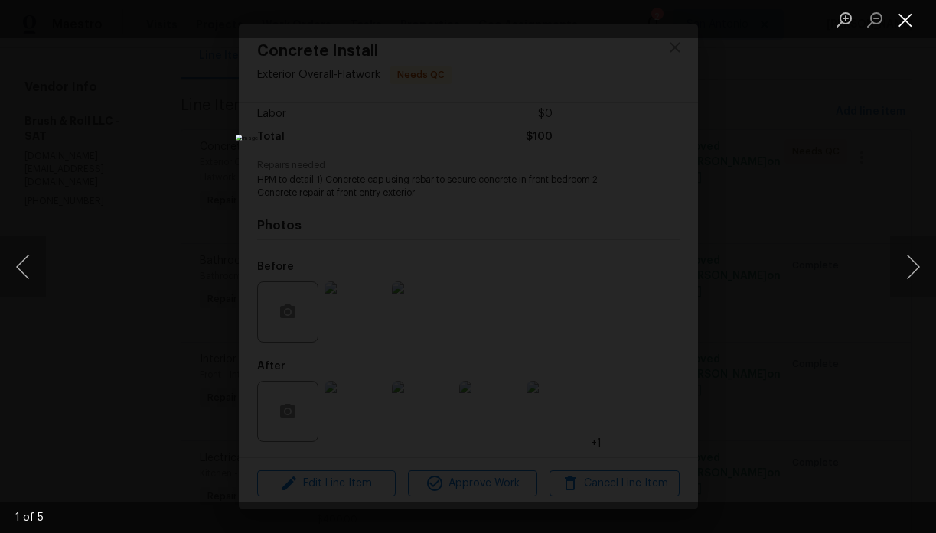
click at [908, 23] on button "Close lightbox" at bounding box center [905, 19] width 31 height 27
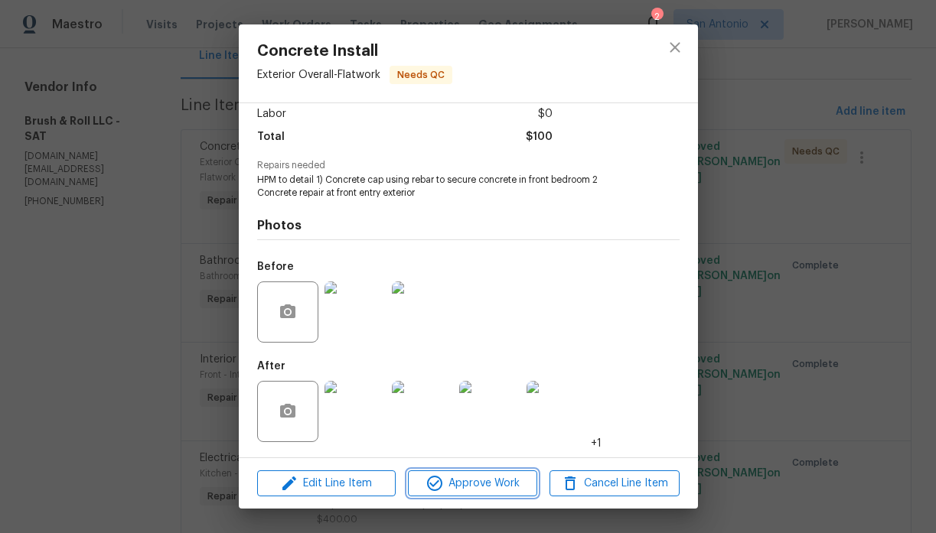
click at [500, 476] on span "Approve Work" at bounding box center [472, 483] width 120 height 19
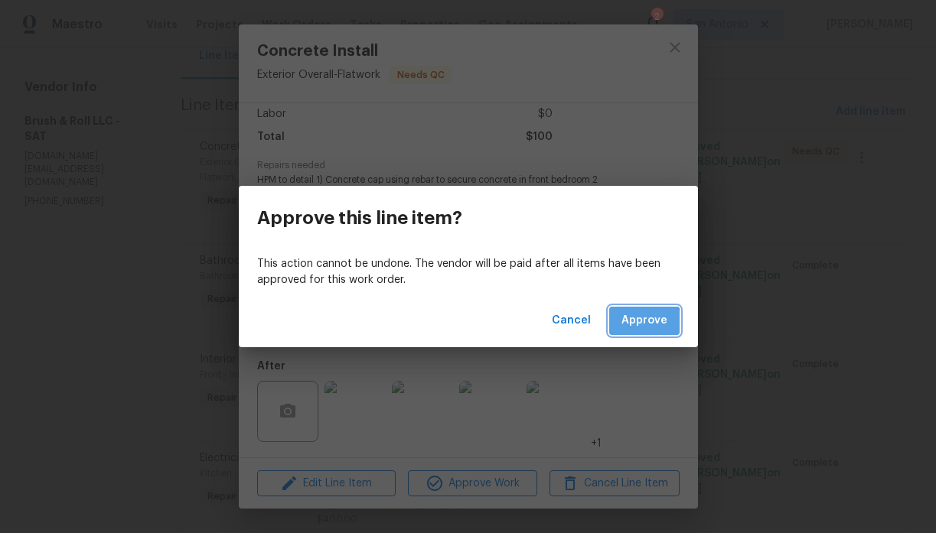
click at [641, 330] on span "Approve" at bounding box center [644, 320] width 46 height 19
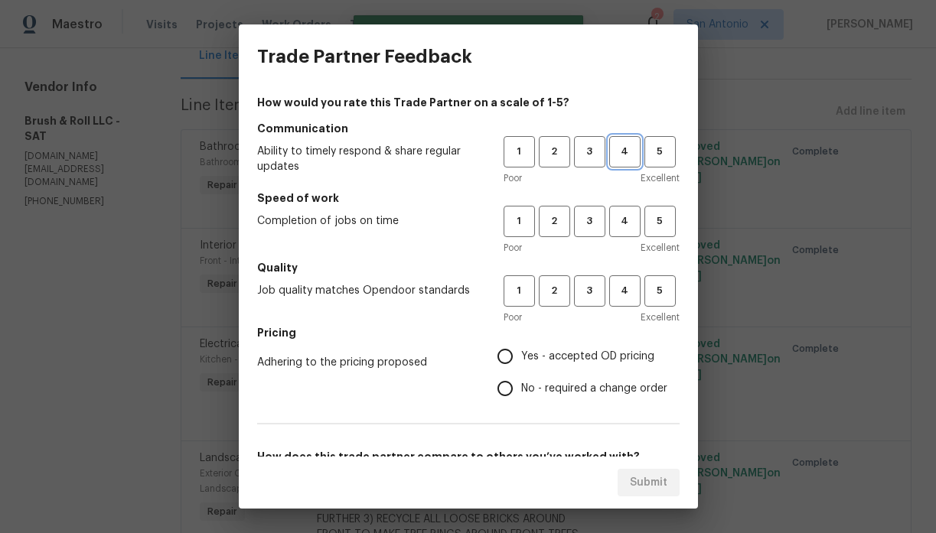
click at [622, 155] on span "4" at bounding box center [625, 152] width 28 height 18
click at [592, 225] on span "3" at bounding box center [590, 222] width 28 height 18
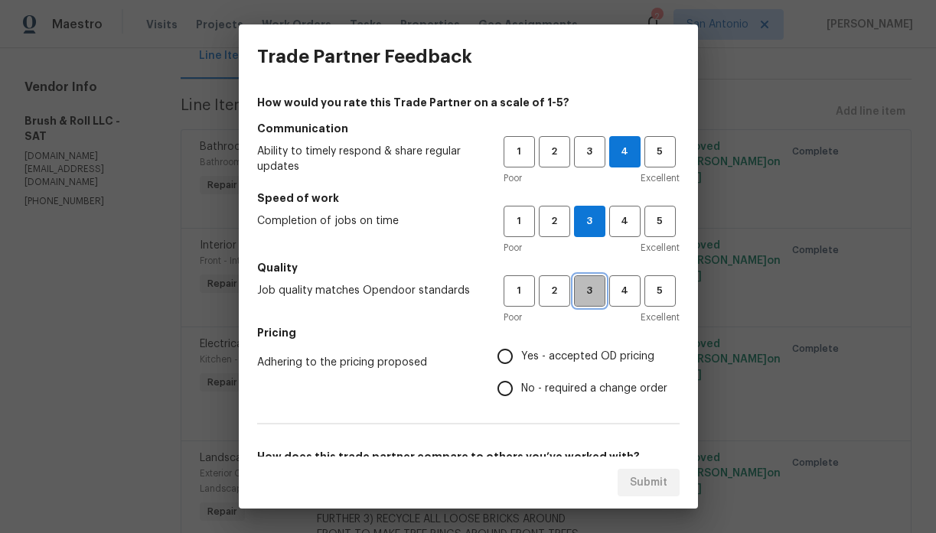
click at [594, 292] on span "3" at bounding box center [590, 291] width 28 height 18
click at [573, 351] on span "Yes - accepted OD pricing" at bounding box center [587, 357] width 133 height 16
click at [521, 351] on input "Yes - accepted OD pricing" at bounding box center [505, 357] width 32 height 32
radio input "true"
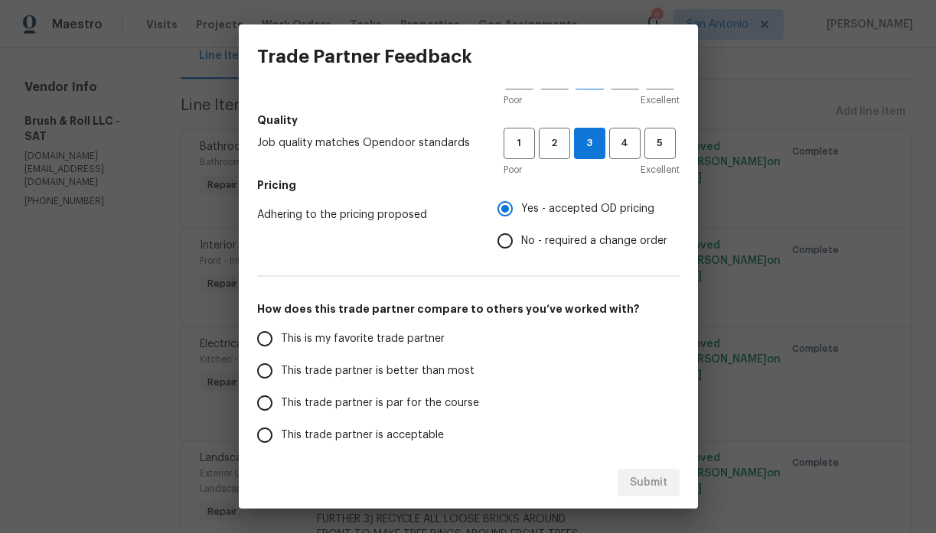
scroll to position [160, 0]
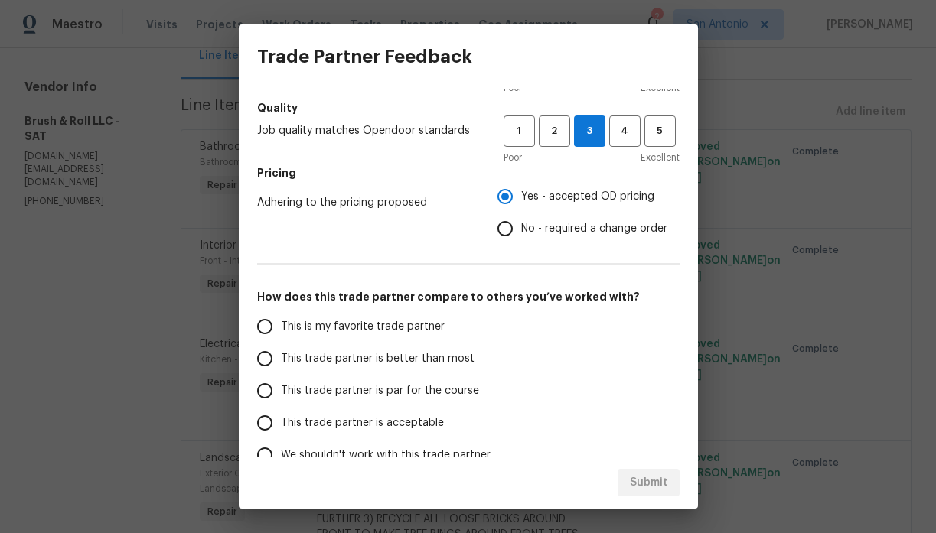
click at [435, 383] on span "This trade partner is par for the course" at bounding box center [380, 391] width 198 height 16
click at [281, 383] on input "This trade partner is par for the course" at bounding box center [265, 391] width 32 height 32
click at [637, 475] on span "Submit" at bounding box center [648, 483] width 37 height 19
radio input "true"
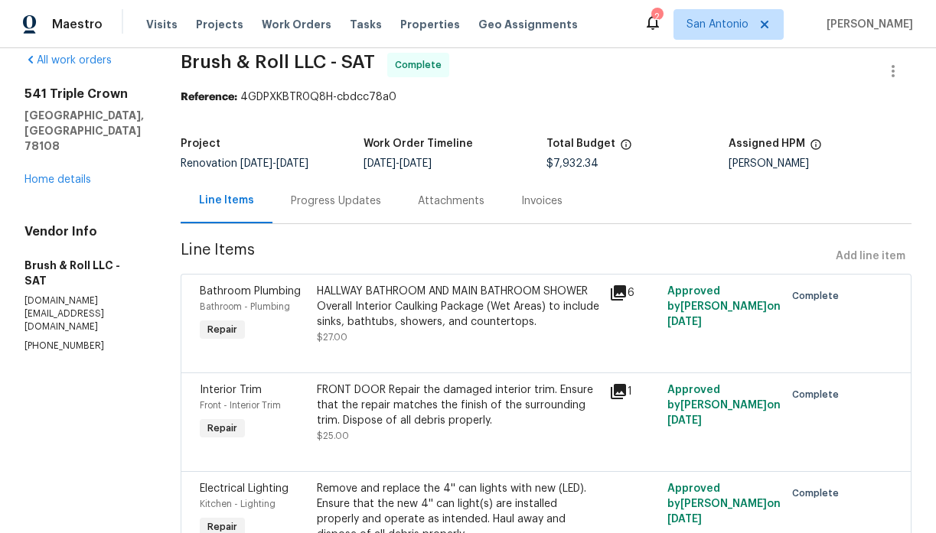
scroll to position [0, 0]
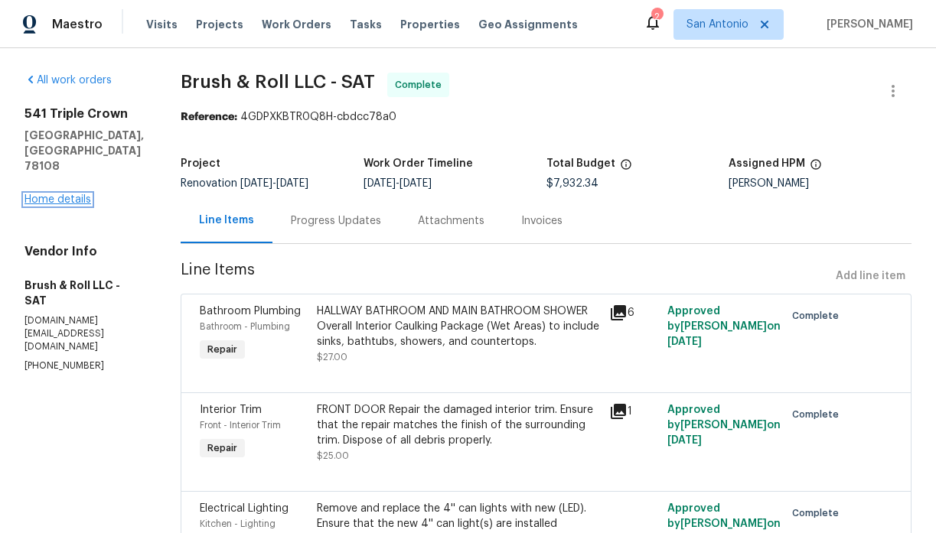
click at [74, 194] on link "Home details" at bounding box center [57, 199] width 67 height 11
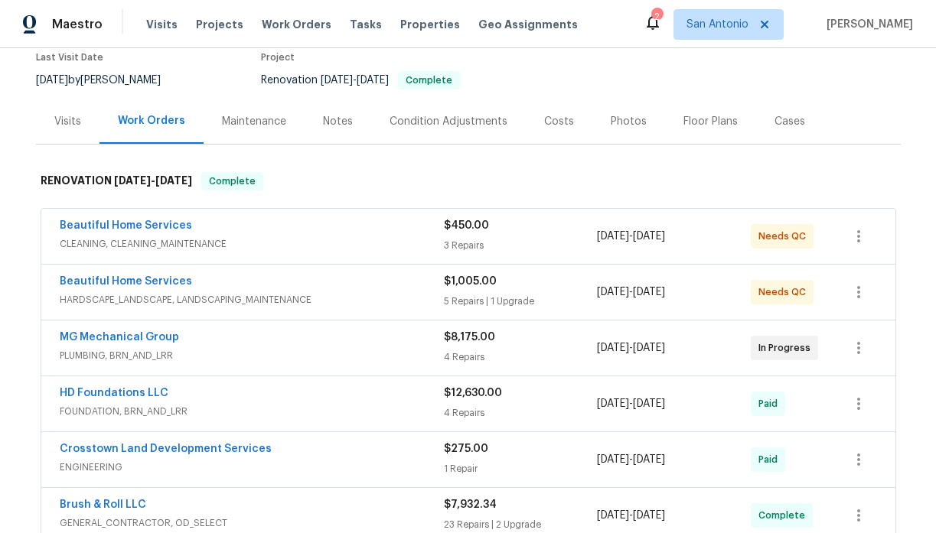
scroll to position [142, 0]
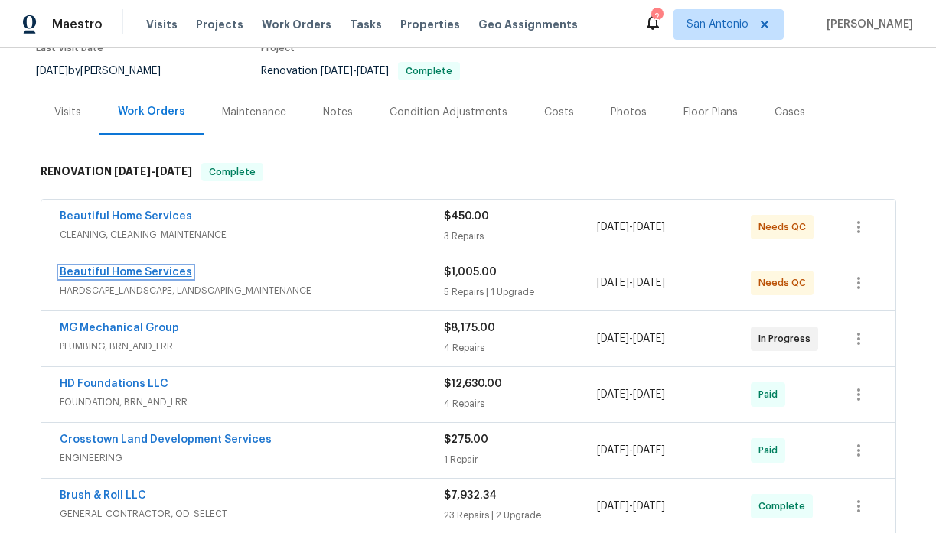
click at [129, 268] on link "Beautiful Home Services" at bounding box center [126, 272] width 132 height 11
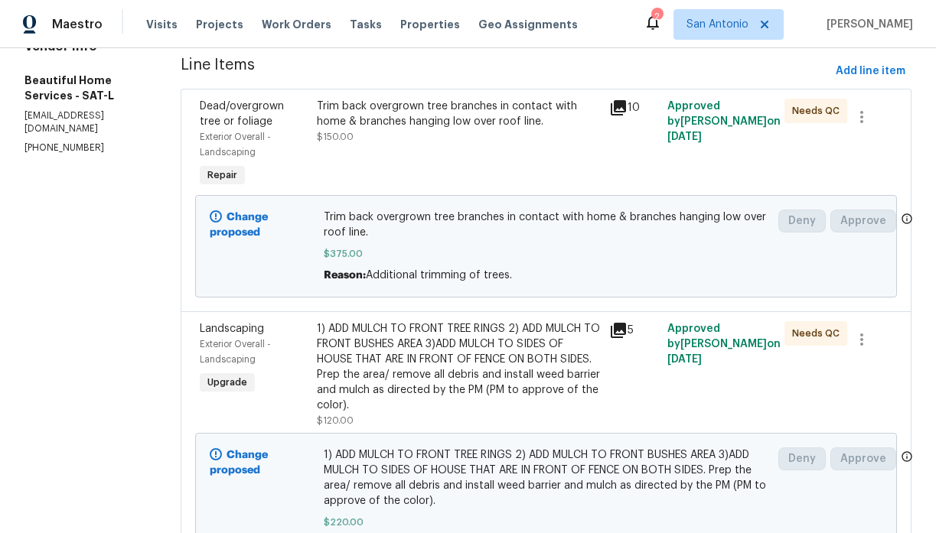
scroll to position [73, 0]
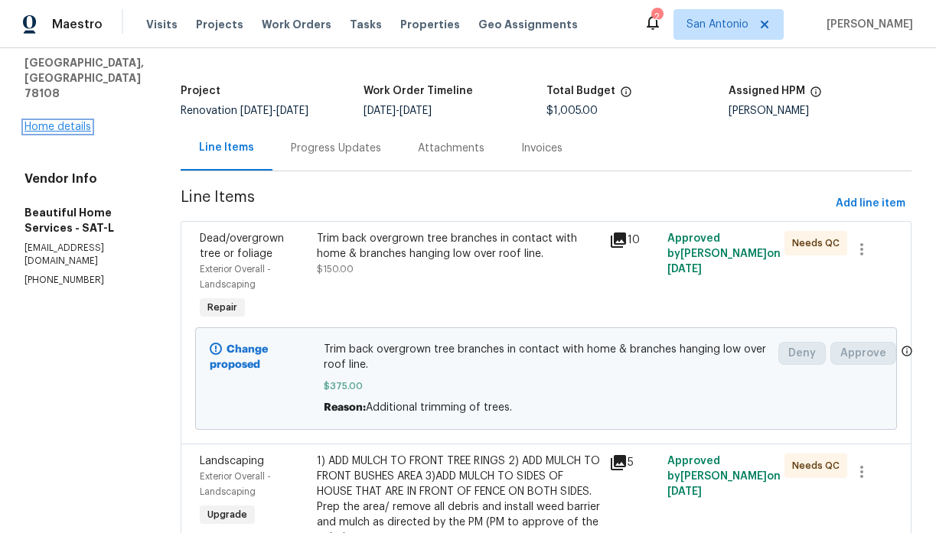
click at [67, 122] on link "Home details" at bounding box center [57, 127] width 67 height 11
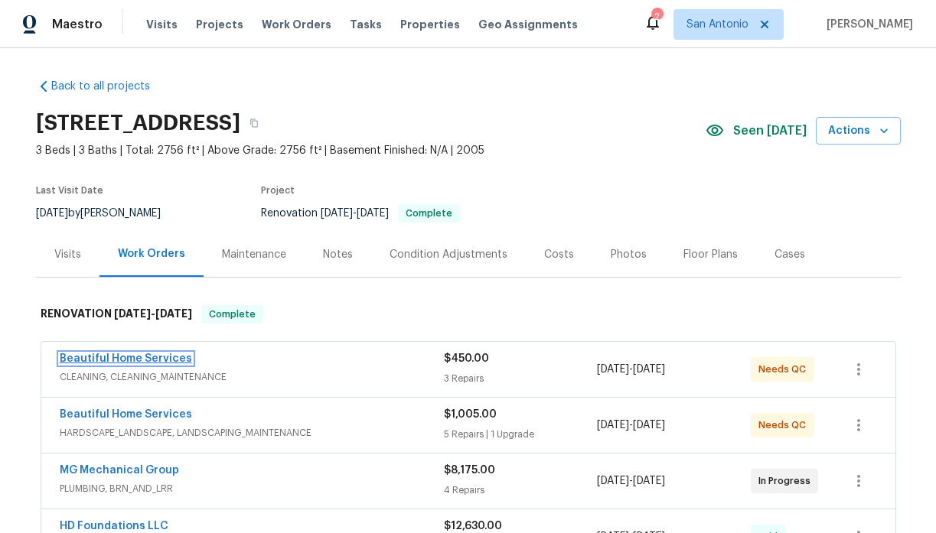
click at [140, 360] on link "Beautiful Home Services" at bounding box center [126, 359] width 132 height 11
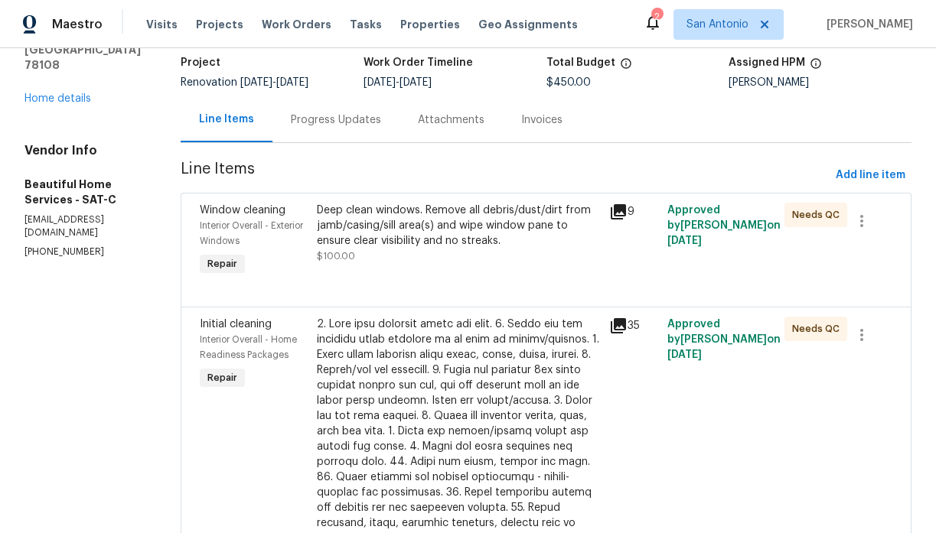
scroll to position [157, 0]
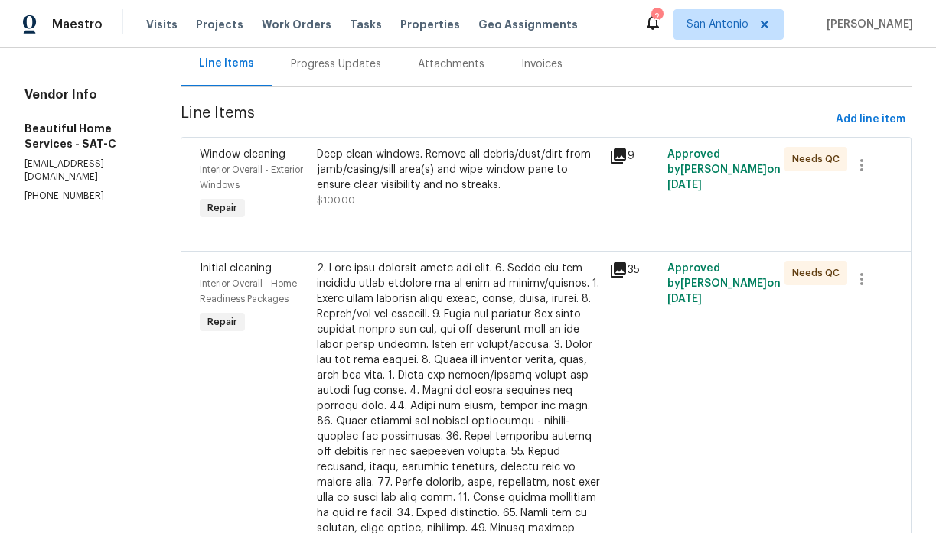
click at [398, 189] on div "Deep clean windows. Remove all debris/dust/dirt from jamb/casing/sill area(s) a…" at bounding box center [458, 170] width 283 height 46
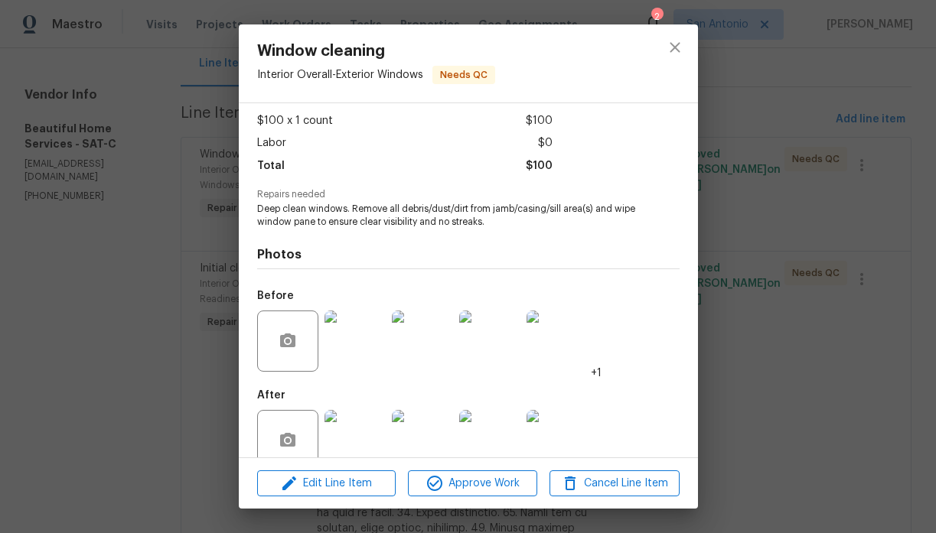
scroll to position [108, 0]
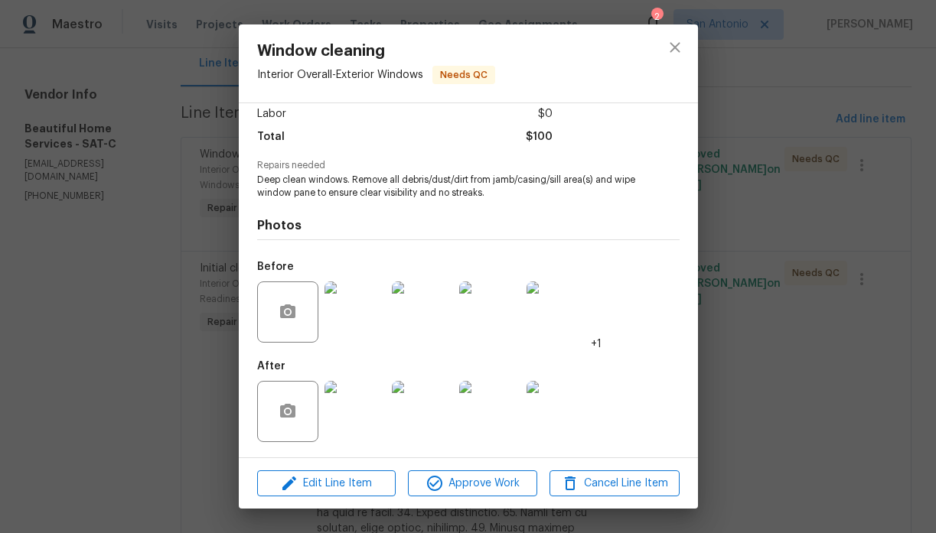
click at [355, 405] on img at bounding box center [354, 411] width 61 height 61
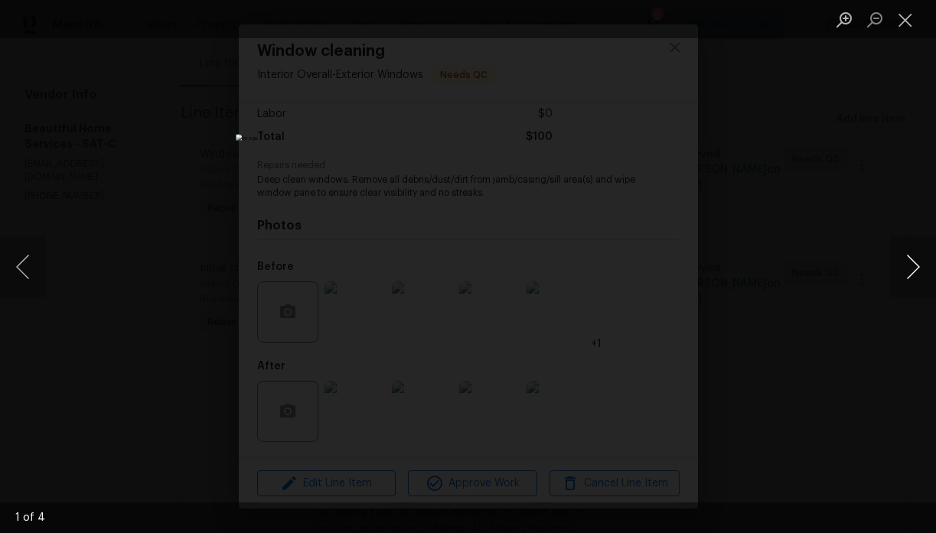
click at [911, 265] on button "Next image" at bounding box center [913, 266] width 46 height 61
click at [908, 257] on button "Next image" at bounding box center [913, 266] width 46 height 61
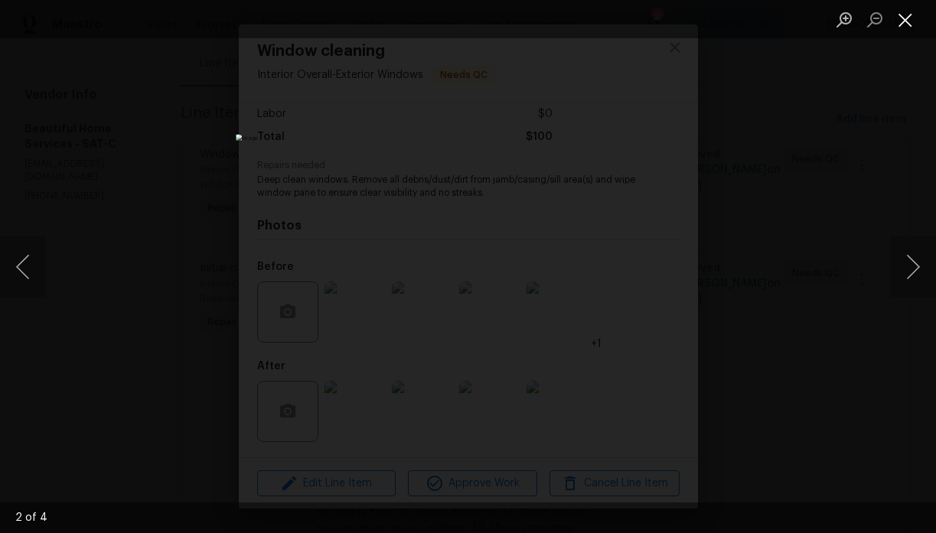
click at [906, 23] on button "Close lightbox" at bounding box center [905, 19] width 31 height 27
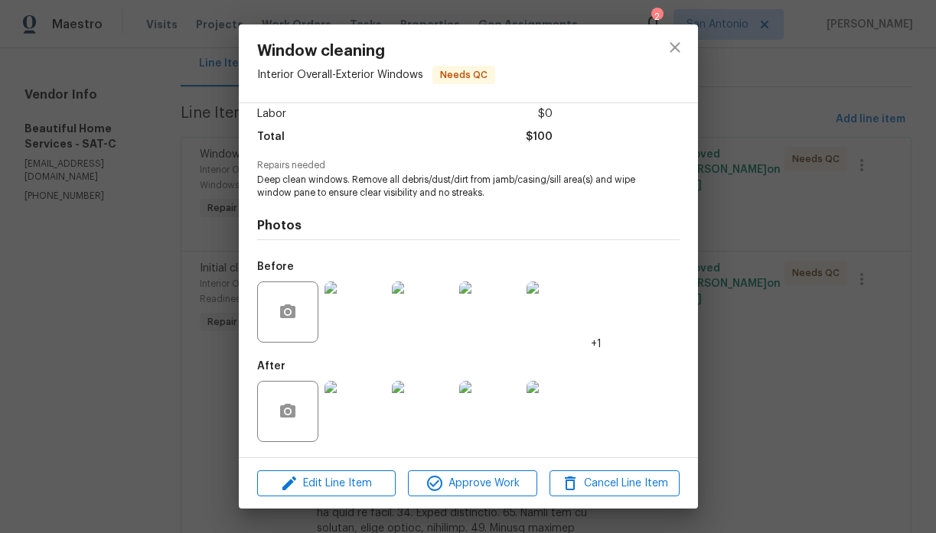
click at [355, 318] on img at bounding box center [354, 312] width 61 height 61
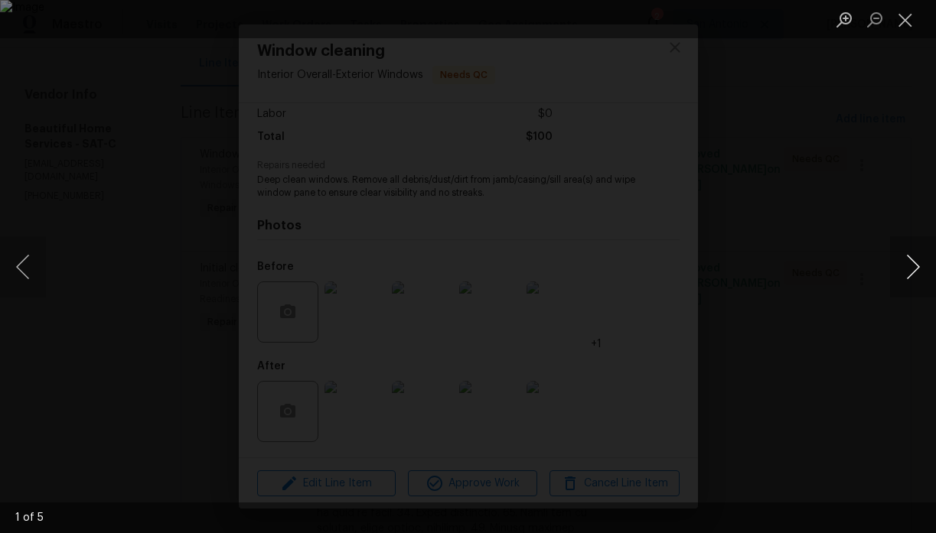
click at [914, 269] on button "Next image" at bounding box center [913, 266] width 46 height 61
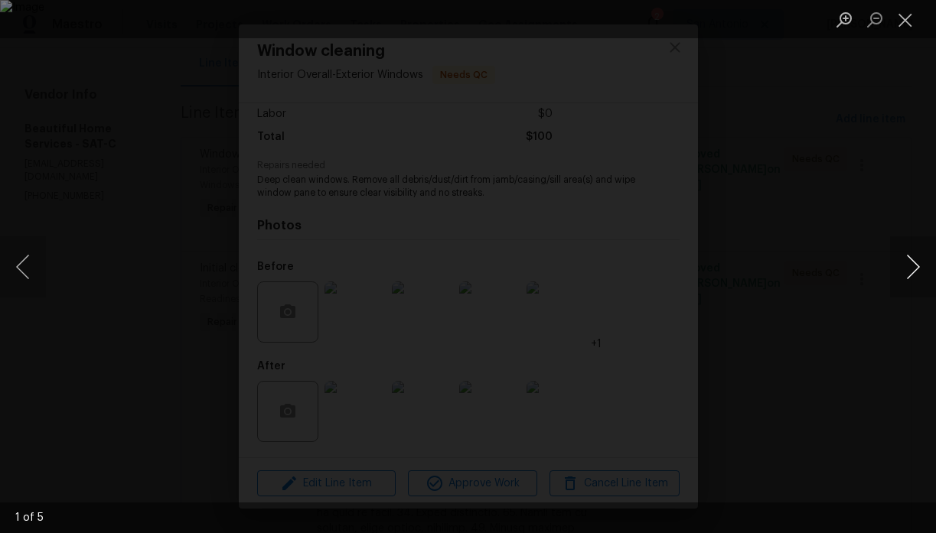
click at [914, 266] on button "Next image" at bounding box center [913, 266] width 46 height 61
click at [904, 23] on button "Close lightbox" at bounding box center [905, 19] width 31 height 27
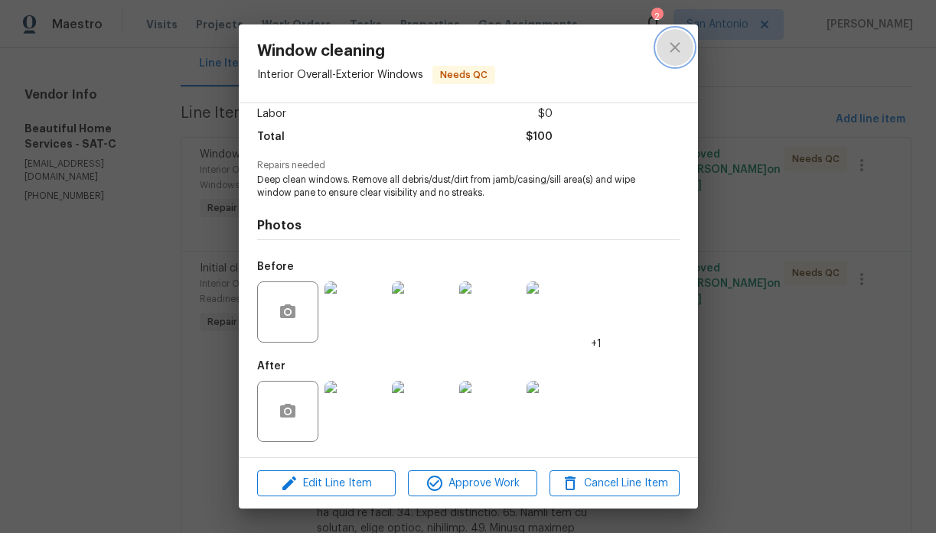
click at [672, 47] on icon "close" at bounding box center [675, 47] width 18 height 18
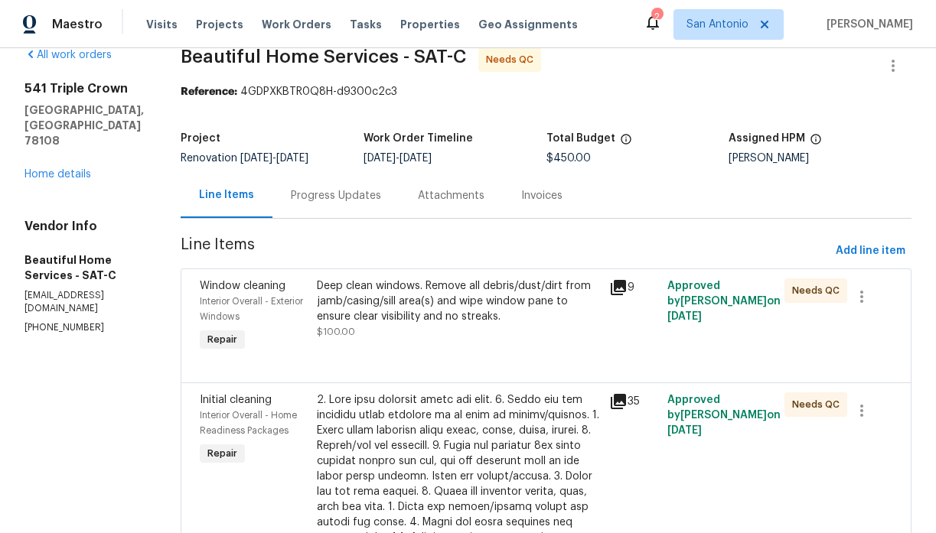
scroll to position [24, 0]
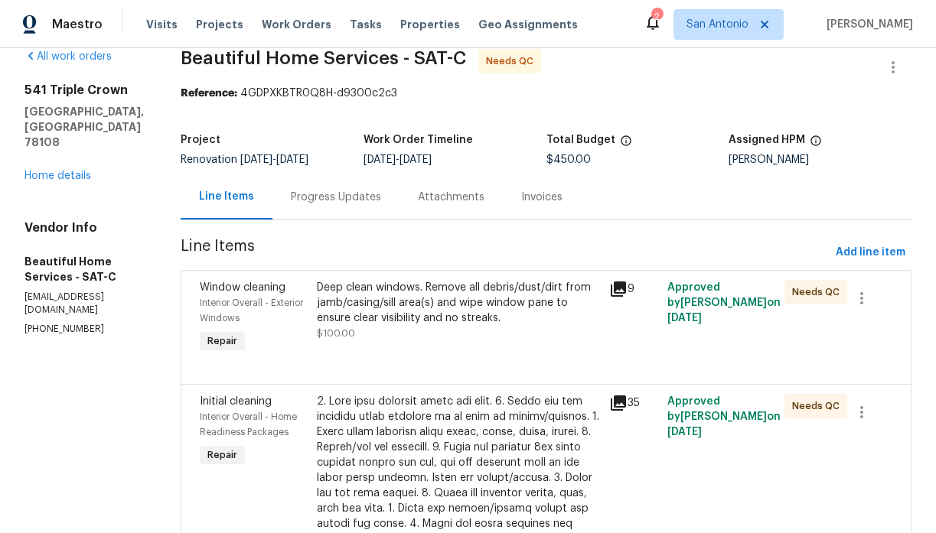
click at [399, 326] on div "Deep clean windows. Remove all debris/dust/dirt from jamb/casing/sill area(s) a…" at bounding box center [458, 310] width 283 height 61
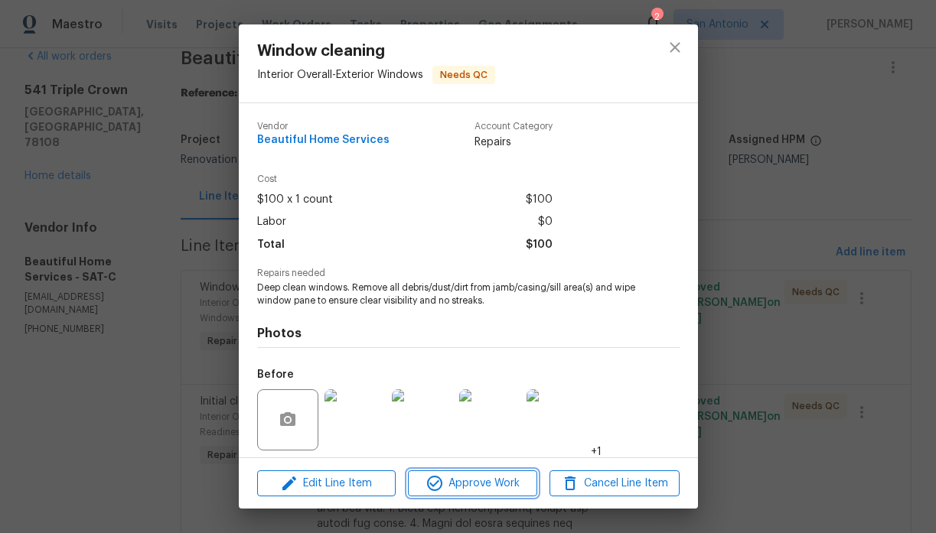
click at [474, 483] on span "Approve Work" at bounding box center [472, 483] width 120 height 19
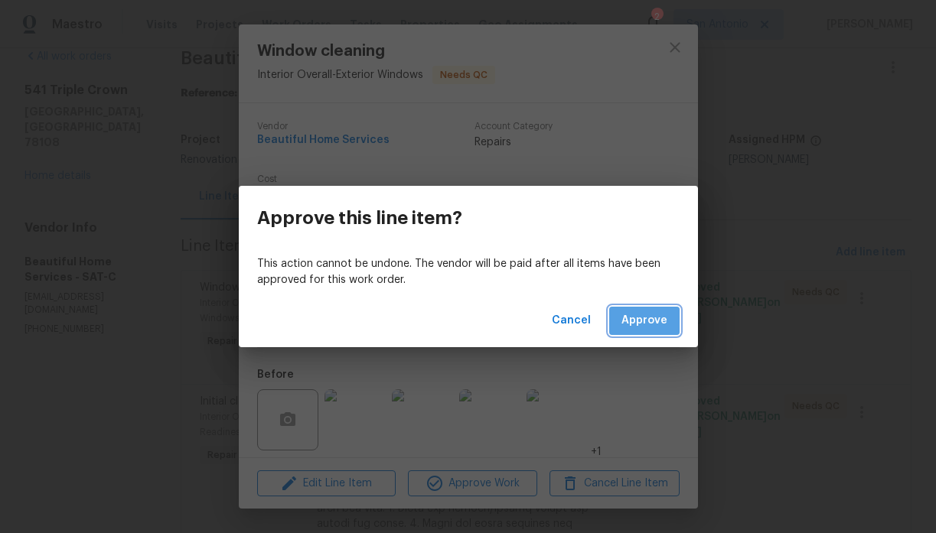
click at [646, 318] on span "Approve" at bounding box center [644, 320] width 46 height 19
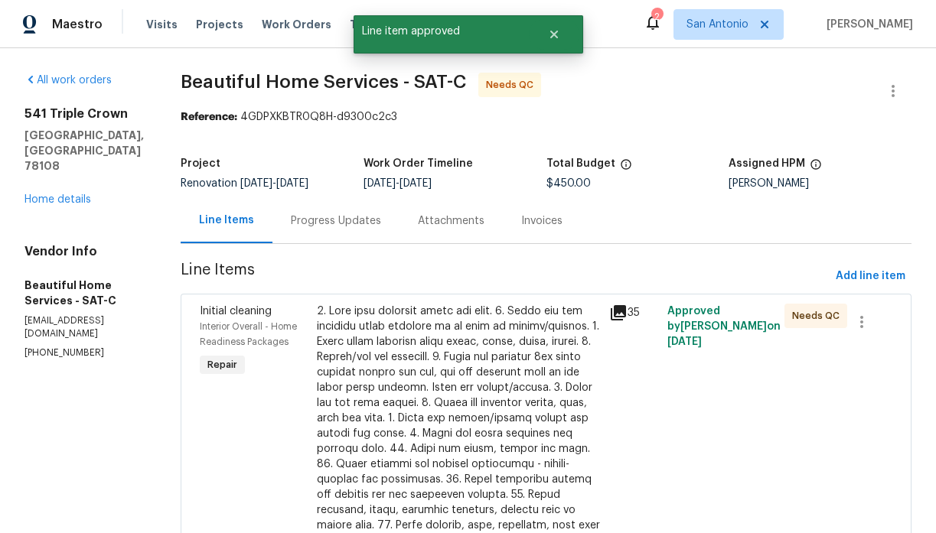
scroll to position [106, 0]
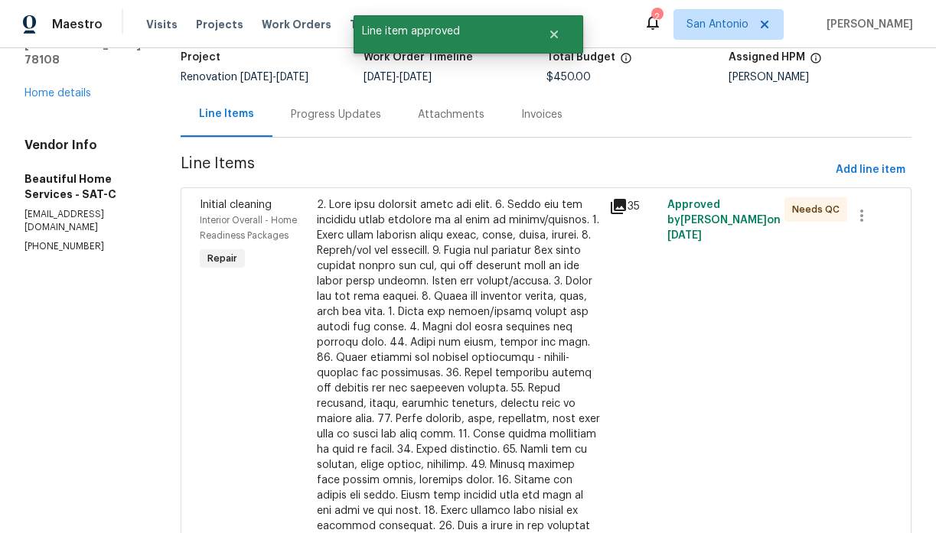
click at [421, 326] on div at bounding box center [458, 396] width 283 height 398
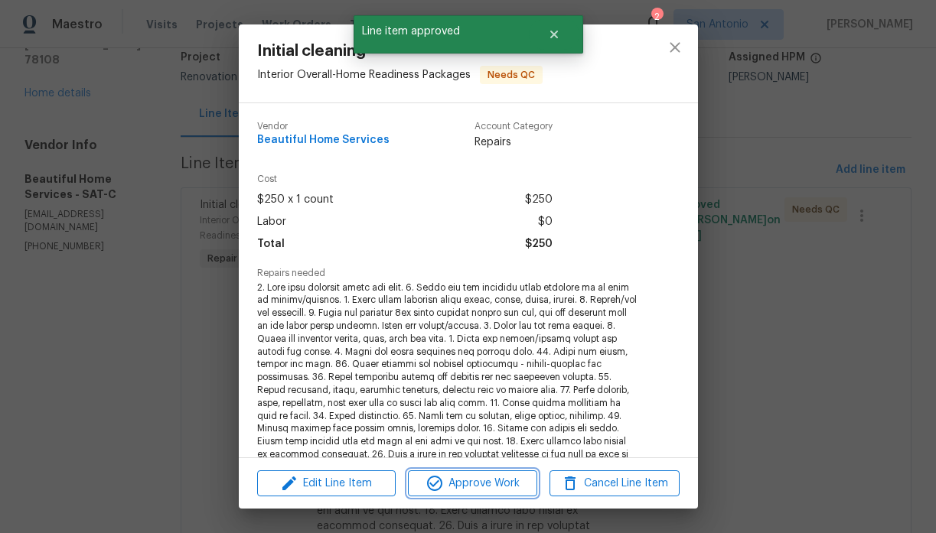
click at [459, 484] on span "Approve Work" at bounding box center [472, 483] width 120 height 19
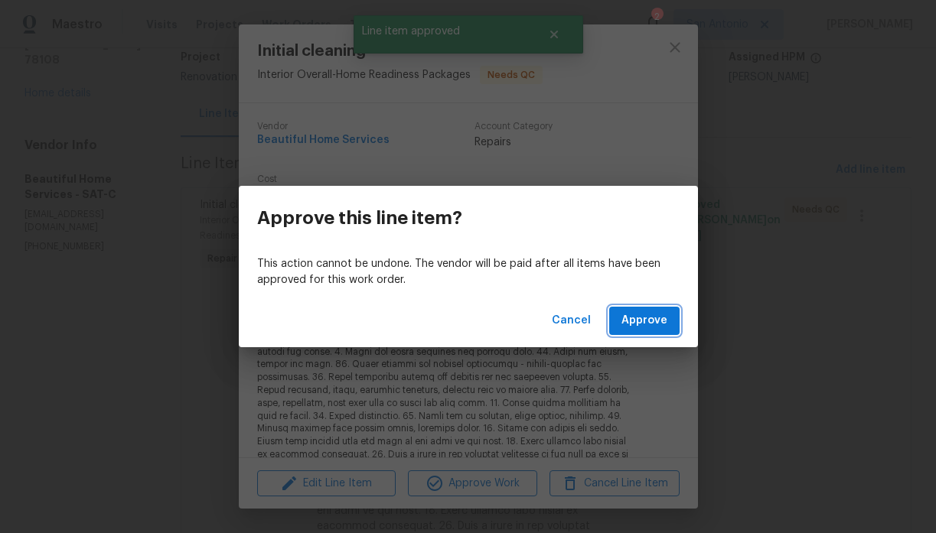
click at [654, 310] on button "Approve" at bounding box center [644, 321] width 70 height 28
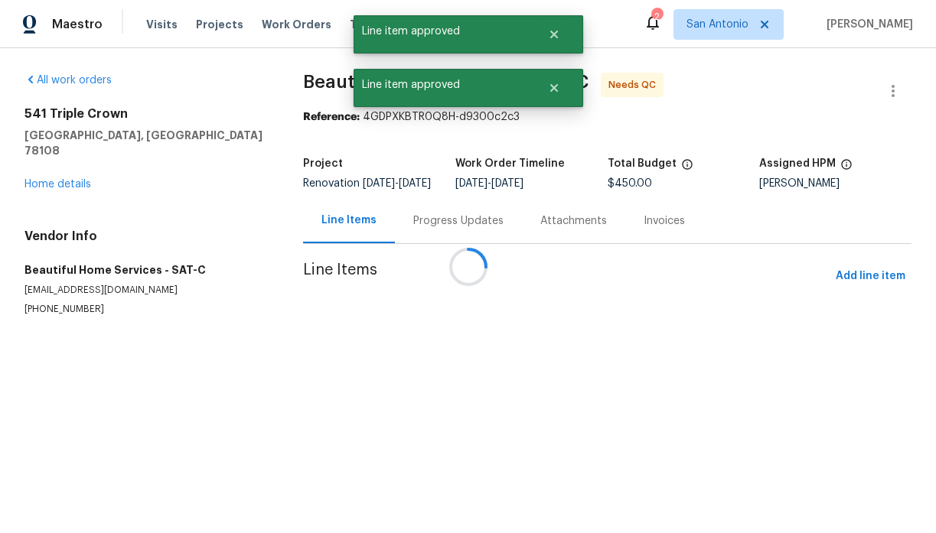
scroll to position [0, 0]
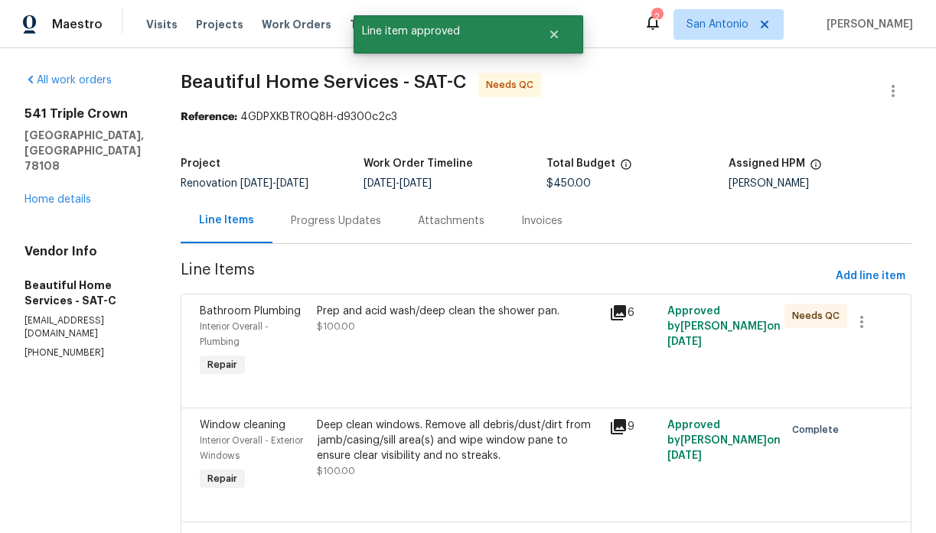
click at [405, 352] on div "Prep and acid wash/deep clean the shower pan. $100.00" at bounding box center [458, 342] width 292 height 86
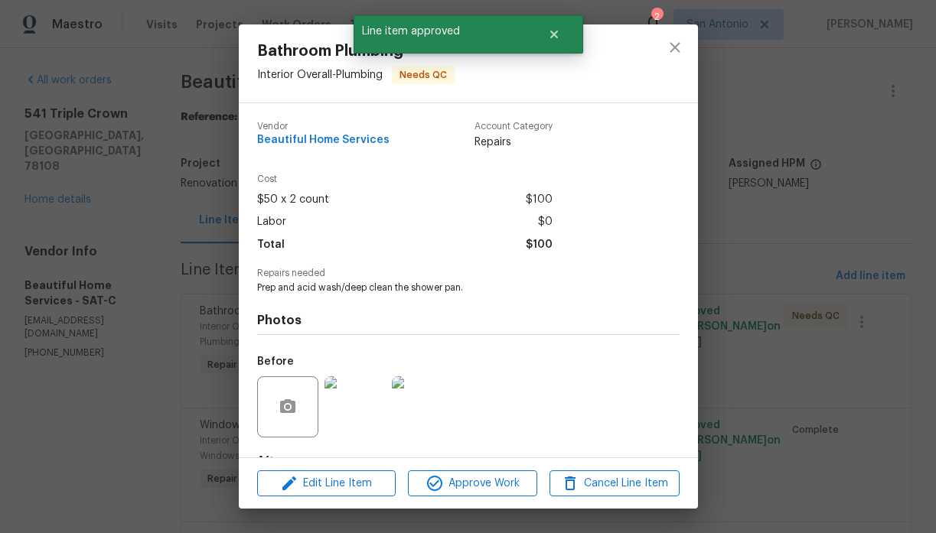
scroll to position [95, 0]
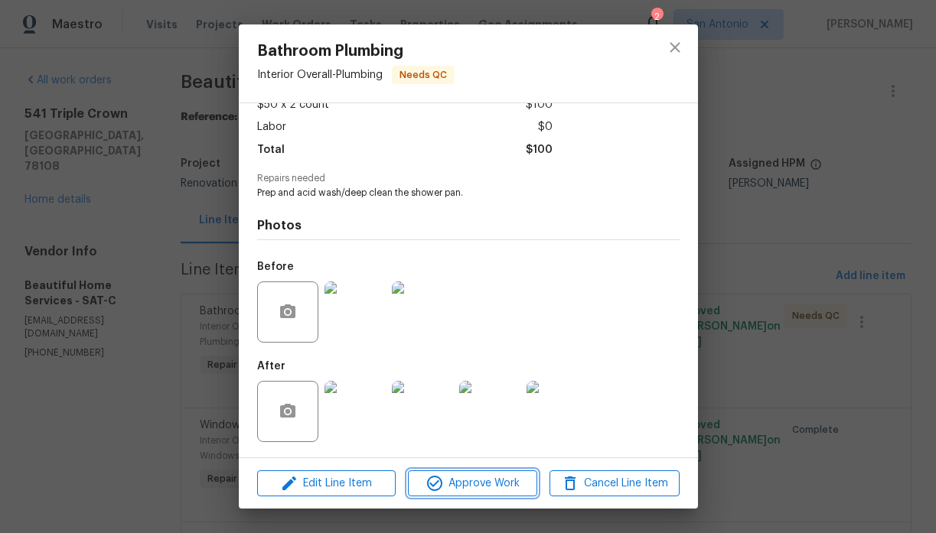
click at [477, 484] on span "Approve Work" at bounding box center [472, 483] width 120 height 19
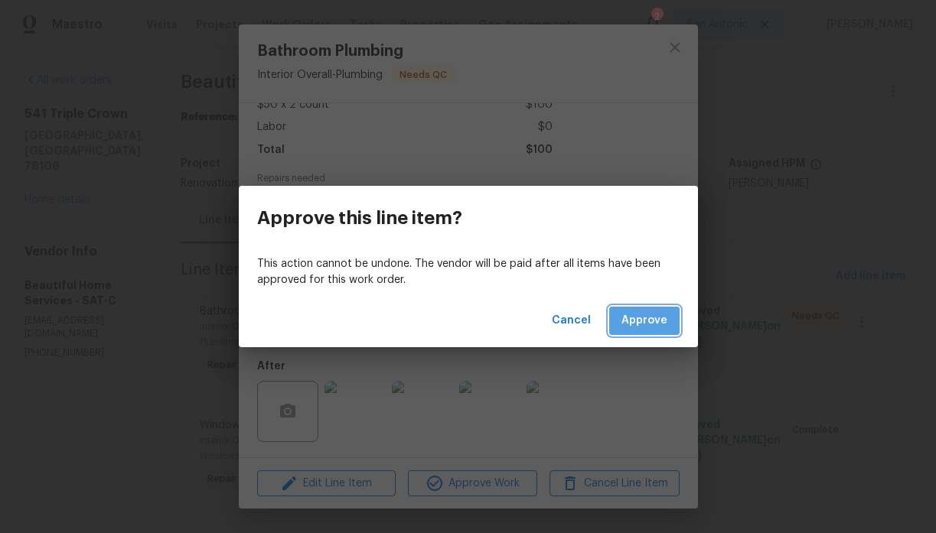
click at [647, 324] on span "Approve" at bounding box center [644, 320] width 46 height 19
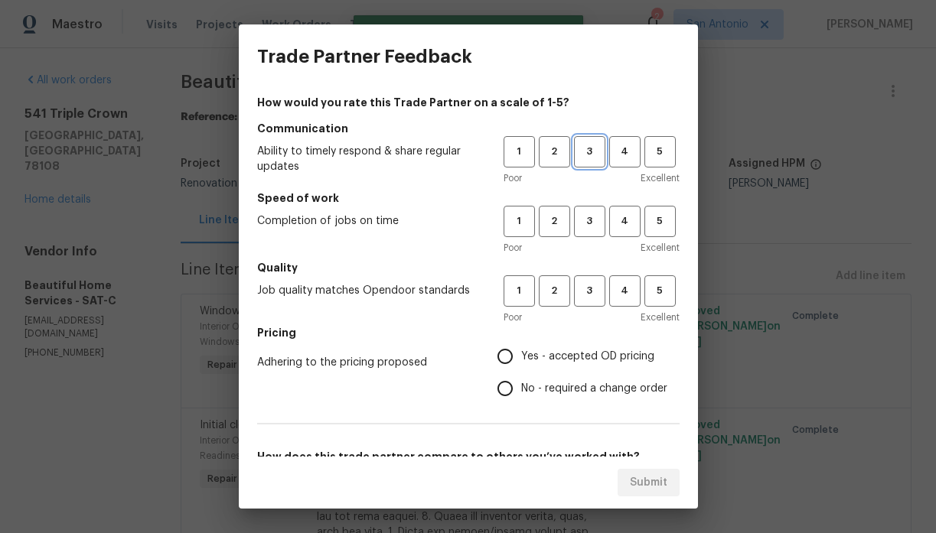
click at [589, 154] on span "3" at bounding box center [590, 152] width 28 height 18
click at [596, 223] on span "3" at bounding box center [590, 222] width 28 height 18
click at [593, 296] on span "3" at bounding box center [590, 291] width 28 height 18
click at [574, 357] on span "Yes - accepted OD pricing" at bounding box center [587, 357] width 133 height 16
click at [521, 357] on input "Yes - accepted OD pricing" at bounding box center [505, 357] width 32 height 32
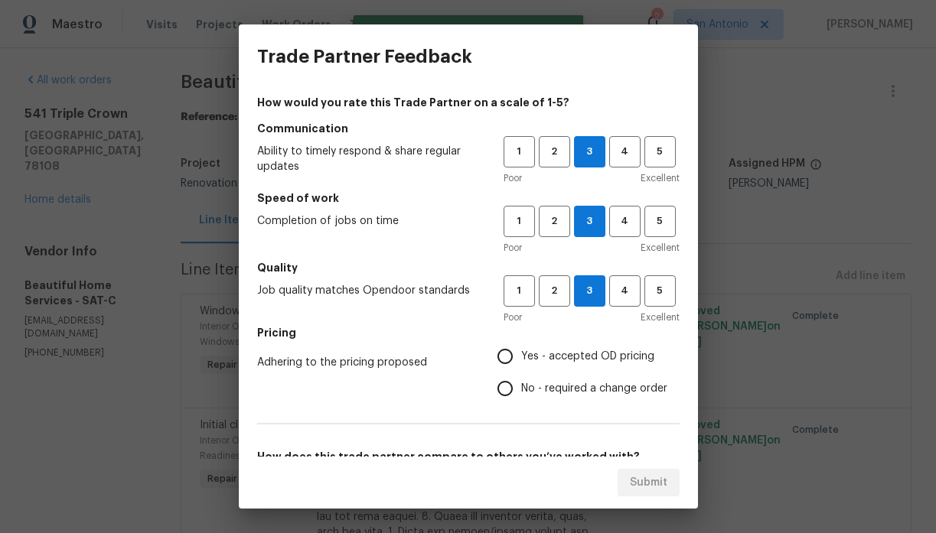
radio input "true"
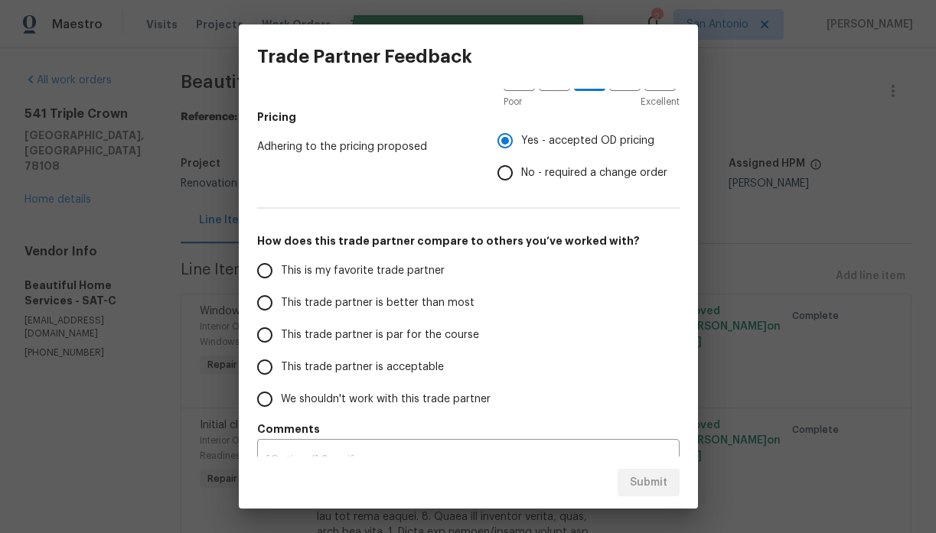
scroll to position [243, 0]
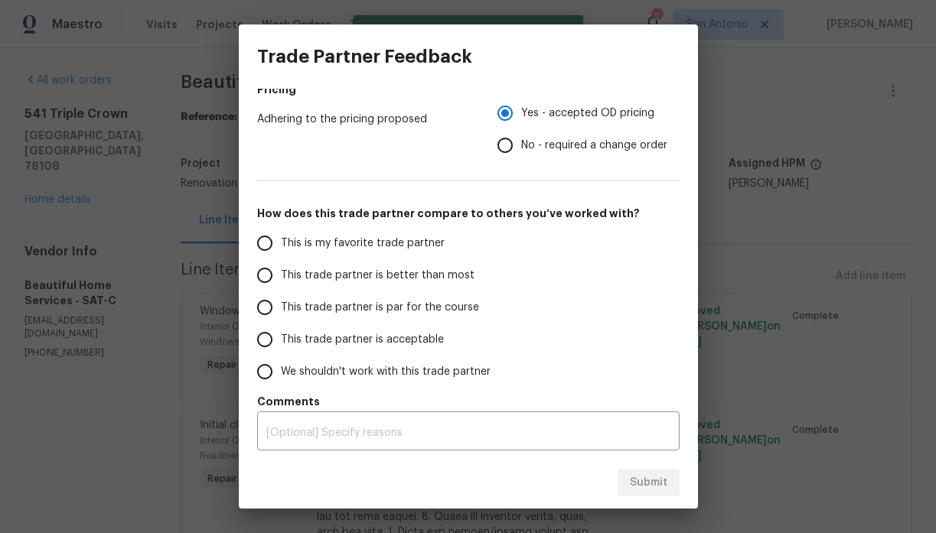
click at [470, 305] on span "This trade partner is par for the course" at bounding box center [380, 308] width 198 height 16
click at [281, 305] on input "This trade partner is par for the course" at bounding box center [265, 308] width 32 height 32
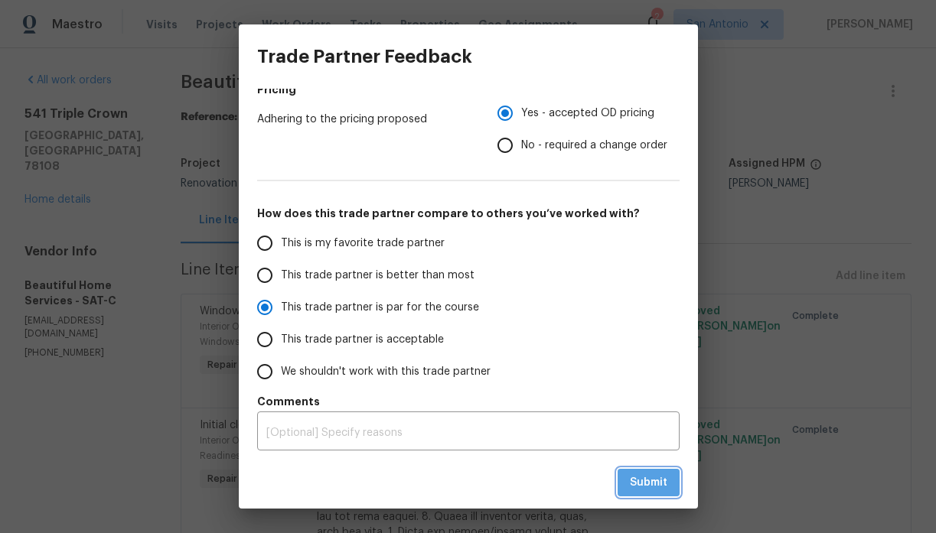
click at [653, 481] on span "Submit" at bounding box center [648, 483] width 37 height 19
radio input "true"
radio input "false"
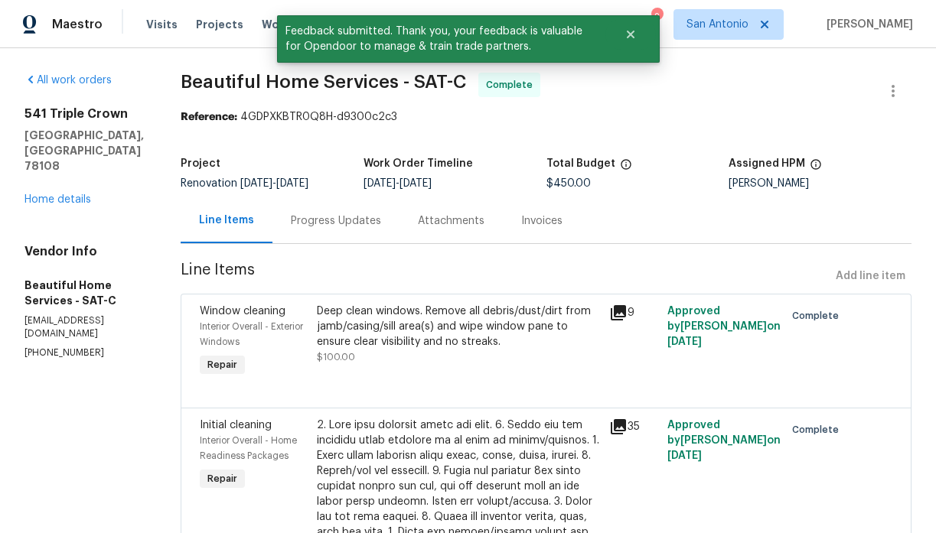
click at [343, 225] on div "Progress Updates" at bounding box center [336, 221] width 90 height 15
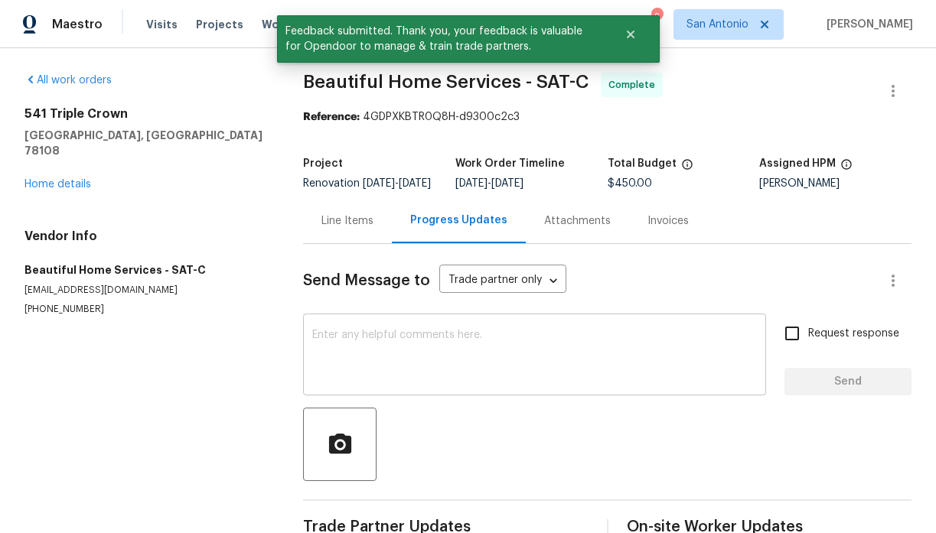
click at [396, 334] on div "x ​" at bounding box center [534, 357] width 463 height 78
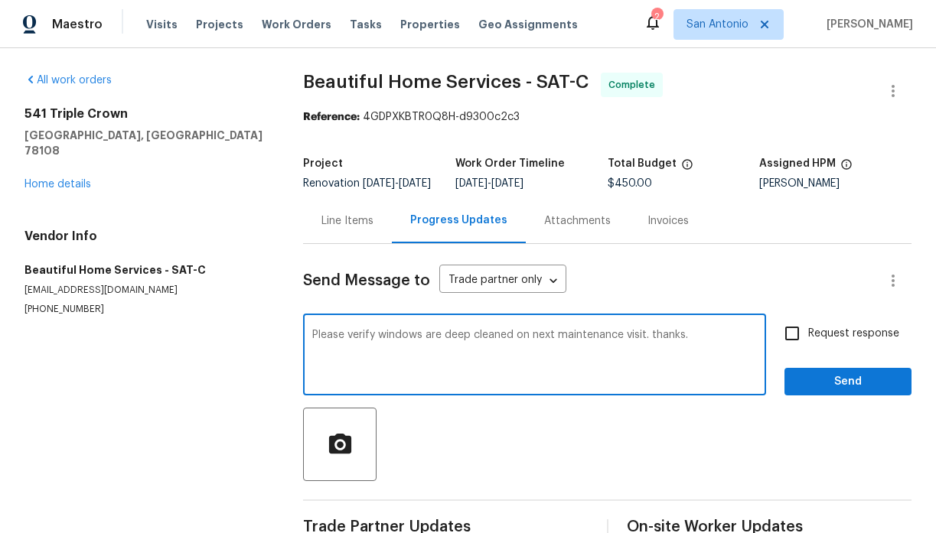
type textarea "Please verify windows are deep cleaned on next maintenance visit. thanks."
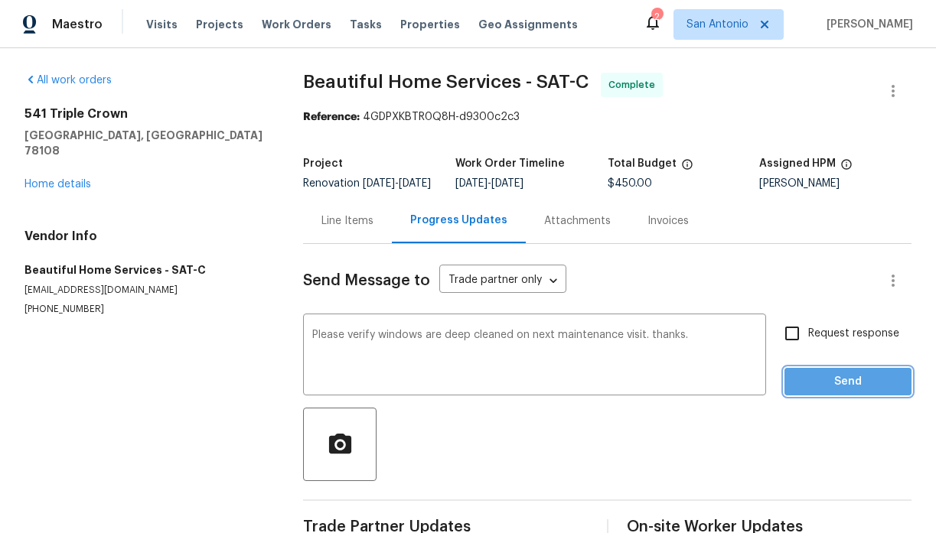
click at [821, 392] on span "Send" at bounding box center [848, 382] width 103 height 19
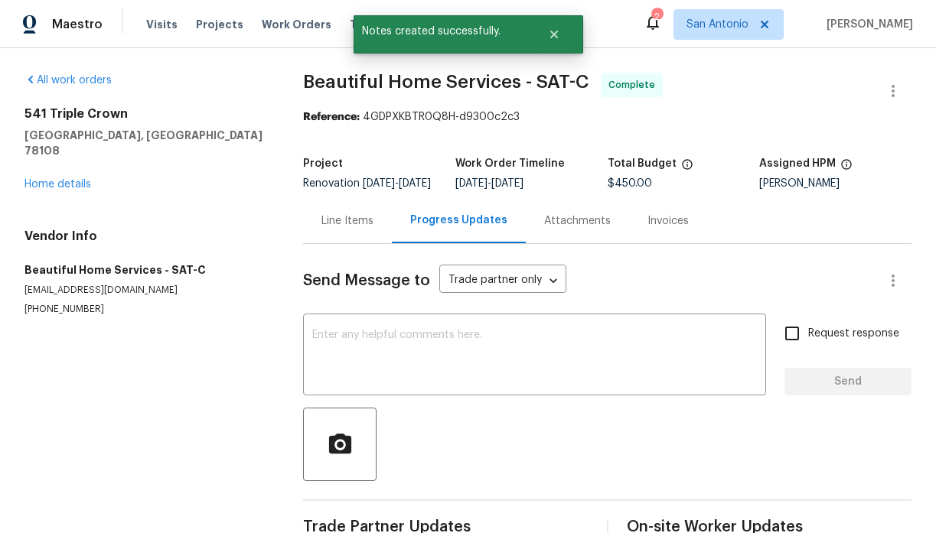
click at [72, 161] on div "541 Triple Crown Schertz, TX 78108 Home details" at bounding box center [145, 149] width 242 height 86
click at [65, 174] on div "541 Triple Crown Schertz, TX 78108 Home details" at bounding box center [145, 149] width 242 height 86
click at [67, 179] on link "Home details" at bounding box center [57, 184] width 67 height 11
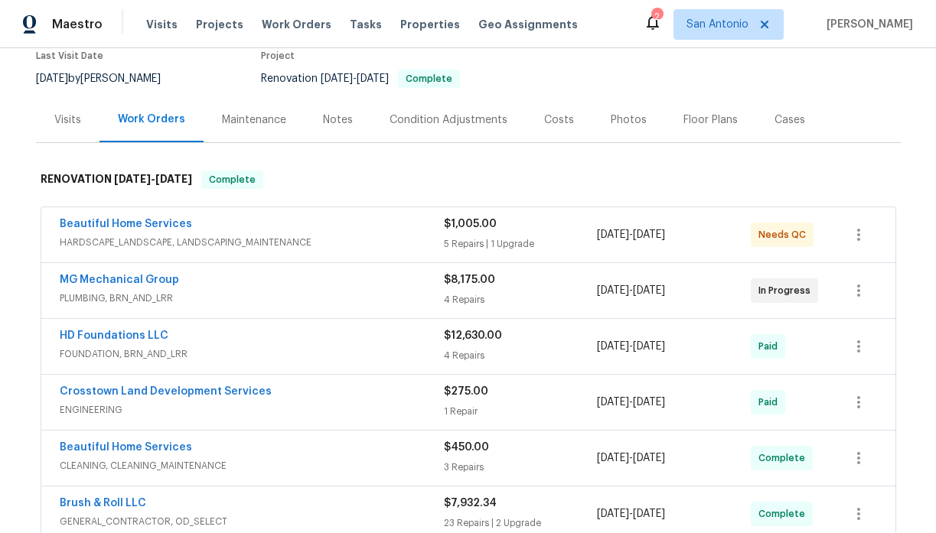
scroll to position [132, 0]
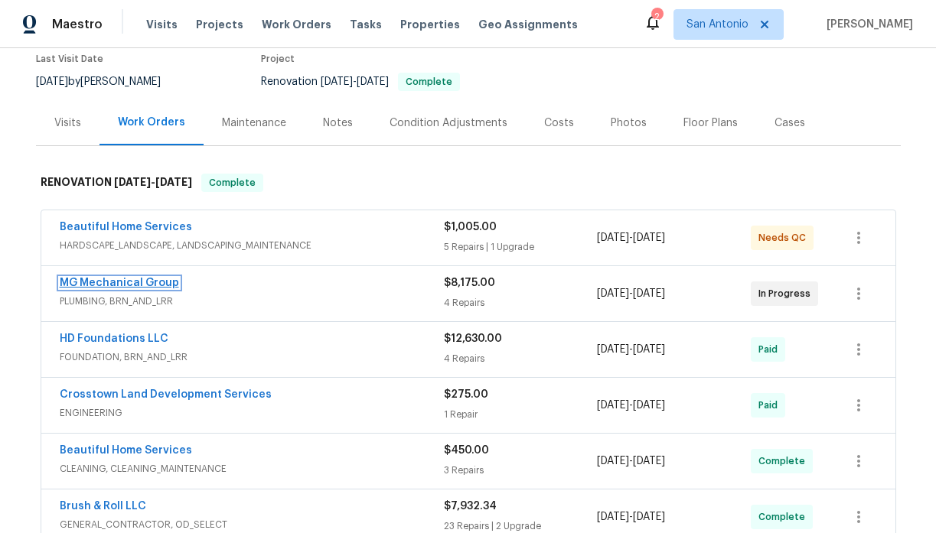
click at [137, 279] on link "MG Mechanical Group" at bounding box center [119, 283] width 119 height 11
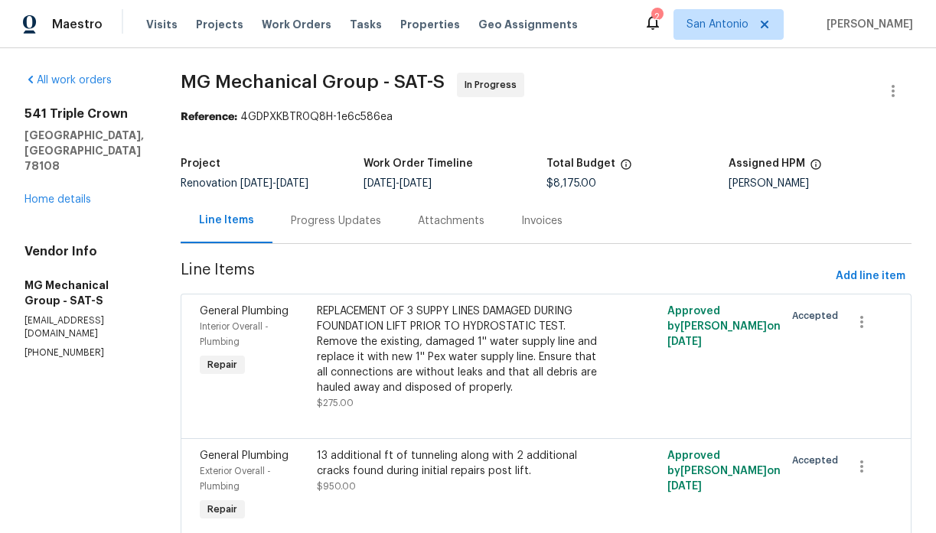
click at [424, 352] on div "REPLACEMENT OF 3 SUPPY LINES DAMAGED DURING FOUNDATION LIFT PRIOR TO HYDROSTATI…" at bounding box center [458, 350] width 283 height 92
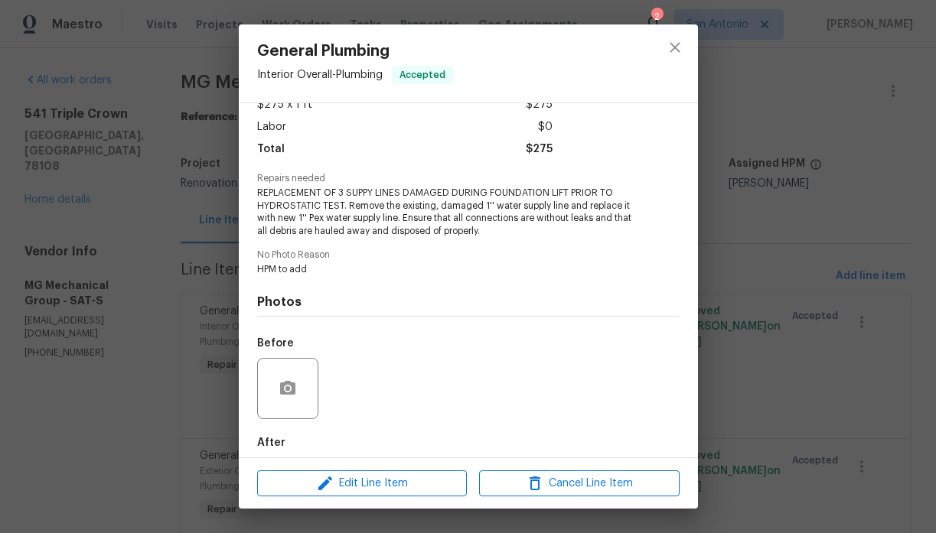
scroll to position [171, 0]
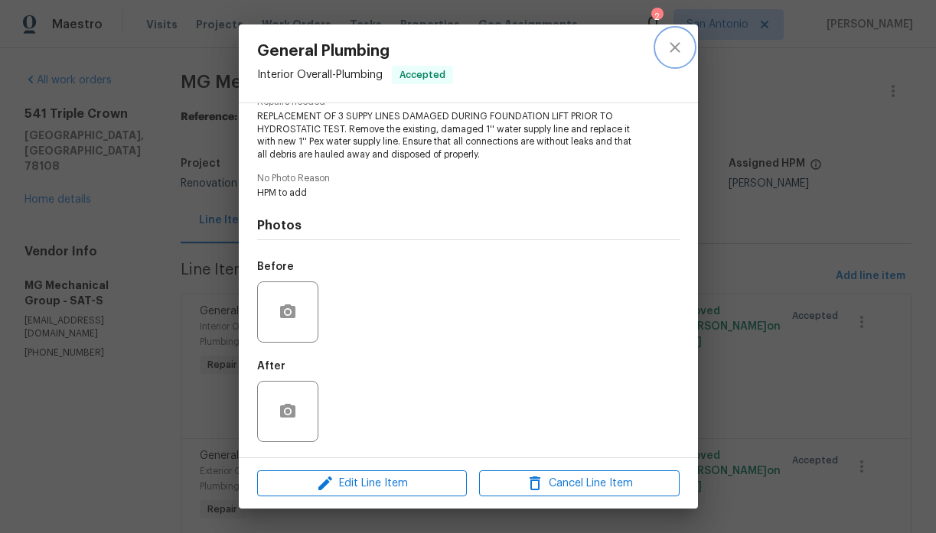
click at [675, 47] on icon "close" at bounding box center [675, 47] width 10 height 10
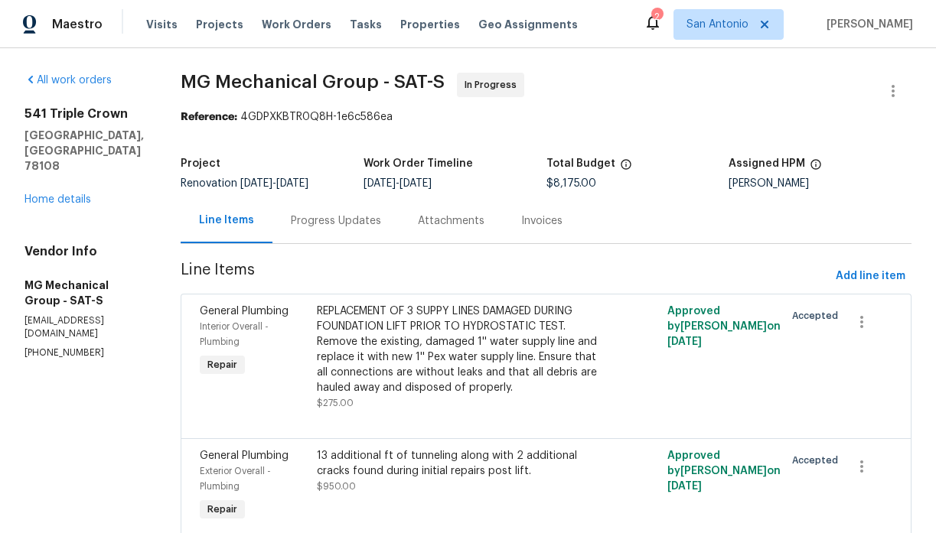
scroll to position [83, 0]
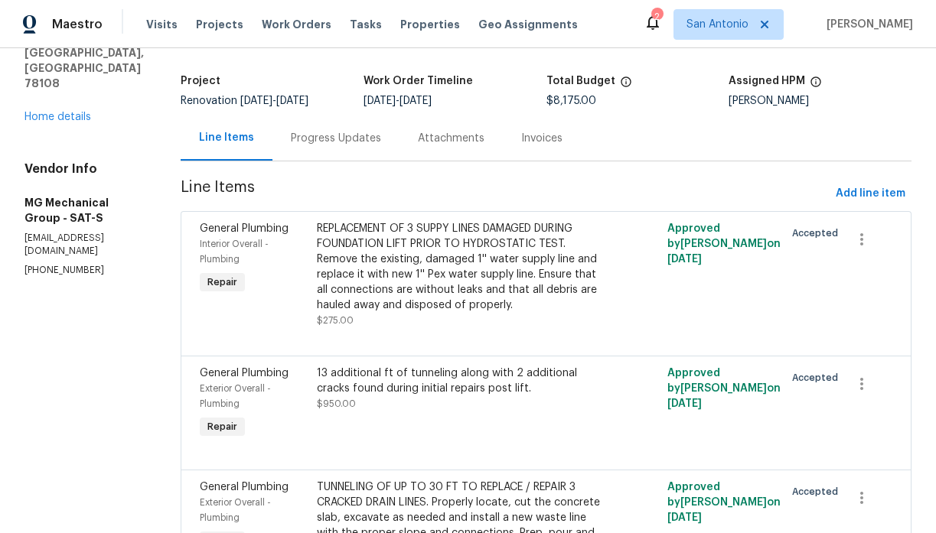
click at [403, 395] on div "13 additional ft of tunneling along with 2 additional cracks found during initi…" at bounding box center [458, 381] width 283 height 31
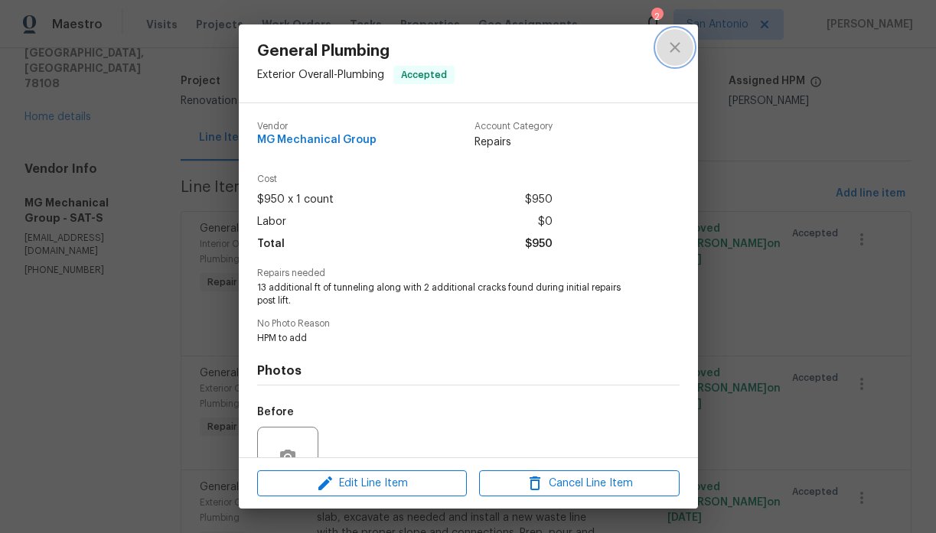
click at [672, 47] on icon "close" at bounding box center [675, 47] width 18 height 18
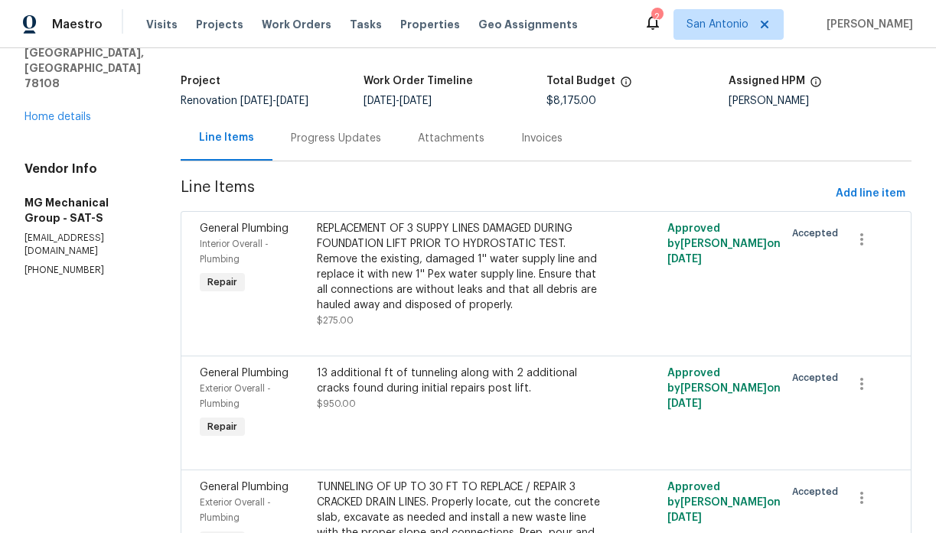
click at [367, 141] on div "Progress Updates" at bounding box center [336, 138] width 90 height 15
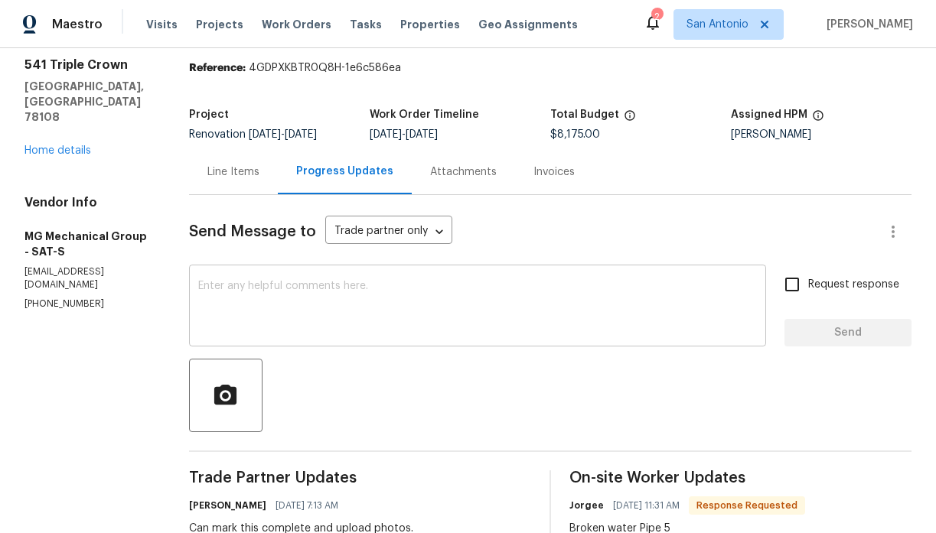
scroll to position [83, 0]
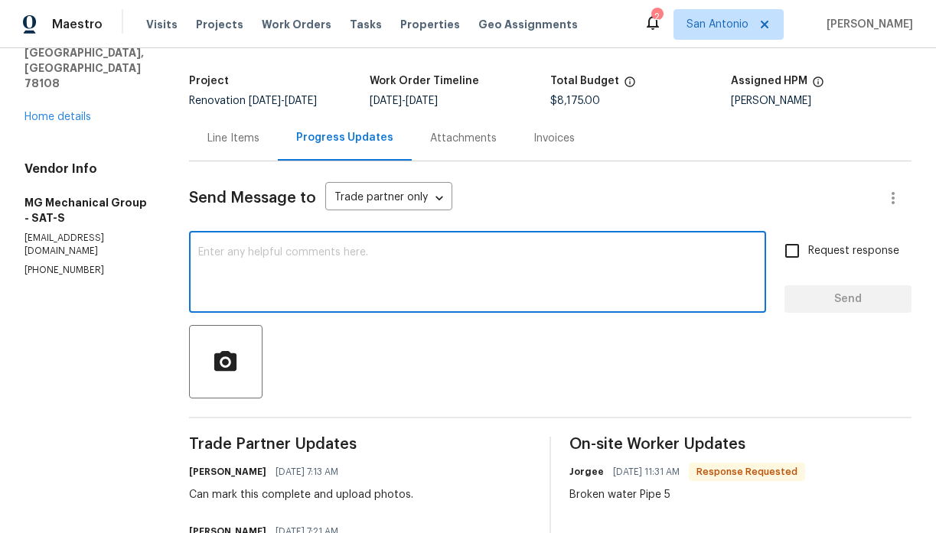
click at [372, 279] on textarea at bounding box center [477, 274] width 559 height 54
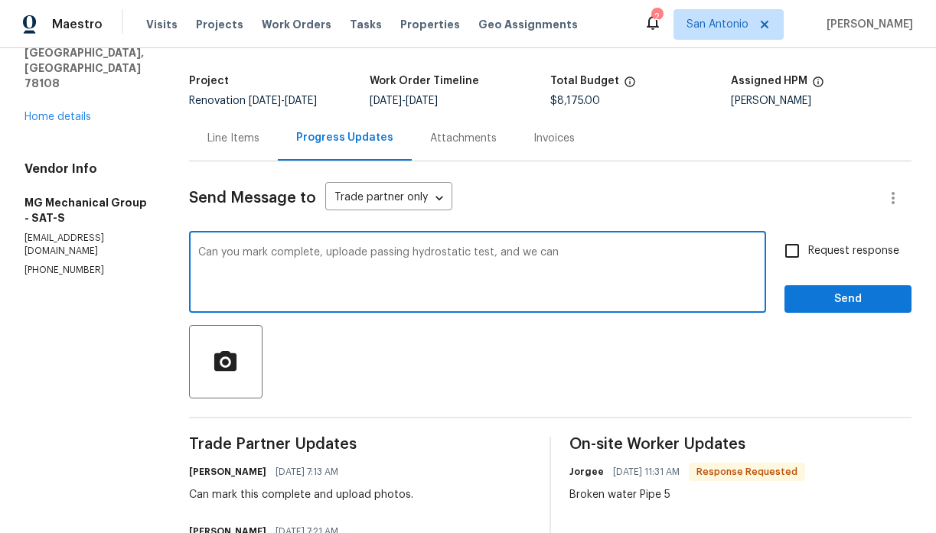
click at [380, 256] on textarea "Can you mark complete, uploade passing hydrostatic test, and we can" at bounding box center [477, 274] width 559 height 54
click at [497, 253] on textarea "Can you mark complete, upload passing hydrostatic test, and we can" at bounding box center [477, 274] width 559 height 54
click at [687, 253] on textarea "Can you mark complete, upload passing hydrostatic test and any necessary C/Os, …" at bounding box center [477, 274] width 559 height 54
click at [691, 248] on textarea "Can you mark complete, upload passing hydrostatic test and any necessary C/Os, …" at bounding box center [477, 274] width 559 height 54
type textarea "Can you mark complete, upload passing hydrostatic test and any necessary C/Os, …"
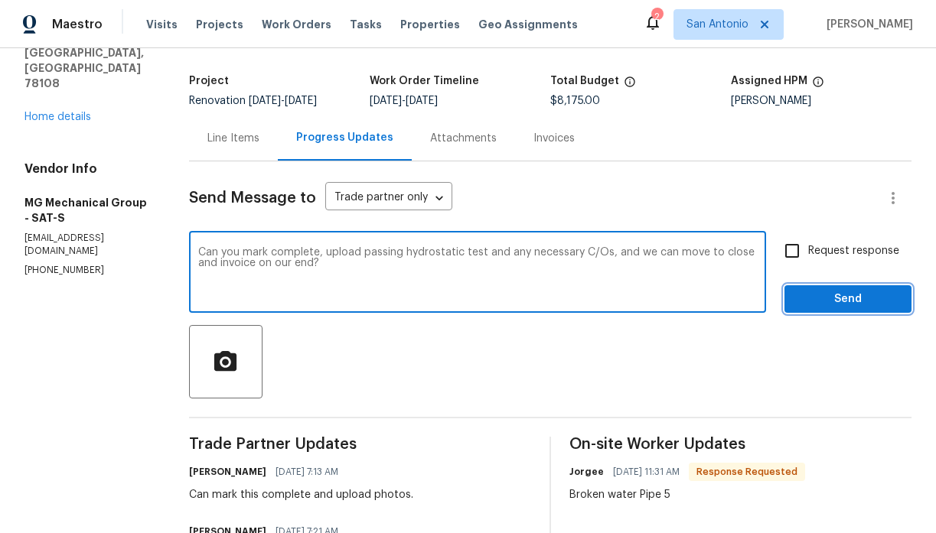
click at [837, 306] on span "Send" at bounding box center [848, 299] width 103 height 19
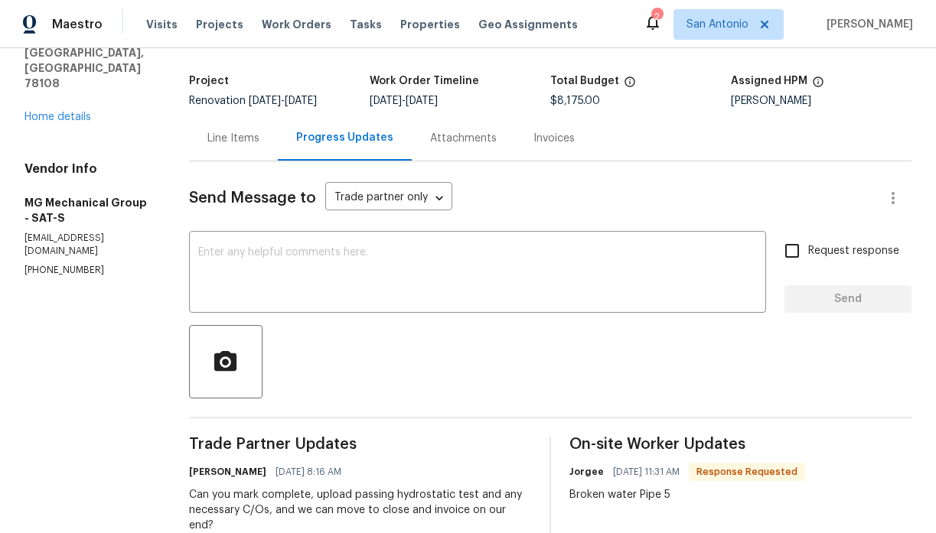
scroll to position [0, 0]
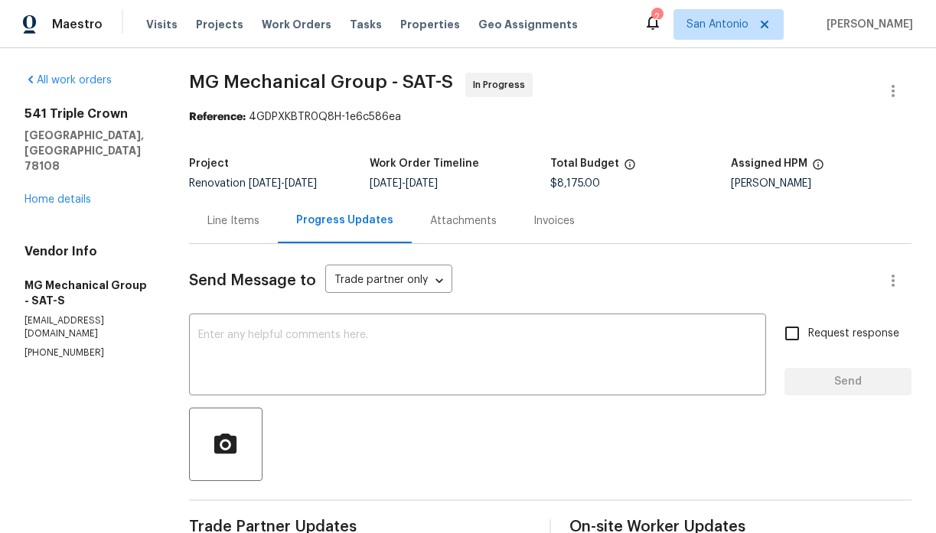
drag, startPoint x: 566, startPoint y: 341, endPoint x: 566, endPoint y: 309, distance: 32.2
click at [566, 341] on textarea at bounding box center [477, 357] width 559 height 54
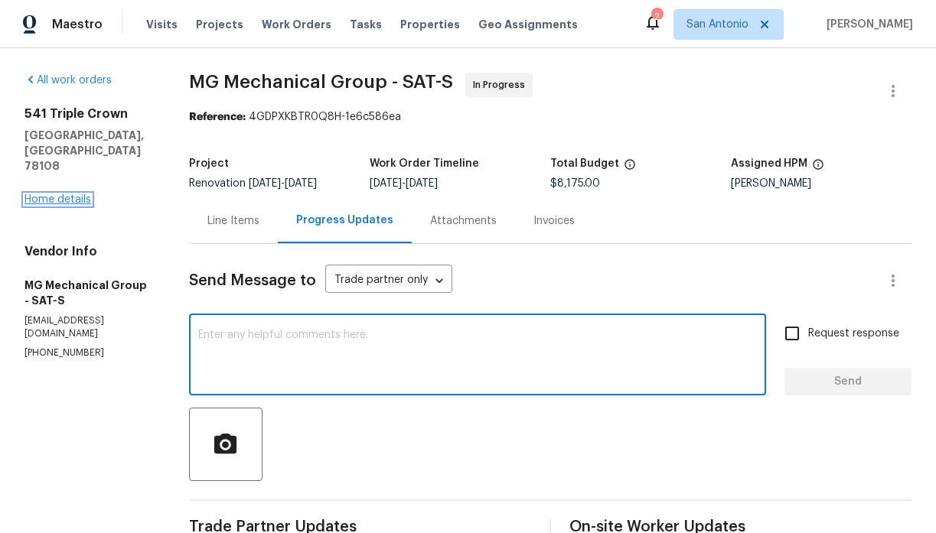
click at [72, 194] on link "Home details" at bounding box center [57, 199] width 67 height 11
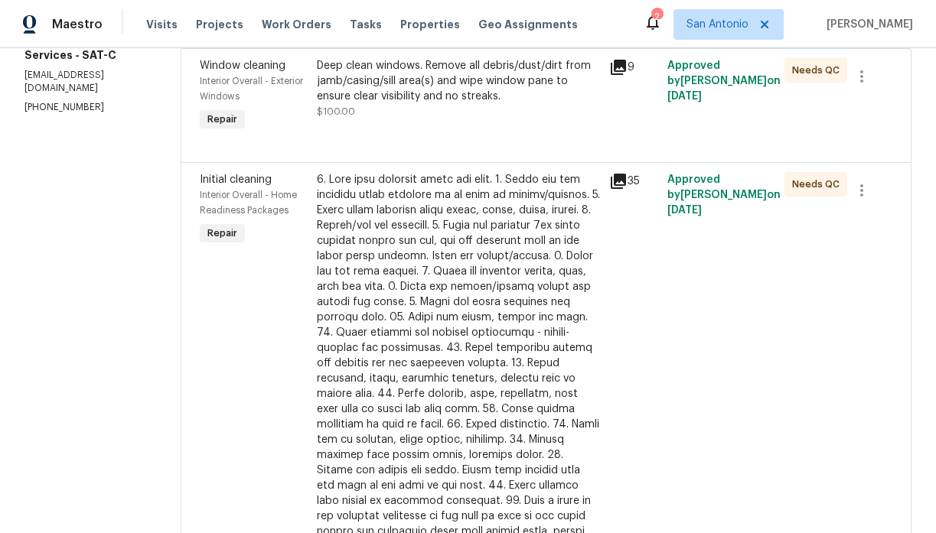
scroll to position [251, 0]
